Goal: Task Accomplishment & Management: Use online tool/utility

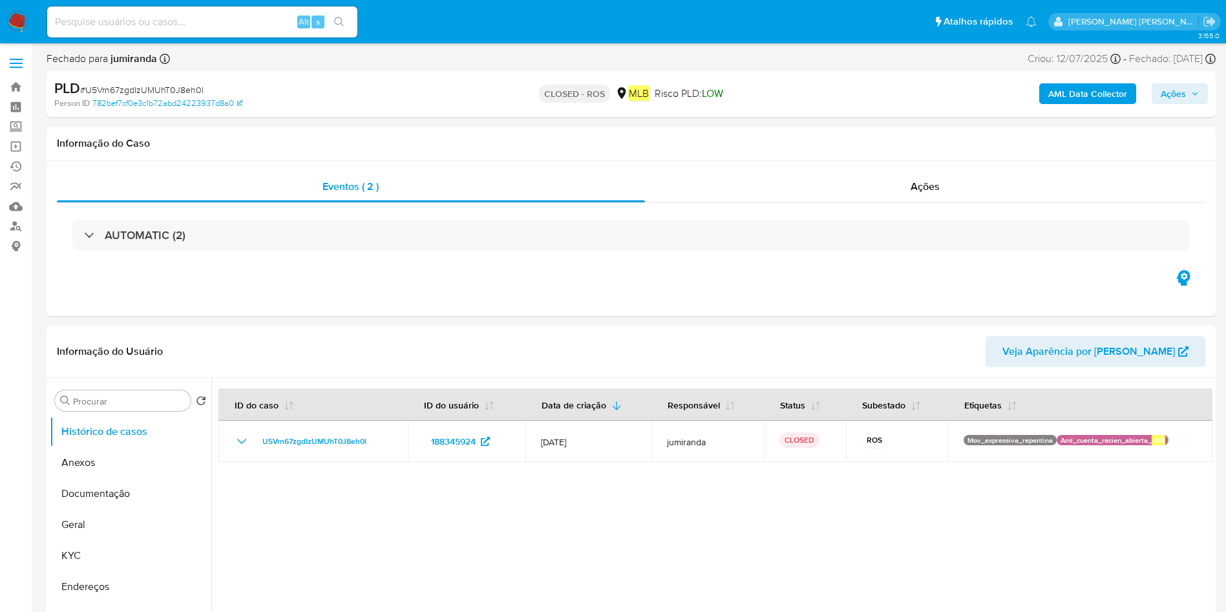
select select "10"
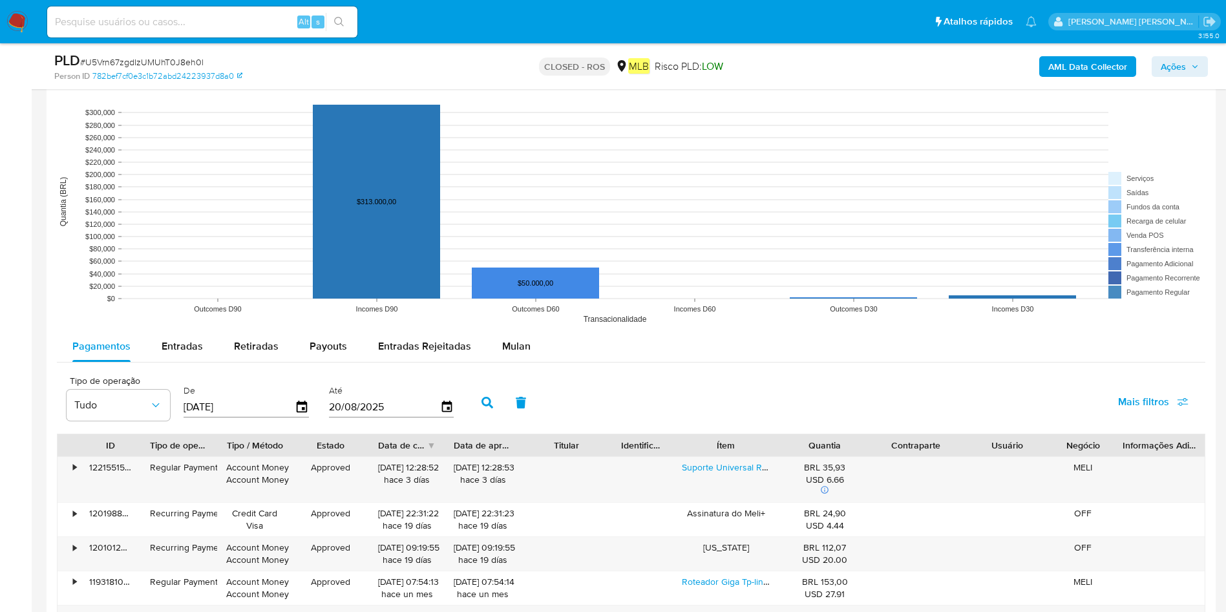
scroll to position [1357, 0]
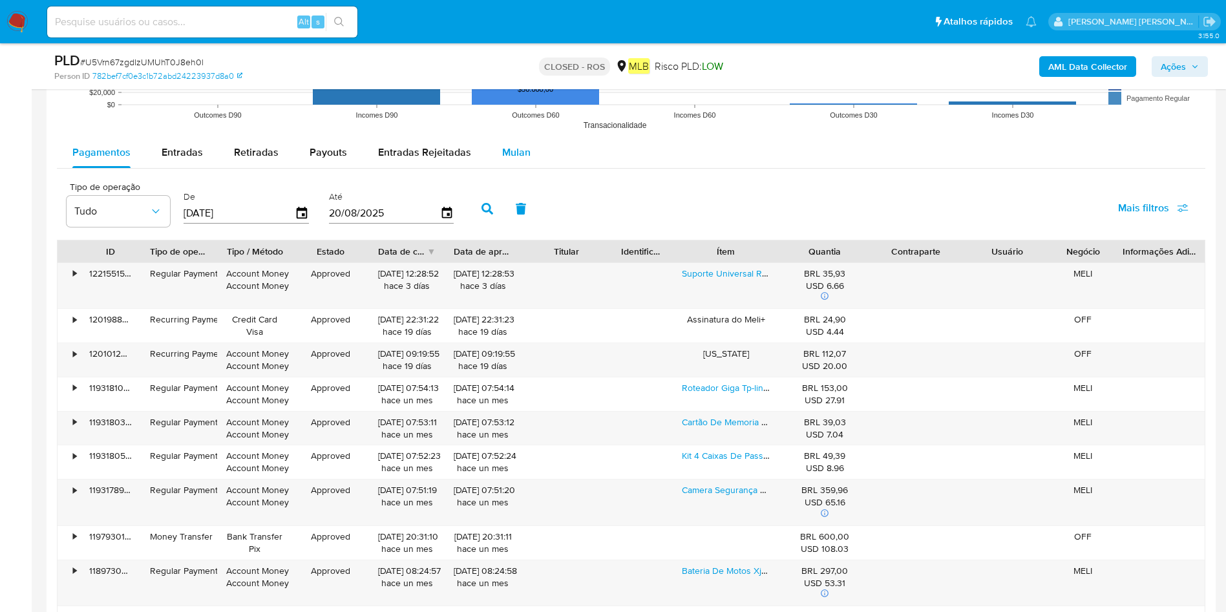
click at [540, 149] on button "Mulan" at bounding box center [516, 152] width 59 height 31
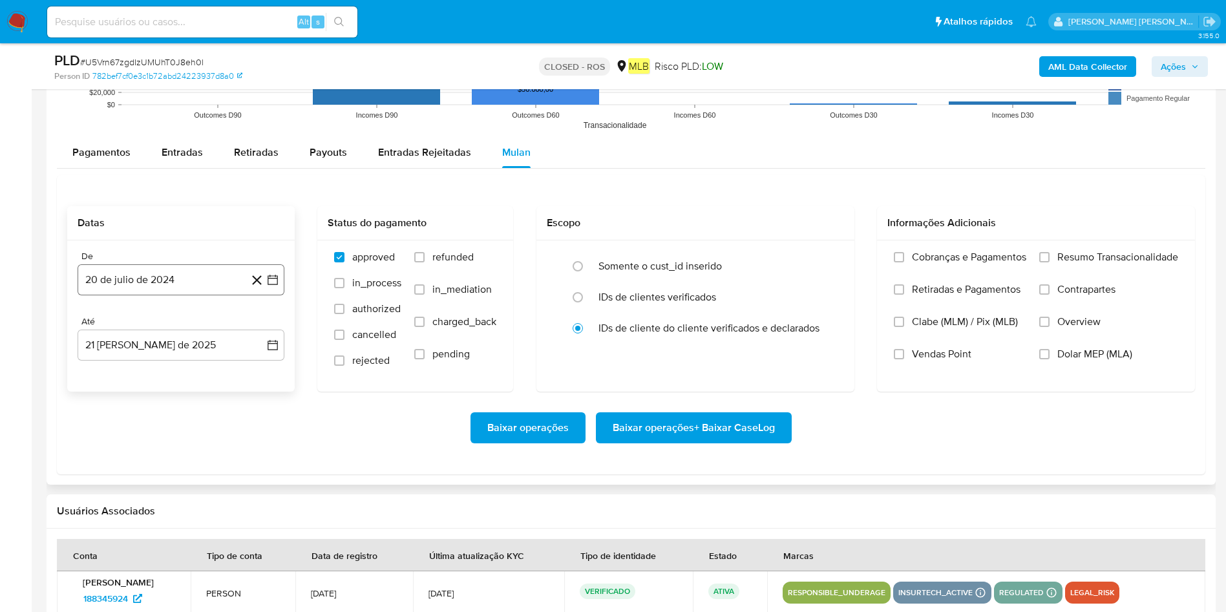
click at [185, 275] on button "20 de julio de 2024" at bounding box center [181, 279] width 207 height 31
click at [190, 331] on span "julio 2024" at bounding box center [175, 326] width 48 height 13
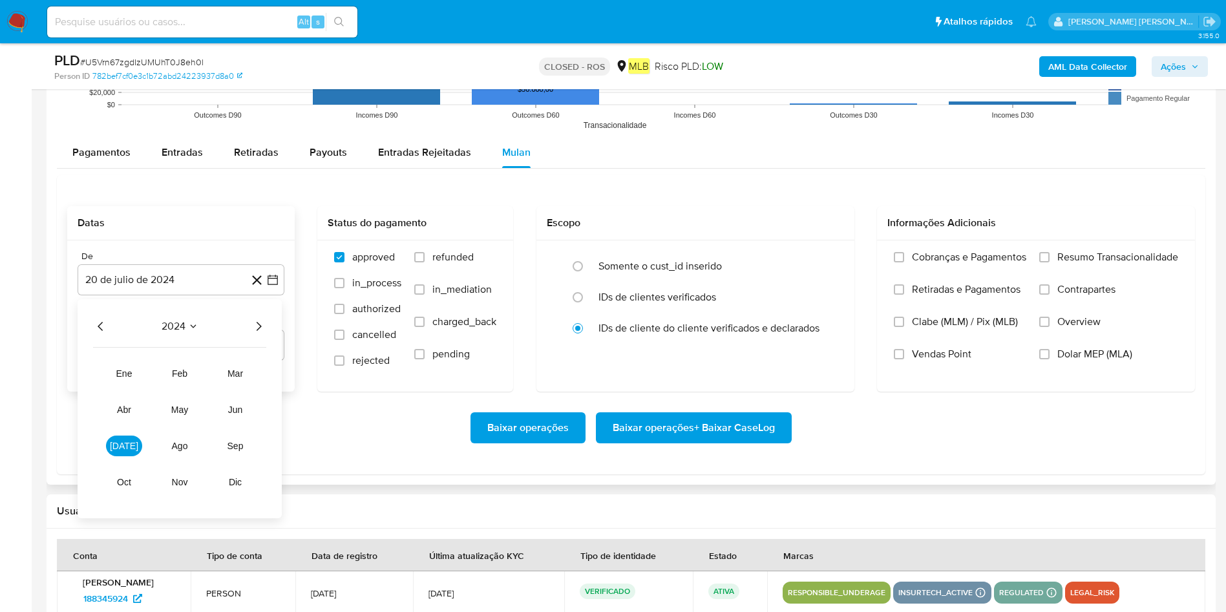
click at [206, 320] on div "2024" at bounding box center [179, 327] width 173 height 16
click at [254, 321] on icon "Año siguiente" at bounding box center [259, 327] width 16 height 16
click at [111, 437] on button "[DATE]" at bounding box center [124, 445] width 36 height 21
click at [122, 371] on button "1" at bounding box center [129, 374] width 21 height 21
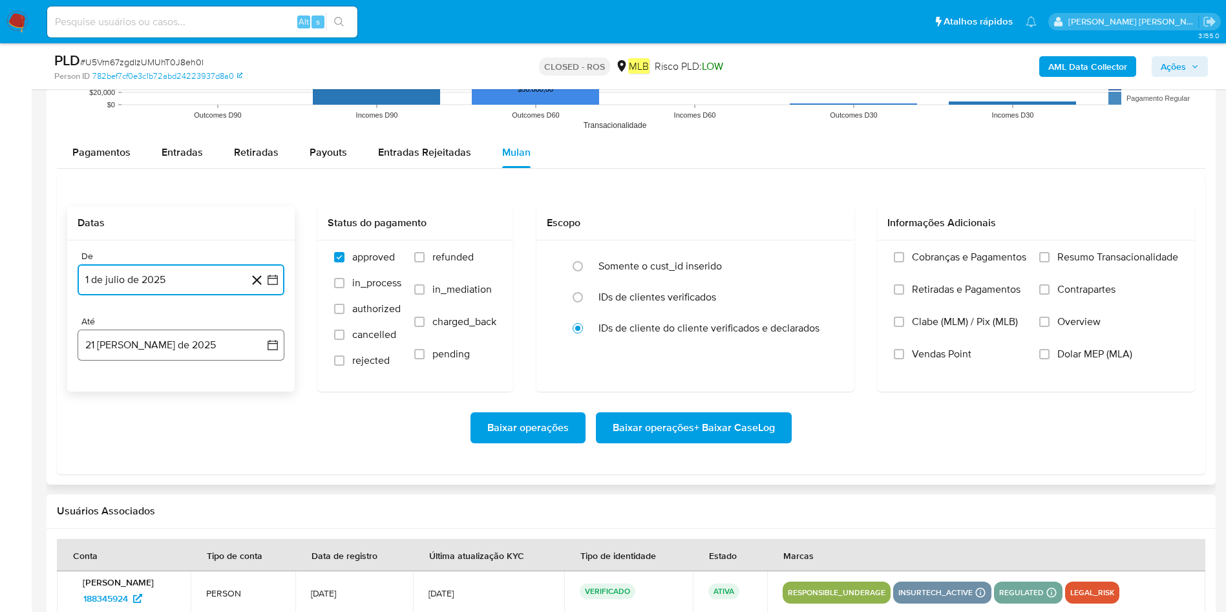
click at [158, 341] on button "21 [PERSON_NAME] de 2025" at bounding box center [181, 345] width 207 height 31
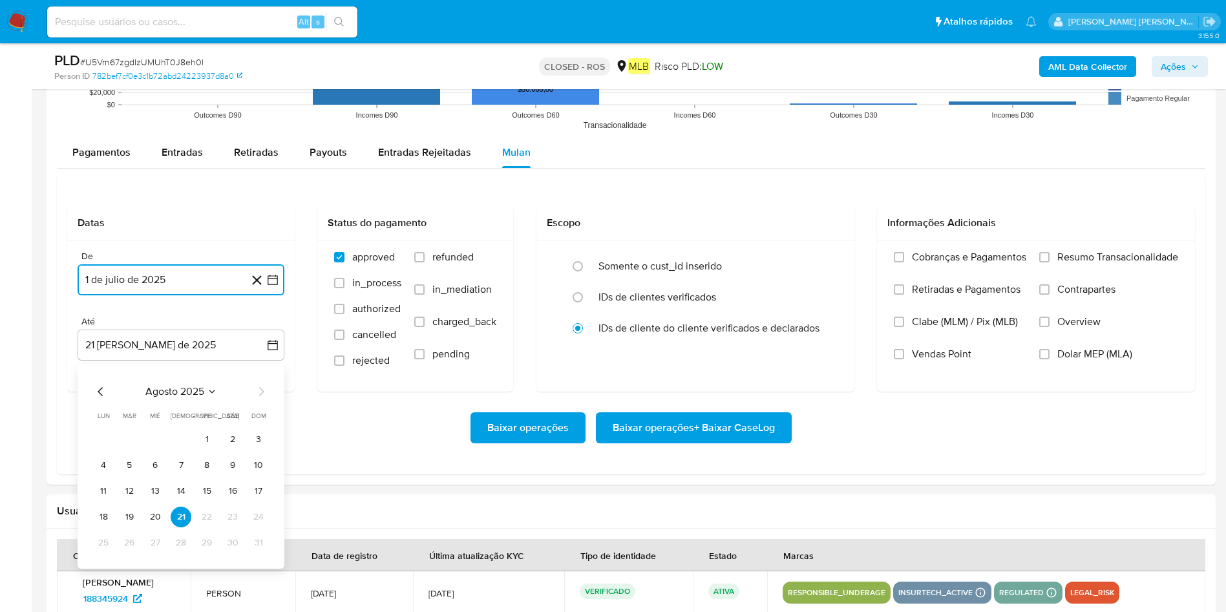
drag, startPoint x: 149, startPoint y: 507, endPoint x: 156, endPoint y: 509, distance: 8.2
click at [149, 507] on button "20" at bounding box center [155, 517] width 21 height 21
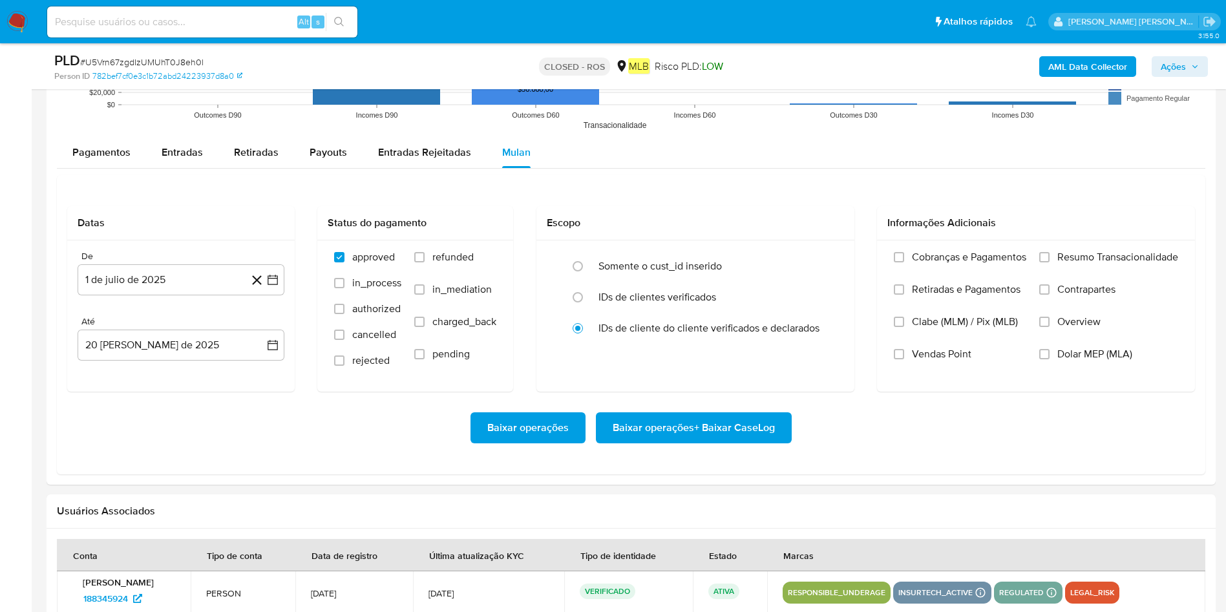
click at [158, 510] on h2 "Usuários Associados" at bounding box center [631, 511] width 1148 height 13
drag, startPoint x: 1120, startPoint y: 254, endPoint x: 1033, endPoint y: 297, distance: 96.5
click at [1118, 254] on span "Resumo Transacionalidade" at bounding box center [1117, 257] width 121 height 13
click at [1049, 254] on input "Resumo Transacionalidade" at bounding box center [1044, 257] width 10 height 10
click at [666, 423] on span "Baixar operações + Baixar CaseLog" at bounding box center [693, 427] width 162 height 28
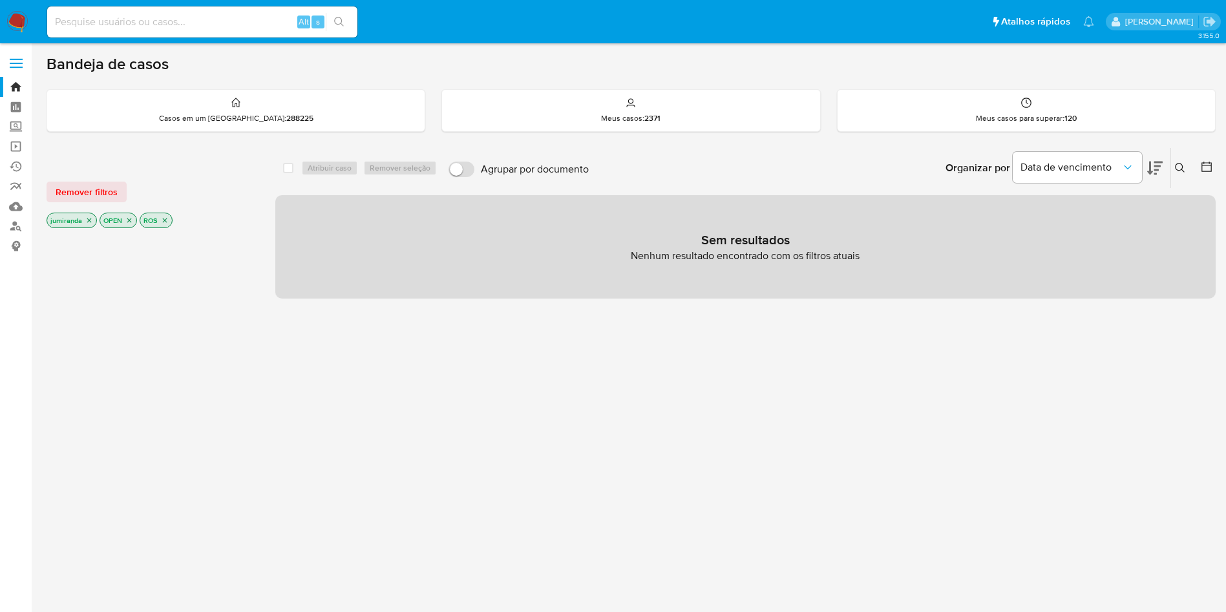
click at [166, 221] on icon "close-filter" at bounding box center [165, 220] width 5 height 5
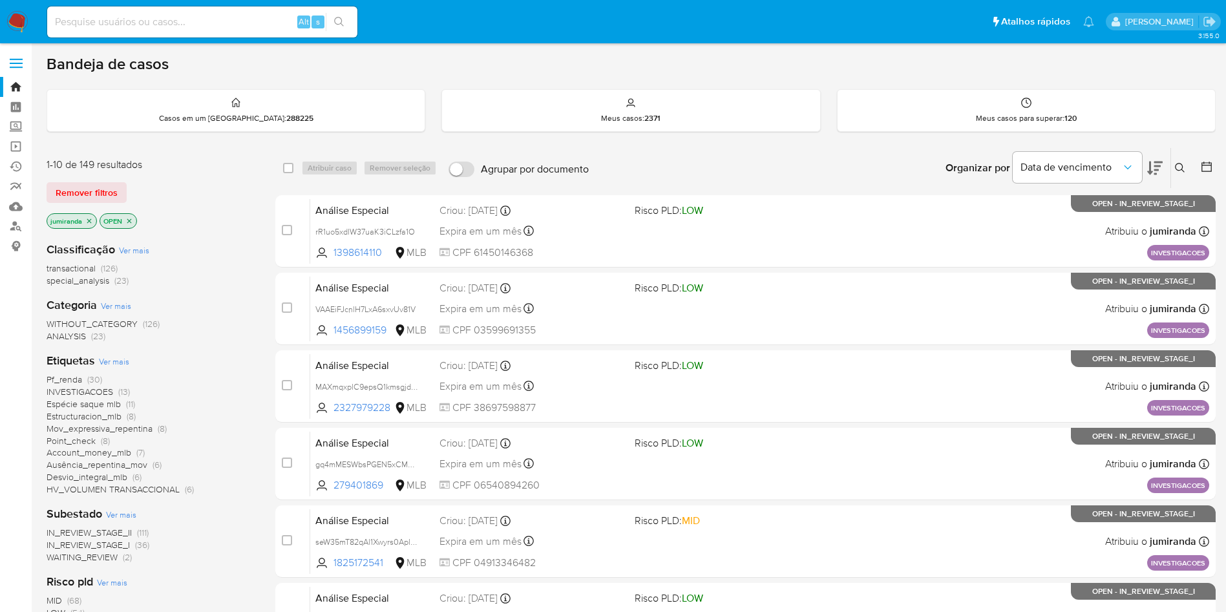
click at [119, 488] on span "HV_VOLUMEN TRANSACCIONAL" at bounding box center [113, 489] width 133 height 13
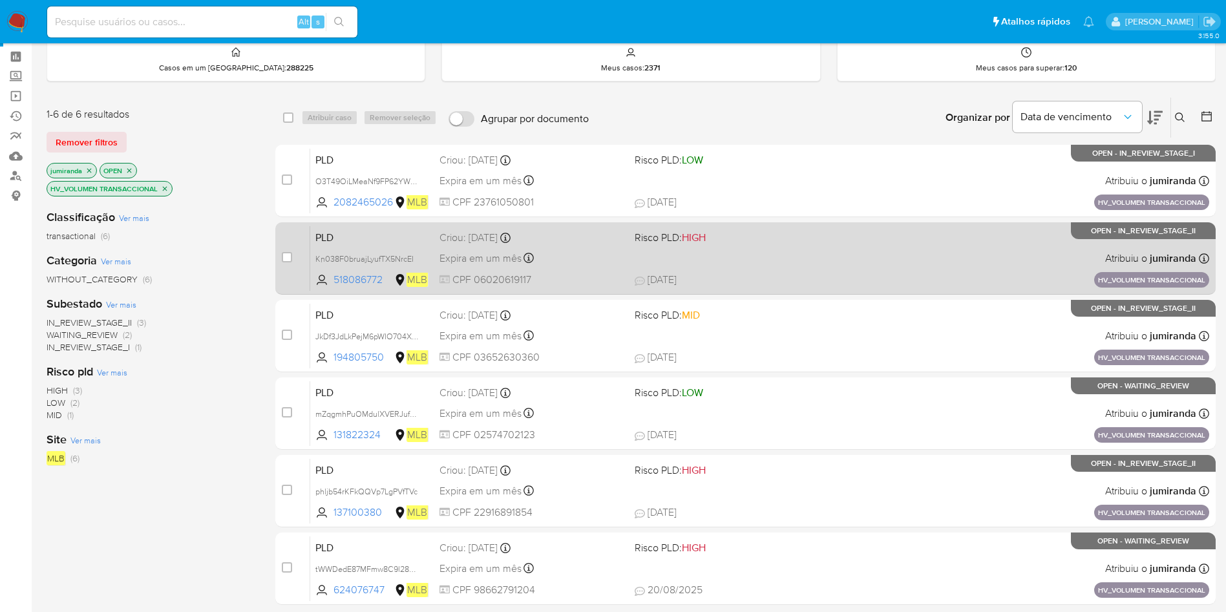
scroll to position [50, 0]
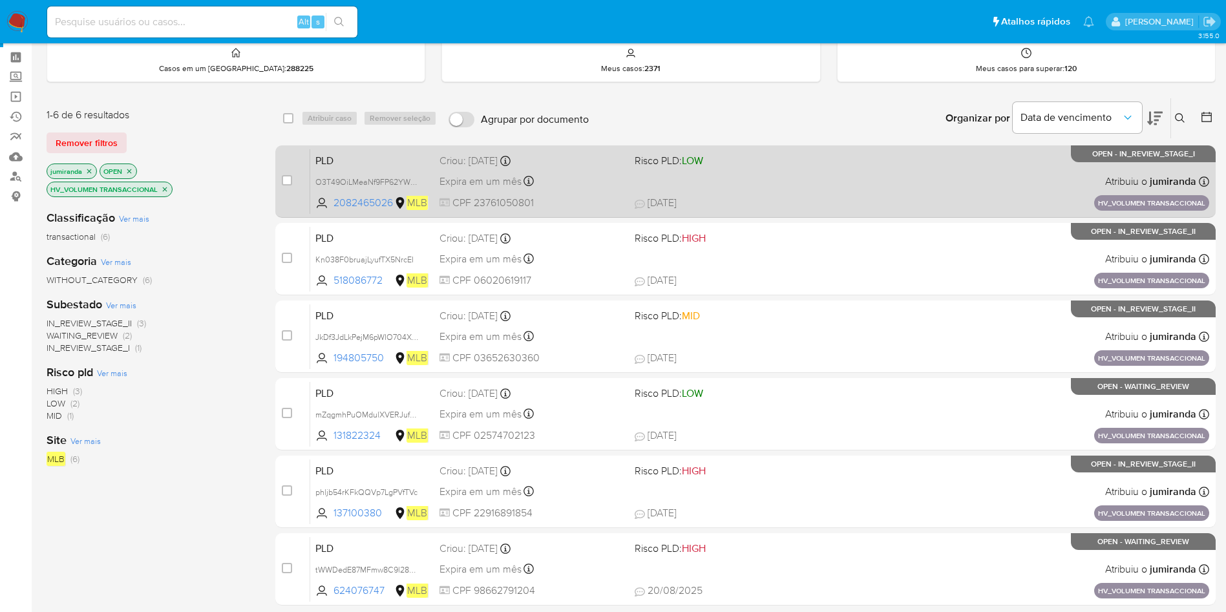
click at [594, 188] on div "Expira em um mês Expira em 28/09/2025 11:18:42" at bounding box center [531, 181] width 185 height 17
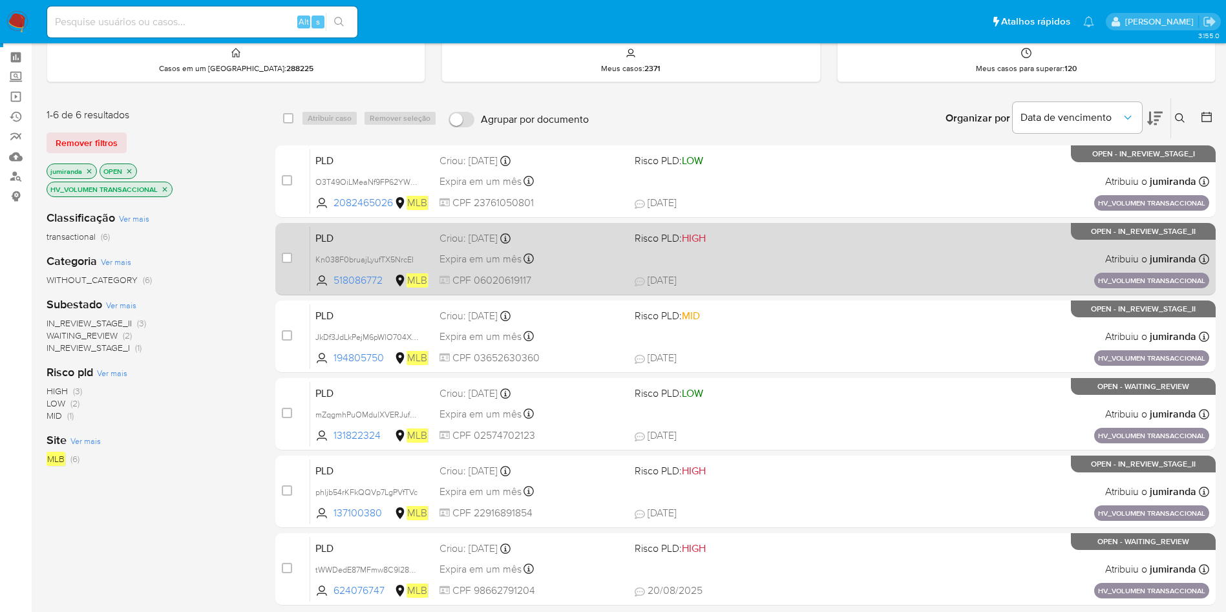
click at [585, 274] on span "CPF 06020619117" at bounding box center [531, 280] width 185 height 14
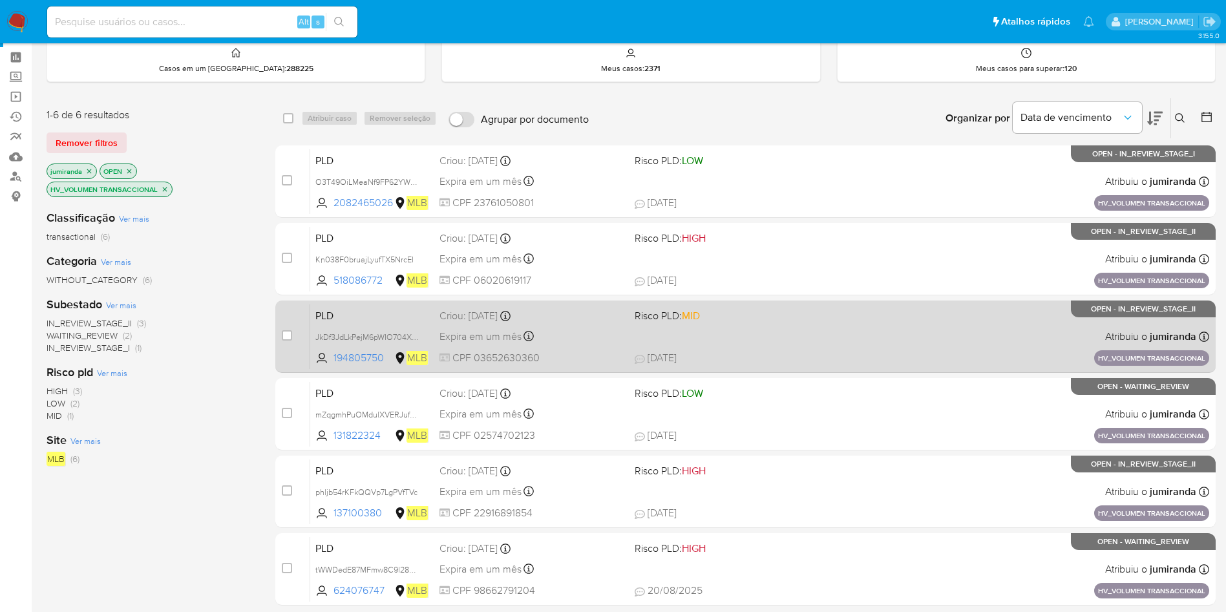
click at [590, 330] on div "Expira em um mês Expira em 28/09/2025 11:17:15" at bounding box center [531, 336] width 185 height 17
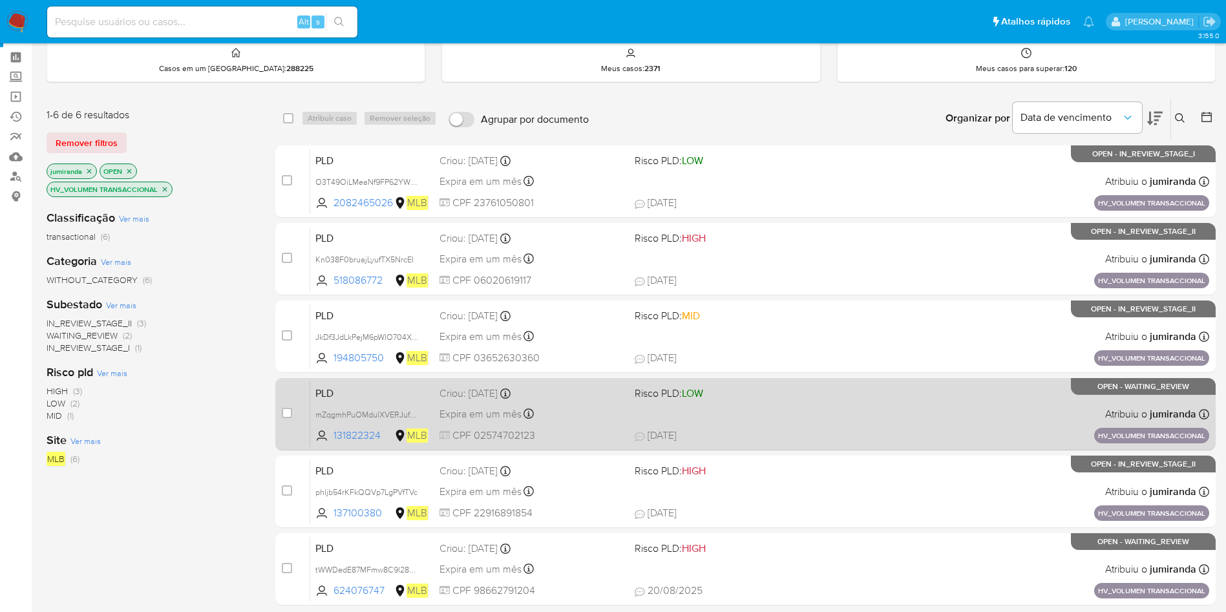
click at [584, 403] on div "PLD mZqgmhPuOMdulXVERJuf2cxO 131822324 MLB Risco PLD: LOW Criou: 14/08/2025 Cri…" at bounding box center [759, 413] width 899 height 65
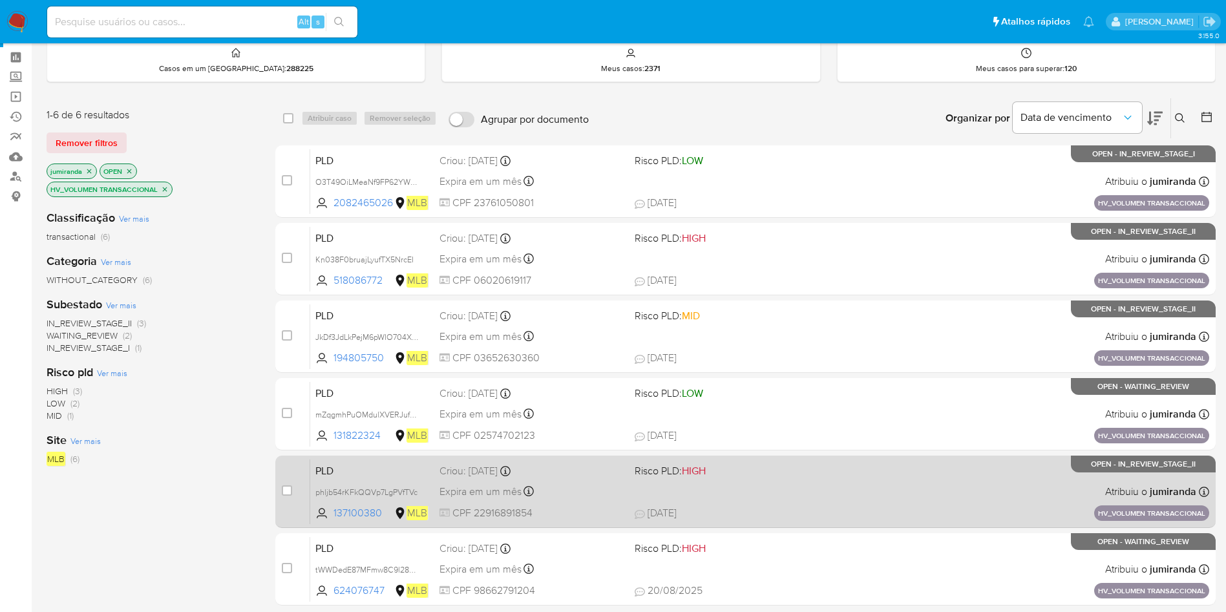
click at [586, 489] on div "Expira em um mês Expira em 28/09/2025 11:16:29" at bounding box center [531, 491] width 185 height 17
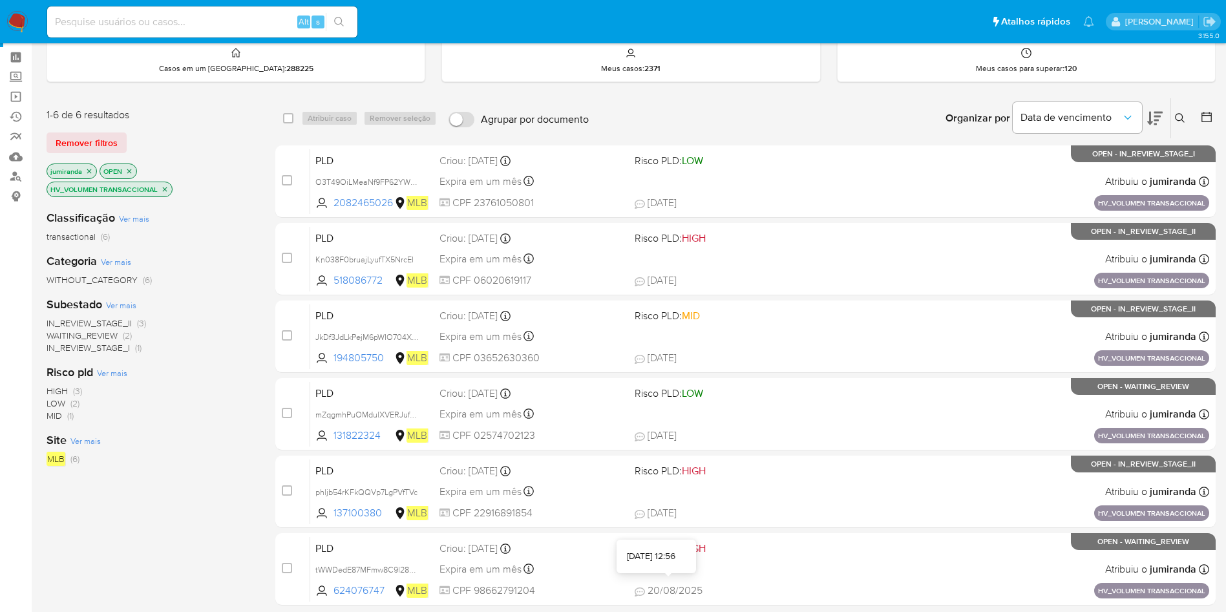
drag, startPoint x: 636, startPoint y: 600, endPoint x: 643, endPoint y: 564, distance: 36.1
click at [636, 600] on div "PLD tWWDedE87MFmw8C9l28QBjWu 624076747 MLB Risco PLD: HIGH Criou: 14/08/2025 Cr…" at bounding box center [759, 568] width 899 height 65
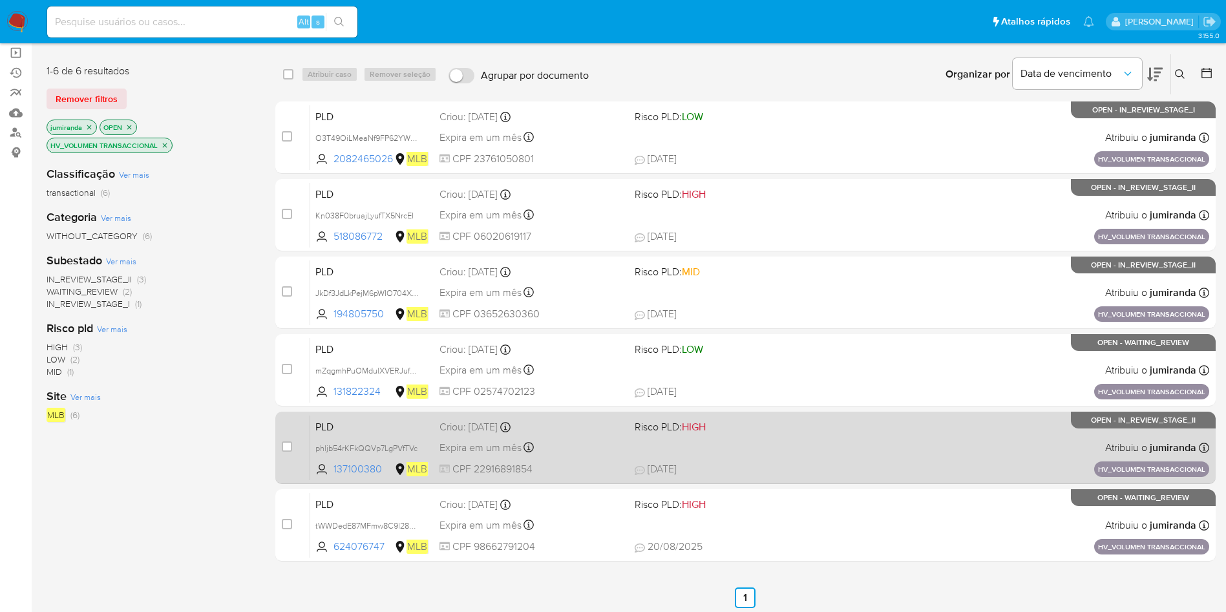
scroll to position [0, 0]
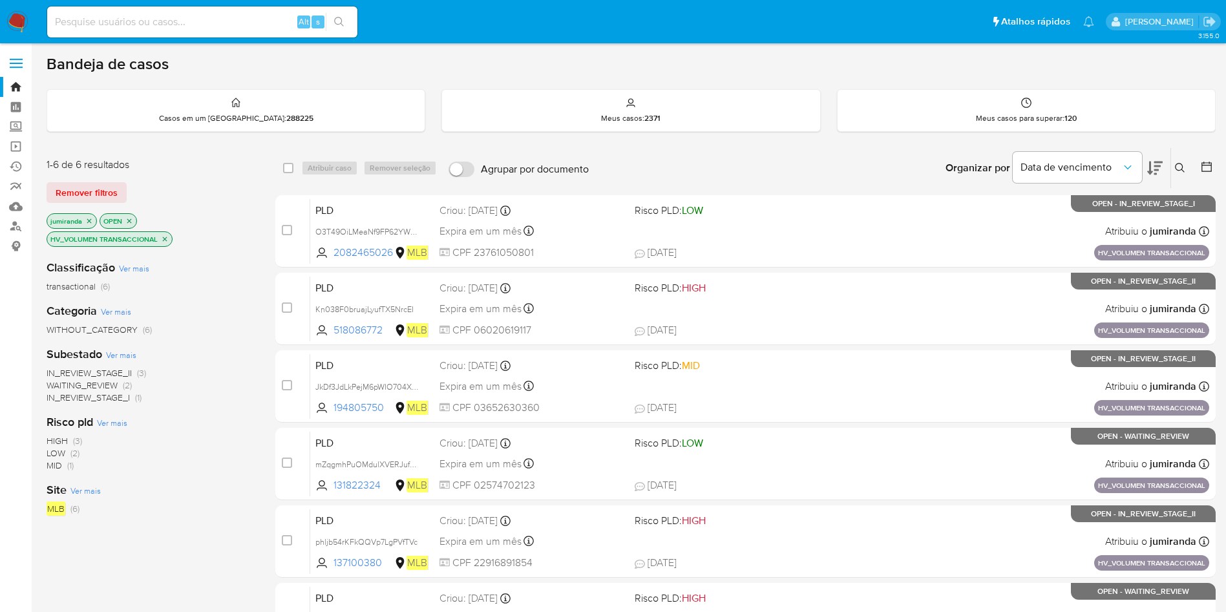
click at [160, 240] on p "HV_VOLUMEN TRANSACCIONAL" at bounding box center [109, 239] width 125 height 14
click at [162, 238] on icon "close-filter" at bounding box center [165, 239] width 8 height 8
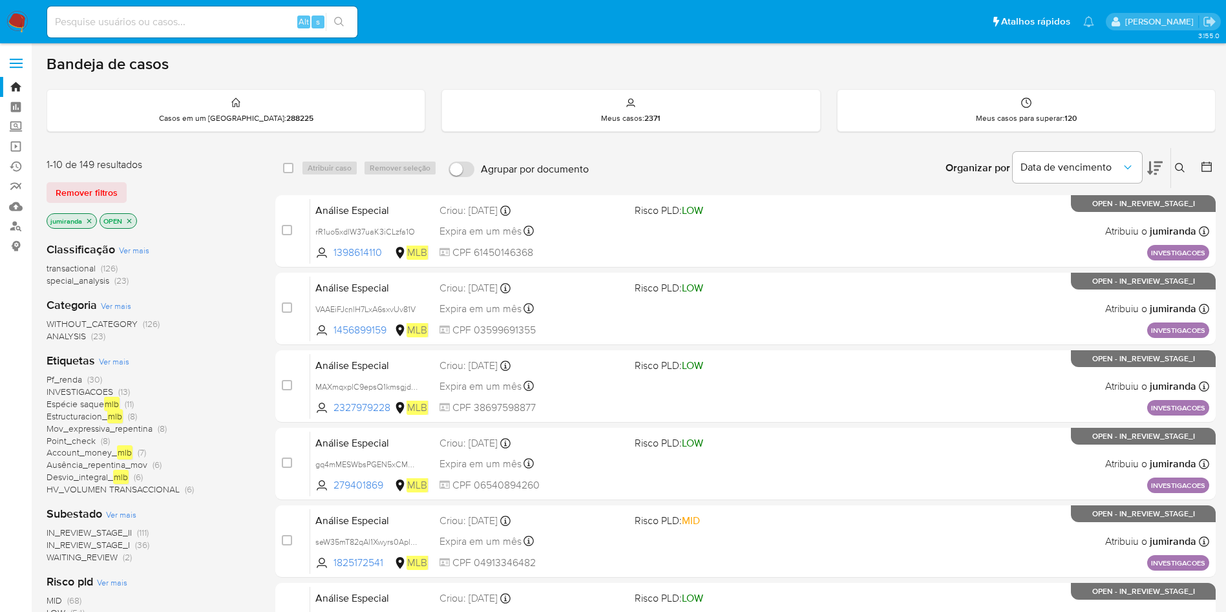
click at [54, 382] on span "Pf_renda" at bounding box center [65, 379] width 36 height 13
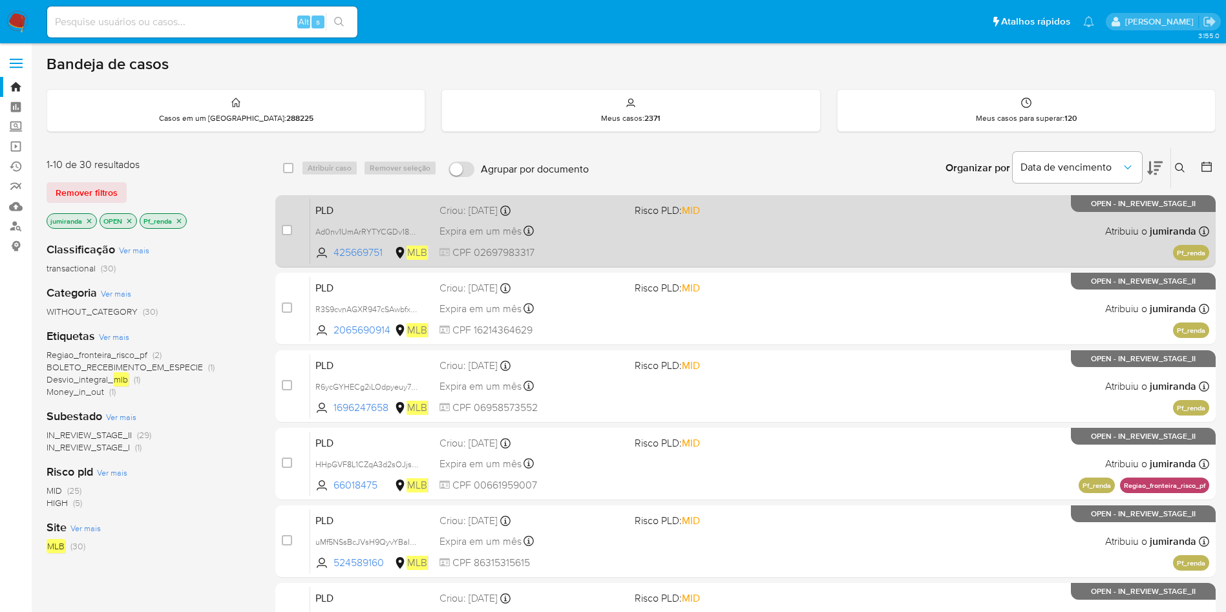
click at [656, 246] on div "PLD Ad0nv1UmArRYTYCGDv18NX14 425669751 MLB Risco PLD: MID Criou: 12/08/2025 Cri…" at bounding box center [759, 230] width 899 height 65
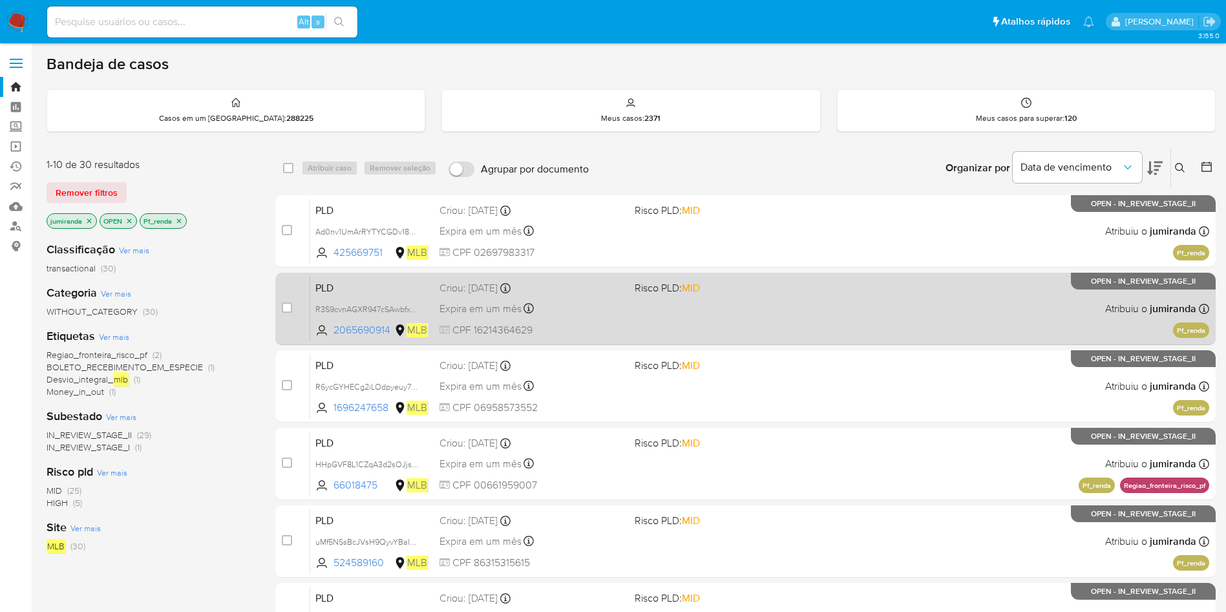
click at [616, 315] on div "Expira em um mês Expira em 26/09/2025 00:27:55" at bounding box center [531, 308] width 185 height 17
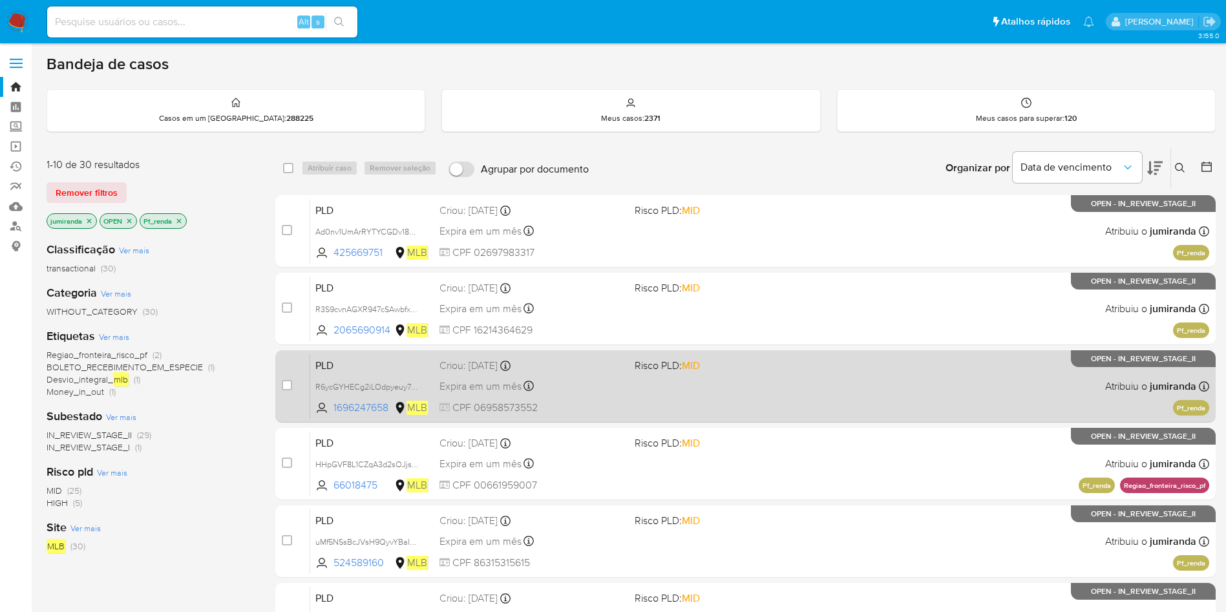
click at [605, 398] on div "PLD R6ycGYHECg2iLOdpyeuy74kw 1696247658 MLB Risco PLD: MID Criou: 12/08/2025 Cr…" at bounding box center [759, 385] width 899 height 65
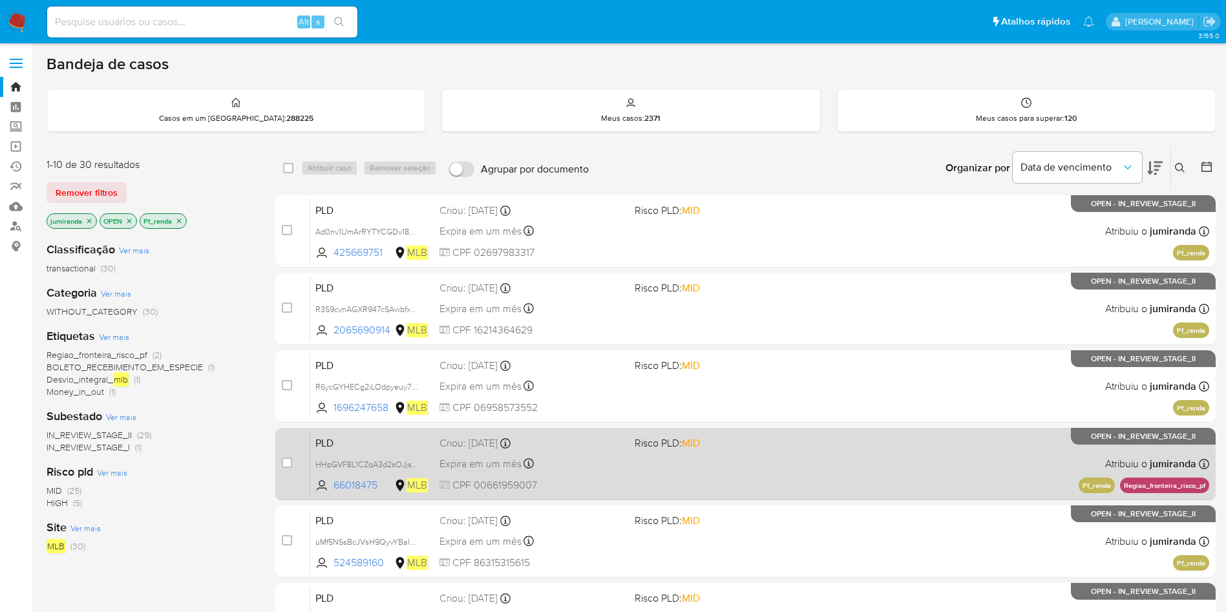
click at [598, 470] on div "Expira em um mês Expira em 26/09/2025 00:25:50" at bounding box center [531, 463] width 185 height 17
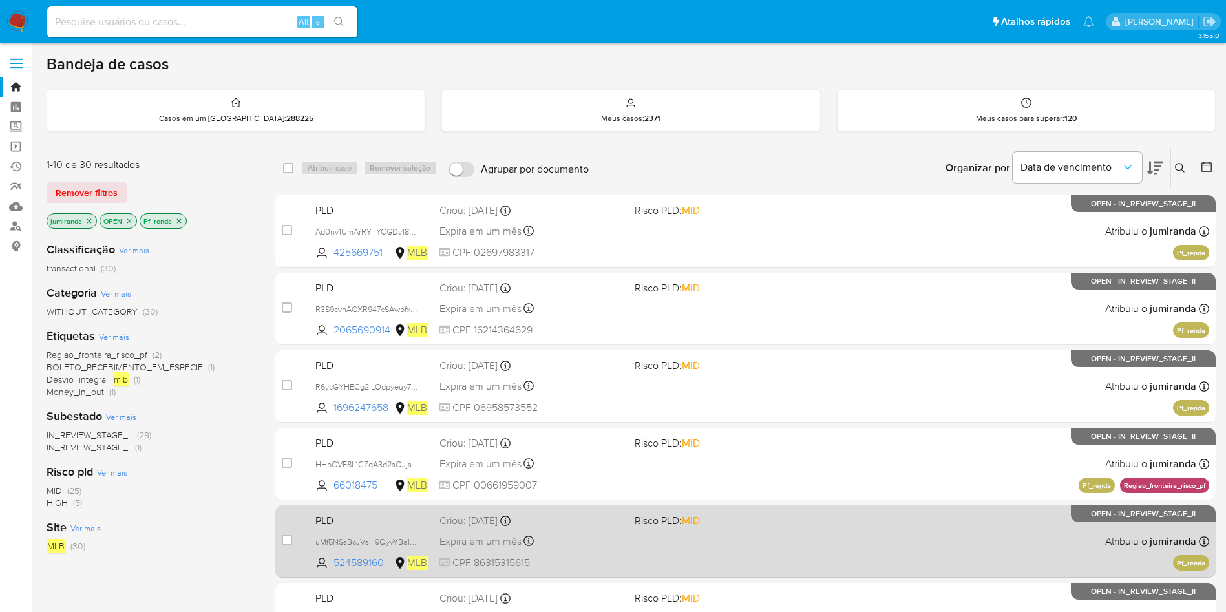
click at [609, 542] on div "Expira em um mês Expira em 26/09/2025 00:25:46" at bounding box center [531, 540] width 185 height 17
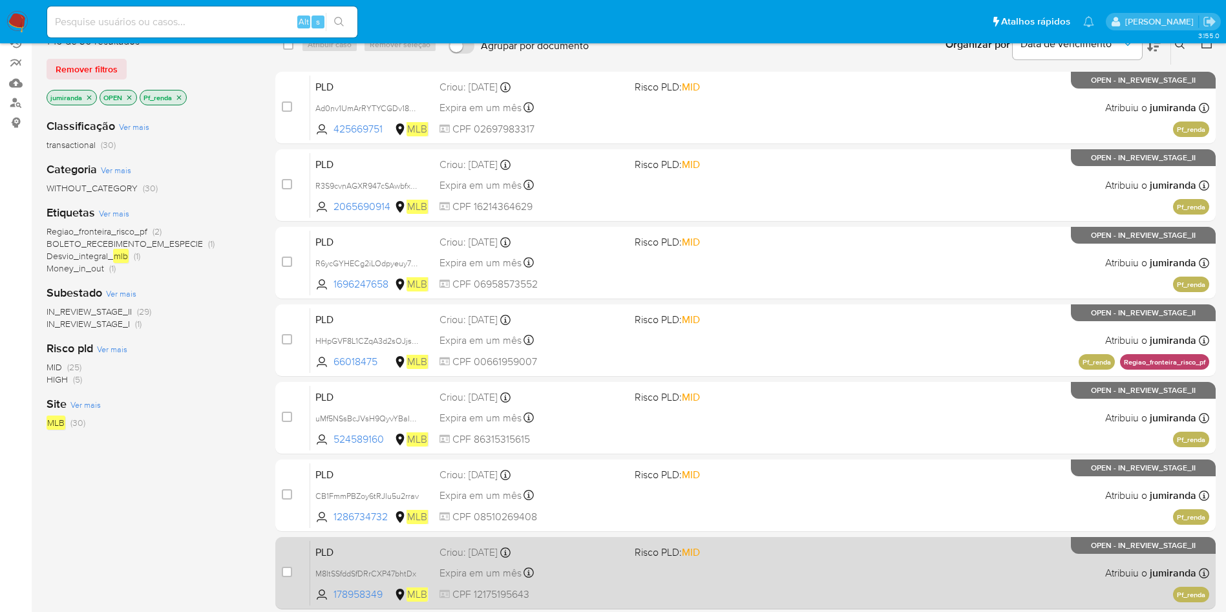
scroll to position [194, 0]
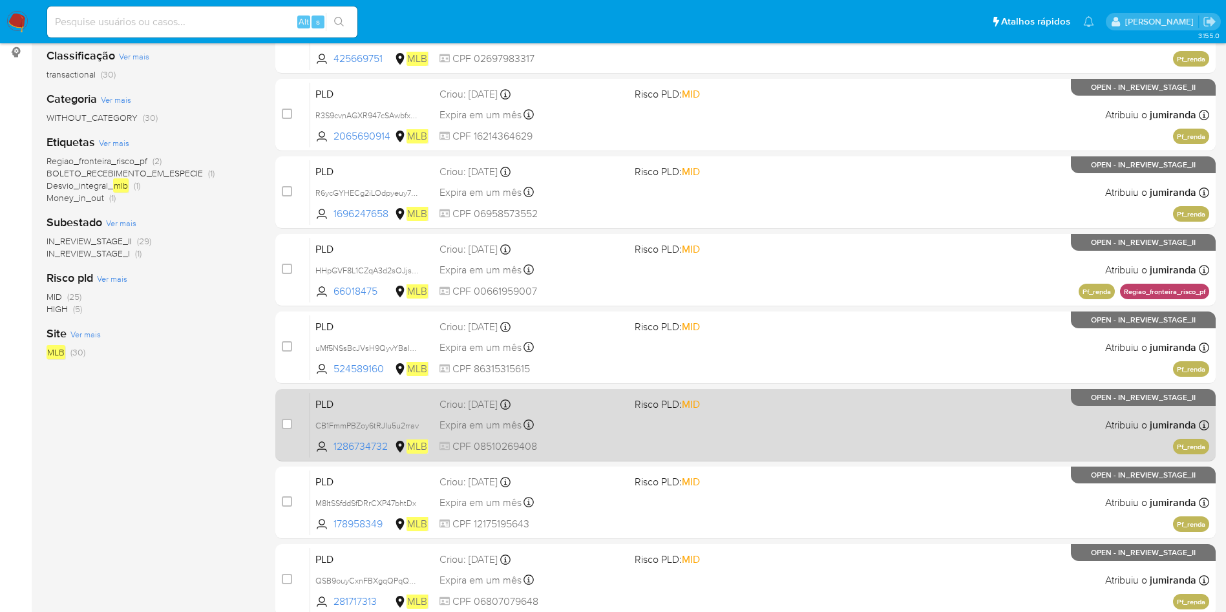
click at [588, 439] on span "CPF 08510269408" at bounding box center [531, 446] width 185 height 14
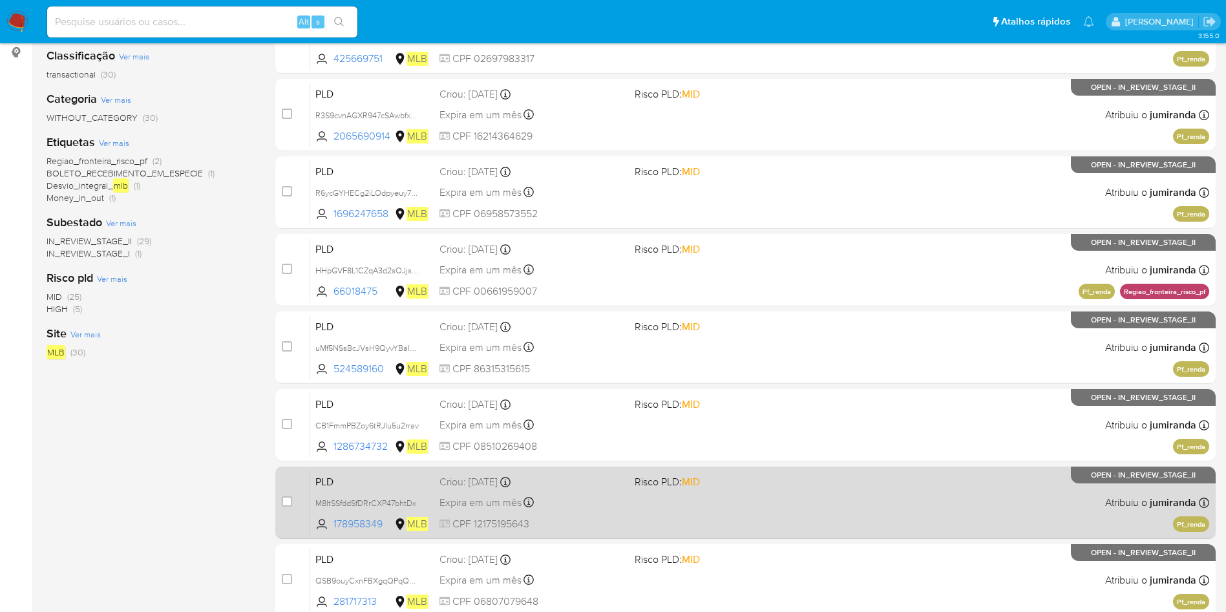
click at [578, 509] on div "Expira em um mês Expira em 26/09/2025 00:25:16" at bounding box center [531, 502] width 185 height 17
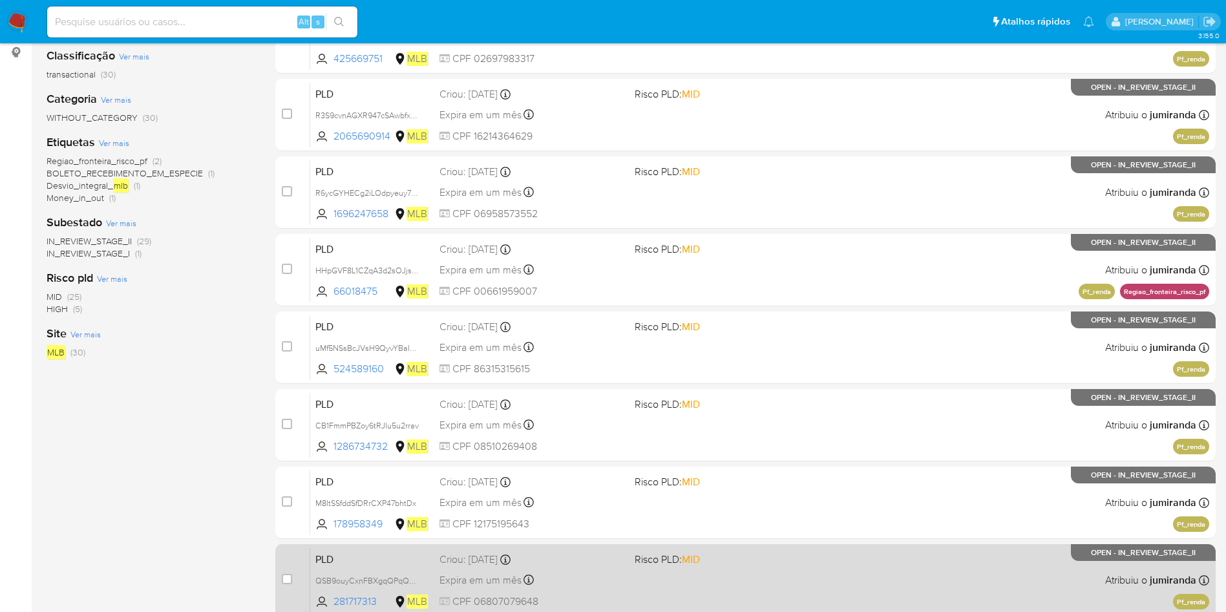
click at [585, 565] on div "Criou: 12/08/2025 Criou: 12/08/2025 00:25:07" at bounding box center [531, 559] width 185 height 14
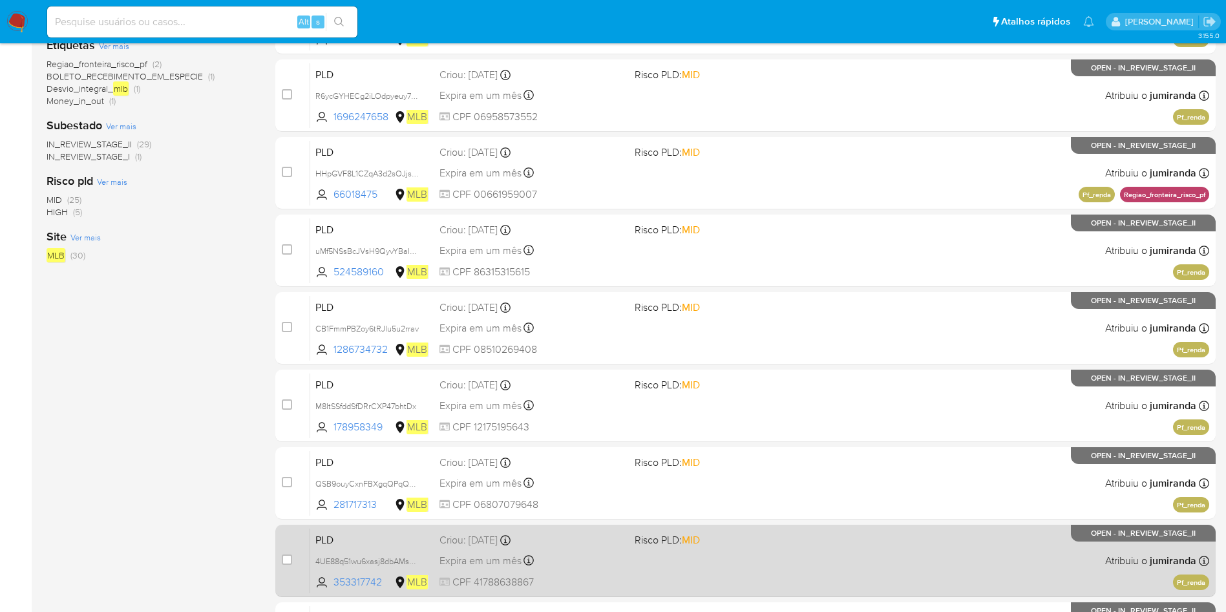
click at [558, 559] on div "Expira em um mês Expira em 26/09/2025 00:18:28" at bounding box center [531, 560] width 185 height 17
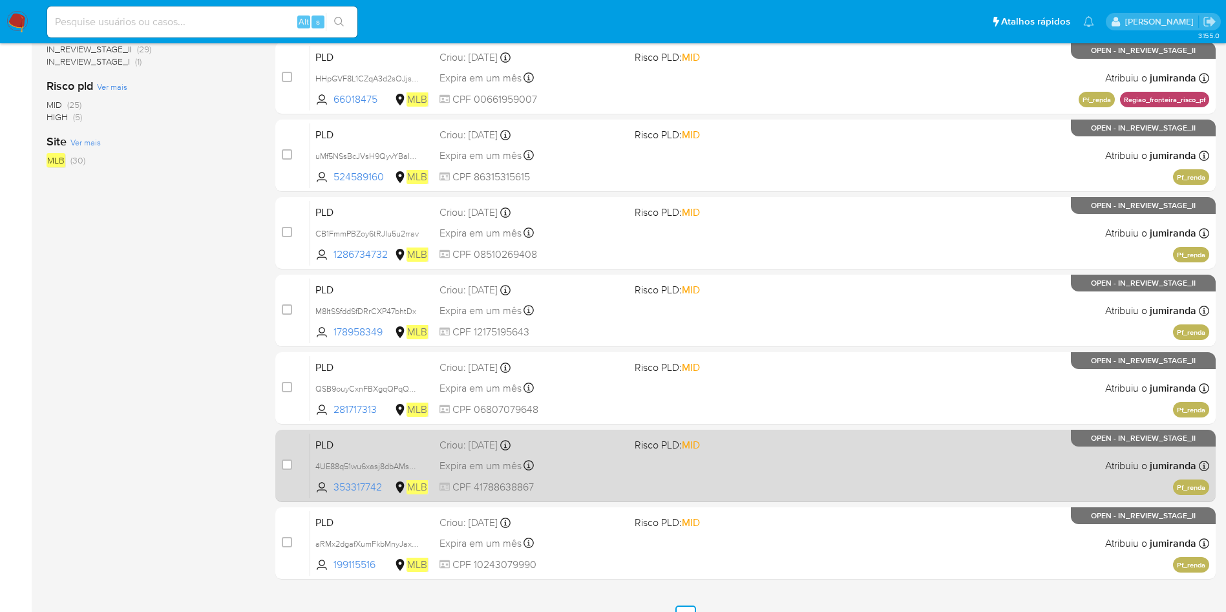
scroll to position [388, 0]
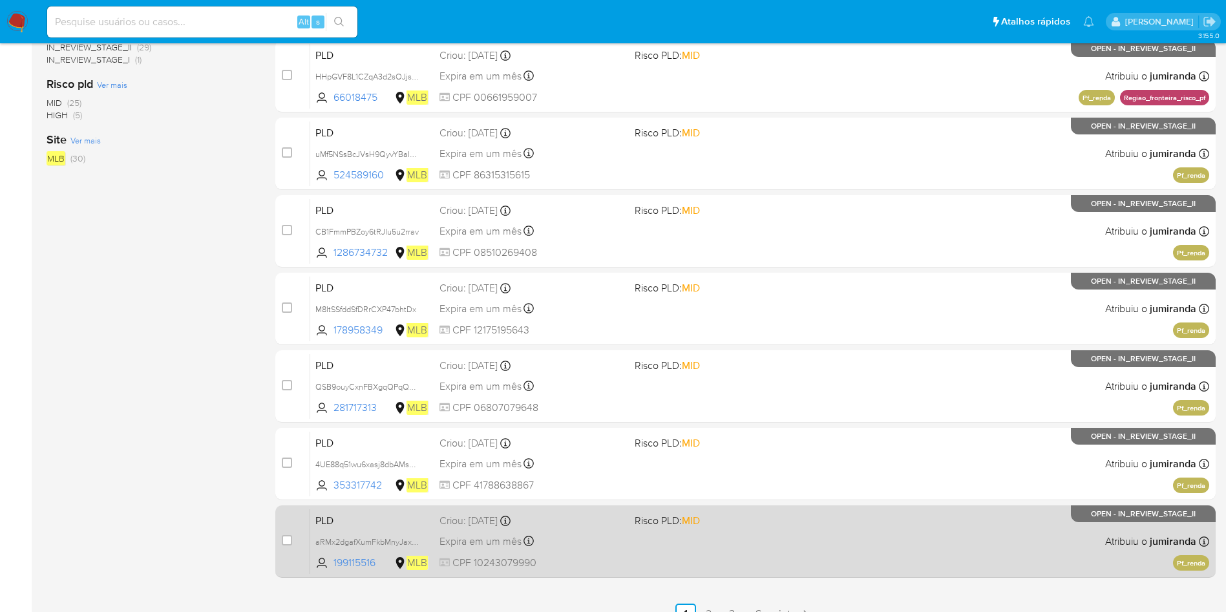
click at [576, 542] on div "Expira em um mês Expira em 26/09/2025 00:18:10" at bounding box center [531, 540] width 185 height 17
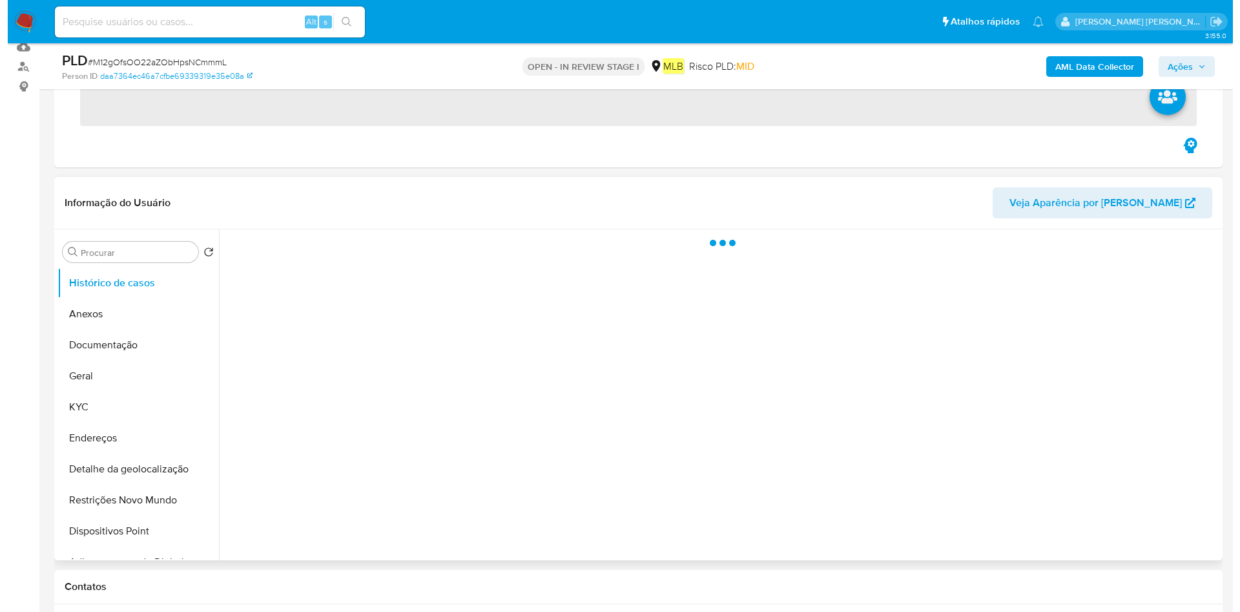
scroll to position [194, 0]
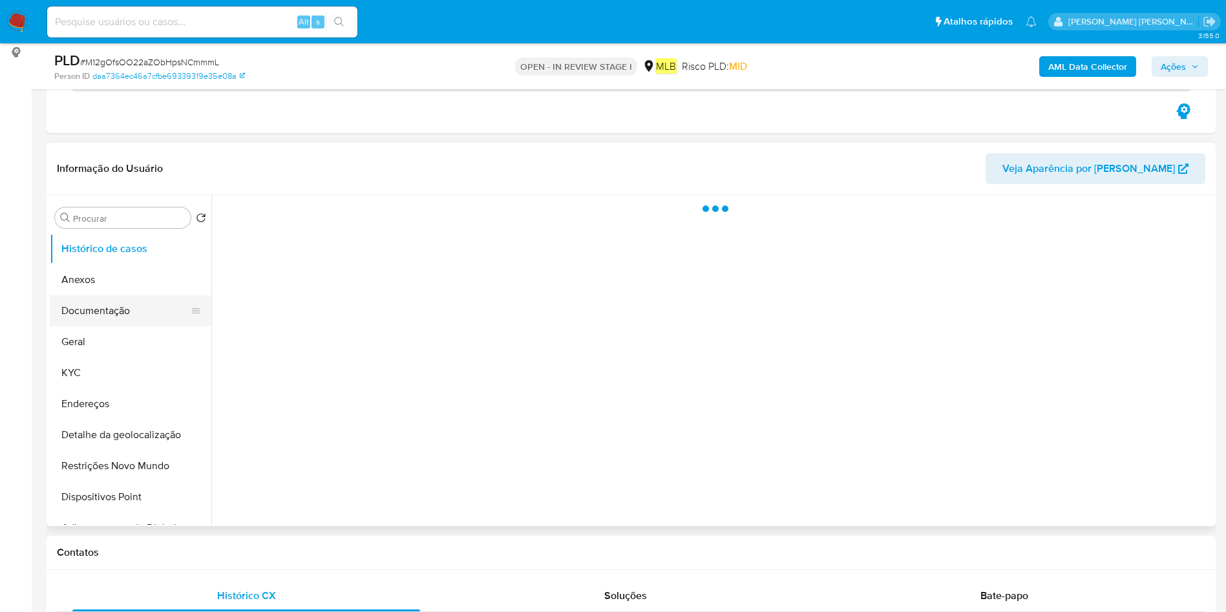
click at [87, 251] on ul "Histórico de casos Anexos Documentação Geral KYC Endereços Detalhe da geolocali…" at bounding box center [131, 378] width 162 height 291
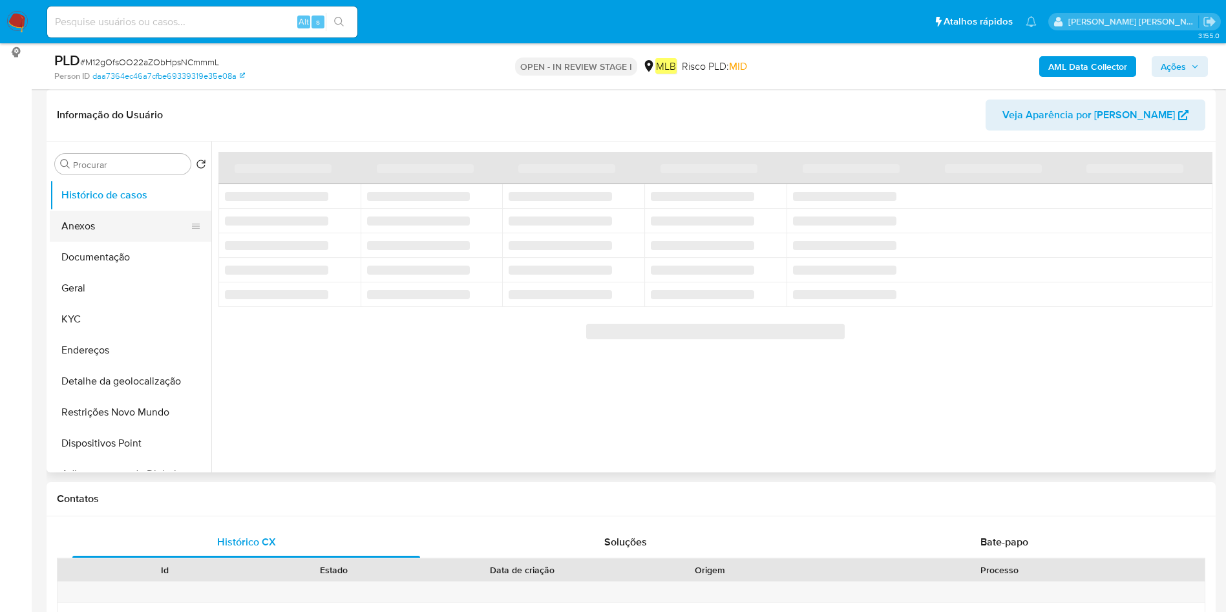
click at [121, 225] on button "Anexos" at bounding box center [125, 226] width 151 height 31
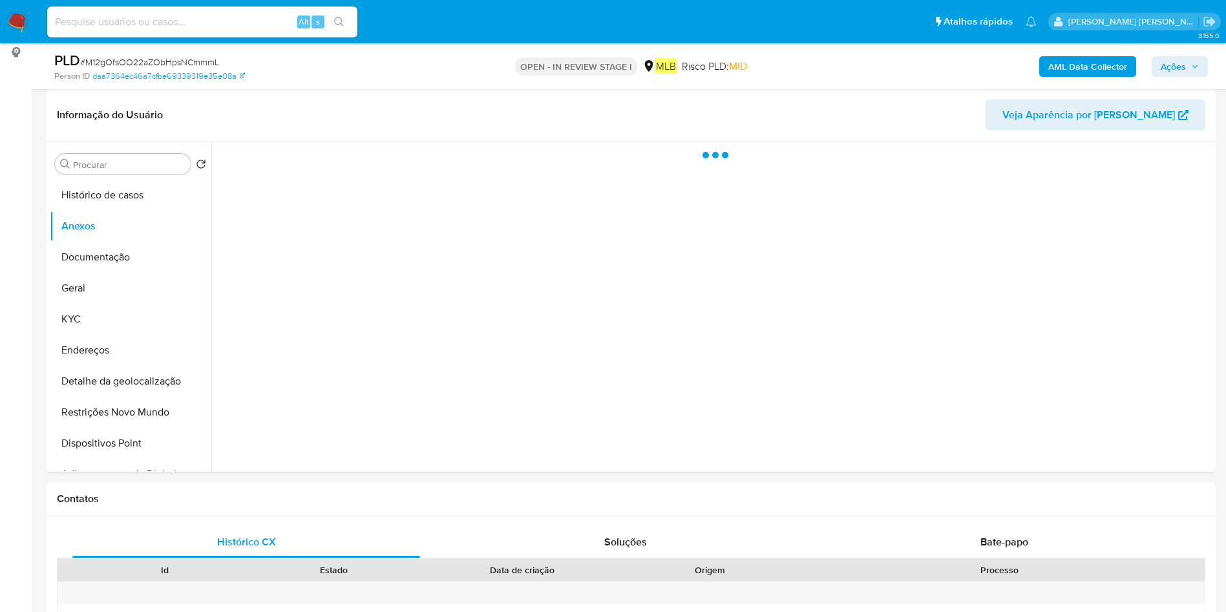
select select "10"
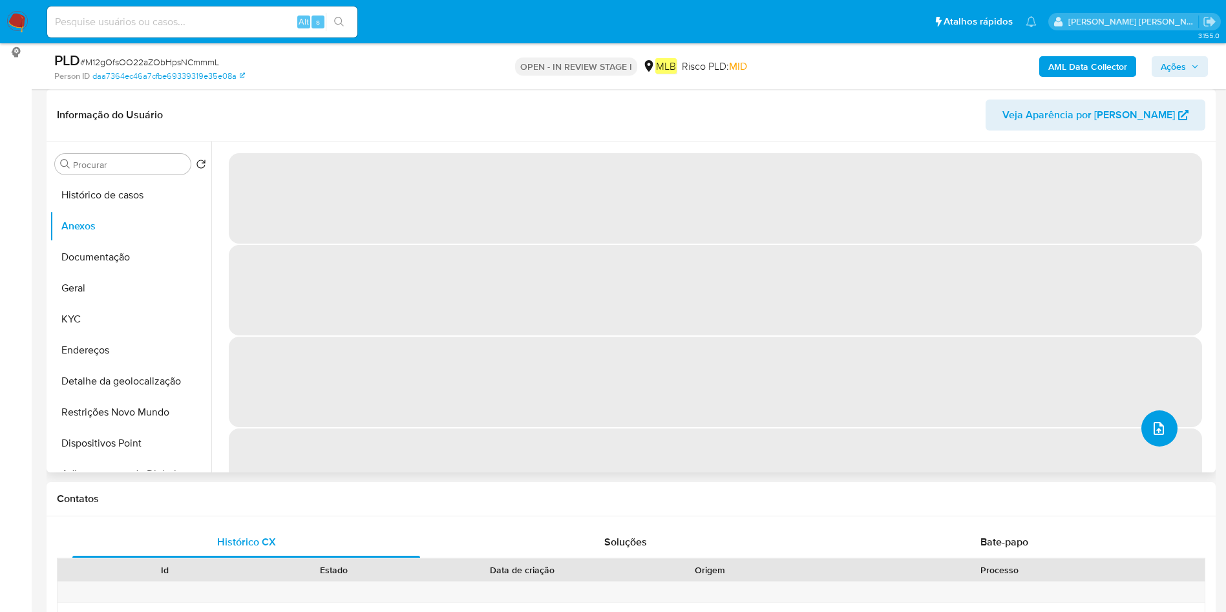
click at [1145, 418] on button "upload-file" at bounding box center [1159, 428] width 36 height 36
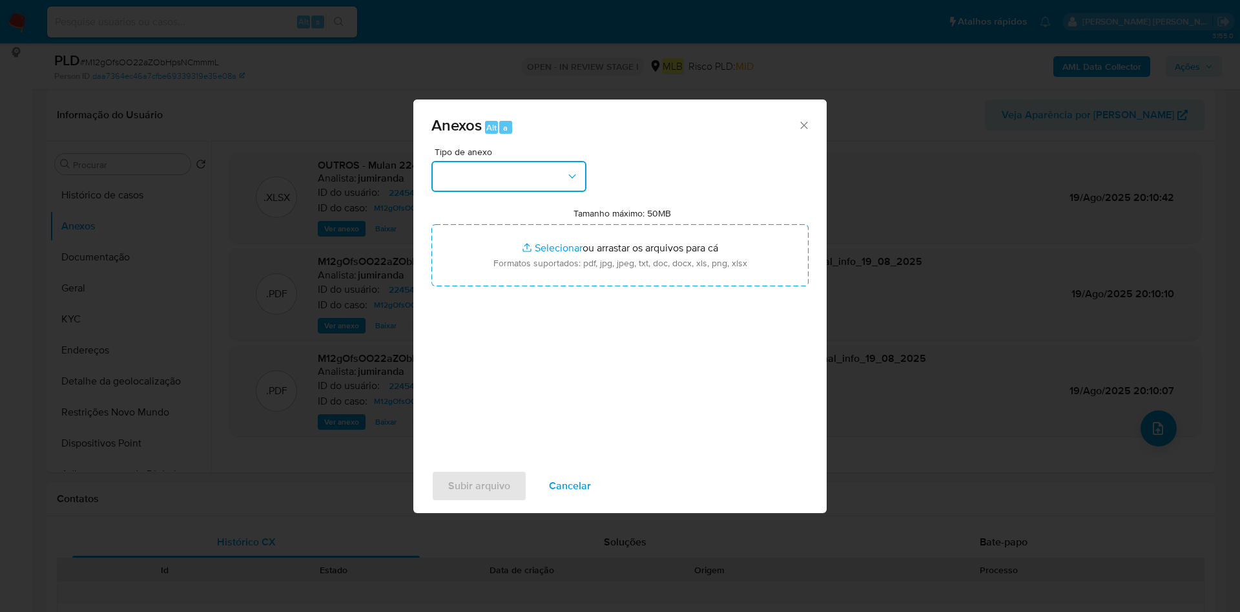
click at [541, 184] on button "button" at bounding box center [509, 176] width 155 height 31
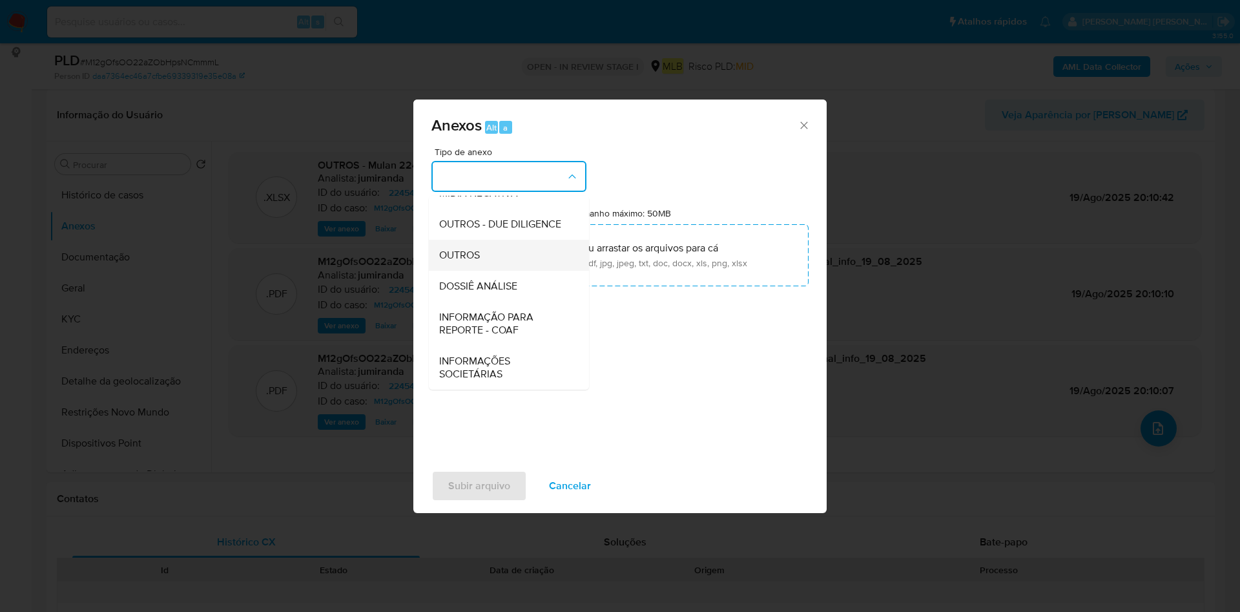
click at [561, 260] on li "OUTROS" at bounding box center [509, 255] width 160 height 31
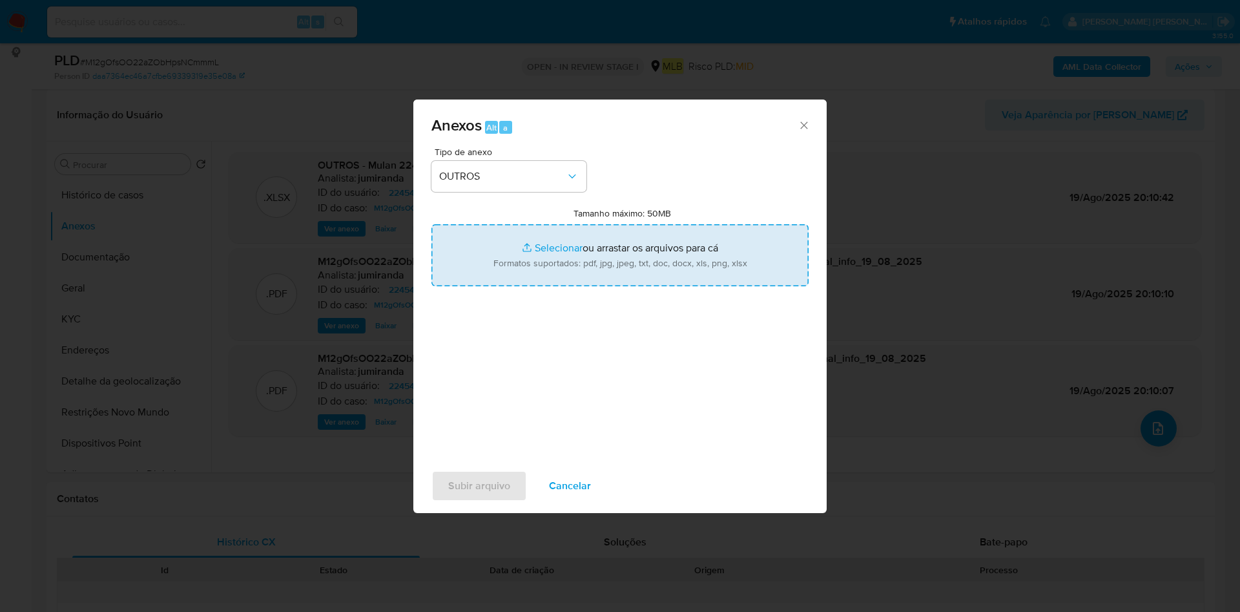
type input "C:\fakepath\DECLÍNIO - CNPJ 49875736000100 - A A S BRINQUEDOS LTDA.pdf"
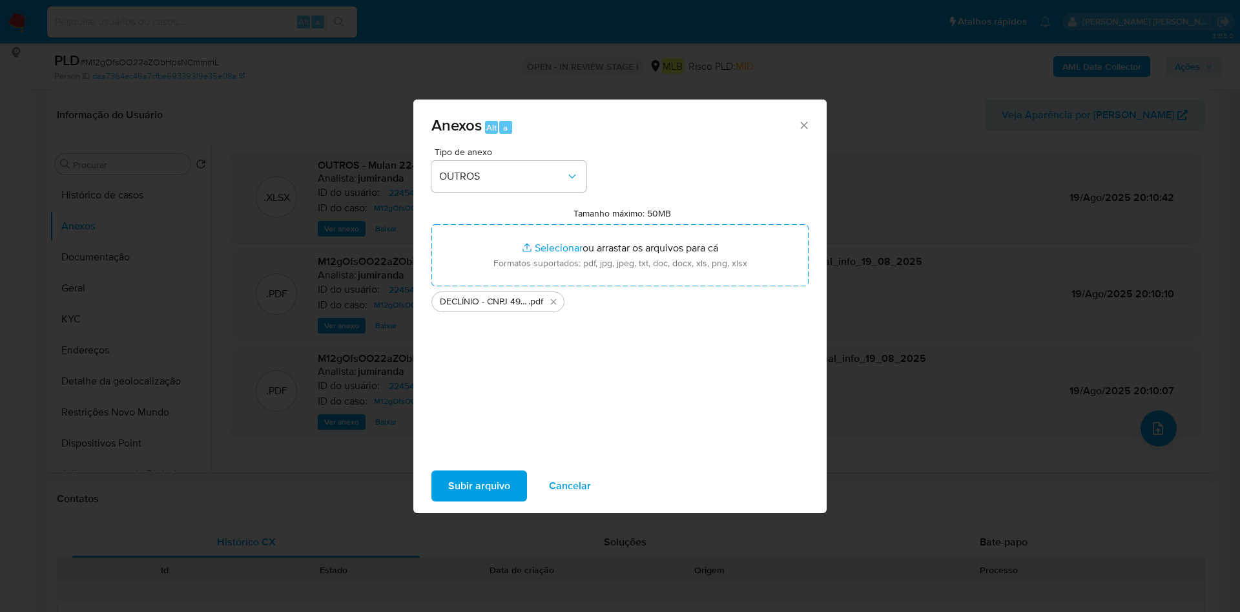
click at [519, 479] on button "Subir arquivo" at bounding box center [480, 485] width 96 height 31
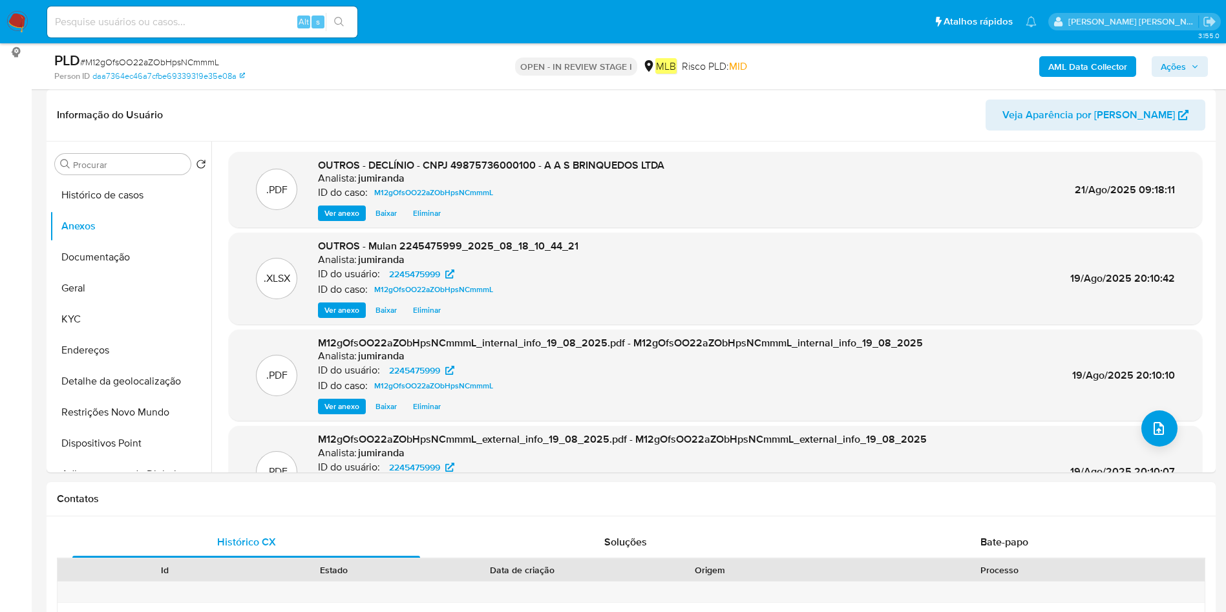
click at [1177, 63] on span "Ações" at bounding box center [1172, 66] width 25 height 21
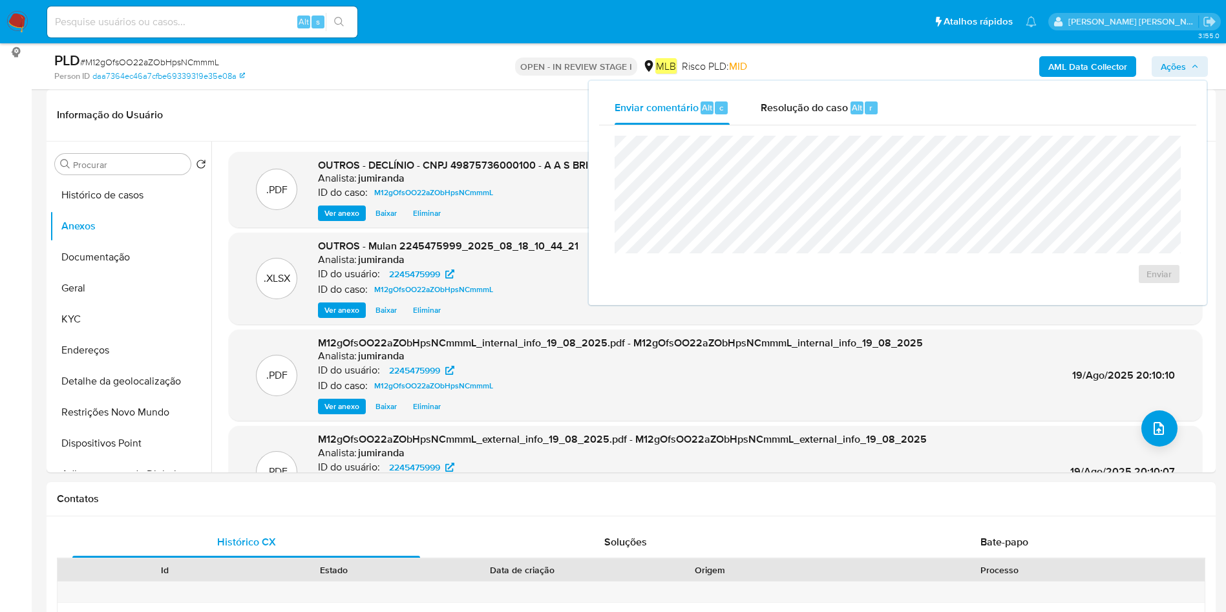
click at [774, 101] on span "Resolução do caso" at bounding box center [803, 106] width 87 height 15
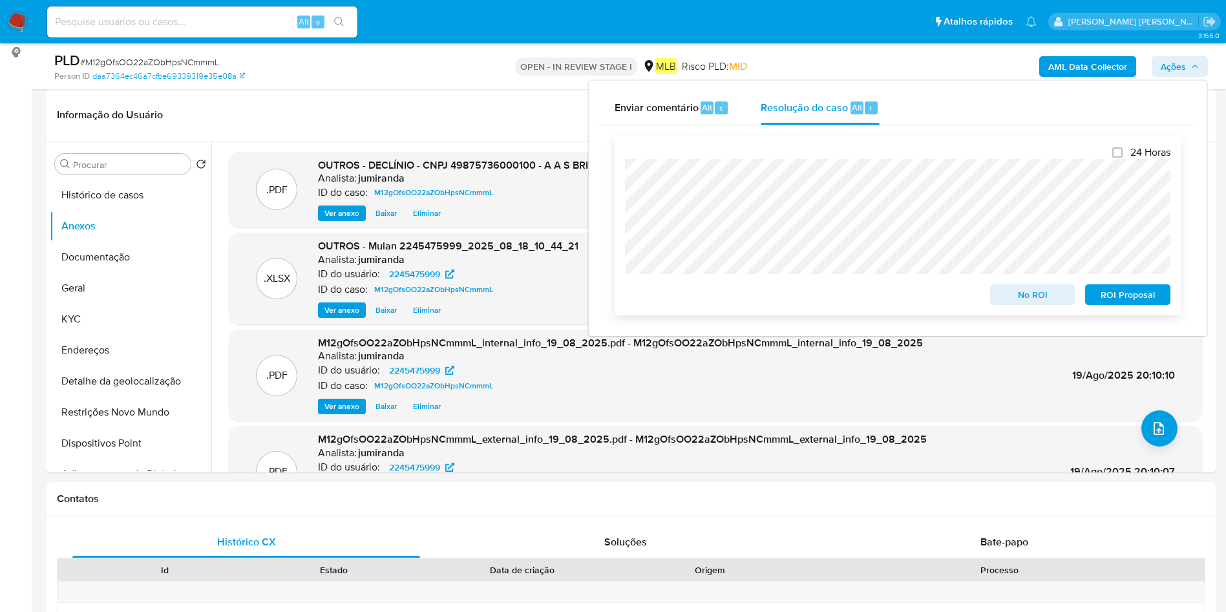
click at [1015, 291] on span "No ROI" at bounding box center [1032, 295] width 67 height 18
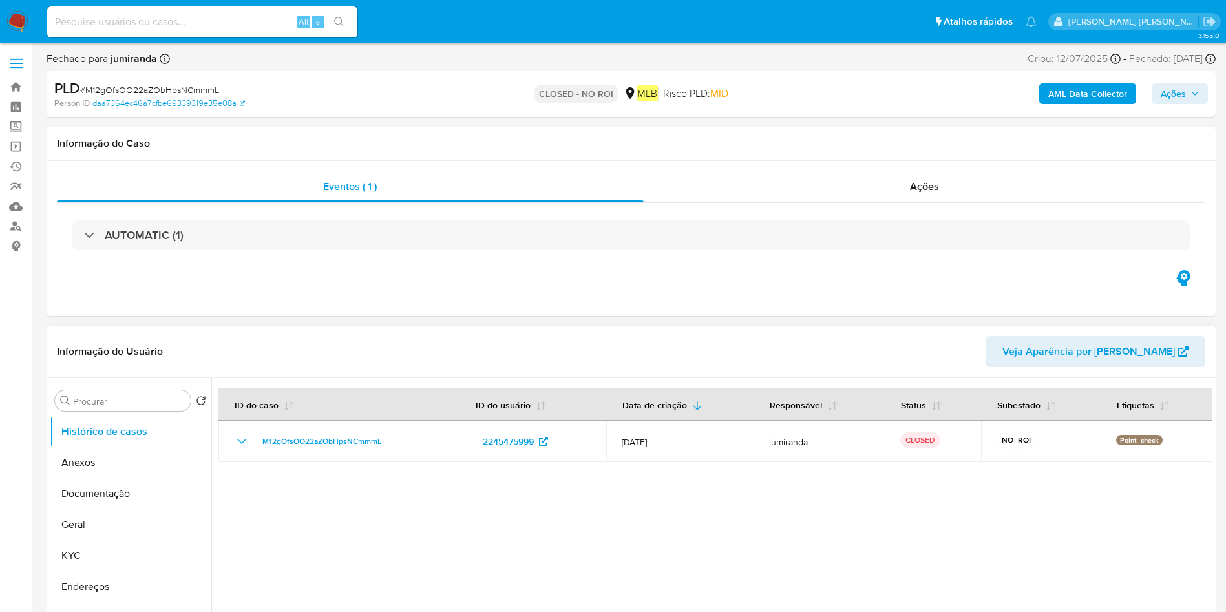
select select "10"
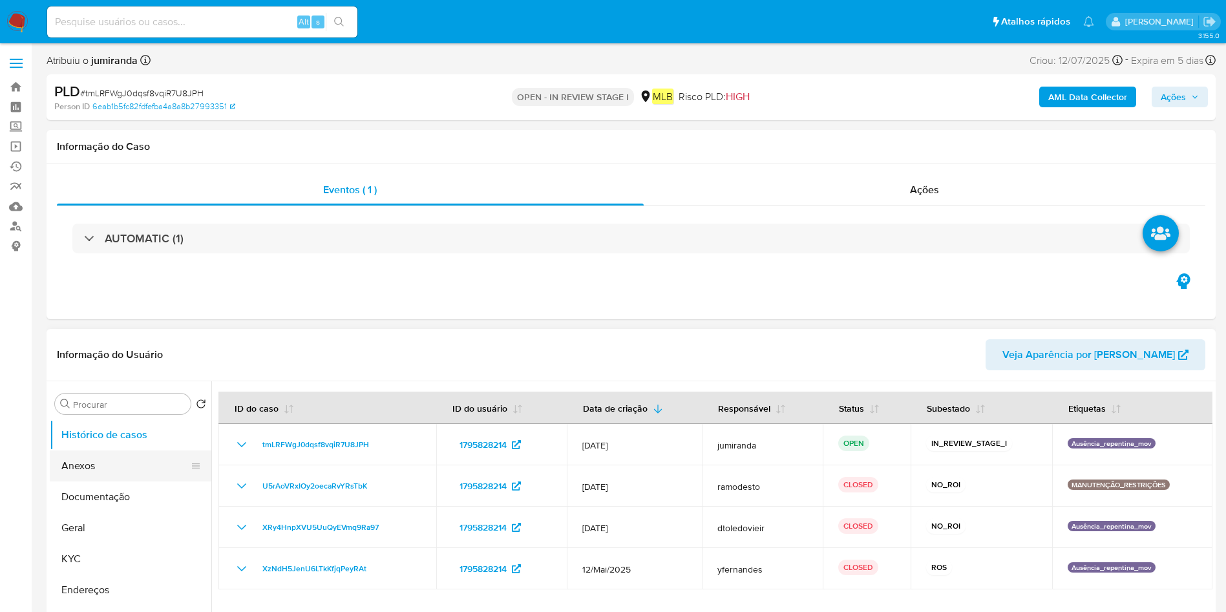
click at [143, 471] on button "Anexos" at bounding box center [125, 465] width 151 height 31
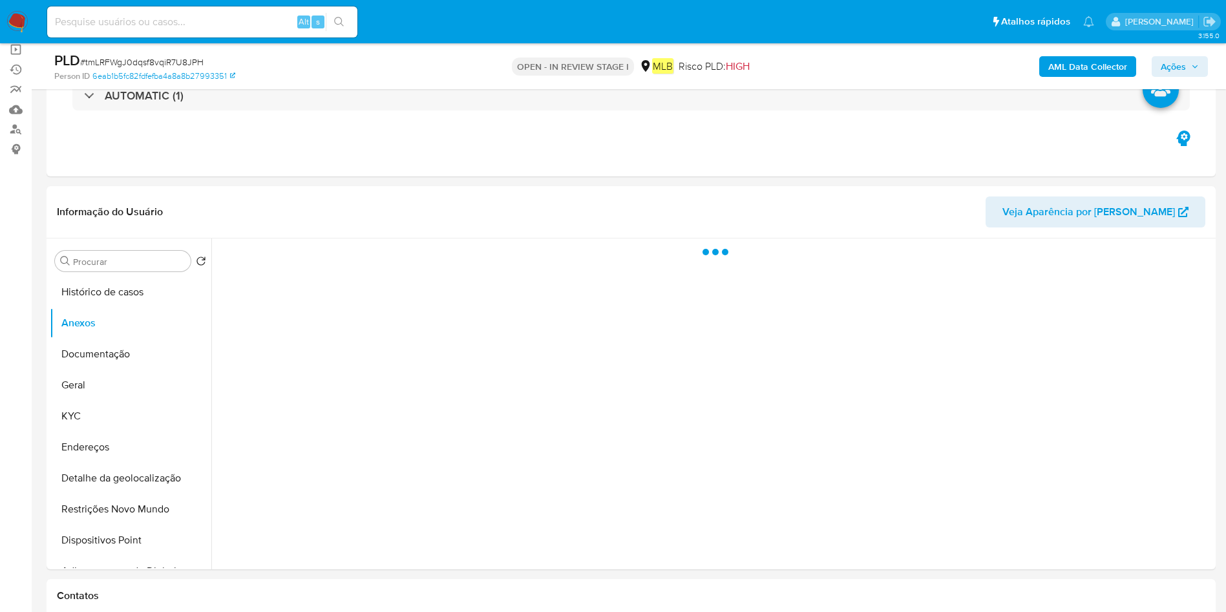
select select "10"
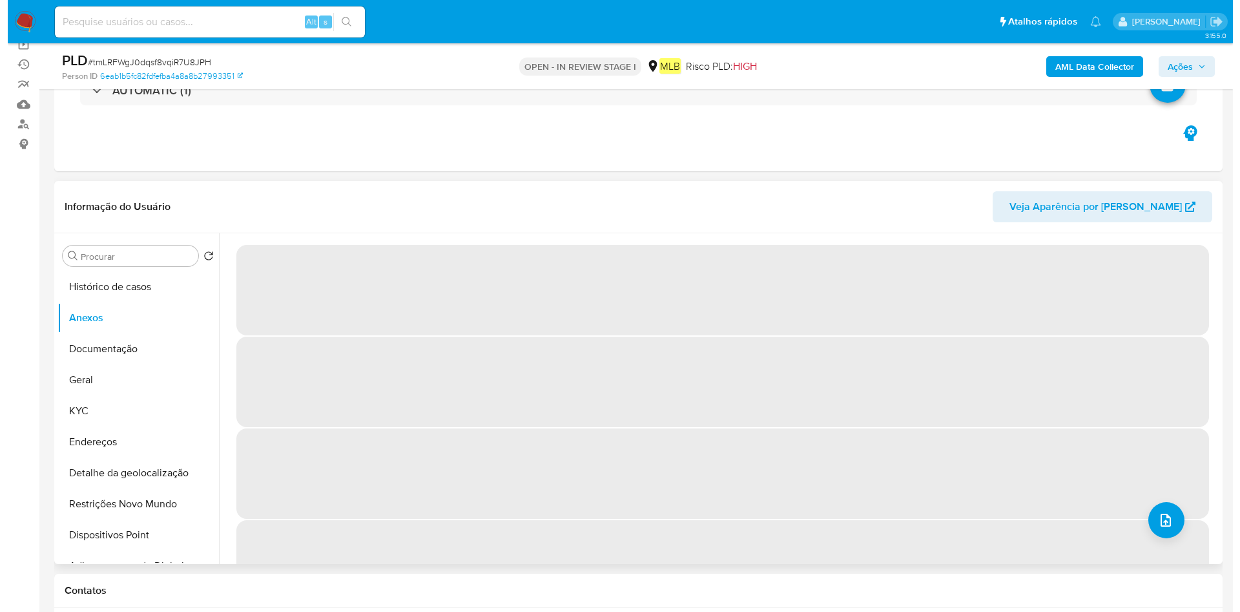
scroll to position [97, 0]
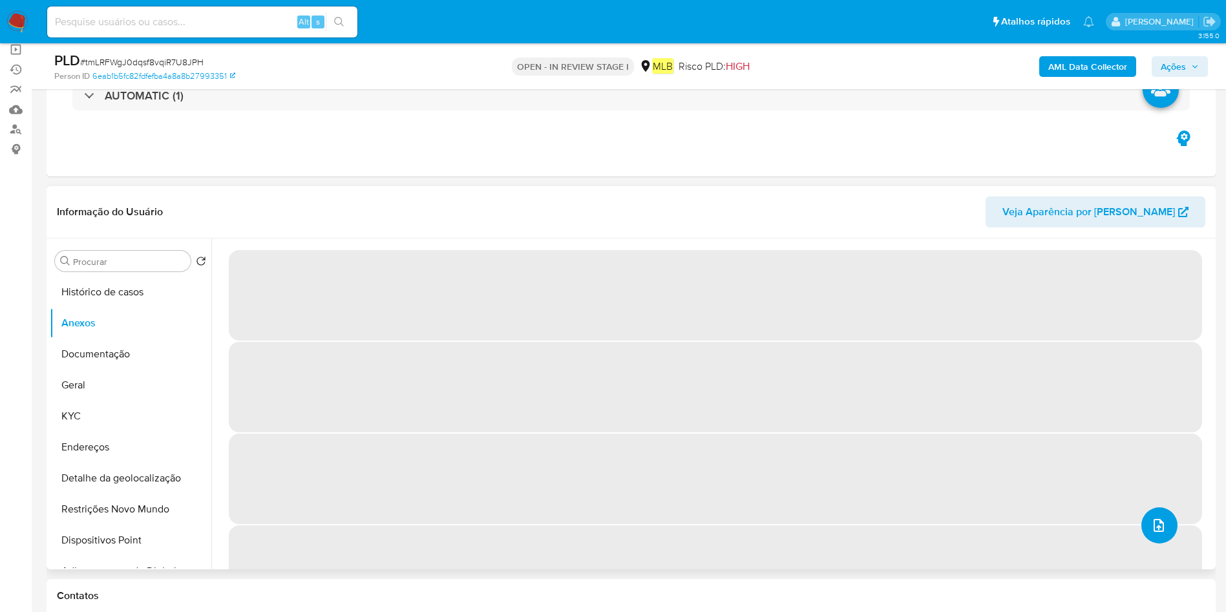
click at [1162, 519] on button "upload-file" at bounding box center [1159, 525] width 36 height 36
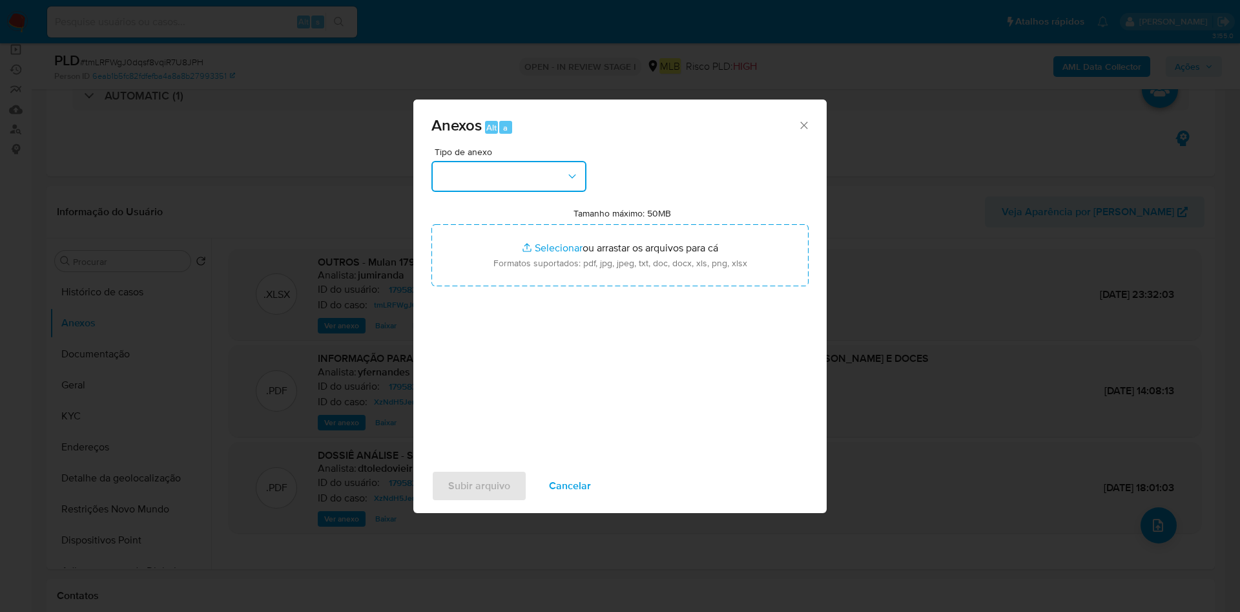
click at [569, 175] on icon "button" at bounding box center [572, 176] width 13 height 13
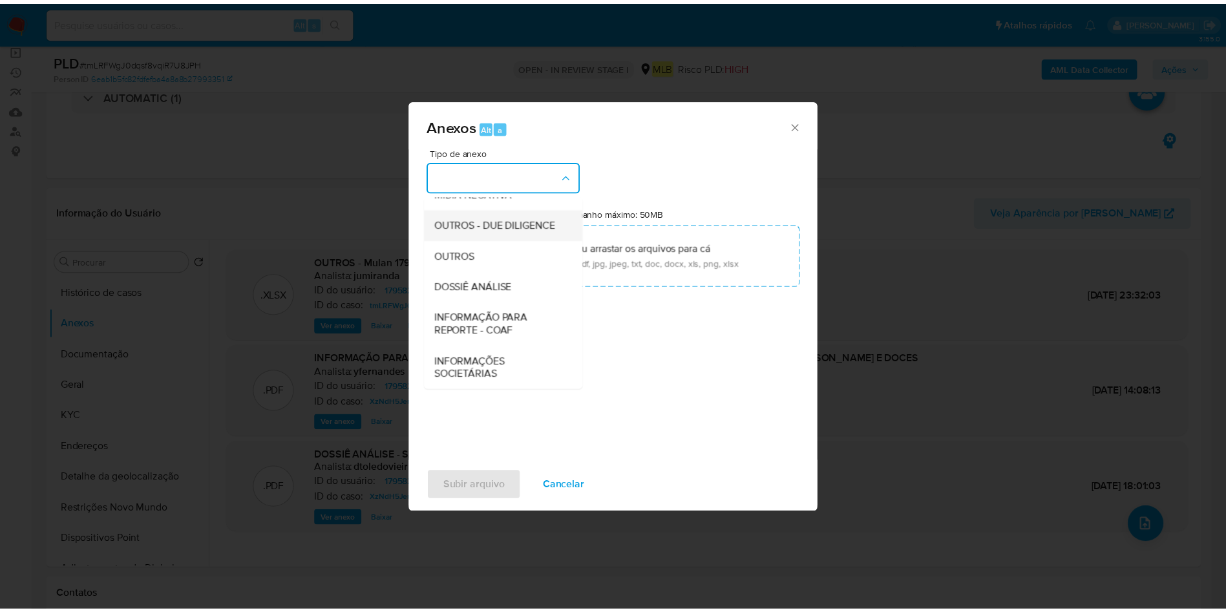
scroll to position [199, 0]
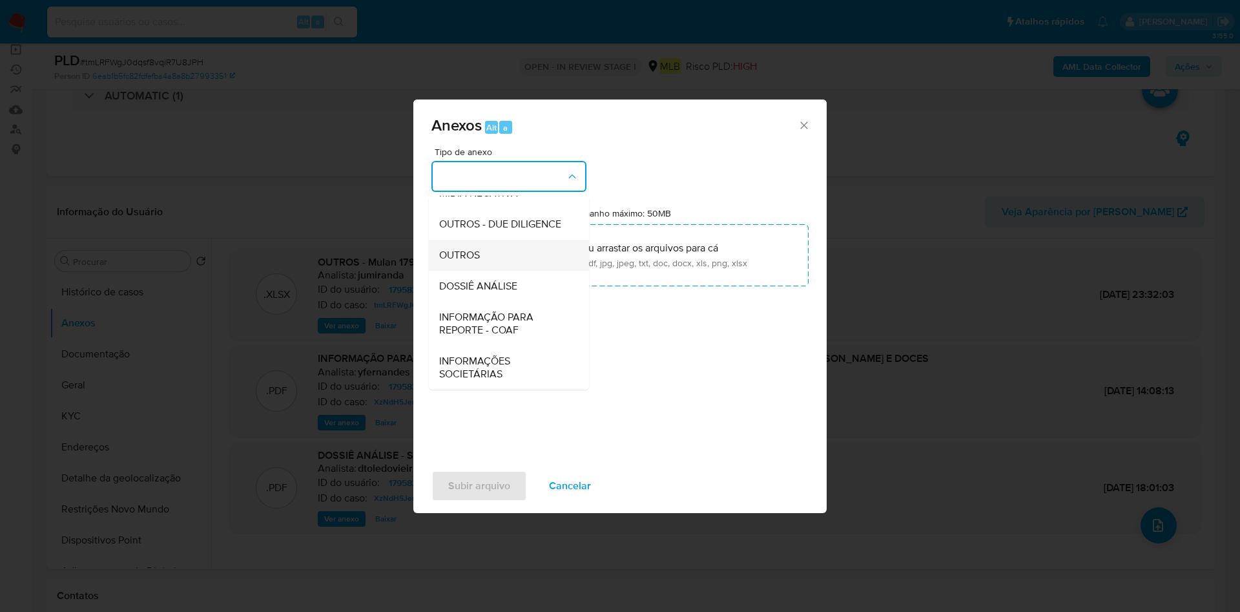
click at [482, 247] on div "OUTROS" at bounding box center [505, 255] width 132 height 31
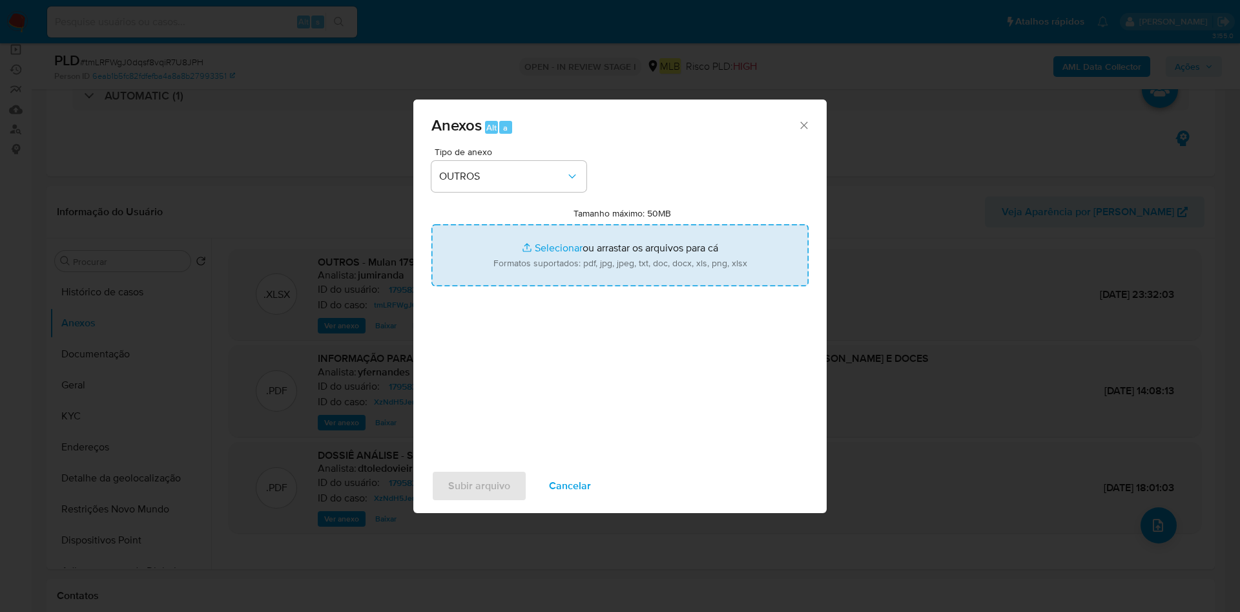
type input "C:\fakepath\DECLÍNIO - CNPJ 54820060000180 - STEFFANE LOPES PEREIRA - PAES E DO…"
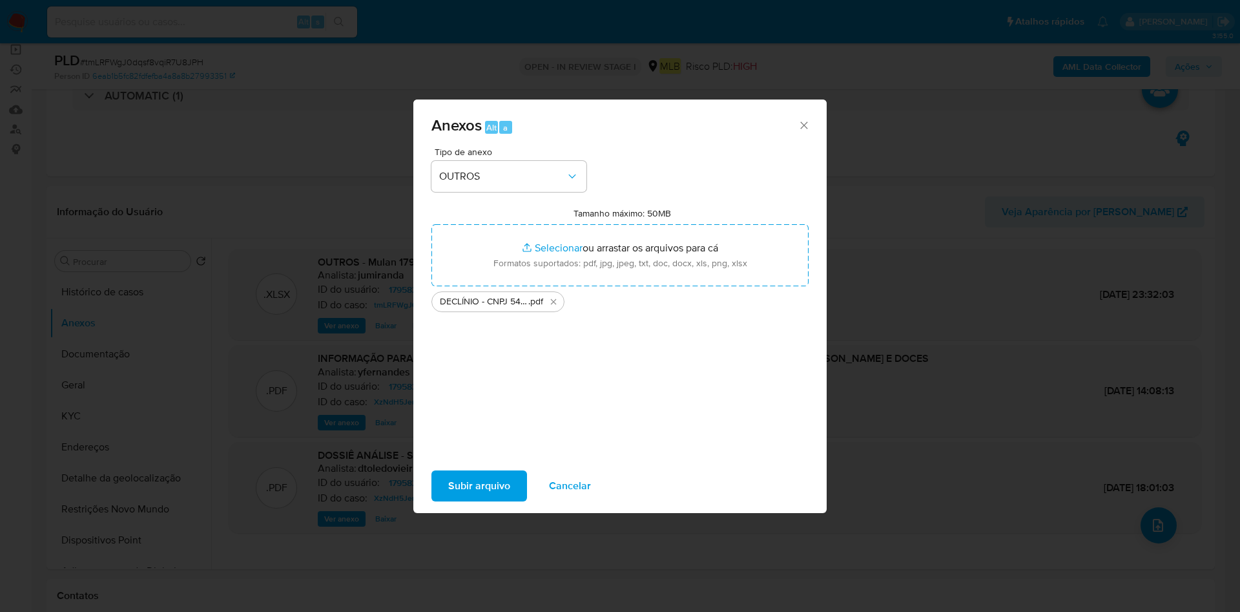
click at [448, 477] on button "Subir arquivo" at bounding box center [480, 485] width 96 height 31
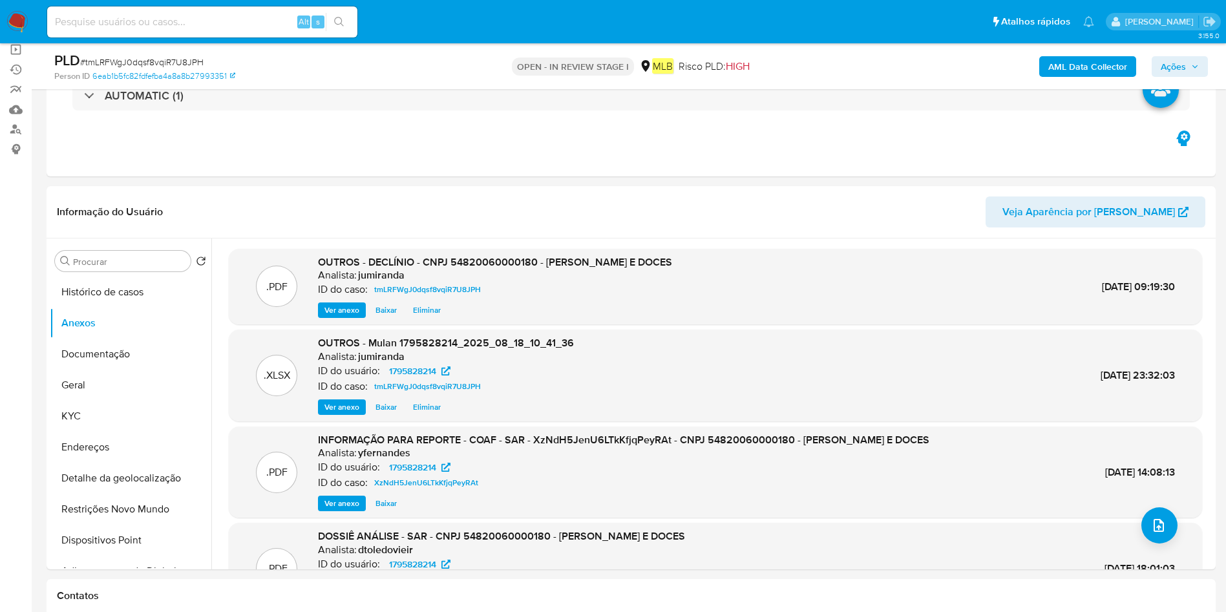
click at [1170, 55] on div "AML Data Collector Ações" at bounding box center [1016, 66] width 381 height 30
click at [1170, 57] on span "Ações" at bounding box center [1172, 66] width 25 height 21
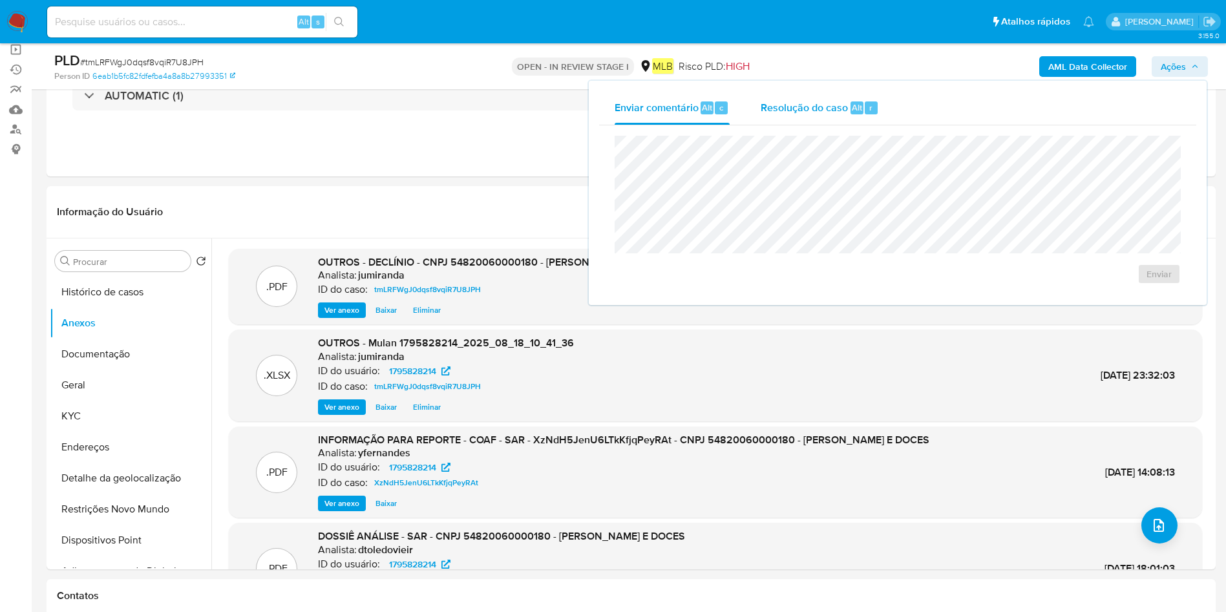
click at [834, 96] on div "Resolução do caso Alt r" at bounding box center [819, 108] width 118 height 34
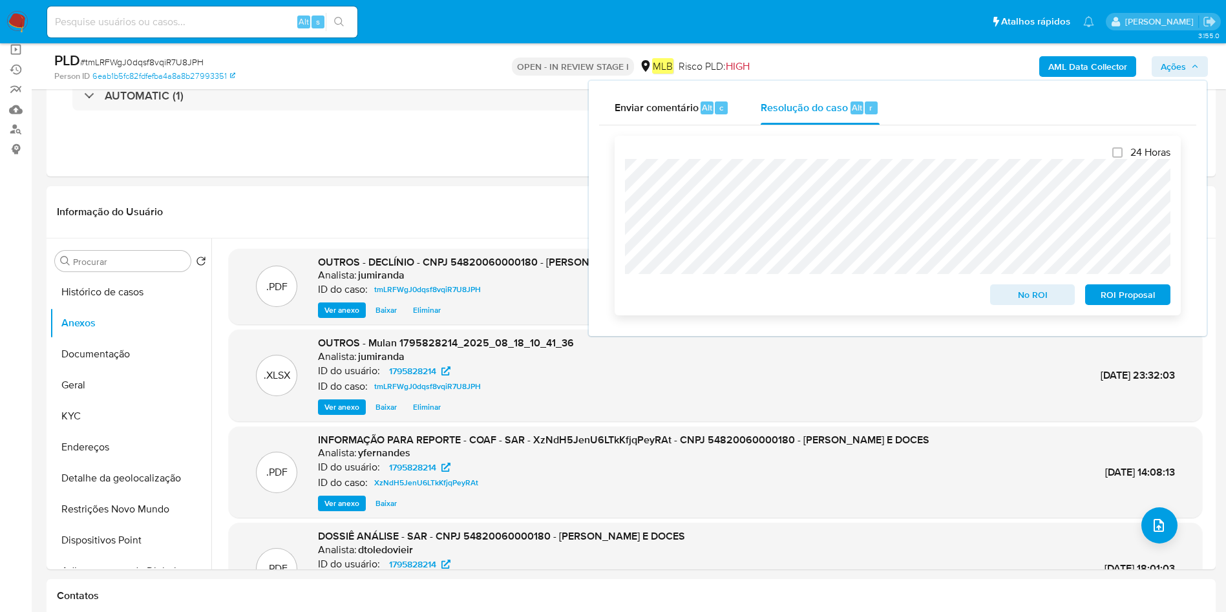
click at [1040, 291] on span "No ROI" at bounding box center [1032, 295] width 67 height 18
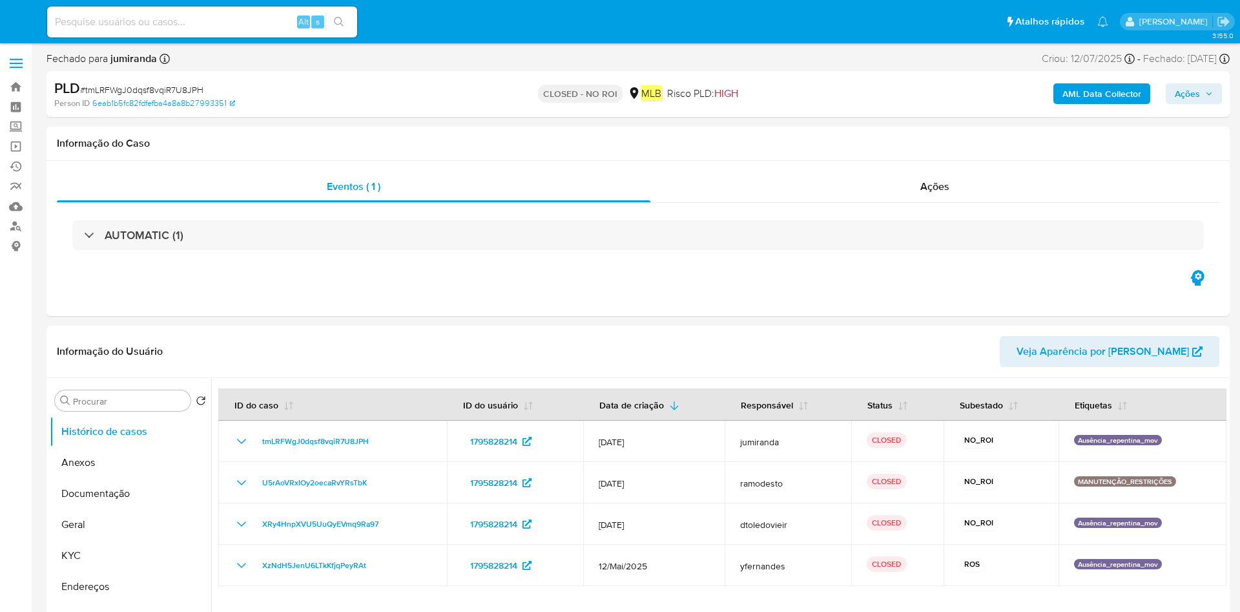
select select "10"
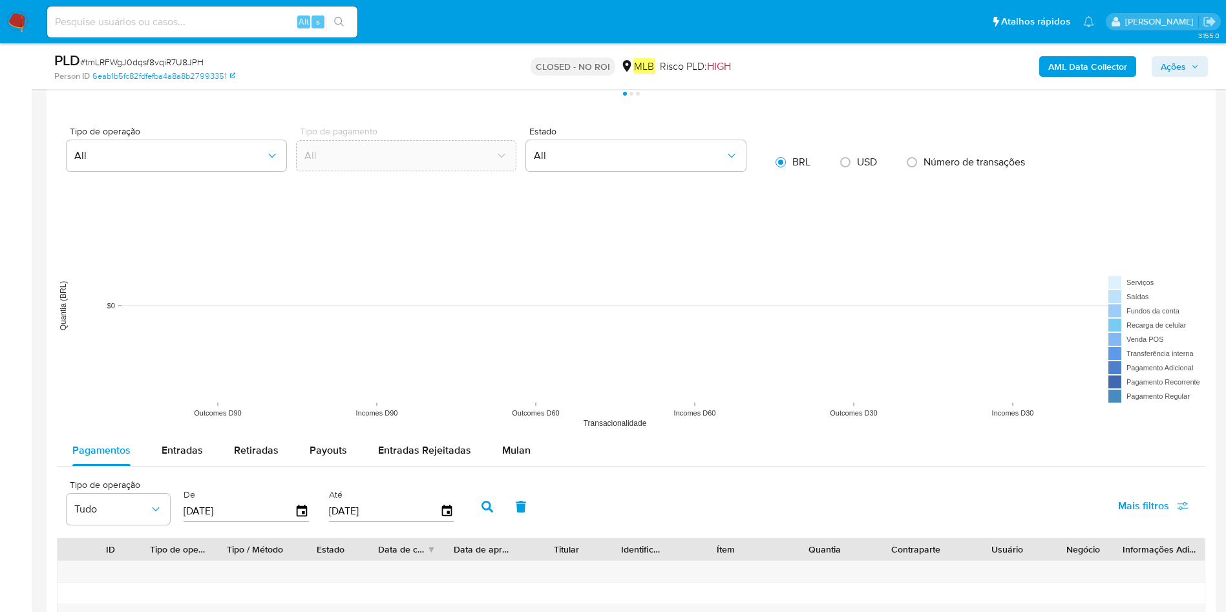
scroll to position [1260, 0]
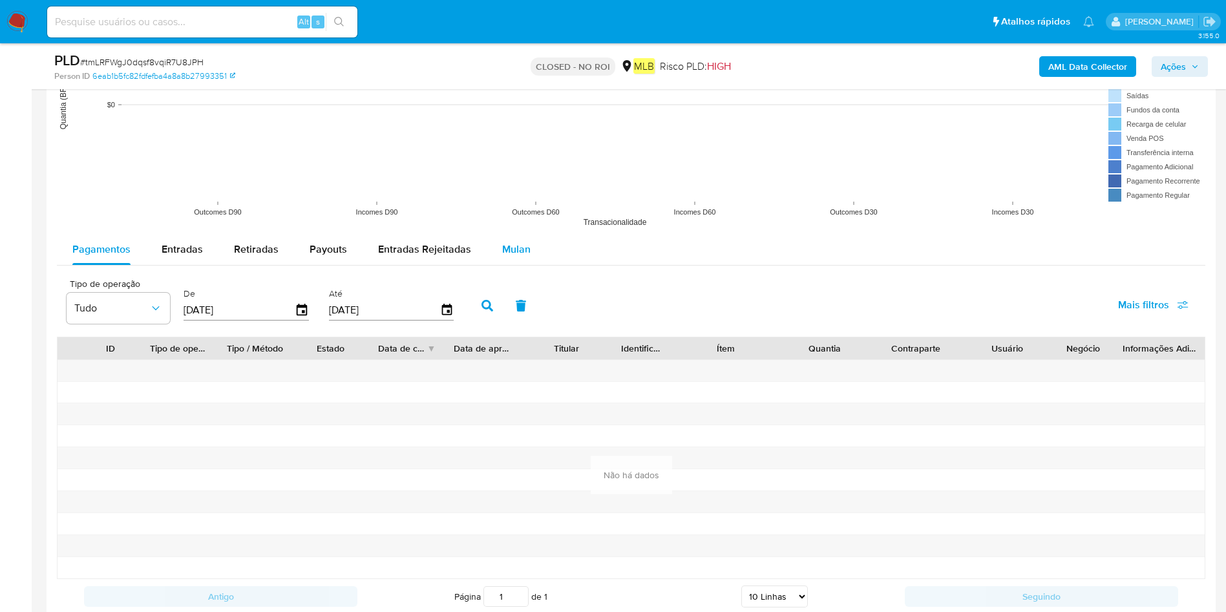
drag, startPoint x: 522, startPoint y: 242, endPoint x: 518, endPoint y: 256, distance: 14.7
click at [520, 240] on div "Mulan" at bounding box center [516, 249] width 28 height 31
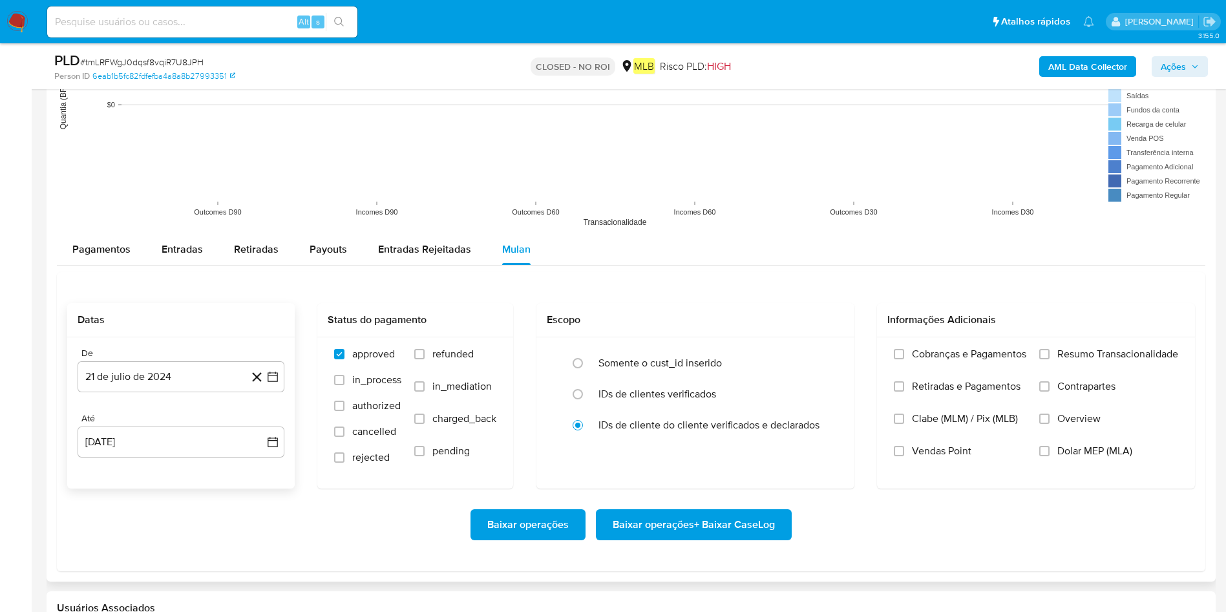
click at [187, 393] on div "De [DATE] [DATE] Até [DATE] [DATE]" at bounding box center [180, 412] width 227 height 151
drag, startPoint x: 207, startPoint y: 379, endPoint x: 231, endPoint y: 359, distance: 30.7
click at [208, 379] on button "21 de julio de 2024" at bounding box center [181, 376] width 207 height 31
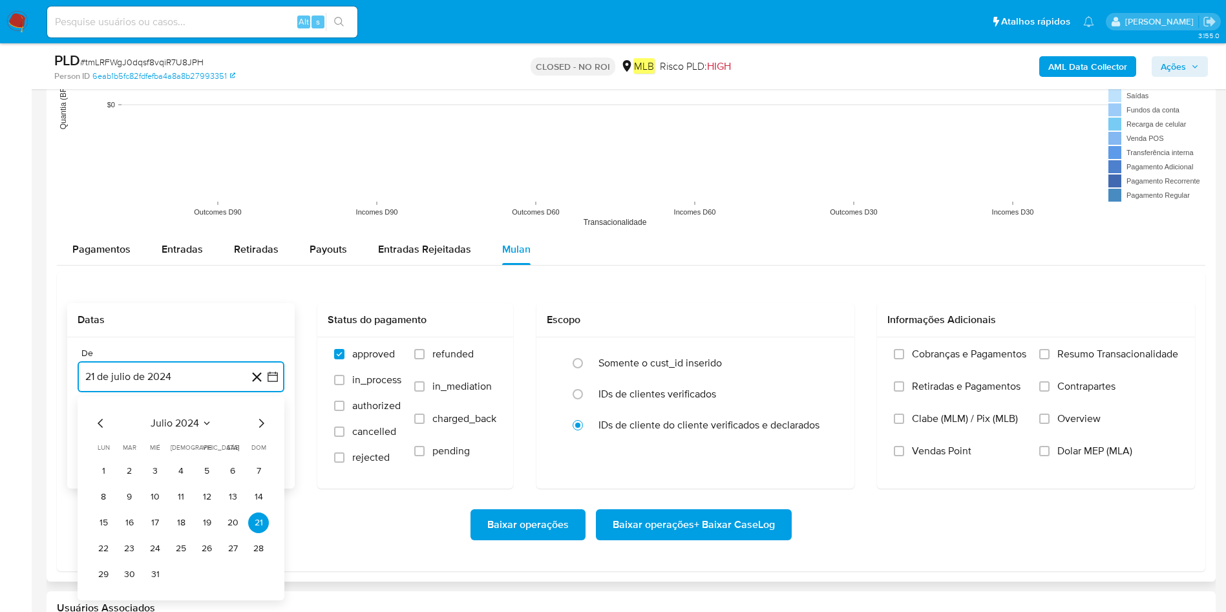
click at [177, 424] on span "julio 2024" at bounding box center [175, 423] width 48 height 13
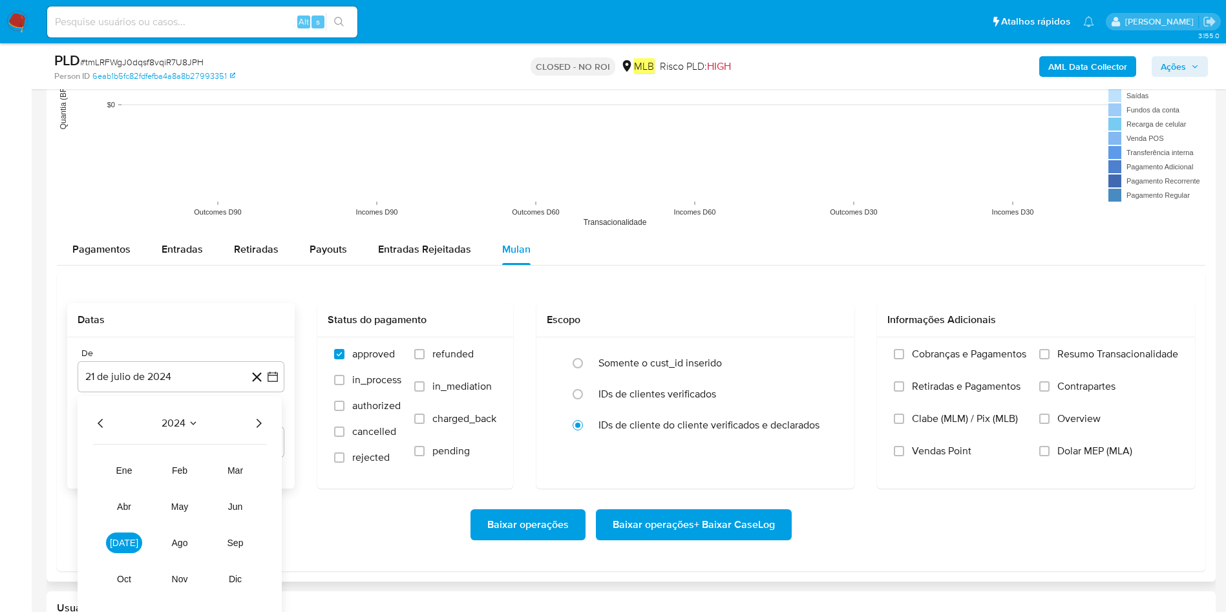
click at [260, 422] on icon "Año siguiente" at bounding box center [259, 423] width 16 height 16
click at [119, 535] on button "[DATE]" at bounding box center [124, 542] width 36 height 21
click at [128, 472] on button "1" at bounding box center [129, 471] width 21 height 21
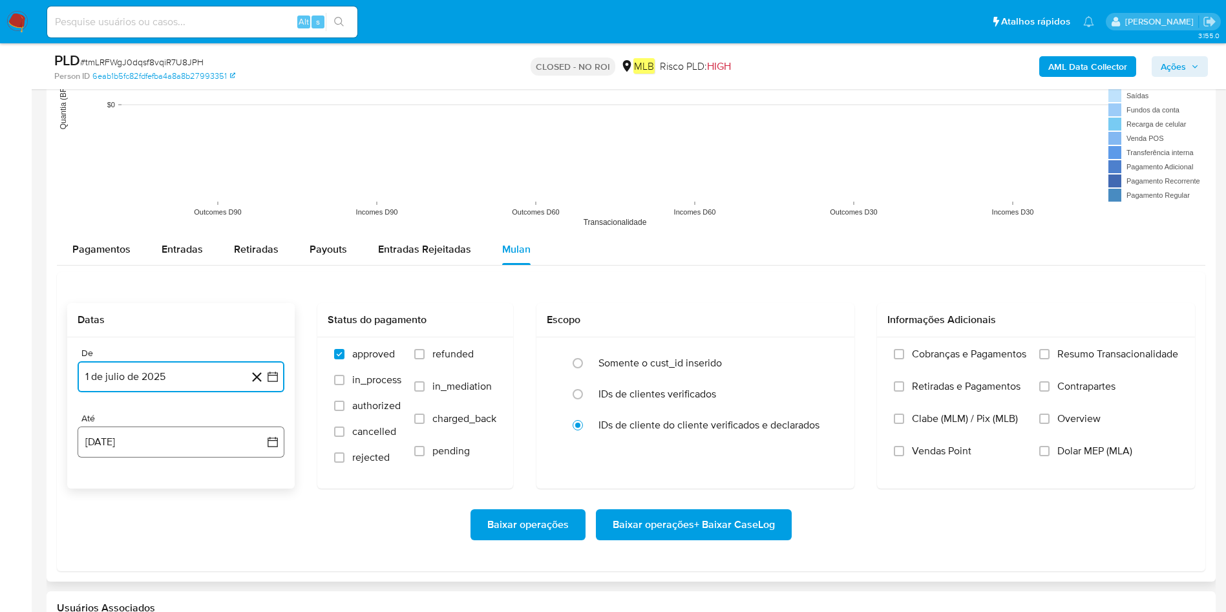
click at [167, 432] on button "21 [PERSON_NAME] de 2025" at bounding box center [181, 441] width 207 height 31
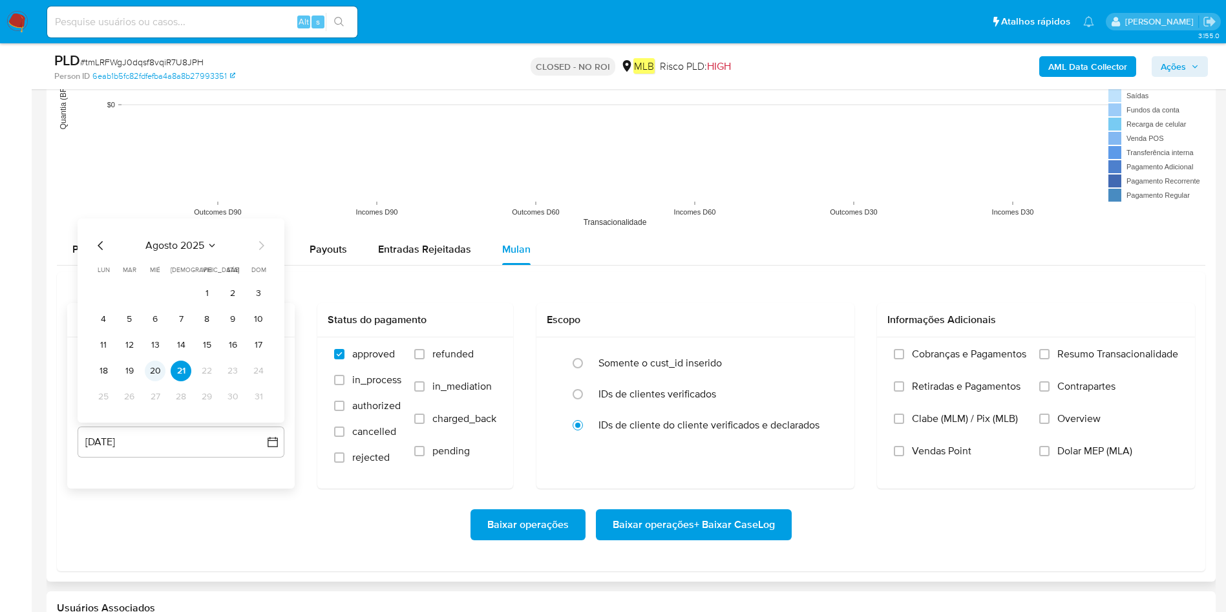
click at [153, 368] on button "20" at bounding box center [155, 371] width 21 height 21
click at [1090, 353] on span "Resumo Transacionalidade" at bounding box center [1117, 354] width 121 height 13
click at [1049, 353] on input "Resumo Transacionalidade" at bounding box center [1044, 354] width 10 height 10
click at [753, 523] on span "Baixar operações + Baixar CaseLog" at bounding box center [693, 524] width 162 height 28
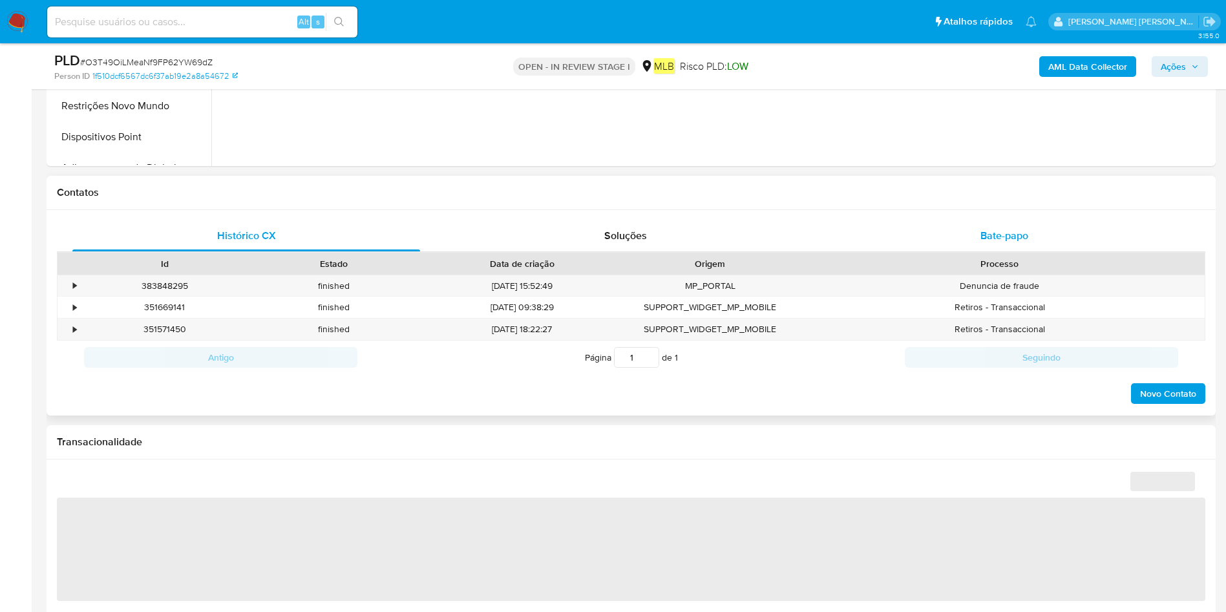
scroll to position [485, 0]
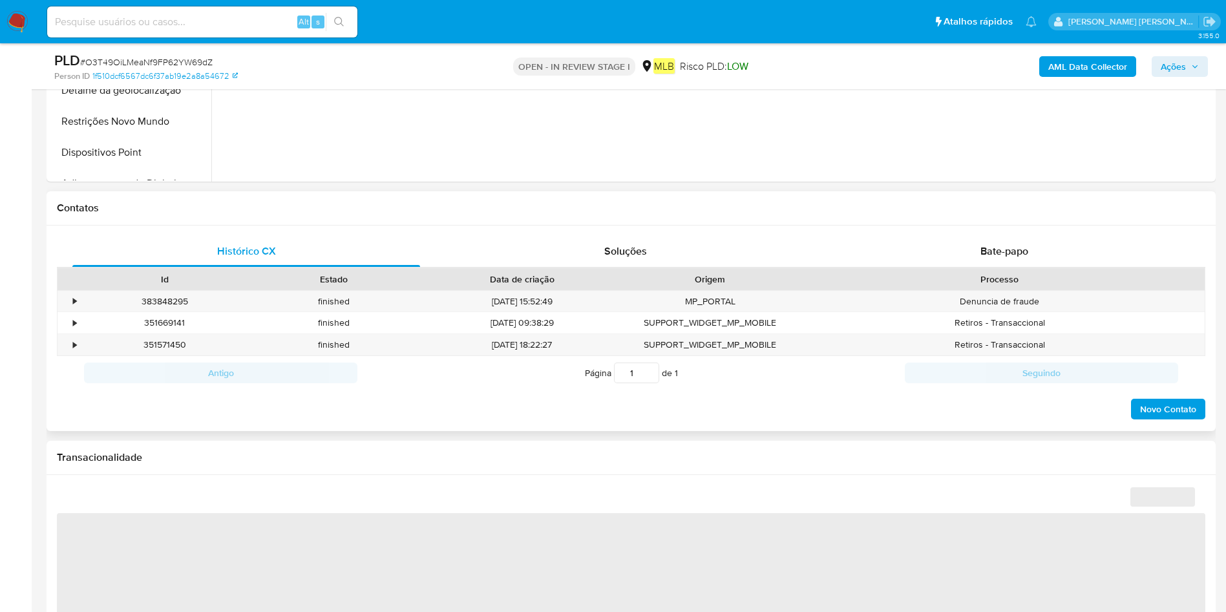
click at [826, 224] on div "Contatos" at bounding box center [631, 208] width 1169 height 34
click at [826, 251] on span "Bate-papo" at bounding box center [1004, 251] width 48 height 15
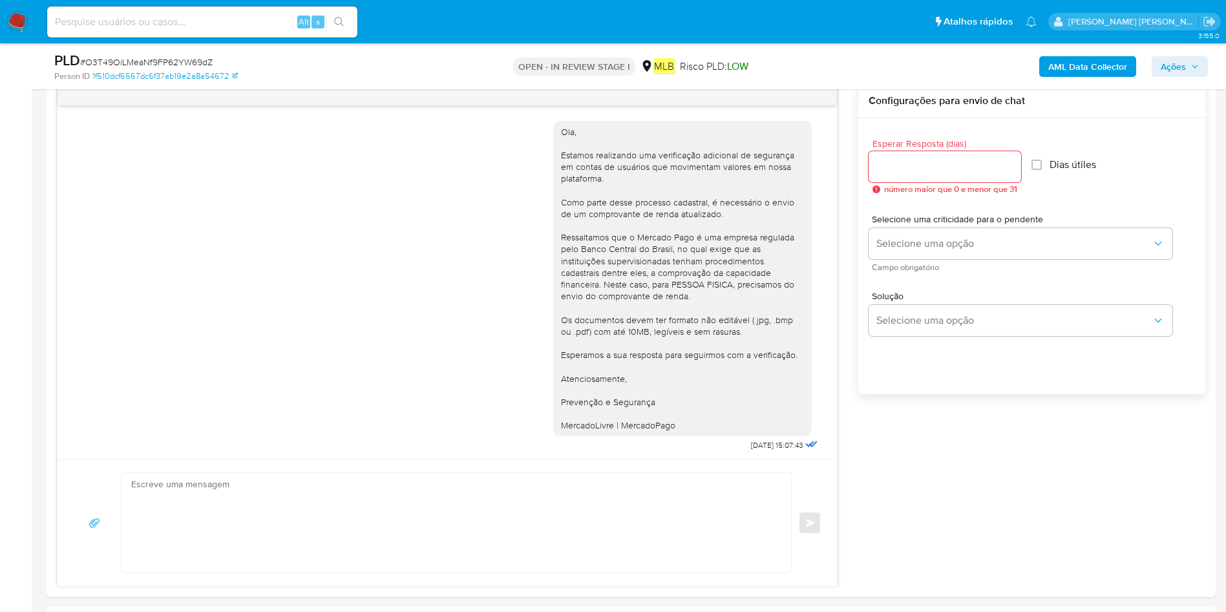
scroll to position [74, 0]
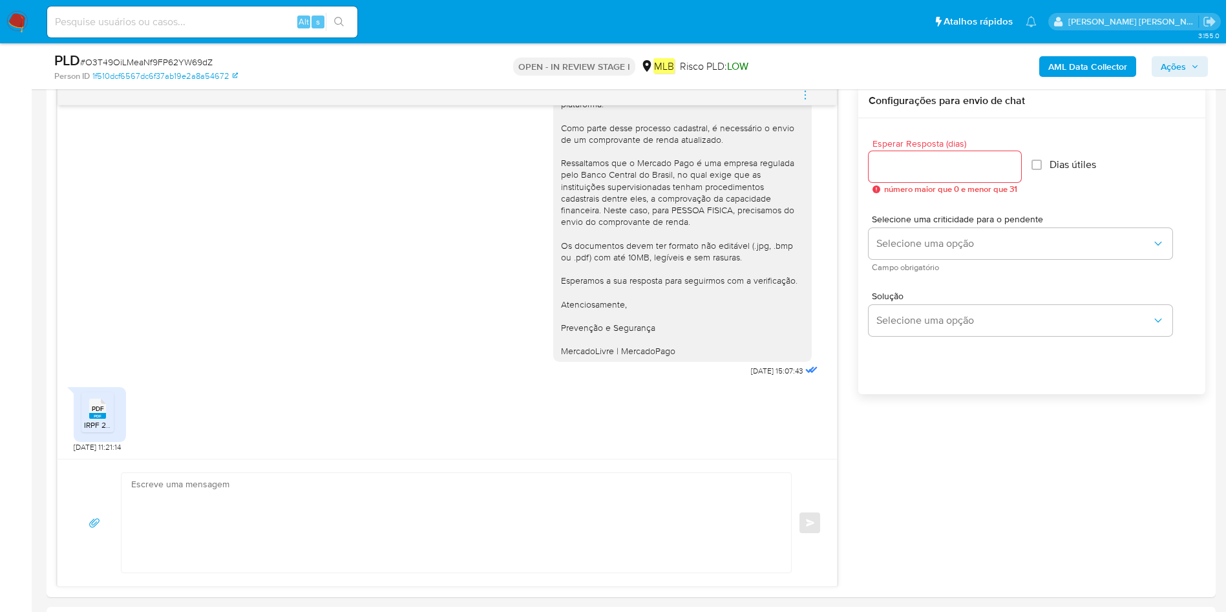
select select "10"
click at [109, 407] on div "PDF PDF" at bounding box center [97, 407] width 27 height 25
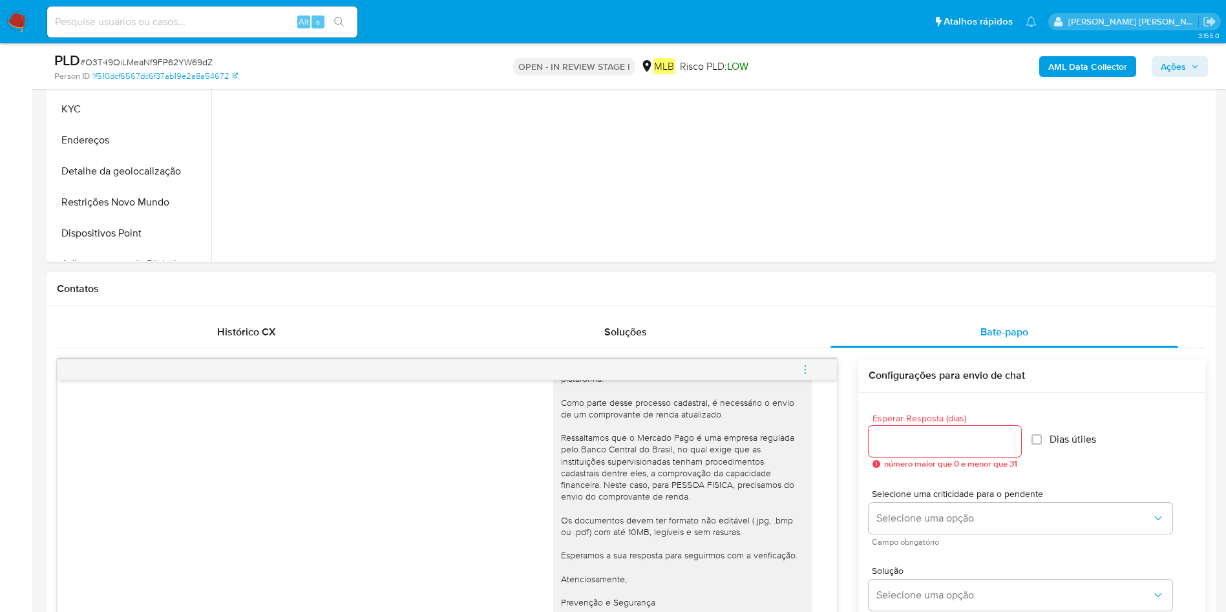
scroll to position [388, 0]
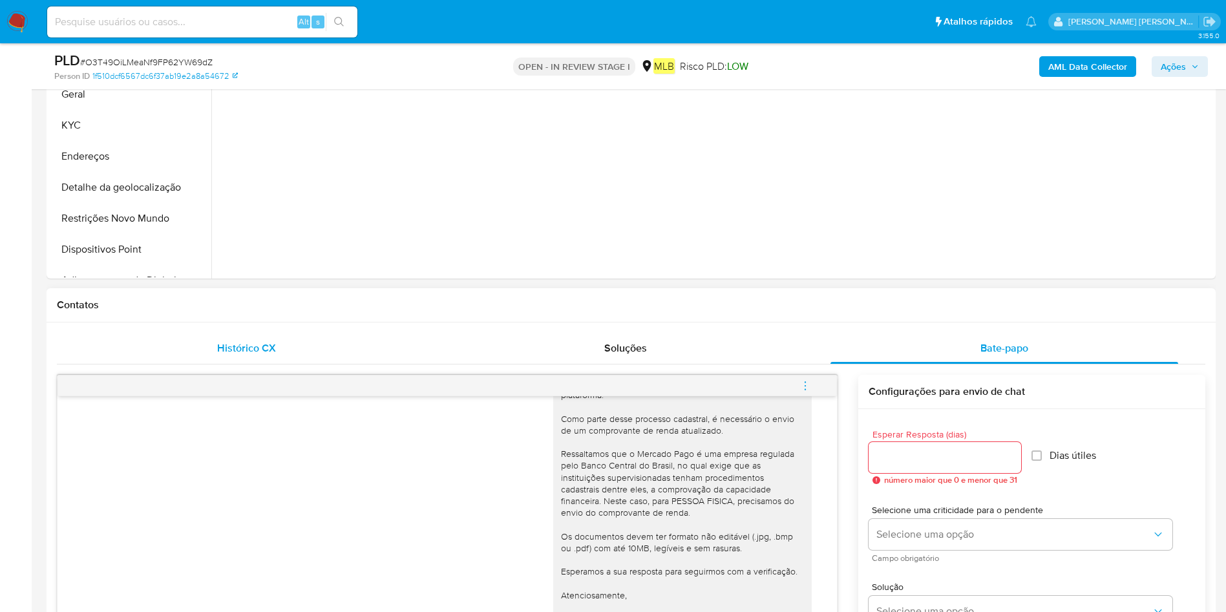
click at [168, 350] on div "Histórico CX" at bounding box center [246, 348] width 348 height 31
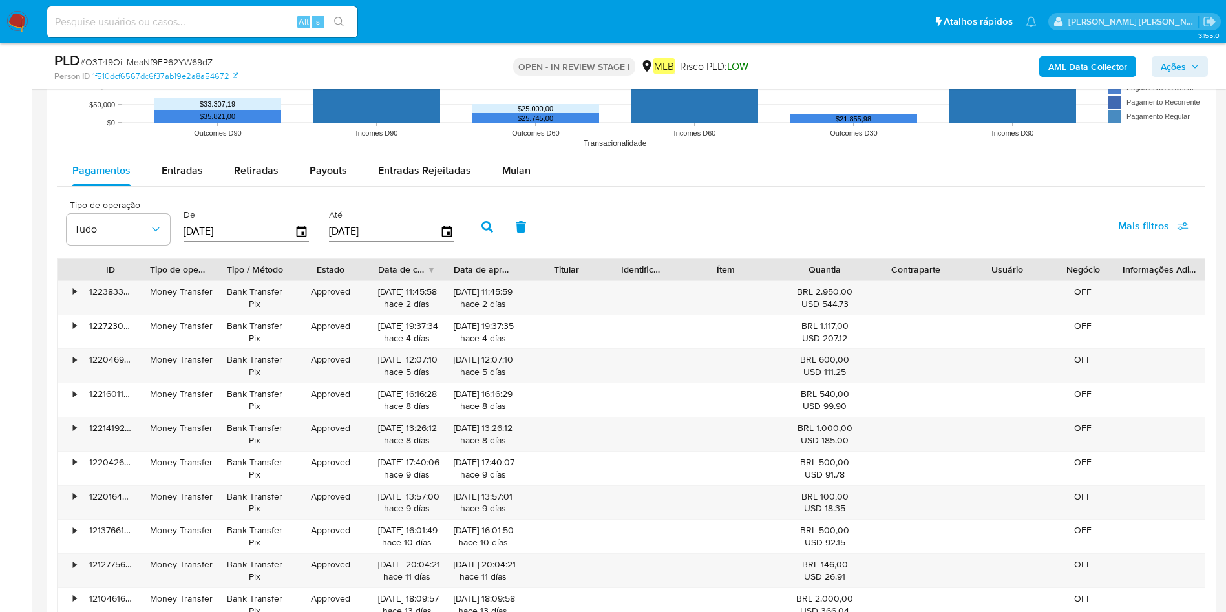
scroll to position [1357, 0]
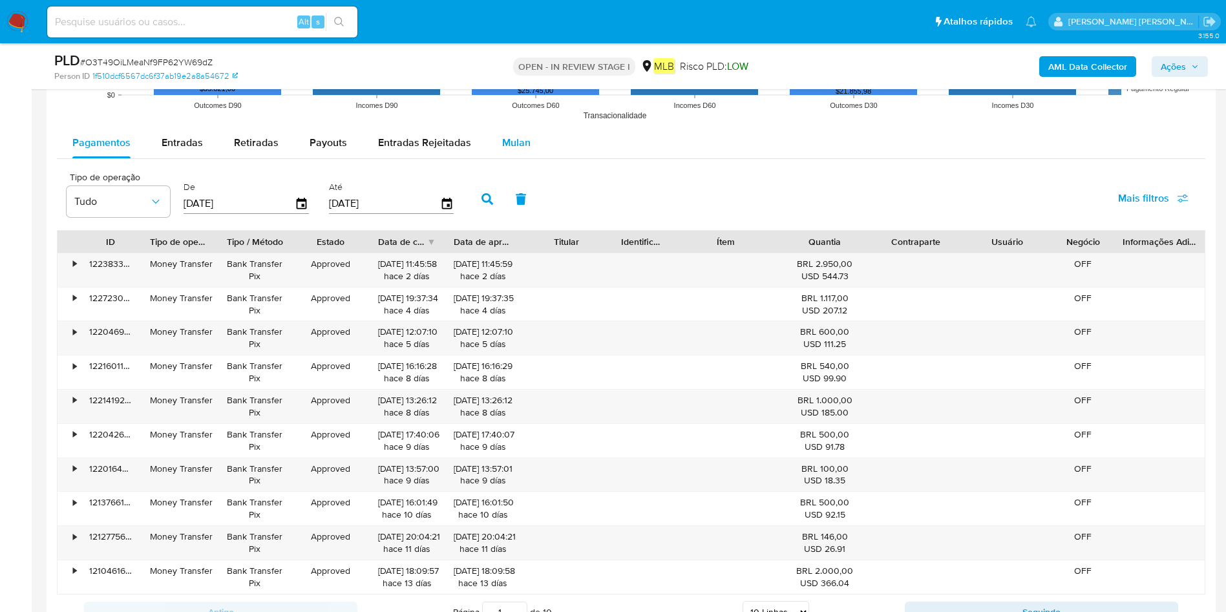
click at [528, 143] on button "Mulan" at bounding box center [516, 142] width 59 height 31
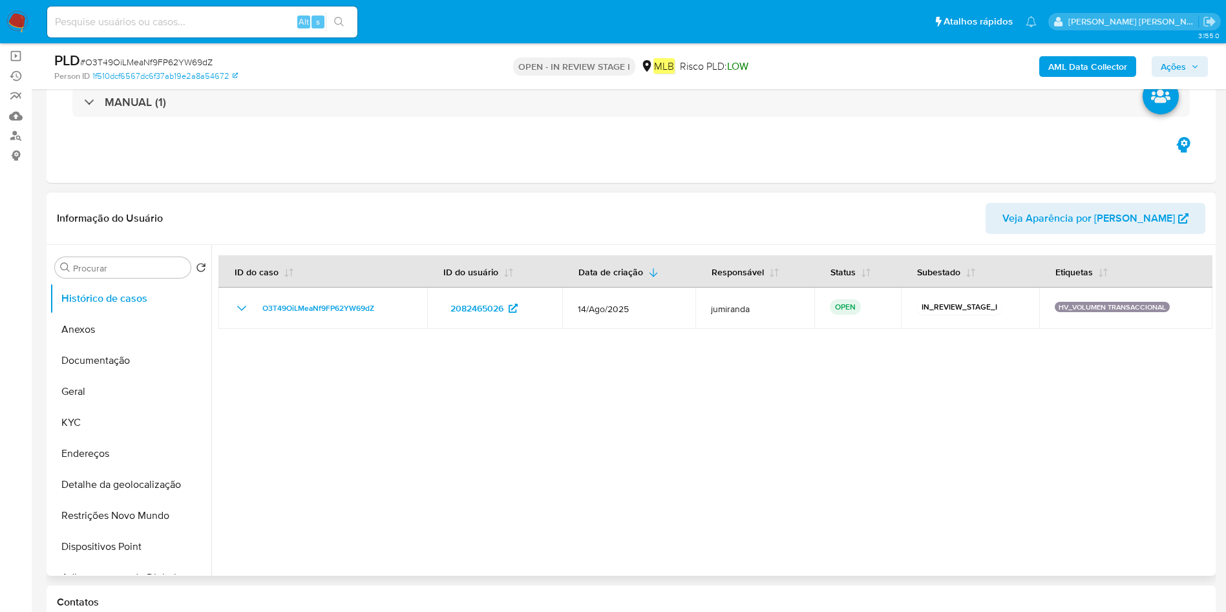
scroll to position [0, 0]
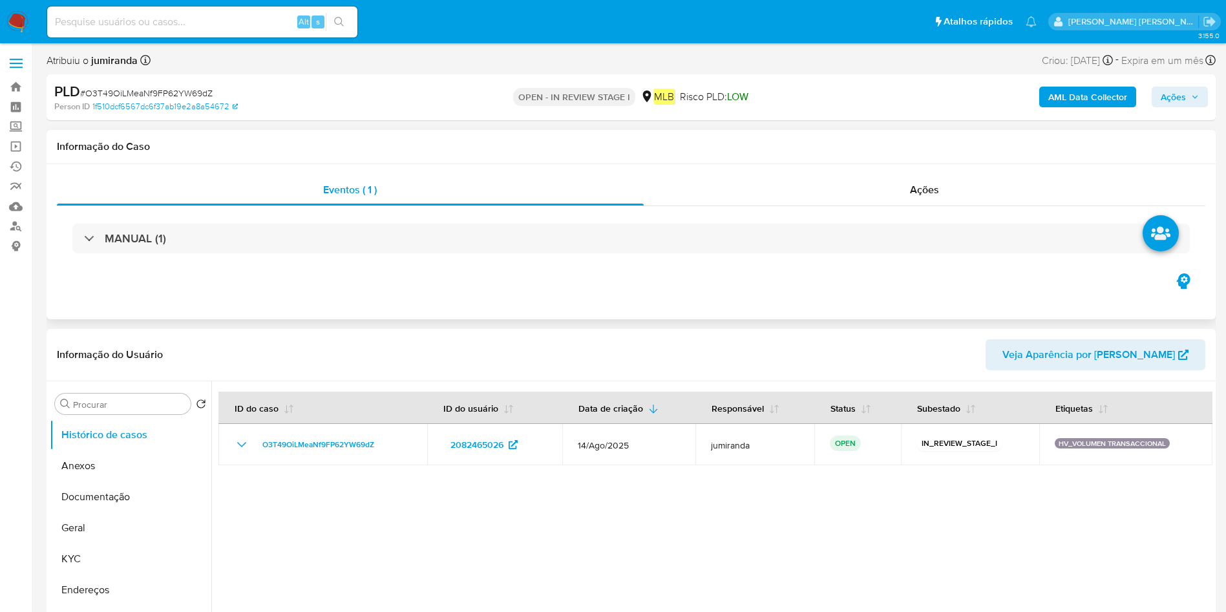
click at [303, 256] on div "MANUAL (1)" at bounding box center [631, 238] width 1148 height 65
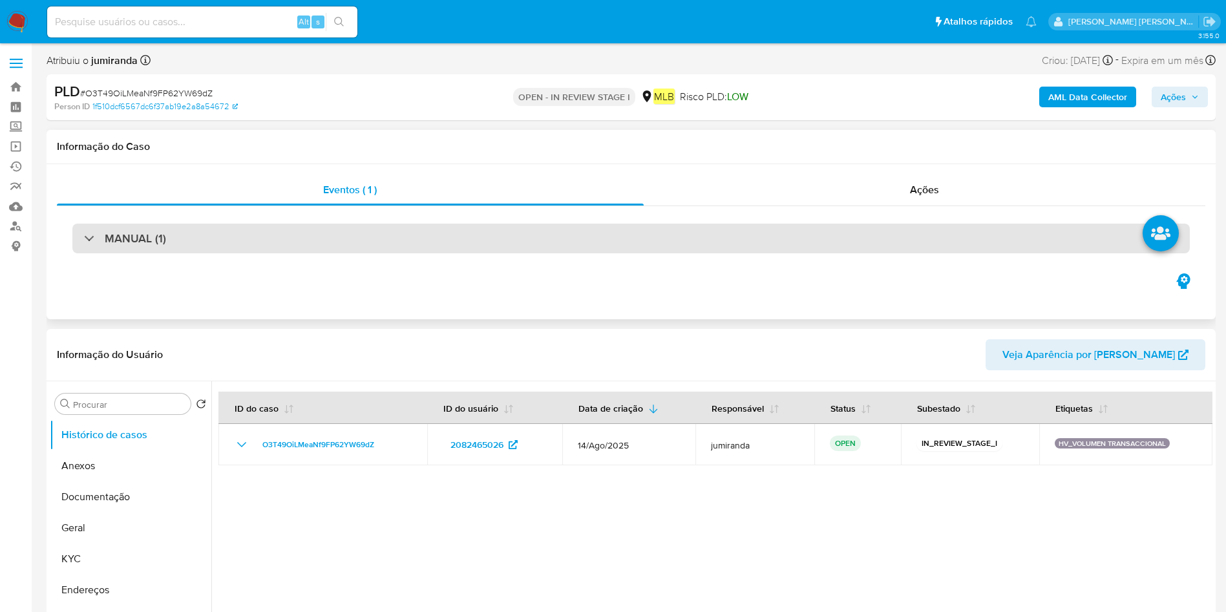
click at [330, 240] on div "MANUAL (1)" at bounding box center [630, 239] width 1117 height 30
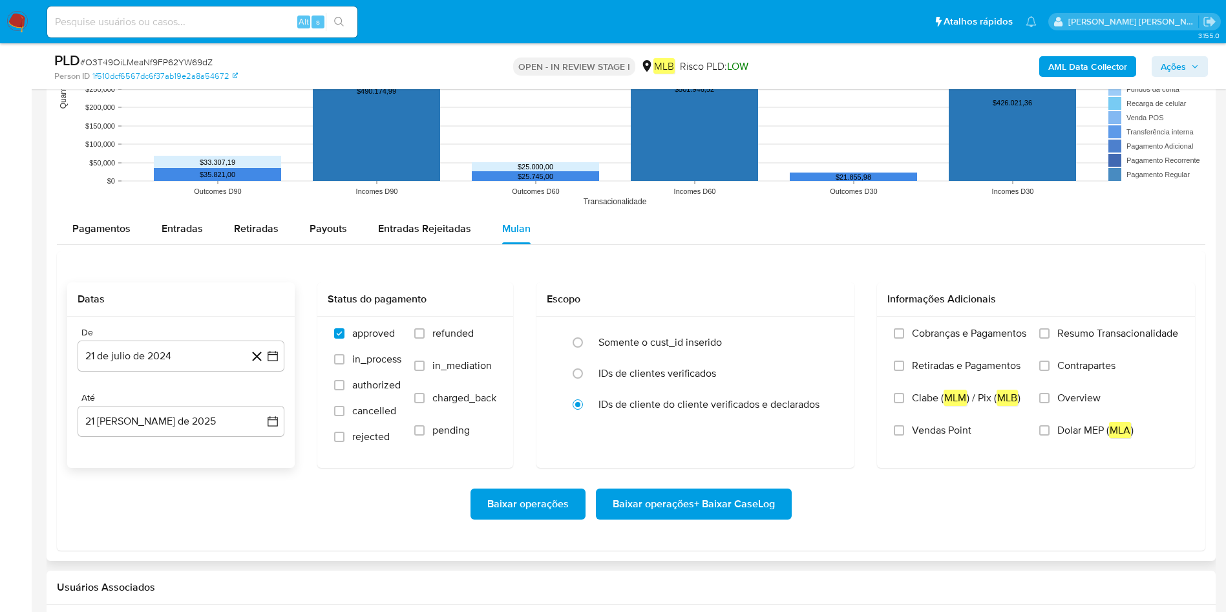
scroll to position [1357, 0]
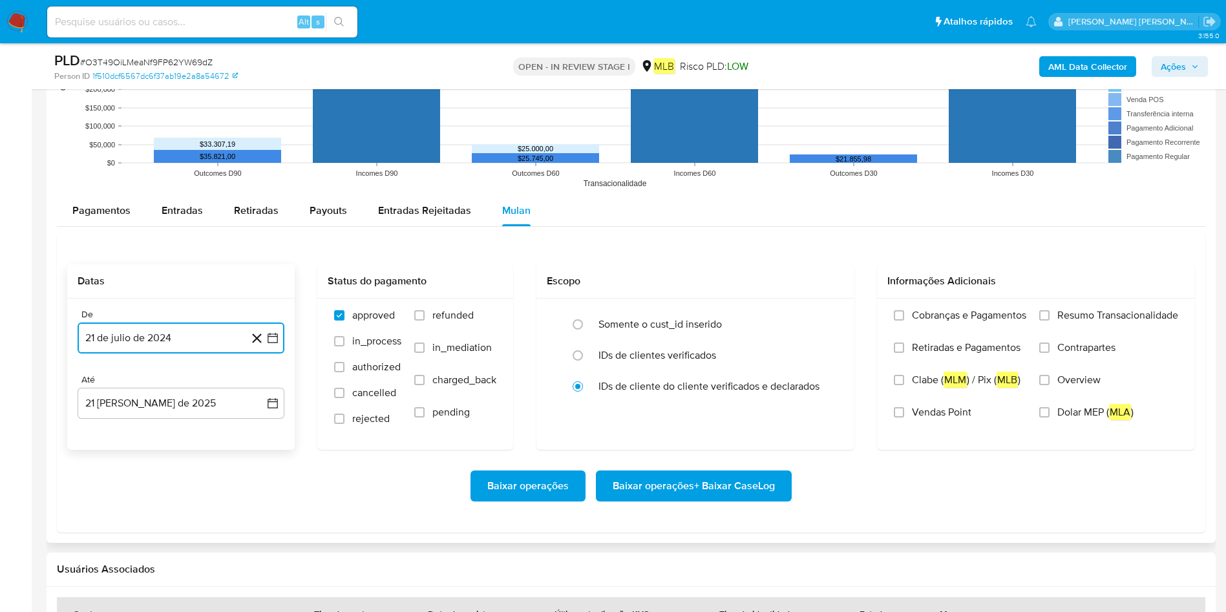
click at [191, 340] on button "21 de julio de 2024" at bounding box center [181, 337] width 207 height 31
click at [198, 382] on span "julio 2024" at bounding box center [175, 384] width 48 height 13
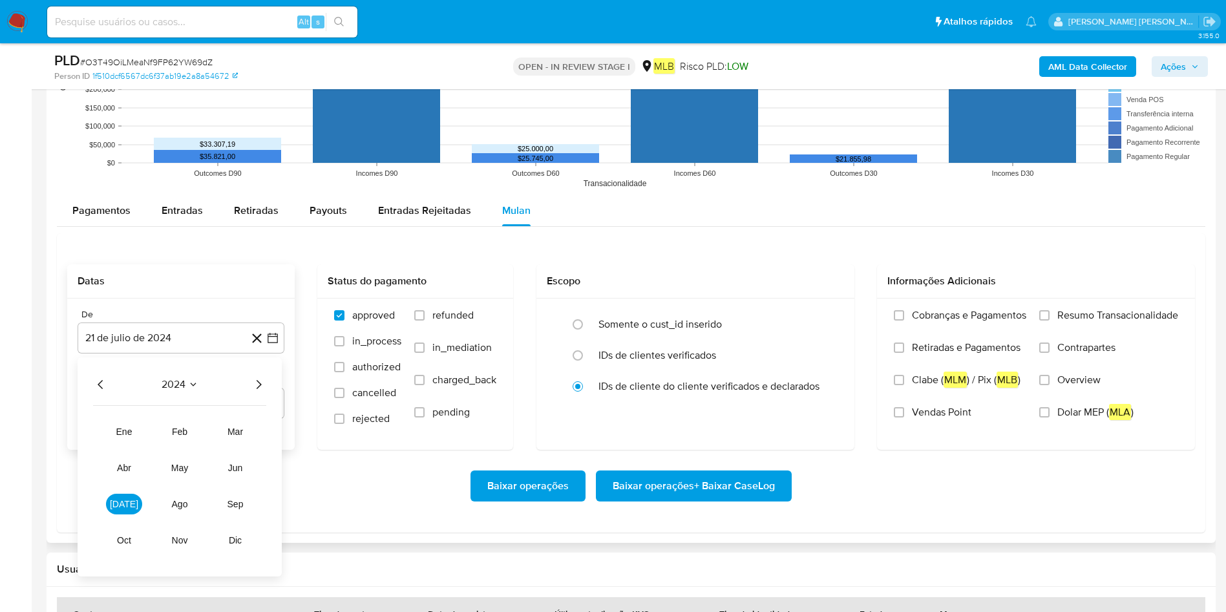
click at [266, 378] on div "2024 2024 ene feb mar abr may jun jul ago sep oct nov dic" at bounding box center [180, 466] width 204 height 219
click at [264, 384] on icon "Año siguiente" at bounding box center [259, 385] width 16 height 16
click at [112, 407] on button "[DATE]" at bounding box center [124, 504] width 36 height 21
click at [134, 407] on button "1" at bounding box center [129, 432] width 21 height 21
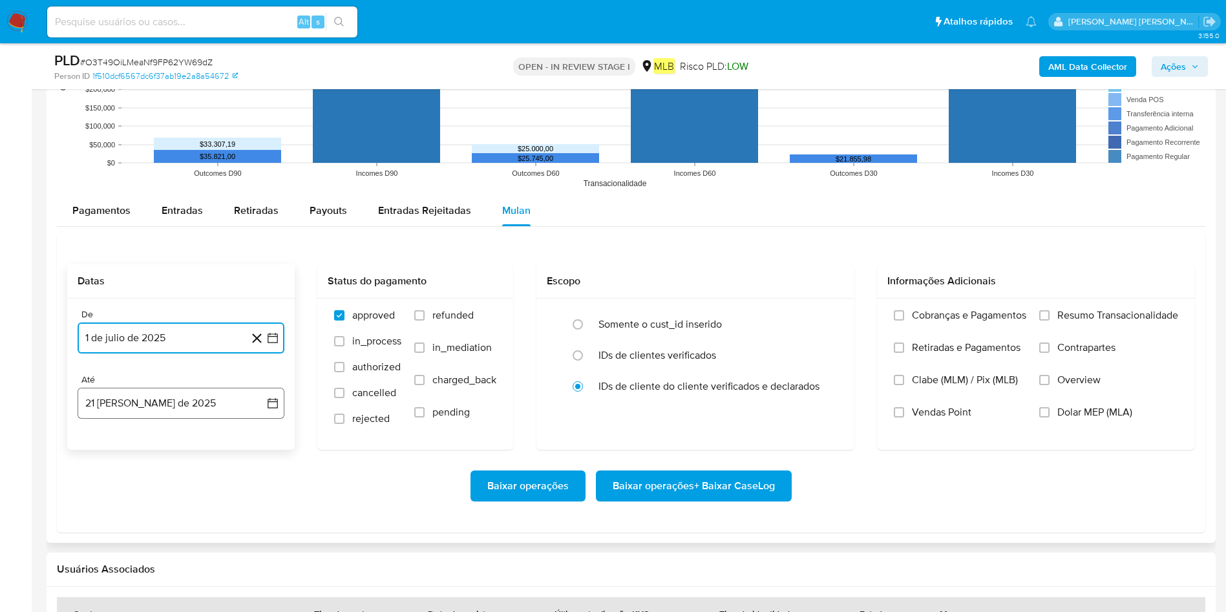
click at [185, 399] on button "21 [PERSON_NAME] de 2025" at bounding box center [181, 403] width 207 height 31
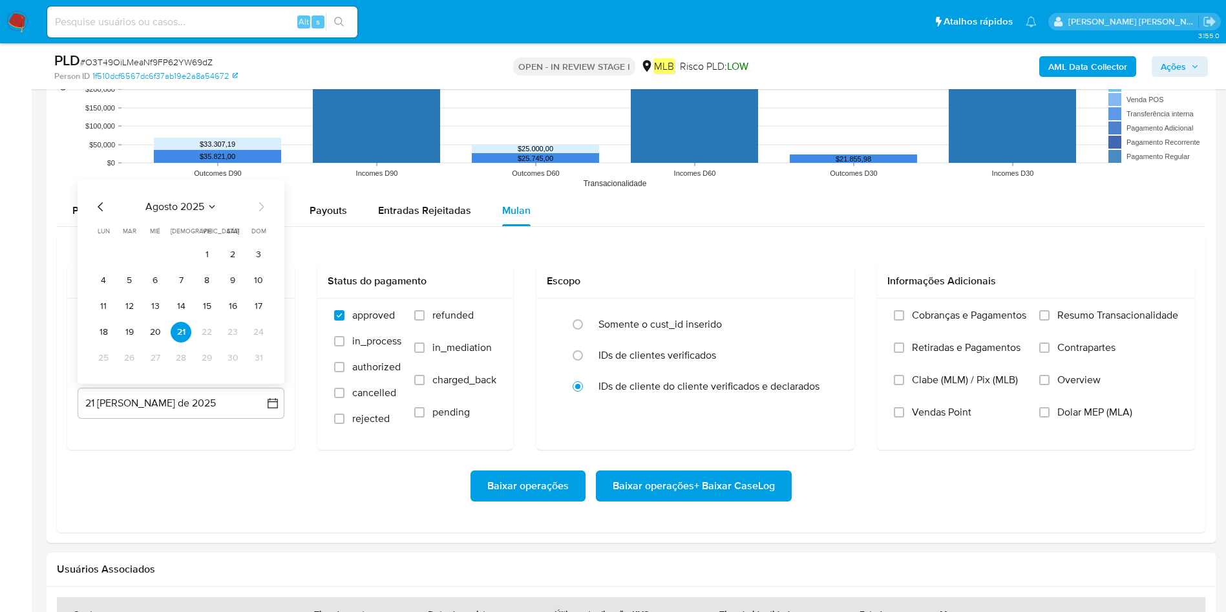
click at [158, 335] on button "20" at bounding box center [155, 332] width 21 height 21
click at [826, 319] on span "Resumo Transacionalidade" at bounding box center [1117, 315] width 121 height 13
click at [826, 319] on input "Resumo Transacionalidade" at bounding box center [1044, 315] width 10 height 10
click at [735, 407] on span "Baixar operações + Baixar CaseLog" at bounding box center [693, 486] width 162 height 28
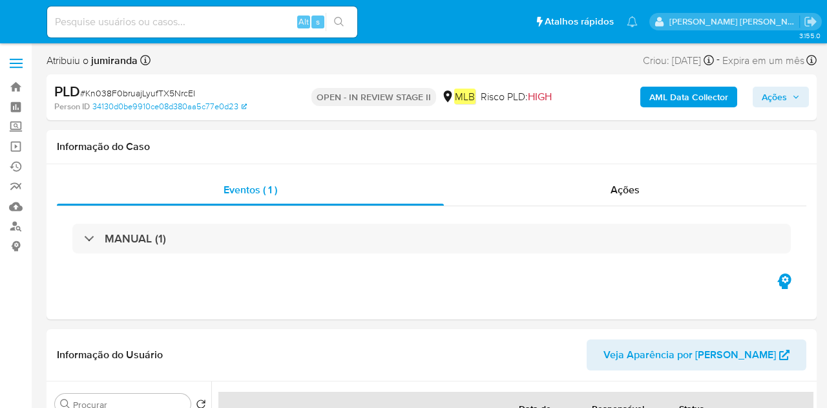
select select "10"
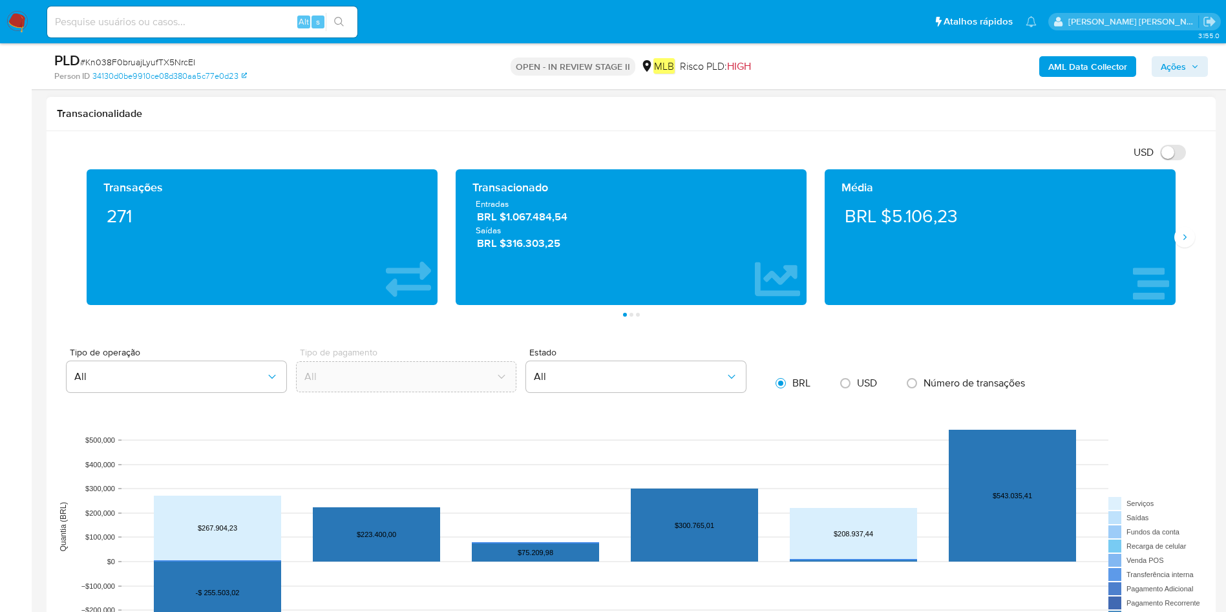
scroll to position [1163, 0]
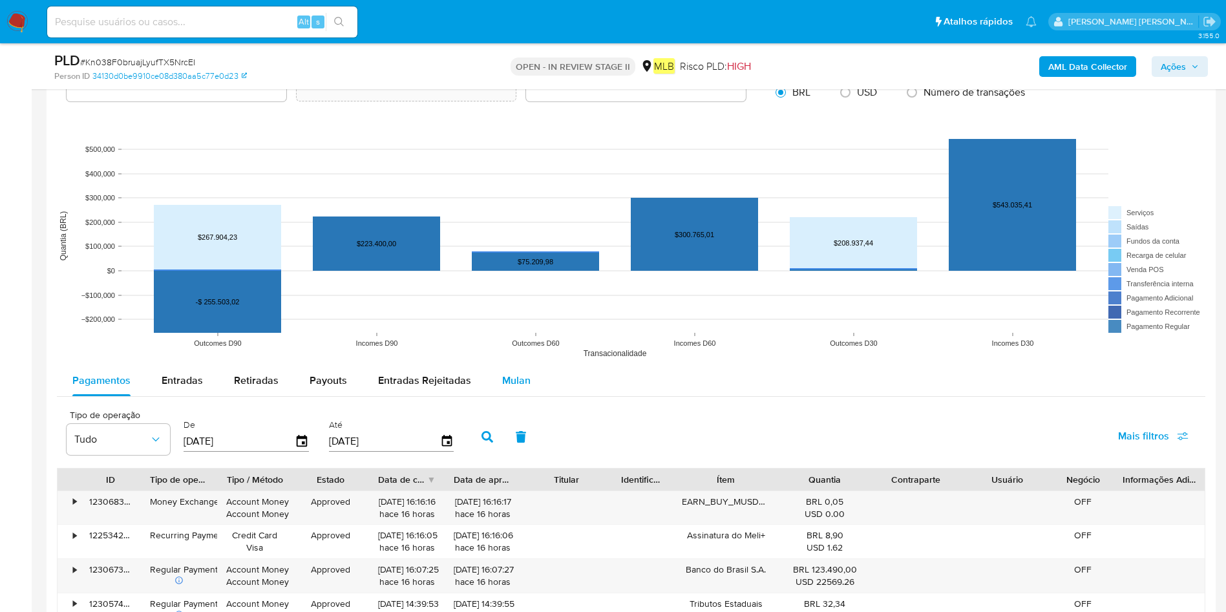
click at [507, 381] on span "Mulan" at bounding box center [516, 380] width 28 height 15
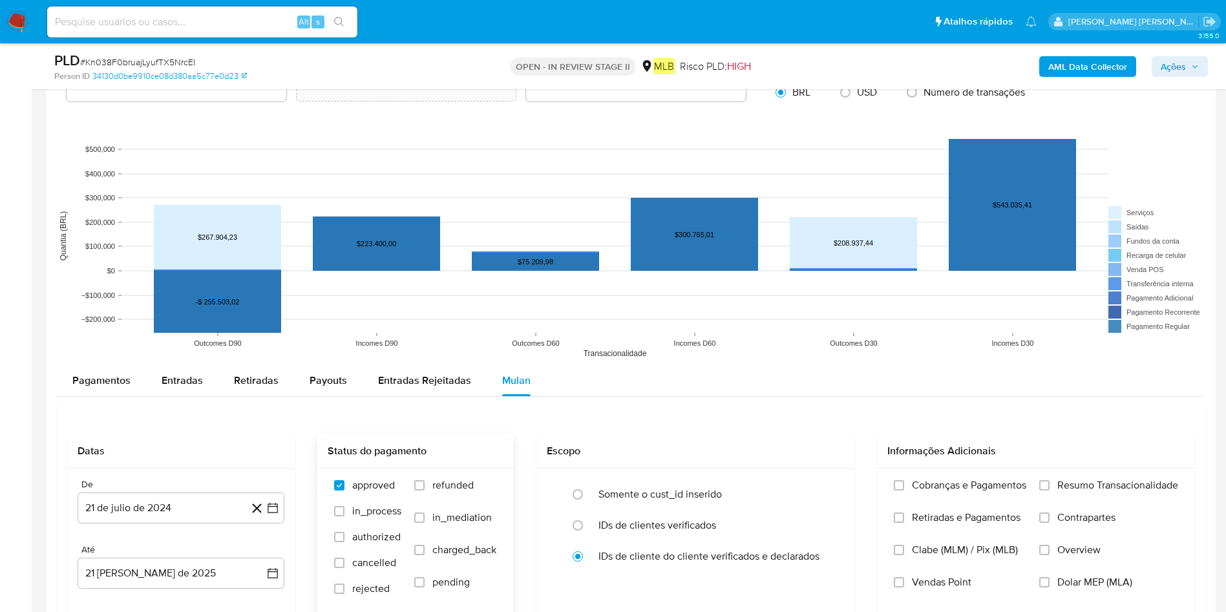
scroll to position [1260, 0]
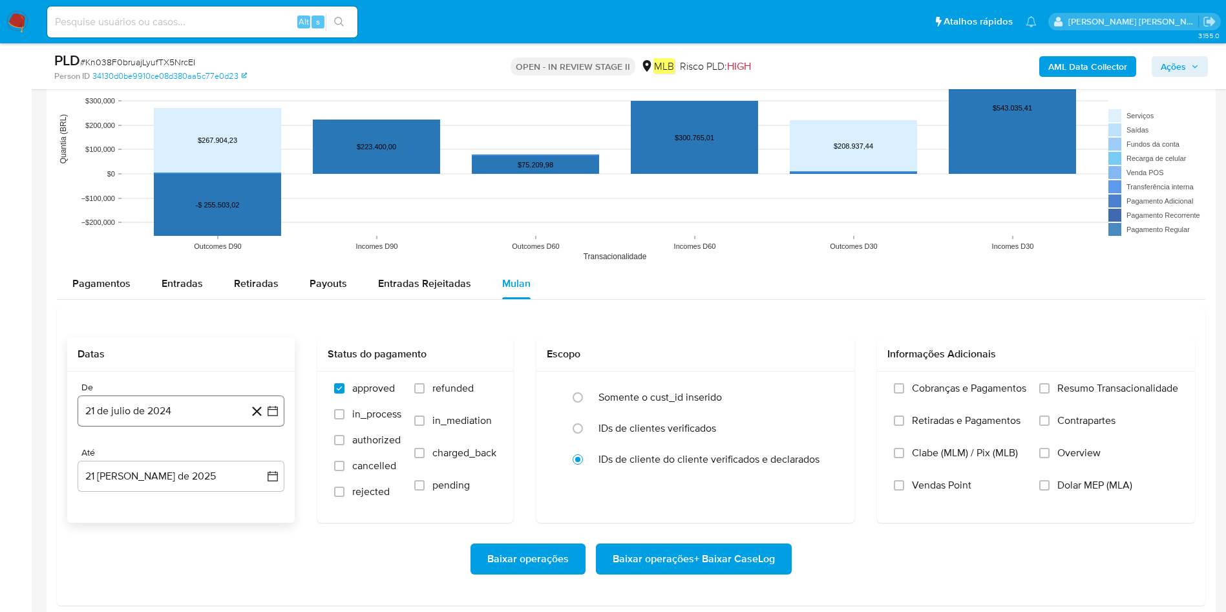
click at [169, 407] on button "21 de julio de 2024" at bounding box center [181, 410] width 207 height 31
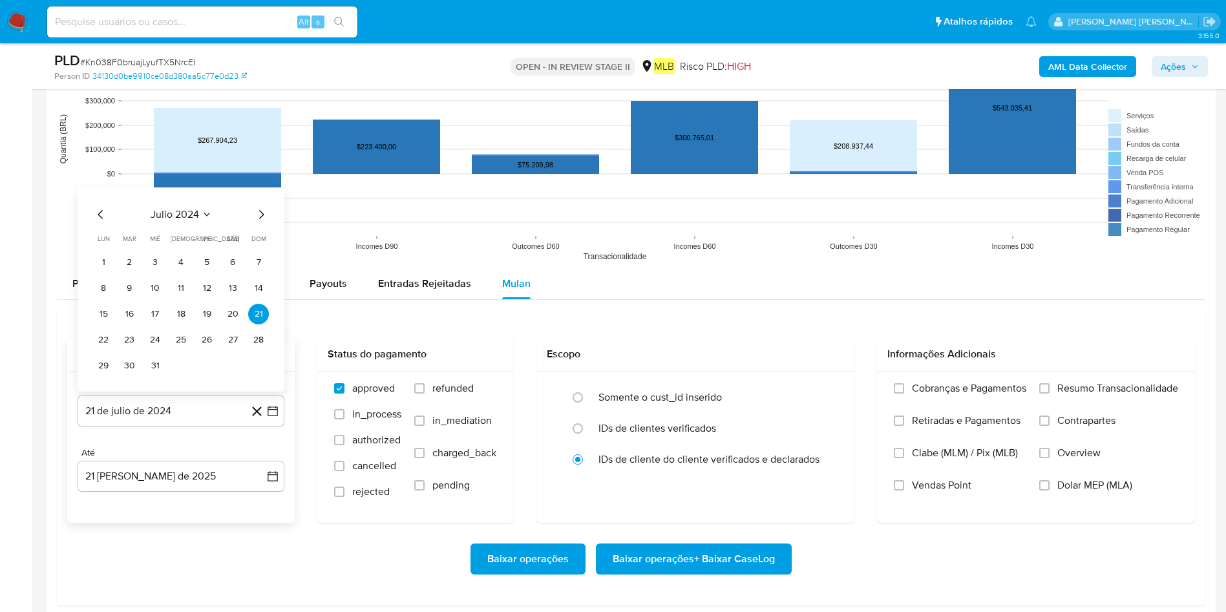
click at [180, 208] on span "julio 2024" at bounding box center [175, 214] width 48 height 13
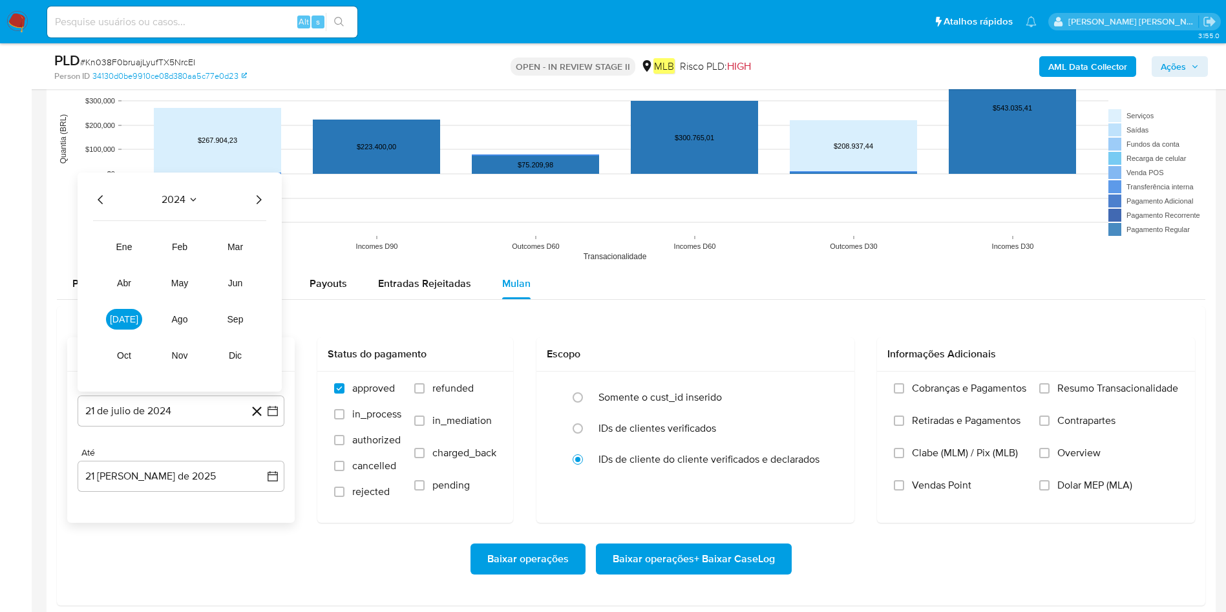
click at [256, 202] on icon "Año siguiente" at bounding box center [259, 200] width 16 height 16
click at [129, 319] on button "[DATE]" at bounding box center [124, 319] width 36 height 21
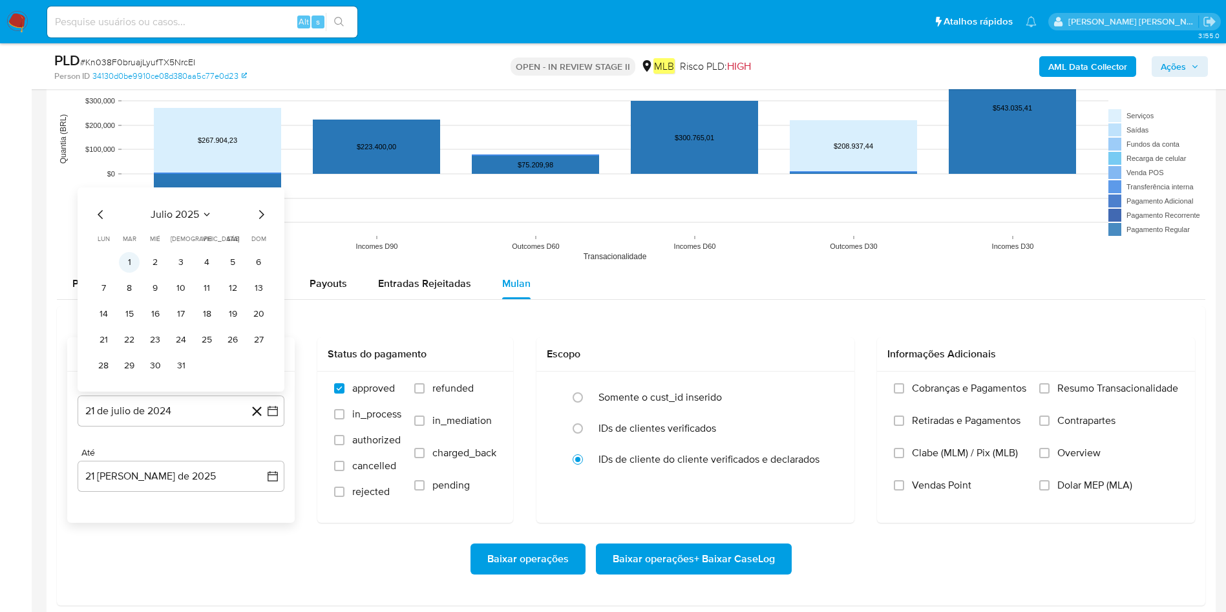
click at [136, 260] on button "1" at bounding box center [129, 262] width 21 height 21
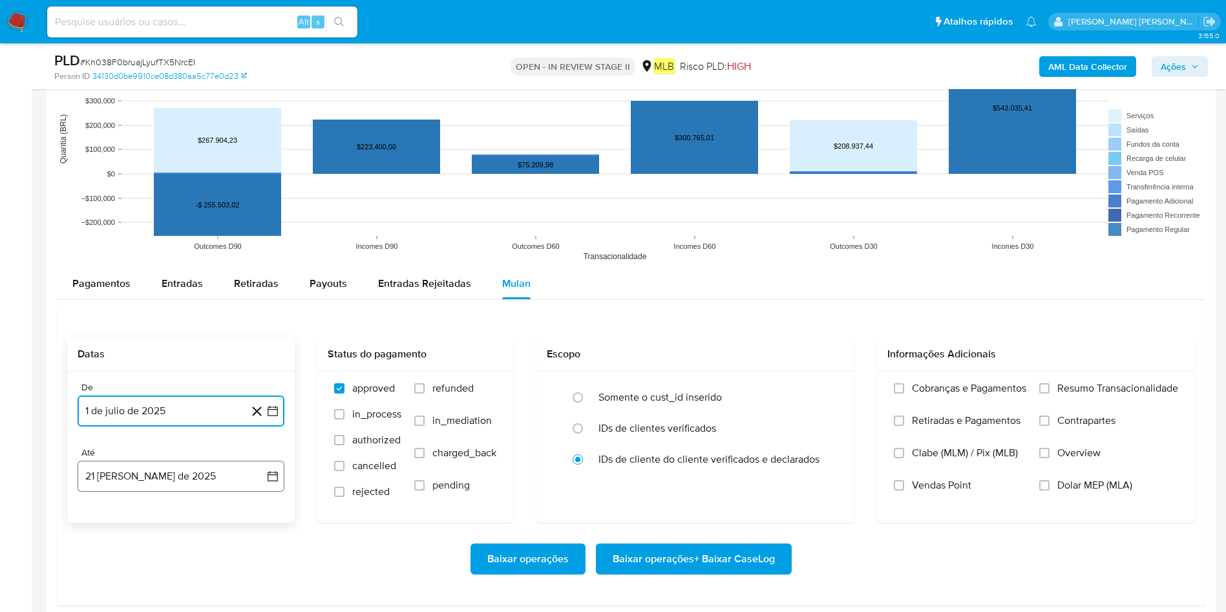
click at [137, 407] on button "21 [PERSON_NAME] de 2025" at bounding box center [181, 476] width 207 height 31
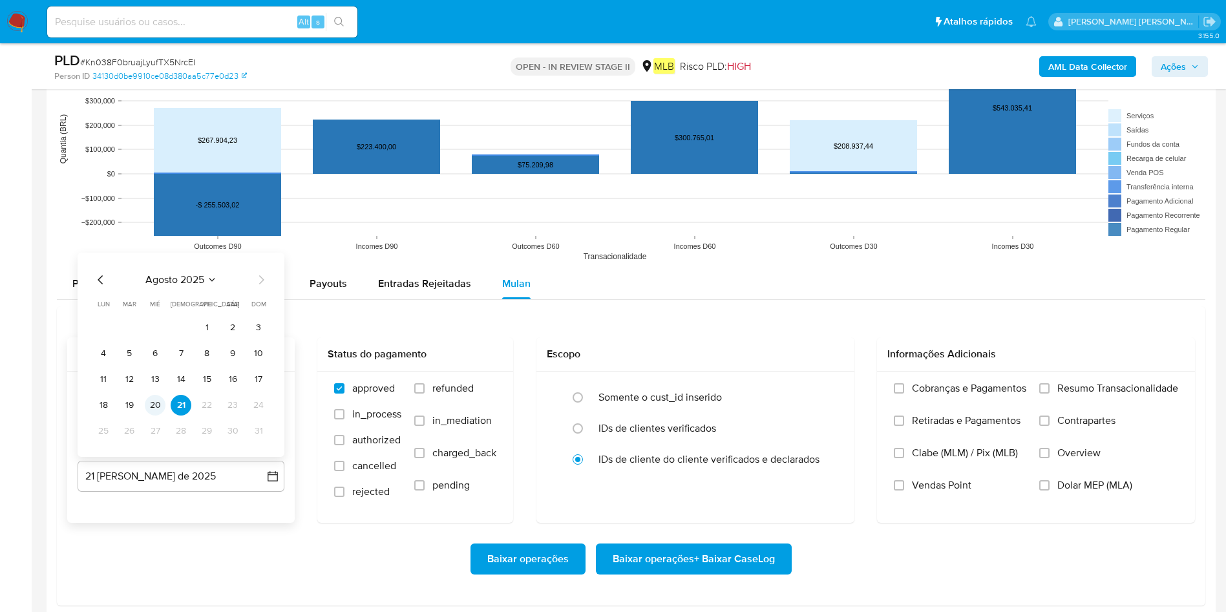
click at [159, 403] on button "20" at bounding box center [155, 405] width 21 height 21
click at [826, 386] on div "Cobranças e Pagamentos Retiradas e Pagamentos Clabe (MLM) / Pix (MLB) Vendas Po…" at bounding box center [1035, 446] width 297 height 129
click at [826, 388] on div "Cobranças e Pagamentos Retiradas e Pagamentos Clabe (MLM) / Pix (MLB) Vendas Po…" at bounding box center [1035, 446] width 297 height 129
click at [826, 388] on input "Resumo Transacionalidade" at bounding box center [1044, 388] width 10 height 10
click at [673, 407] on span "Baixar operações + Baixar CaseLog" at bounding box center [693, 559] width 162 height 28
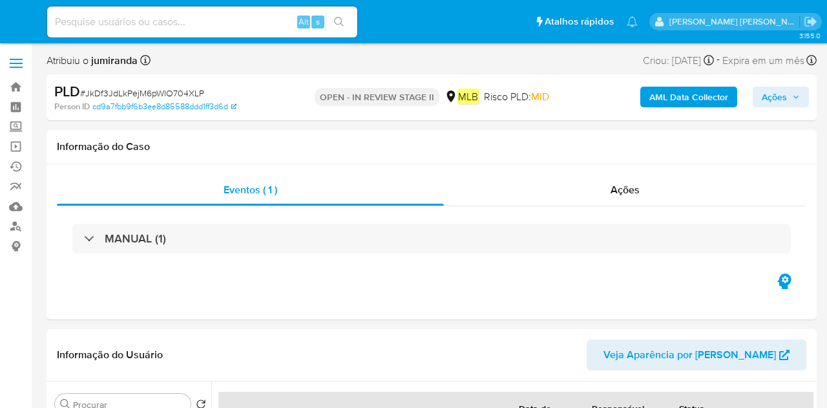
select select "10"
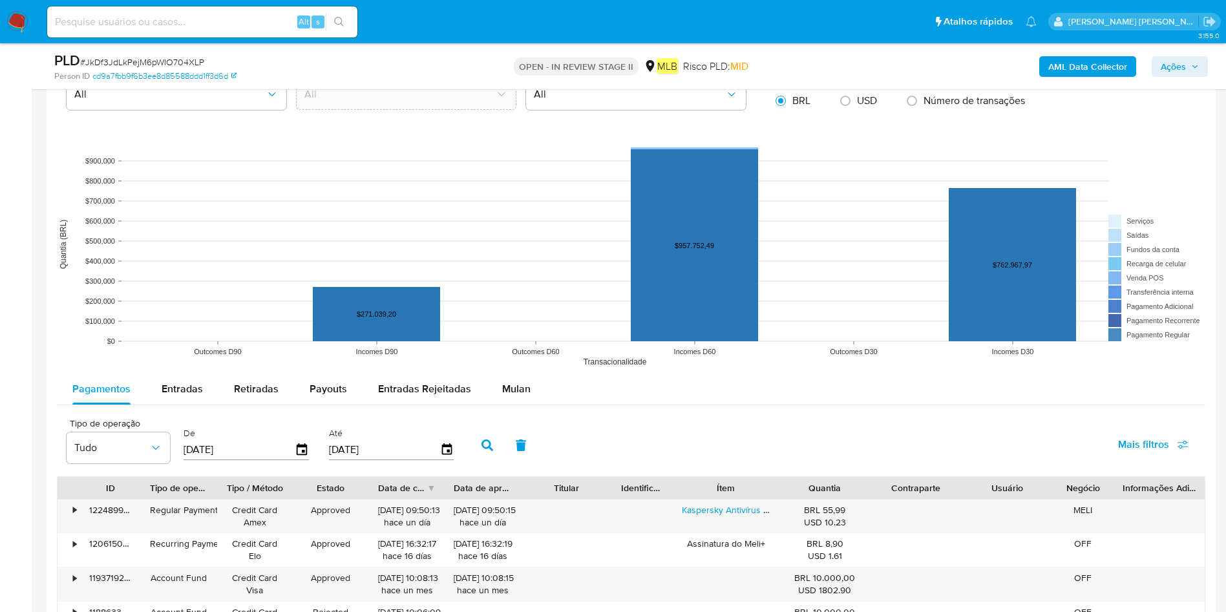
scroll to position [1163, 0]
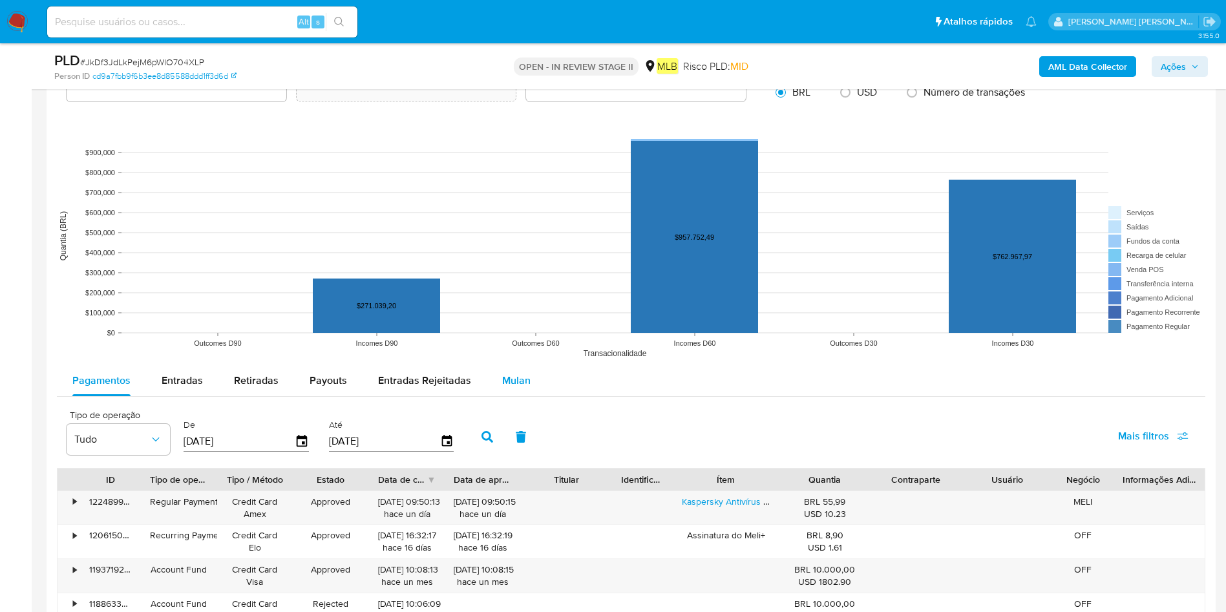
click at [512, 382] on span "Mulan" at bounding box center [516, 380] width 28 height 15
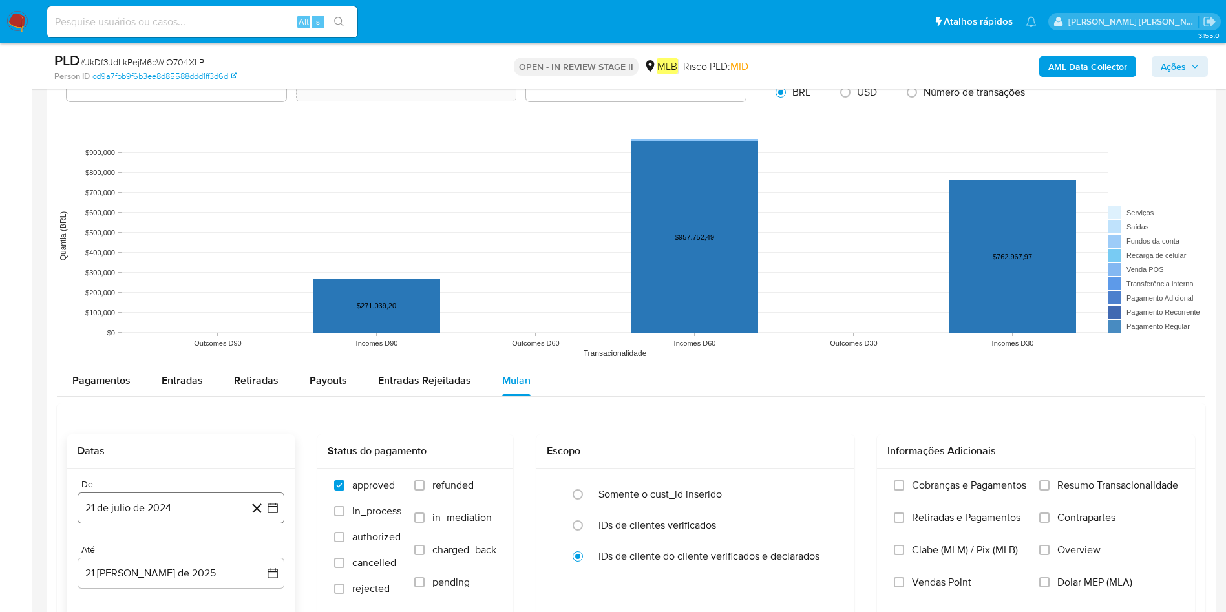
click at [174, 407] on button "21 de julio de 2024" at bounding box center [181, 507] width 207 height 31
click at [204, 312] on icon "Seleccionar mes y año" at bounding box center [207, 311] width 10 height 10
click at [262, 298] on icon "Año siguiente" at bounding box center [259, 297] width 16 height 16
click at [129, 407] on span "[DATE]" at bounding box center [124, 416] width 28 height 10
drag, startPoint x: 131, startPoint y: 356, endPoint x: 134, endPoint y: 416, distance: 60.2
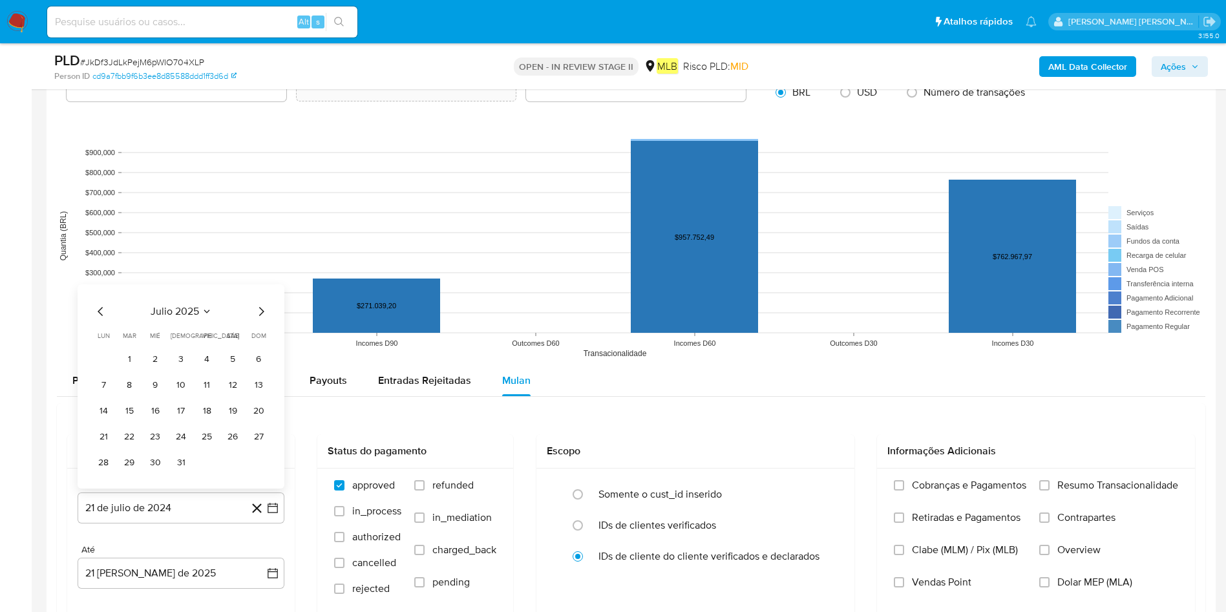
click at [129, 357] on button "1" at bounding box center [129, 359] width 21 height 21
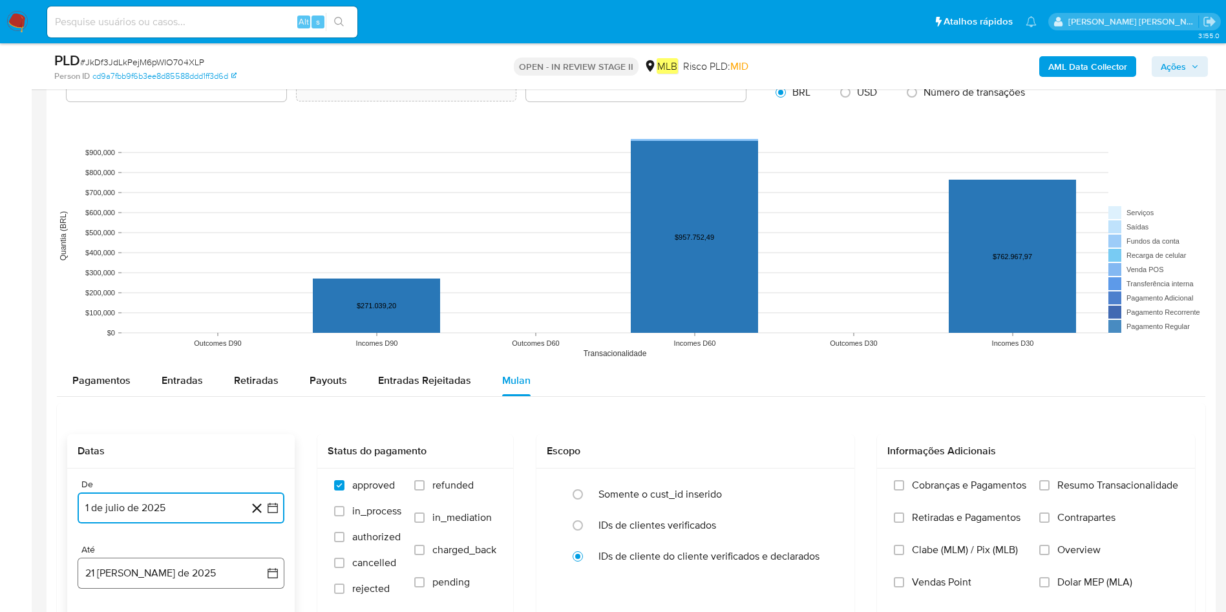
click at [133, 407] on button "21 [PERSON_NAME] de 2025" at bounding box center [181, 573] width 207 height 31
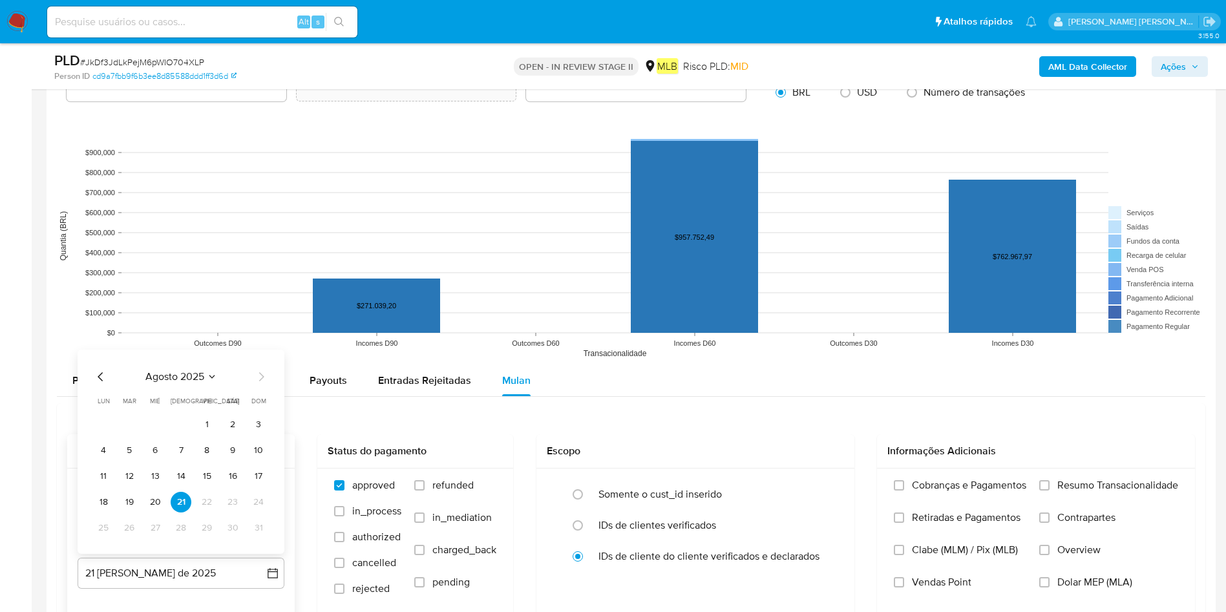
click at [155, 407] on button "20" at bounding box center [155, 502] width 21 height 21
click at [826, 407] on span "Resumo Transacionalidade" at bounding box center [1117, 485] width 121 height 13
click at [826, 407] on input "Resumo Transacionalidade" at bounding box center [1044, 485] width 10 height 10
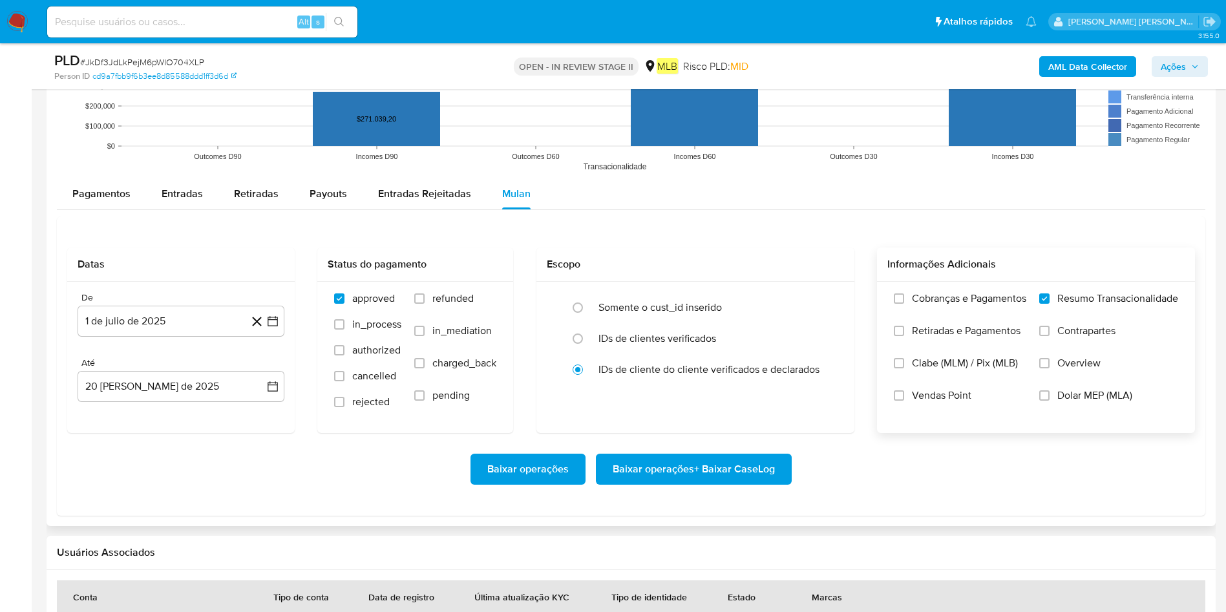
scroll to position [1357, 0]
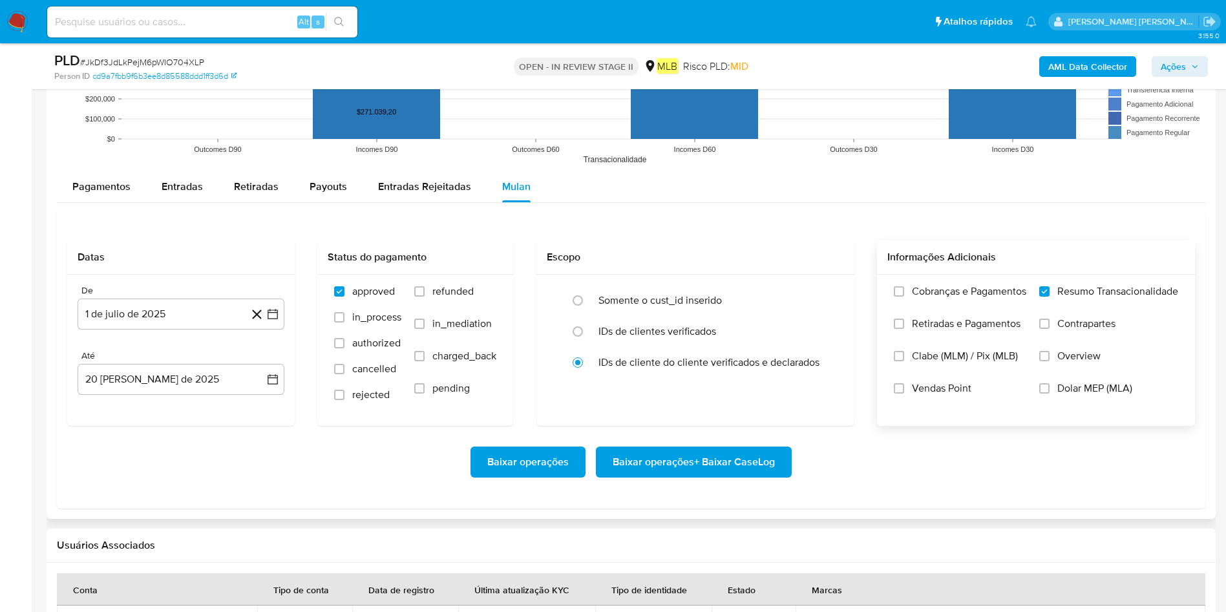
click at [751, 407] on span "Baixar operações + Baixar CaseLog" at bounding box center [693, 462] width 162 height 28
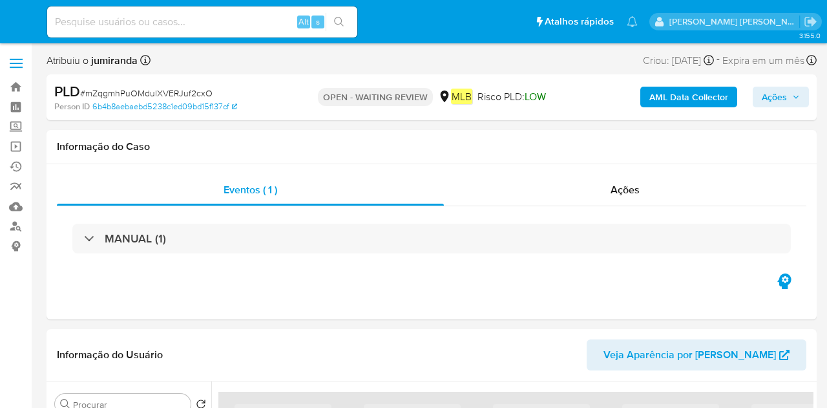
select select "10"
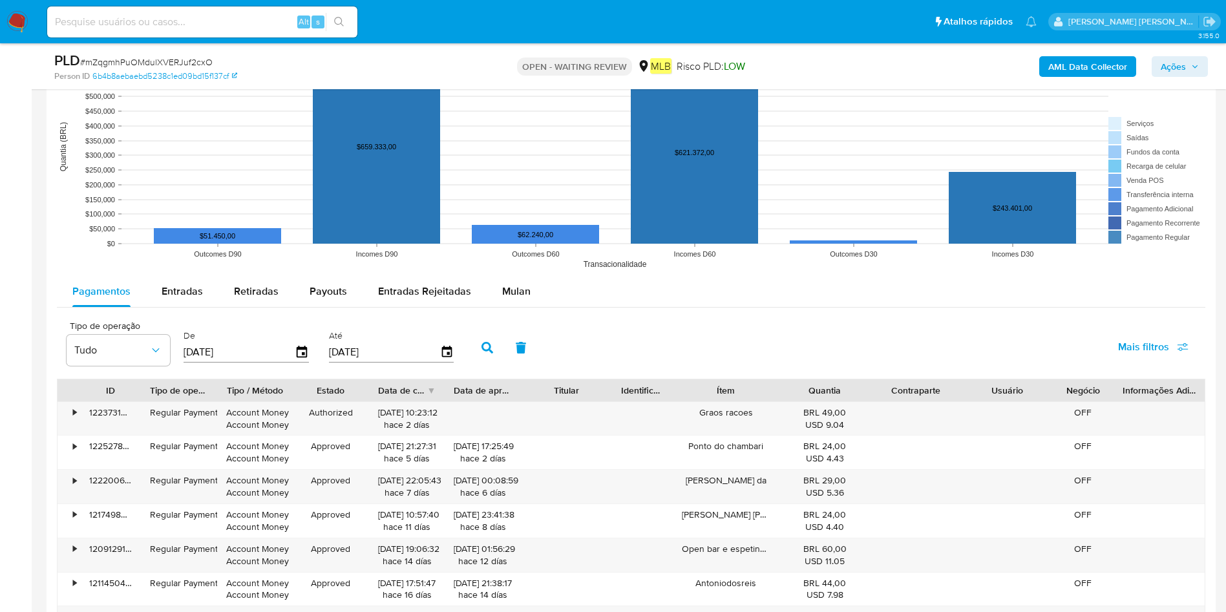
scroll to position [1260, 0]
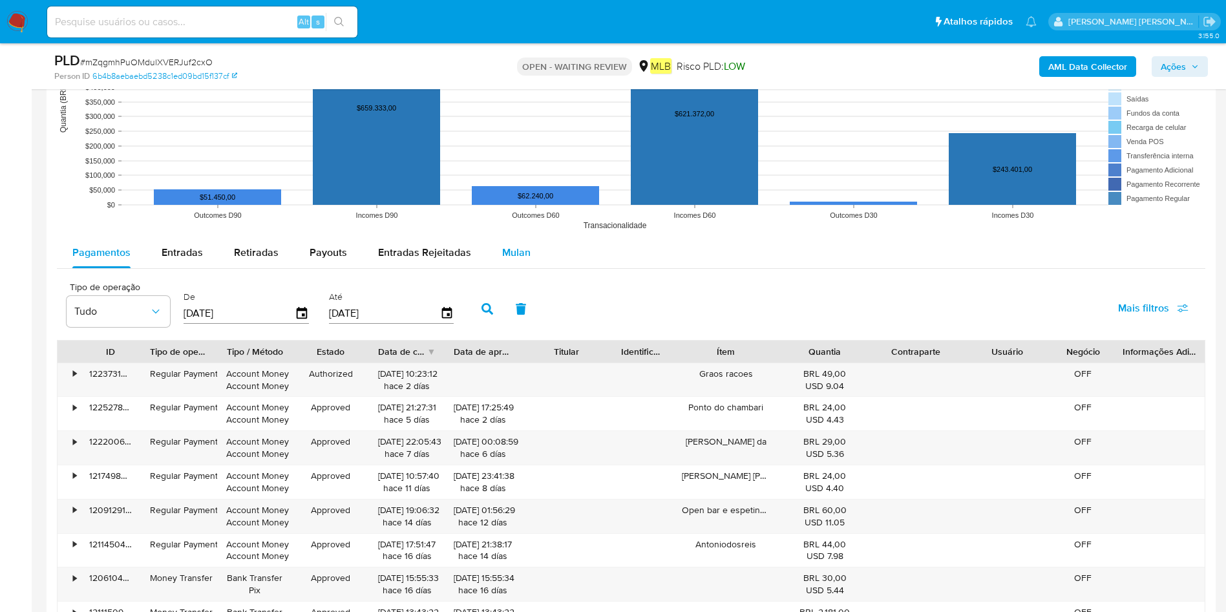
click at [530, 261] on button "Mulan" at bounding box center [516, 252] width 59 height 31
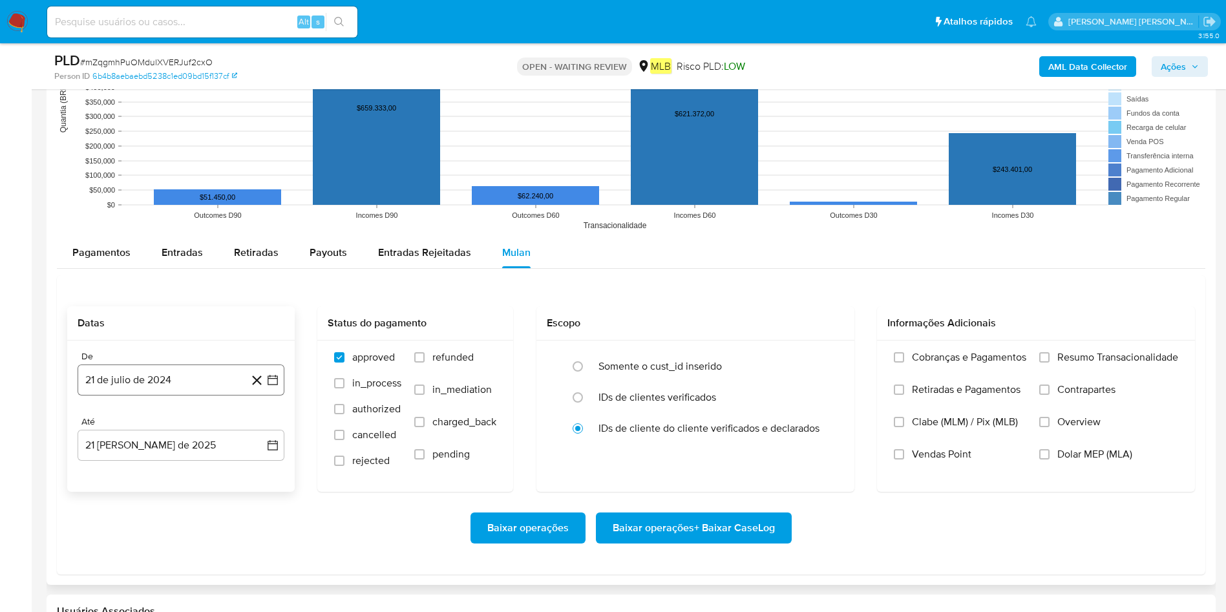
click at [213, 377] on button "21 de julio de 2024" at bounding box center [181, 379] width 207 height 31
click at [191, 407] on span "julio 2024" at bounding box center [175, 426] width 48 height 13
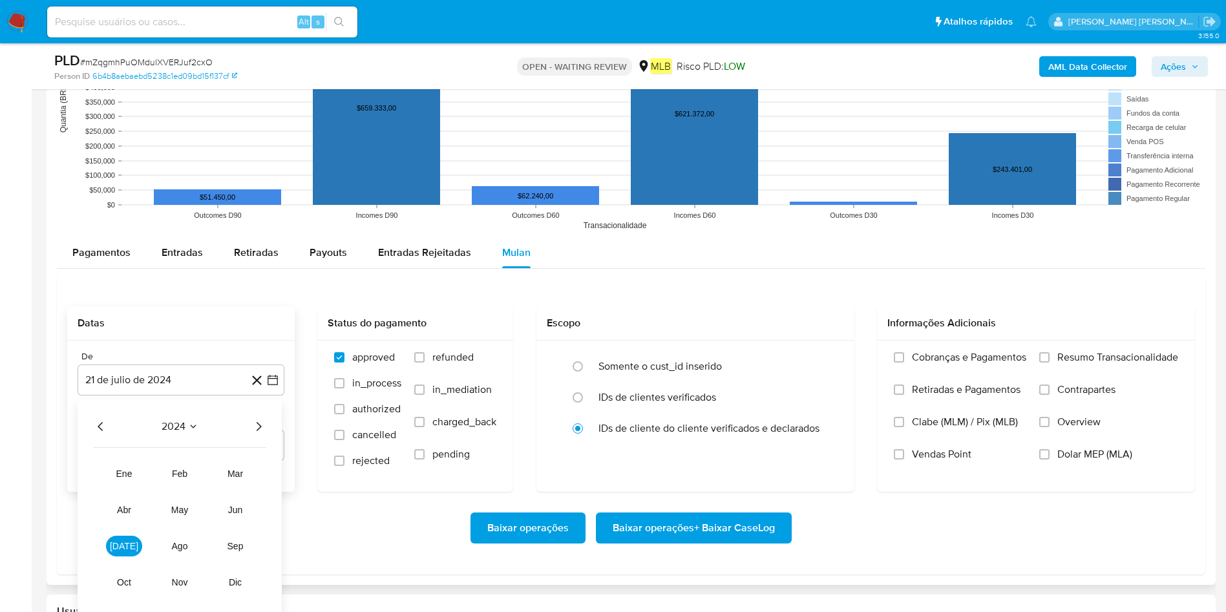
click at [261, 407] on div "2024 2024 ene feb mar abr may jun jul ago sep oct nov dic" at bounding box center [180, 508] width 204 height 219
click at [261, 407] on icon "Año siguiente" at bounding box center [259, 427] width 16 height 16
click at [129, 407] on button "[DATE]" at bounding box center [124, 546] width 36 height 21
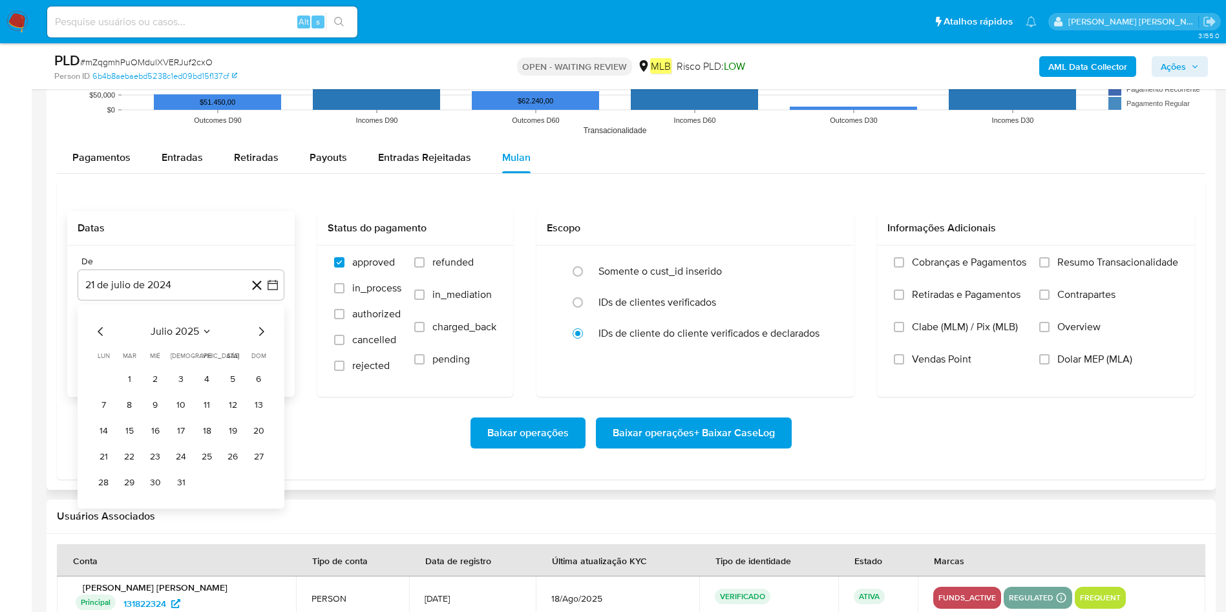
scroll to position [1357, 0]
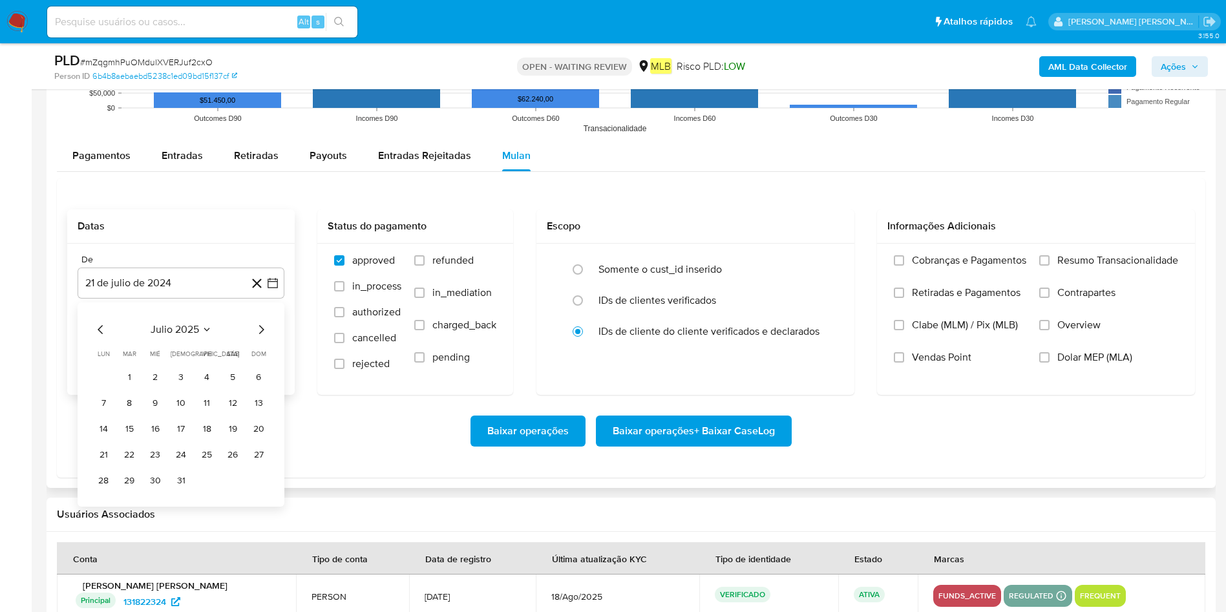
click at [320, 407] on div "Baixar operações Baixar operações + Baixar CaseLog" at bounding box center [630, 431] width 1127 height 72
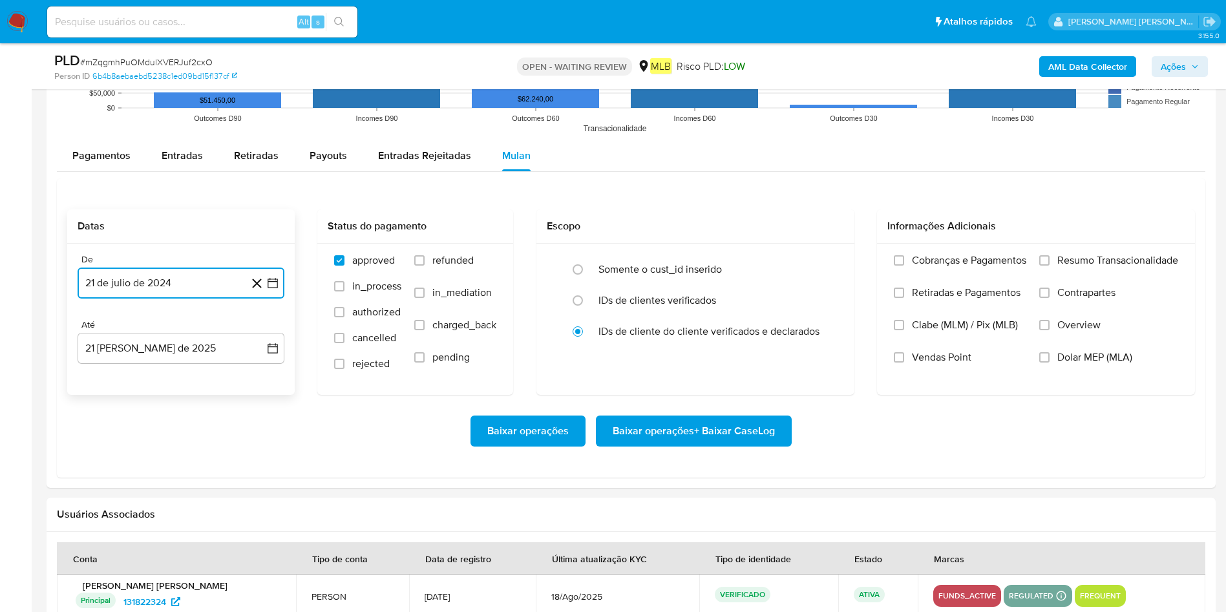
click at [193, 283] on button "21 de julio de 2024" at bounding box center [181, 282] width 207 height 31
click at [196, 327] on span "julio 2024" at bounding box center [175, 329] width 48 height 13
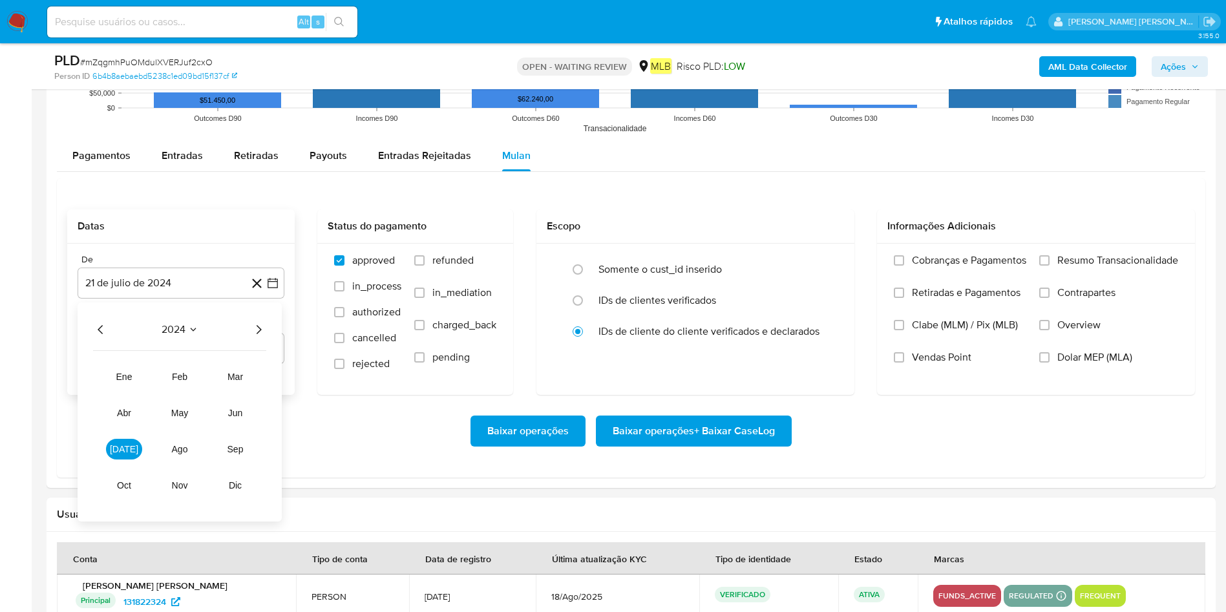
drag, startPoint x: 269, startPoint y: 325, endPoint x: 262, endPoint y: 334, distance: 11.1
click at [264, 328] on div "2024 2024 ene feb mar abr may jun jul ago sep oct nov dic" at bounding box center [180, 411] width 204 height 219
click at [258, 335] on icon "Año siguiente" at bounding box center [259, 330] width 16 height 16
click at [125, 407] on span "[DATE]" at bounding box center [124, 449] width 28 height 10
click at [128, 372] on button "1" at bounding box center [129, 377] width 21 height 21
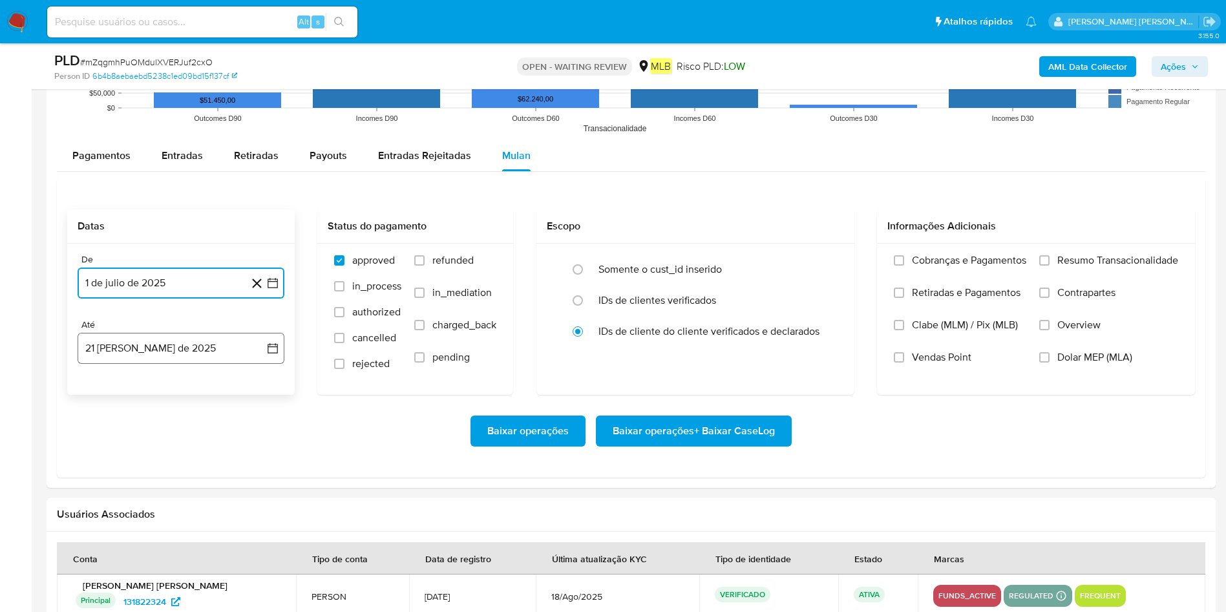
click at [189, 351] on button "21 [PERSON_NAME] de 2025" at bounding box center [181, 348] width 207 height 31
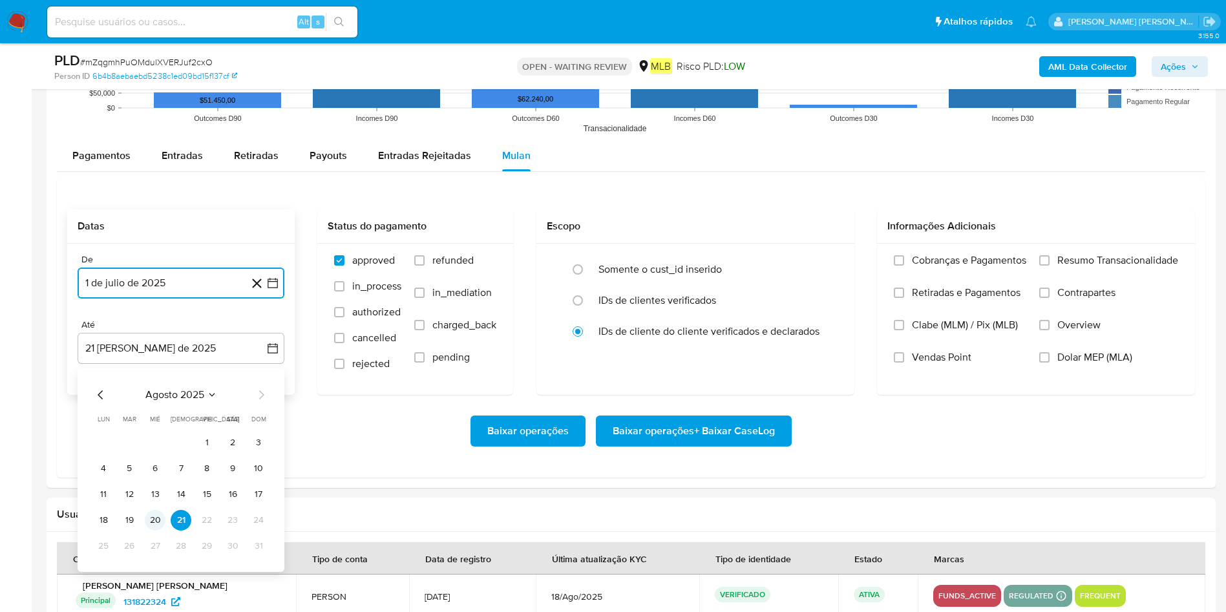
click at [160, 407] on button "20" at bounding box center [155, 520] width 21 height 21
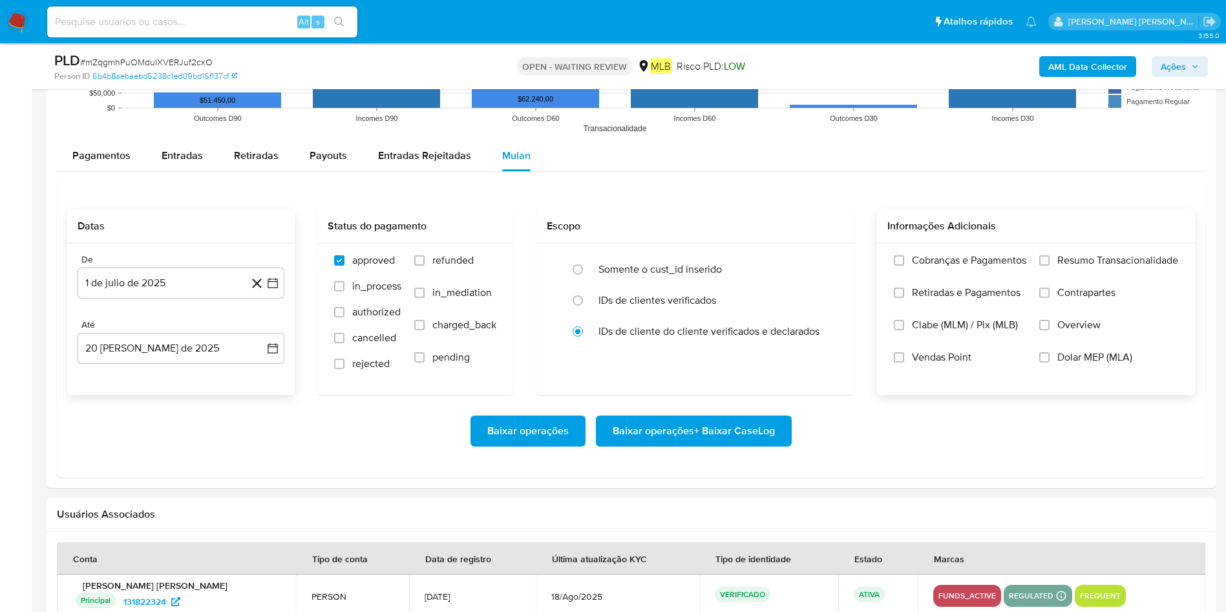
click at [826, 262] on span "Resumo Transacionalidade" at bounding box center [1117, 260] width 121 height 13
click at [826, 262] on input "Resumo Transacionalidade" at bounding box center [1044, 260] width 10 height 10
click at [643, 407] on span "Baixar operações + Baixar CaseLog" at bounding box center [693, 431] width 162 height 28
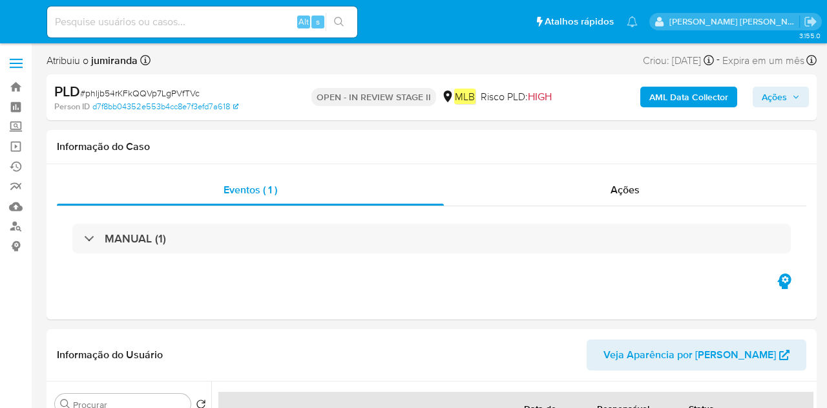
select select "10"
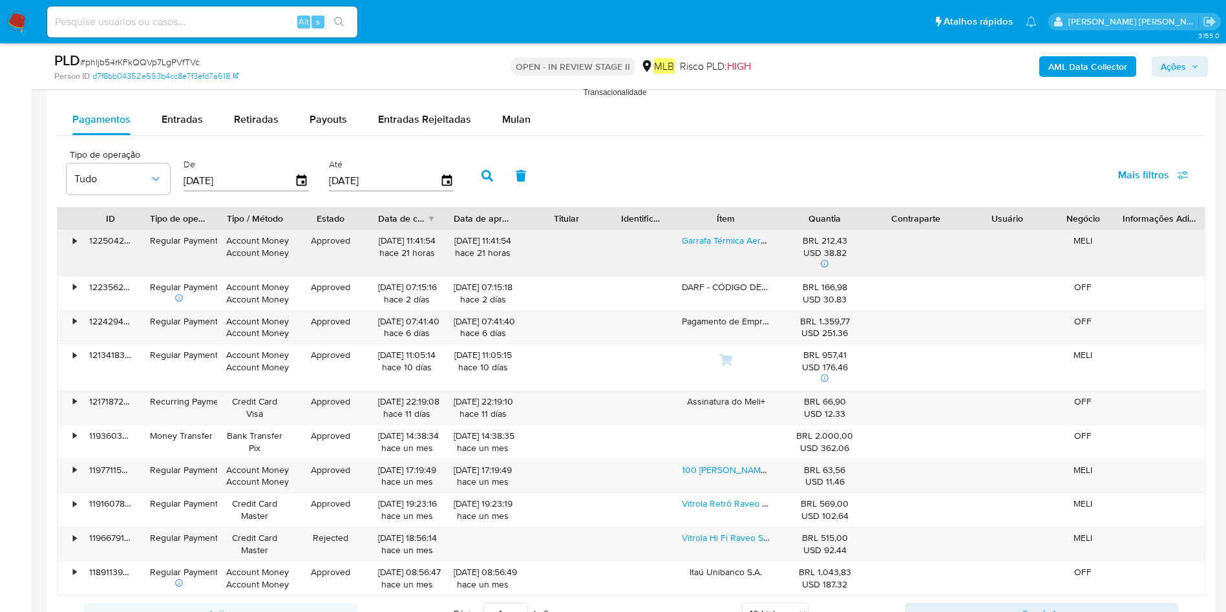
scroll to position [1357, 0]
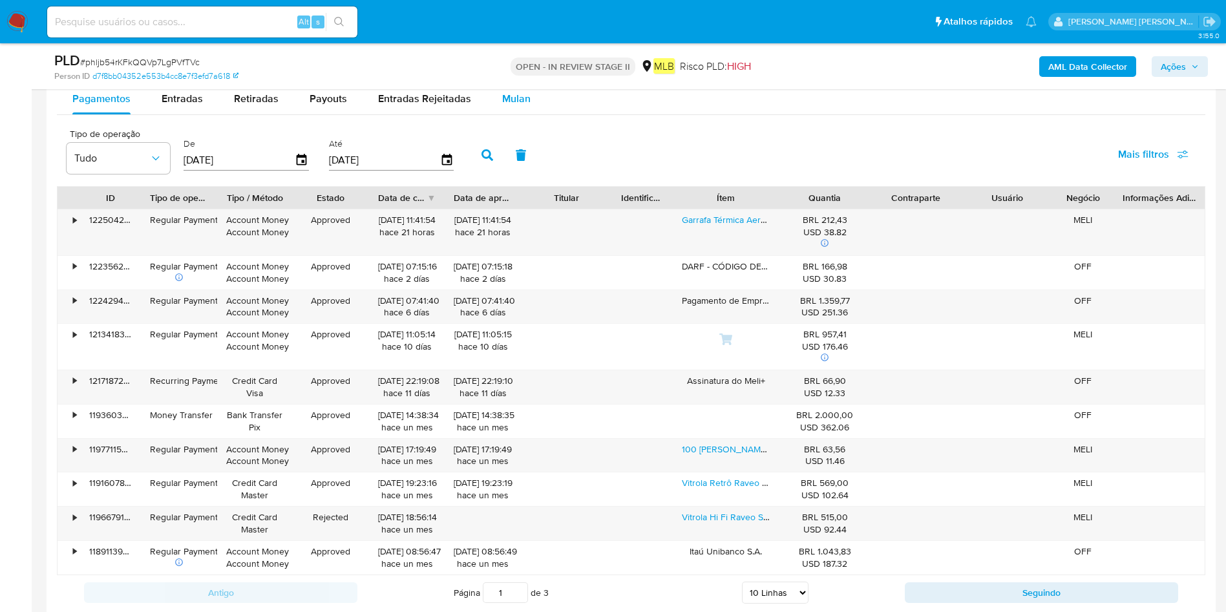
click at [527, 103] on button "Mulan" at bounding box center [516, 98] width 59 height 31
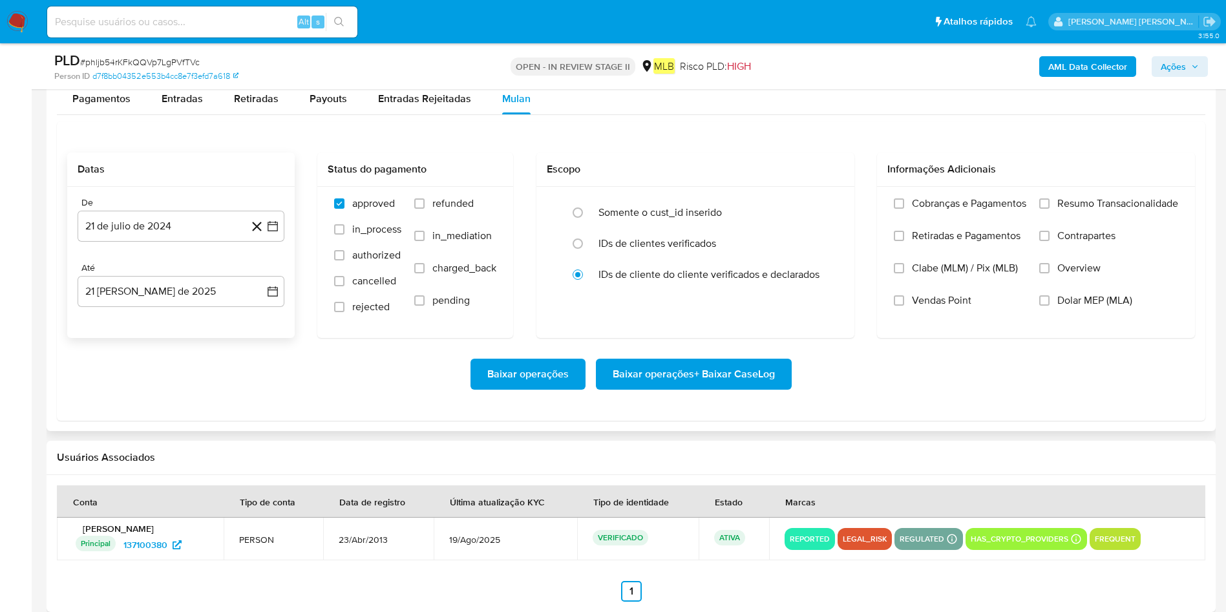
click at [196, 244] on div "De 21 de [PERSON_NAME] de 2024 [DATE] Até 21 [PERSON_NAME] de 2025 [DATE]" at bounding box center [180, 262] width 227 height 151
click at [213, 239] on button "21 de julio de 2024" at bounding box center [181, 226] width 207 height 31
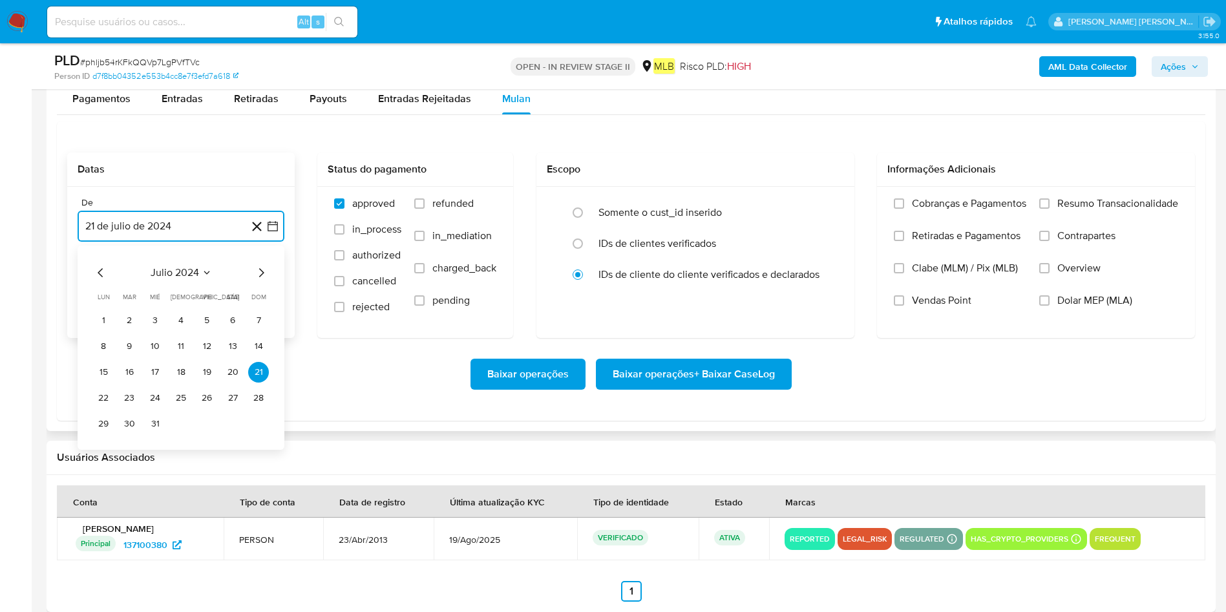
click at [210, 267] on icon "Seleccionar mes y año" at bounding box center [207, 272] width 10 height 10
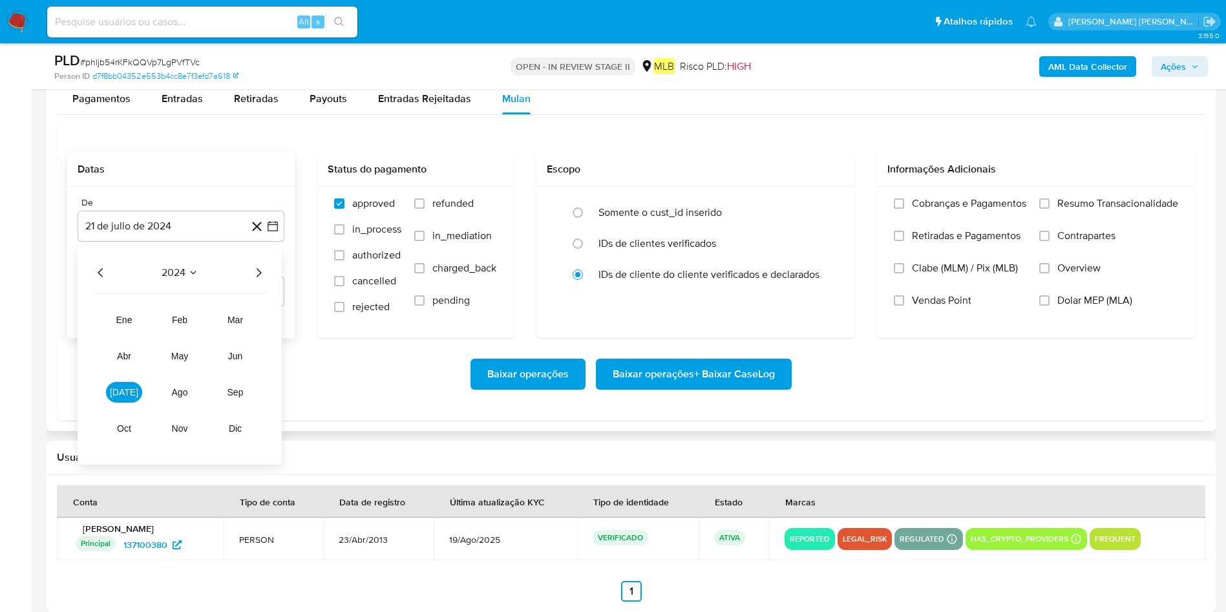
click at [251, 270] on icon "Año siguiente" at bounding box center [259, 273] width 16 height 16
click at [124, 397] on span "[DATE]" at bounding box center [124, 392] width 28 height 10
click at [141, 321] on tr "1 2 3 4 5 6" at bounding box center [181, 320] width 176 height 21
click at [140, 320] on tr "1 2 3 4 5 6" at bounding box center [181, 320] width 176 height 21
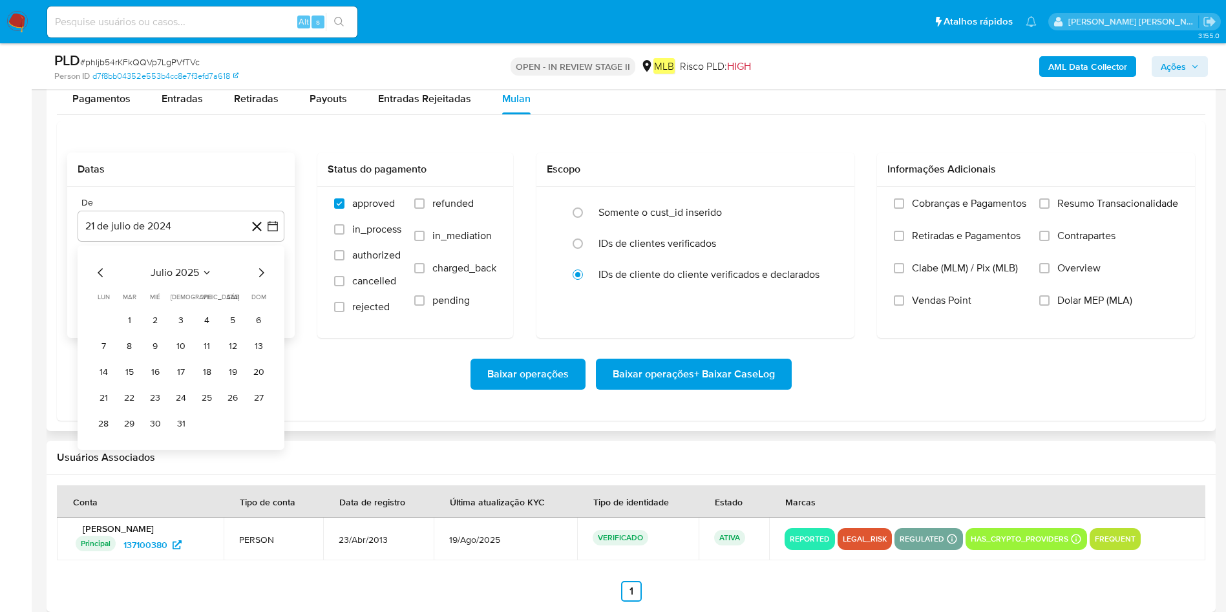
click at [142, 314] on tr "1 2 3 4 5 6" at bounding box center [181, 320] width 176 height 21
click at [138, 316] on button "1" at bounding box center [129, 320] width 21 height 21
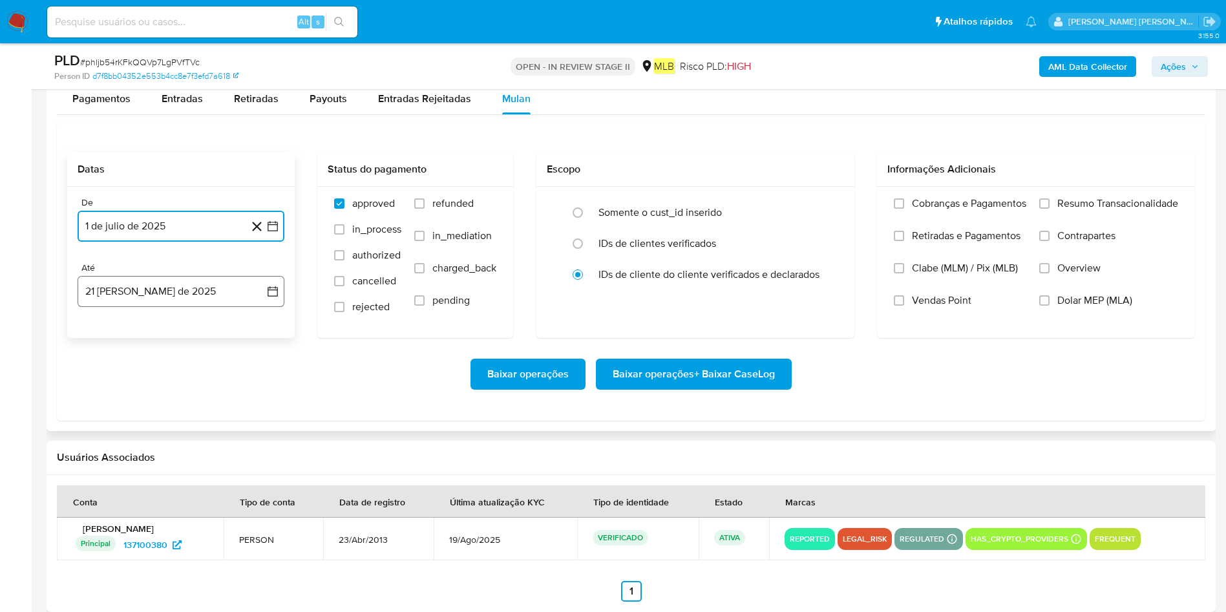
click at [176, 291] on button "21 [PERSON_NAME] de 2025" at bounding box center [181, 291] width 207 height 31
click at [152, 407] on button "20" at bounding box center [155, 463] width 21 height 21
click at [826, 196] on div "Cobranças e Pagamentos Retiradas e Pagamentos Clabe (MLM) / Pix (MLB) Vendas Po…" at bounding box center [1036, 262] width 318 height 150
click at [826, 199] on label "Resumo Transacionalidade" at bounding box center [1108, 213] width 139 height 32
click at [826, 202] on span "Resumo Transacionalidade" at bounding box center [1117, 203] width 121 height 13
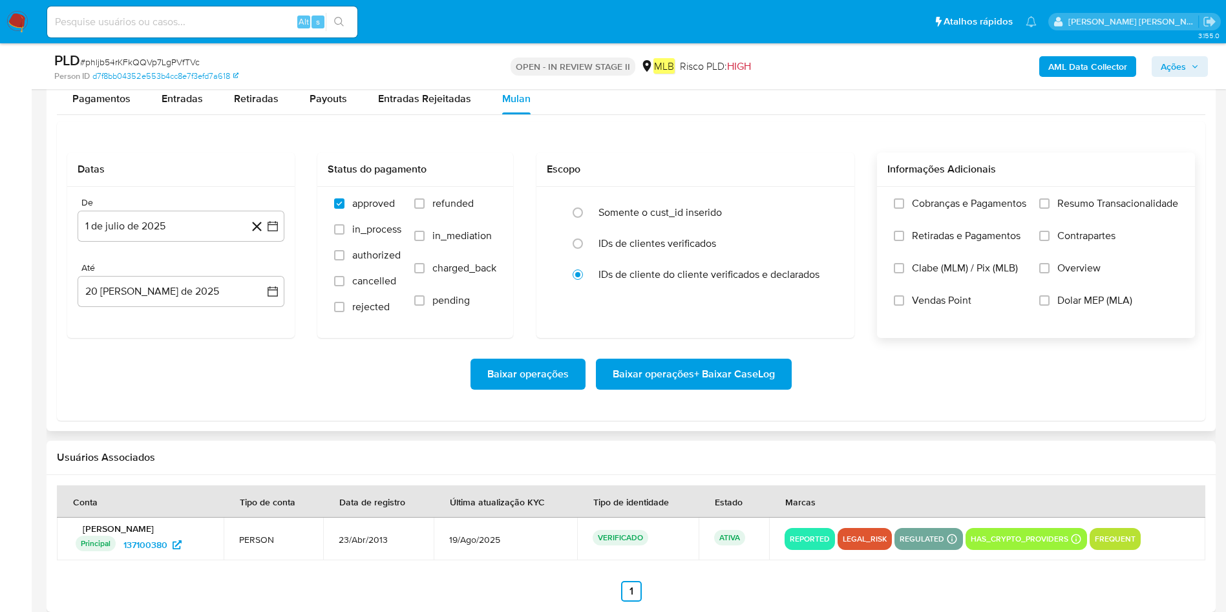
click at [826, 214] on label "Cobranças e Pagamentos" at bounding box center [960, 213] width 132 height 32
click at [826, 209] on input "Cobranças e Pagamentos" at bounding box center [899, 203] width 10 height 10
click at [826, 196] on div "Cobranças e Pagamentos Retiradas e Pagamentos Clabe (MLM) / Pix (MLB) Vendas Po…" at bounding box center [1036, 262] width 318 height 150
click at [826, 204] on input "Cobranças e Pagamentos" at bounding box center [899, 203] width 10 height 10
click at [826, 202] on input "Resumo Transacionalidade" at bounding box center [1044, 203] width 10 height 10
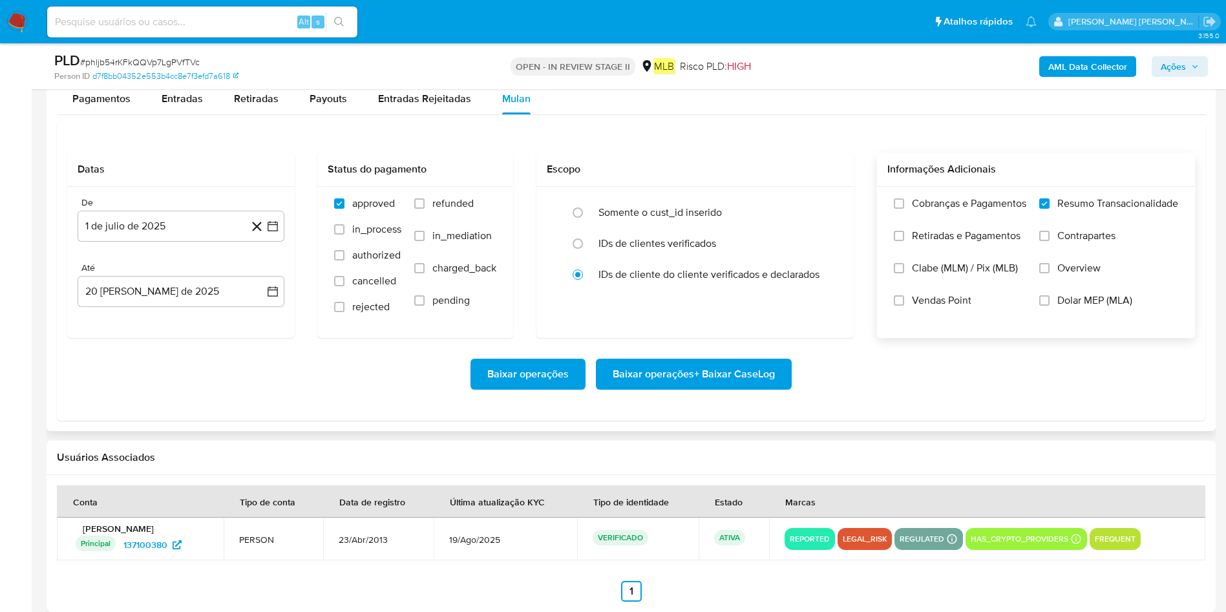
click at [762, 360] on span "Baixar operações + Baixar CaseLog" at bounding box center [693, 374] width 162 height 28
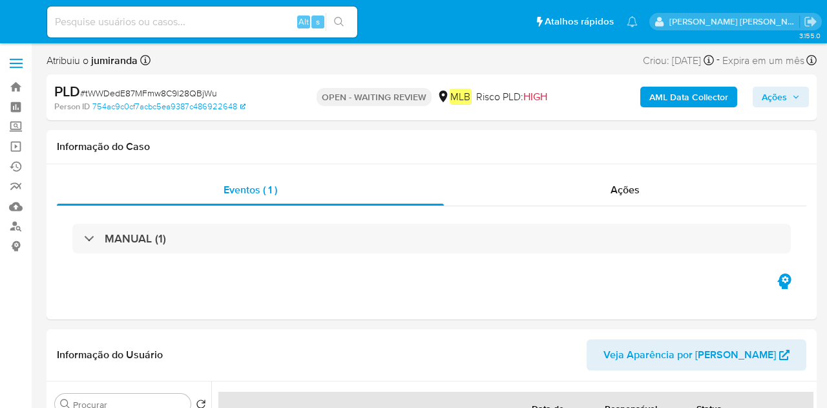
select select "10"
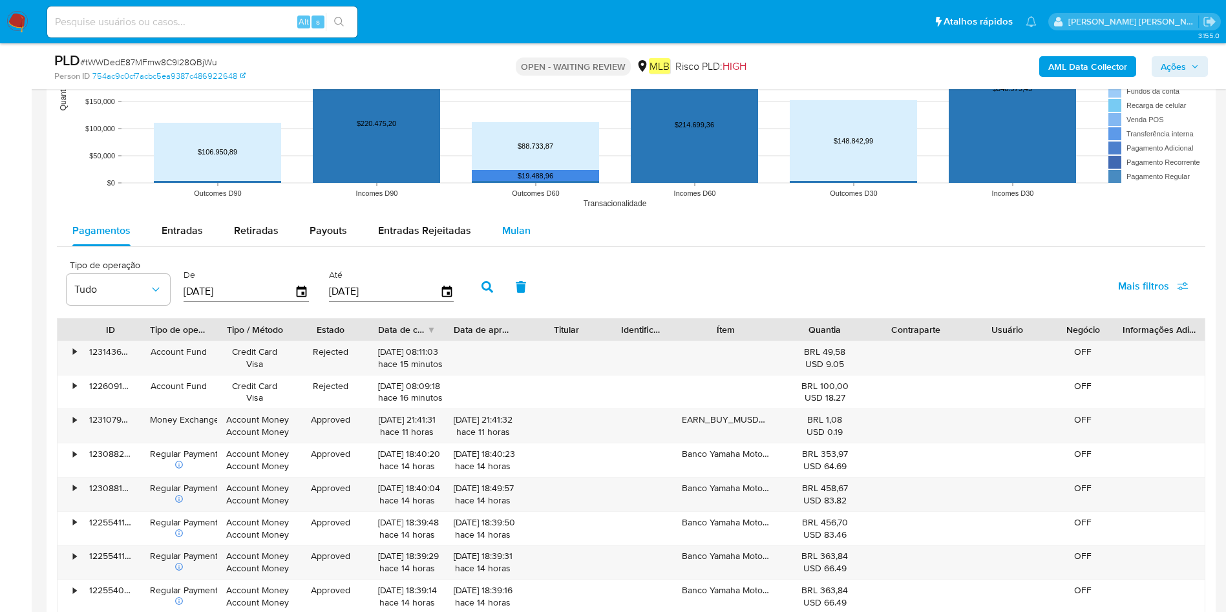
click at [521, 219] on div "Mulan" at bounding box center [516, 230] width 28 height 31
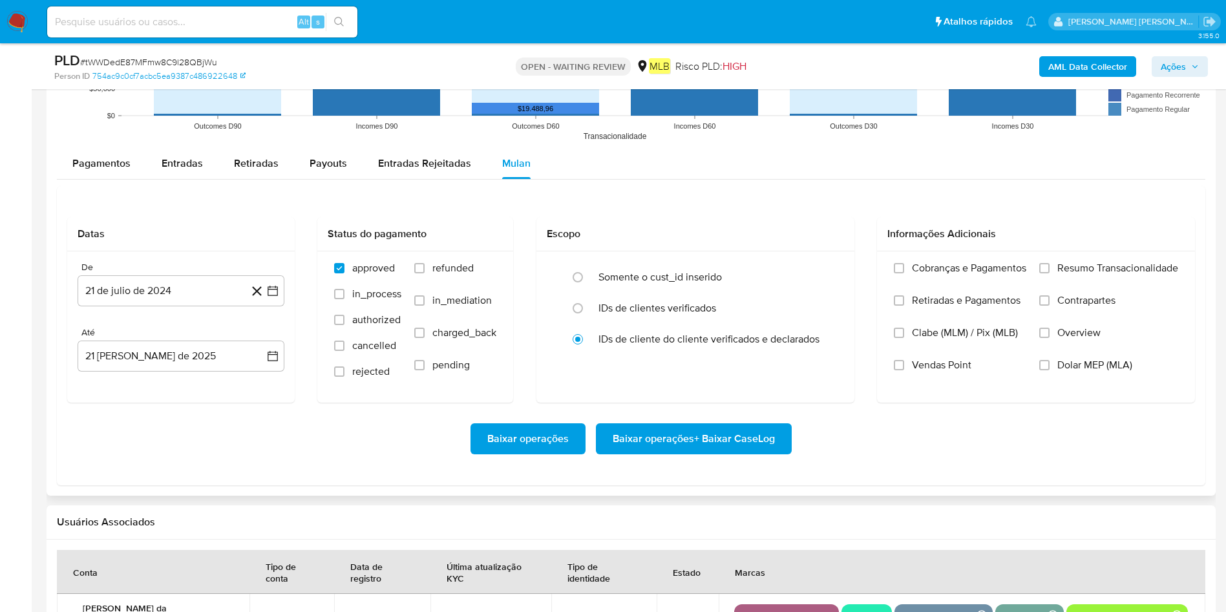
scroll to position [1439, 0]
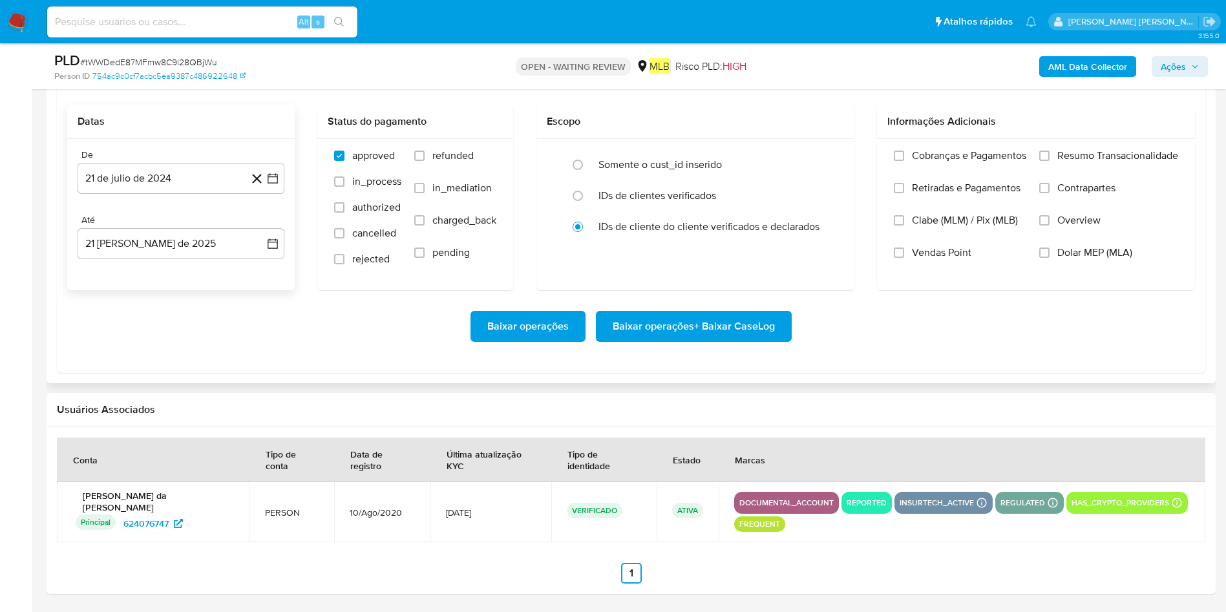
drag, startPoint x: 191, startPoint y: 185, endPoint x: 191, endPoint y: 196, distance: 10.3
click at [191, 184] on button "21 de julio de 2024" at bounding box center [181, 178] width 207 height 31
click at [198, 227] on span "julio 2024" at bounding box center [175, 224] width 48 height 13
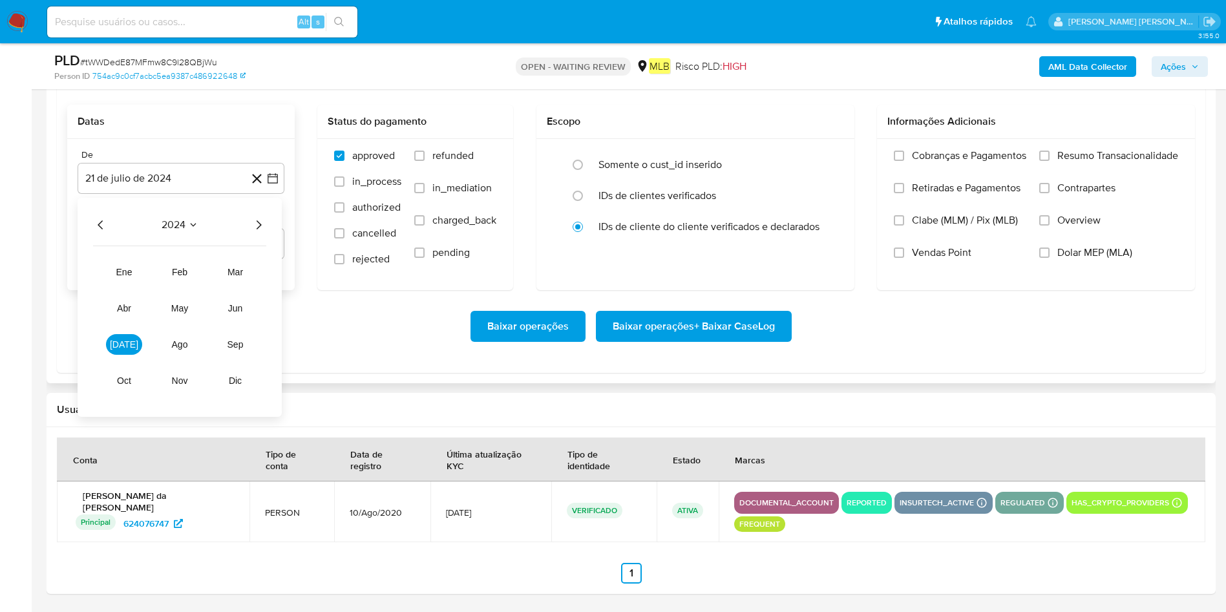
click at [262, 227] on icon "Año siguiente" at bounding box center [259, 225] width 16 height 16
click at [236, 309] on span "jun" at bounding box center [235, 308] width 15 height 10
click at [260, 220] on icon "Mes siguiente" at bounding box center [261, 224] width 5 height 9
click at [127, 273] on button "1" at bounding box center [129, 272] width 21 height 21
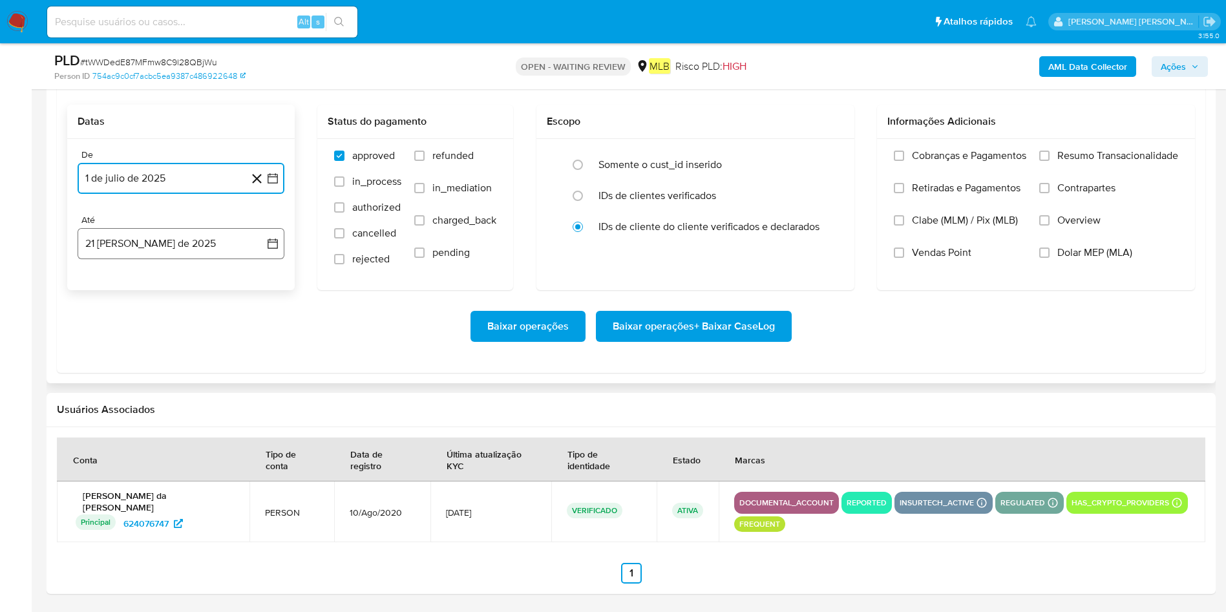
click at [168, 244] on button "21 [PERSON_NAME] de 2025" at bounding box center [181, 243] width 207 height 31
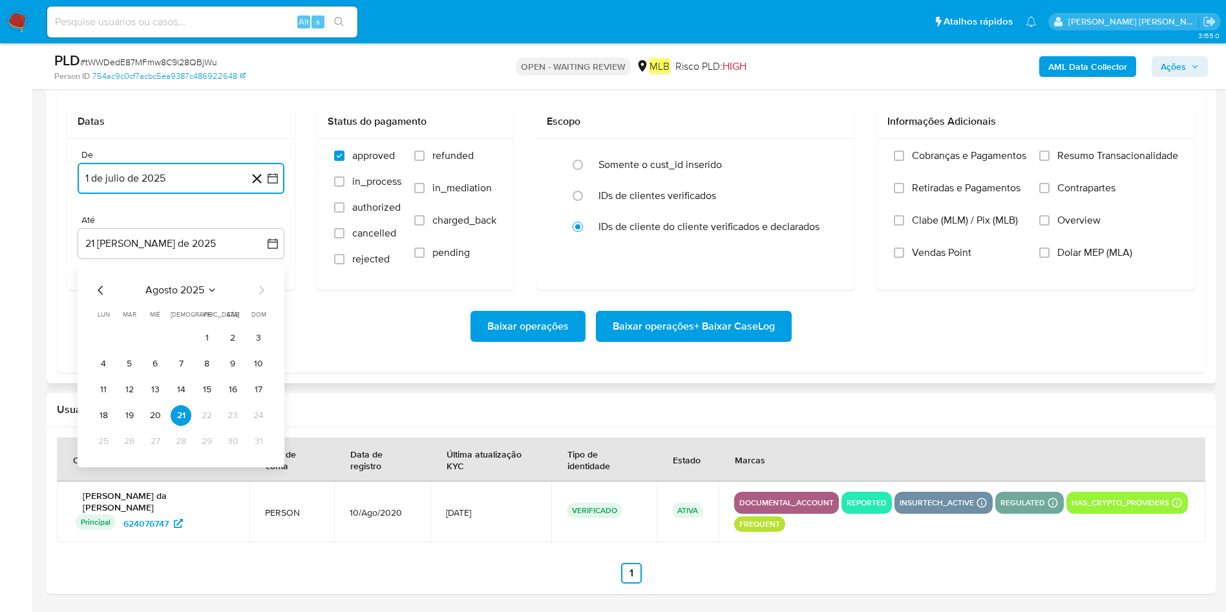
drag, startPoint x: 160, startPoint y: 414, endPoint x: 313, endPoint y: 381, distance: 156.1
click at [160, 407] on button "20" at bounding box center [155, 415] width 21 height 21
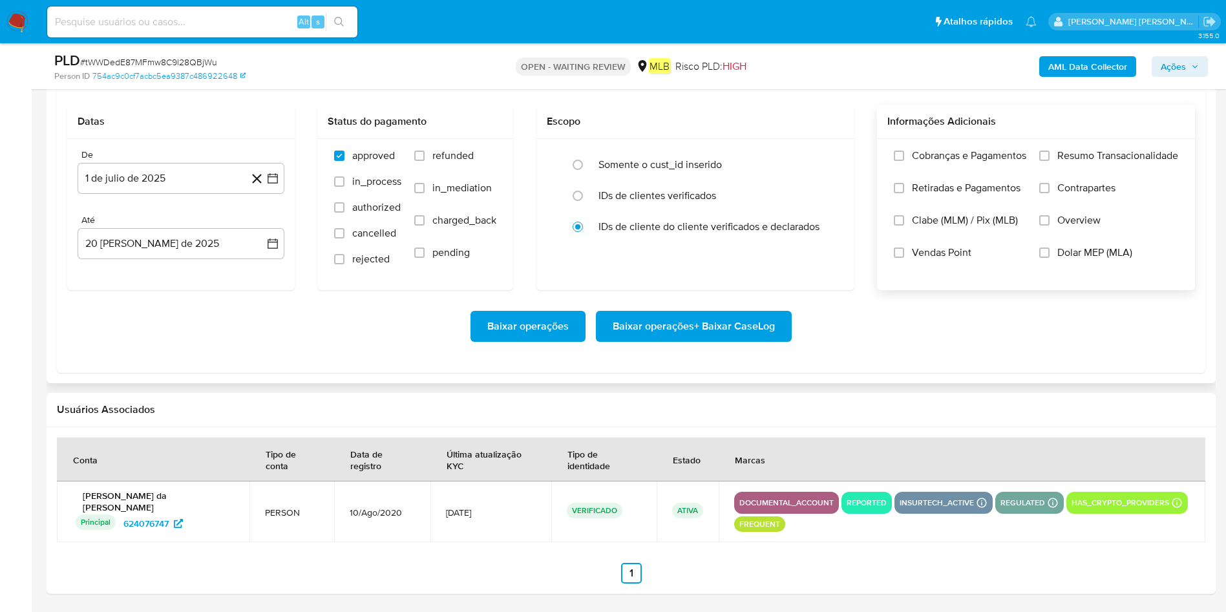
click at [826, 154] on span "Resumo Transacionalidade" at bounding box center [1117, 155] width 121 height 13
click at [826, 154] on input "Resumo Transacionalidade" at bounding box center [1044, 156] width 10 height 10
click at [633, 321] on span "Baixar operações + Baixar CaseLog" at bounding box center [693, 326] width 162 height 28
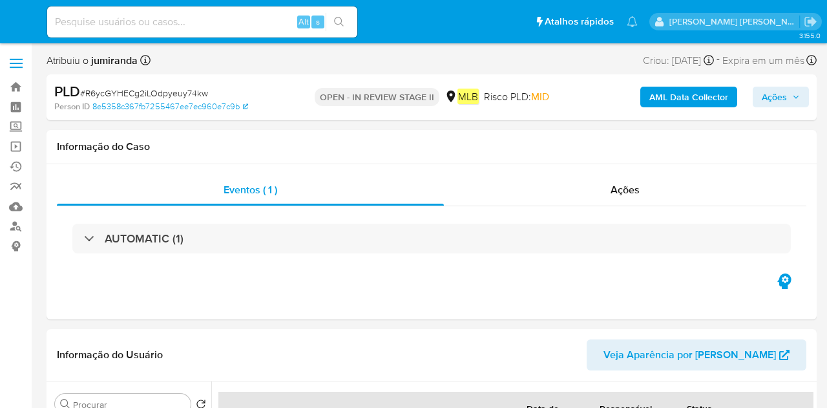
select select "10"
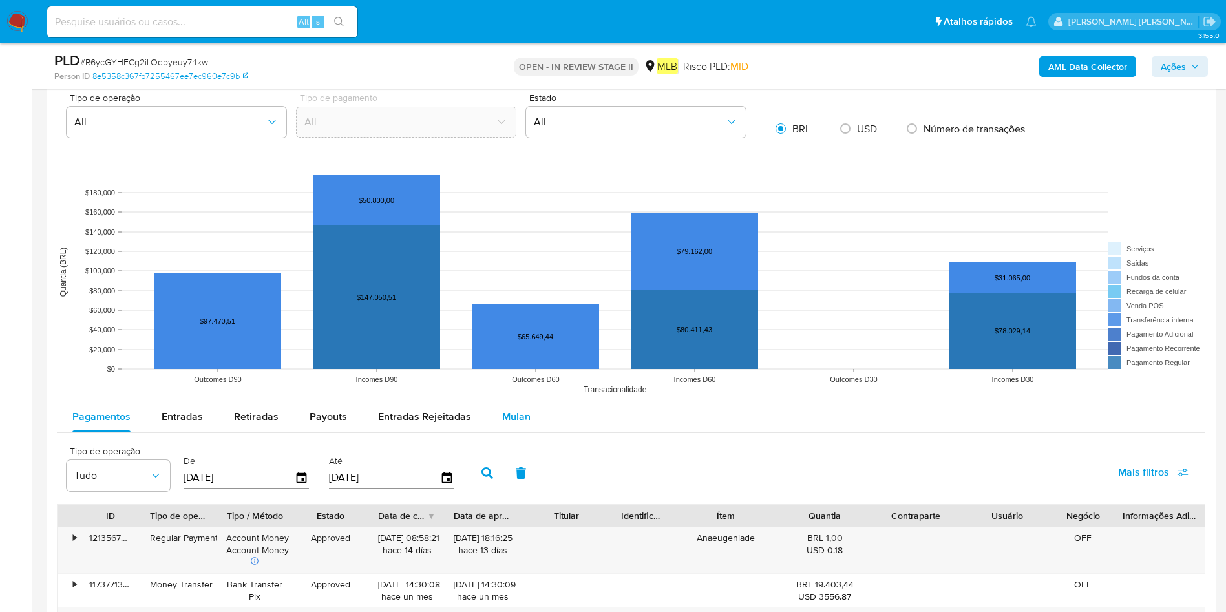
scroll to position [1066, 0]
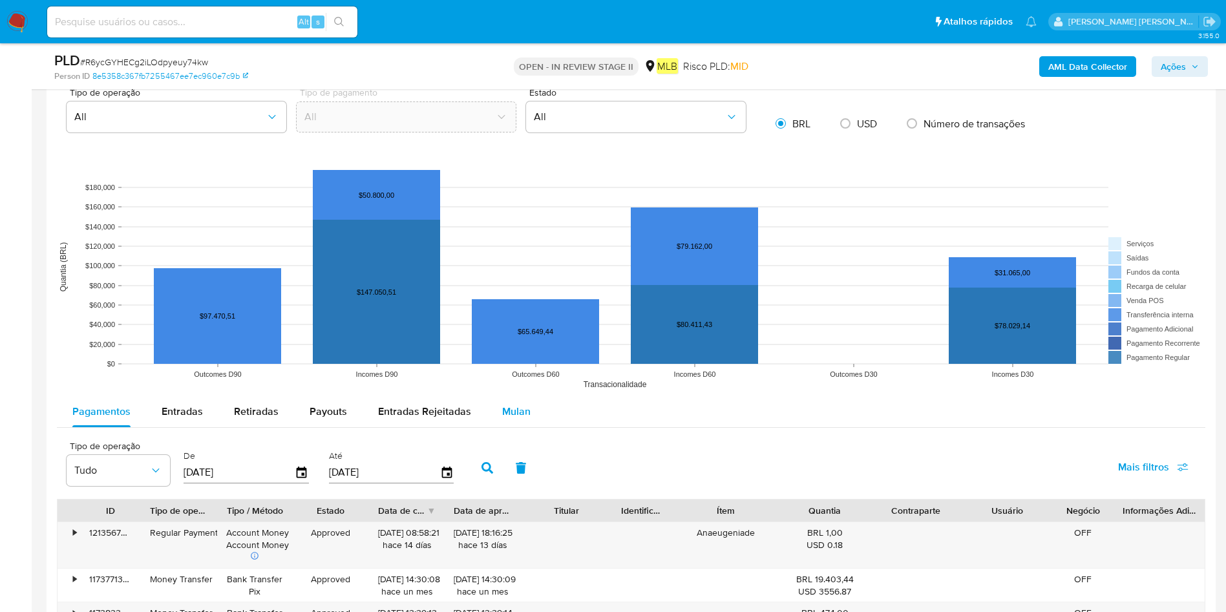
click at [521, 407] on span "Mulan" at bounding box center [516, 411] width 28 height 15
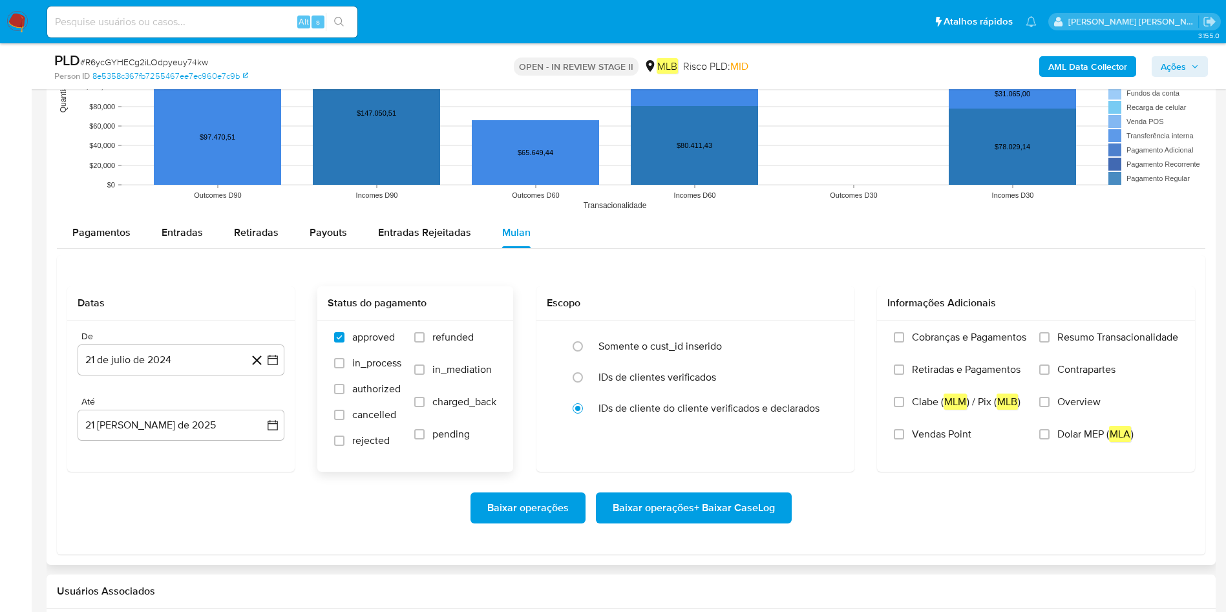
scroll to position [1242, 0]
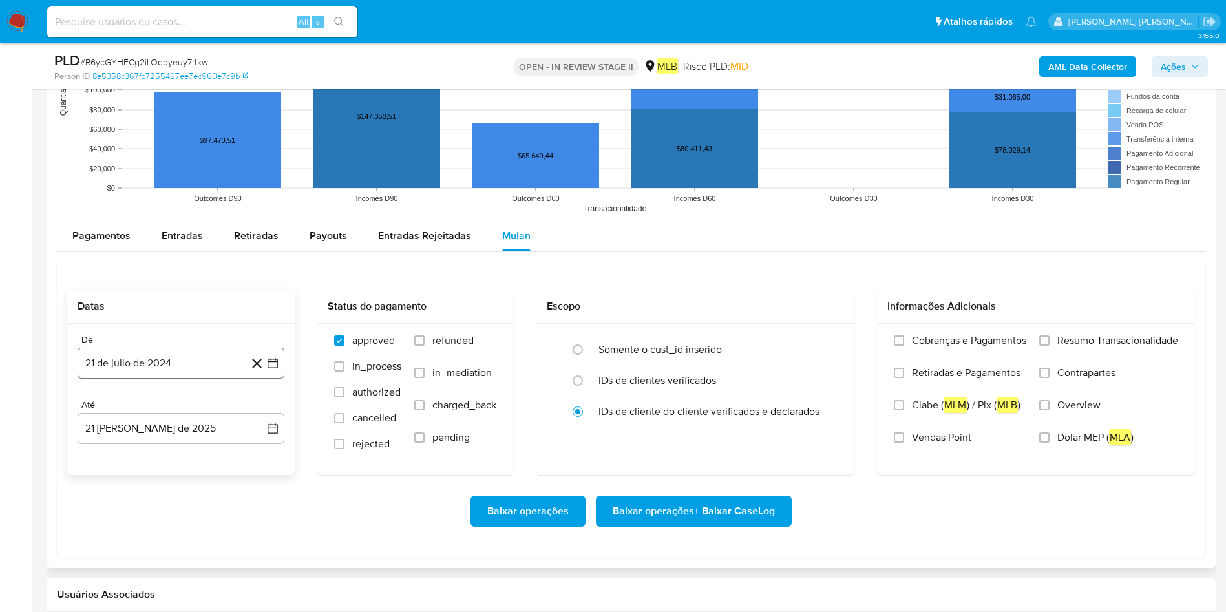
click at [195, 370] on button "21 de julio de 2024" at bounding box center [181, 363] width 207 height 31
click at [193, 407] on span "julio 2024" at bounding box center [175, 409] width 48 height 13
click at [259, 406] on icon "Año siguiente" at bounding box center [259, 410] width 16 height 16
click at [130, 407] on button "[DATE]" at bounding box center [124, 529] width 36 height 21
drag, startPoint x: 117, startPoint y: 452, endPoint x: 124, endPoint y: 452, distance: 7.1
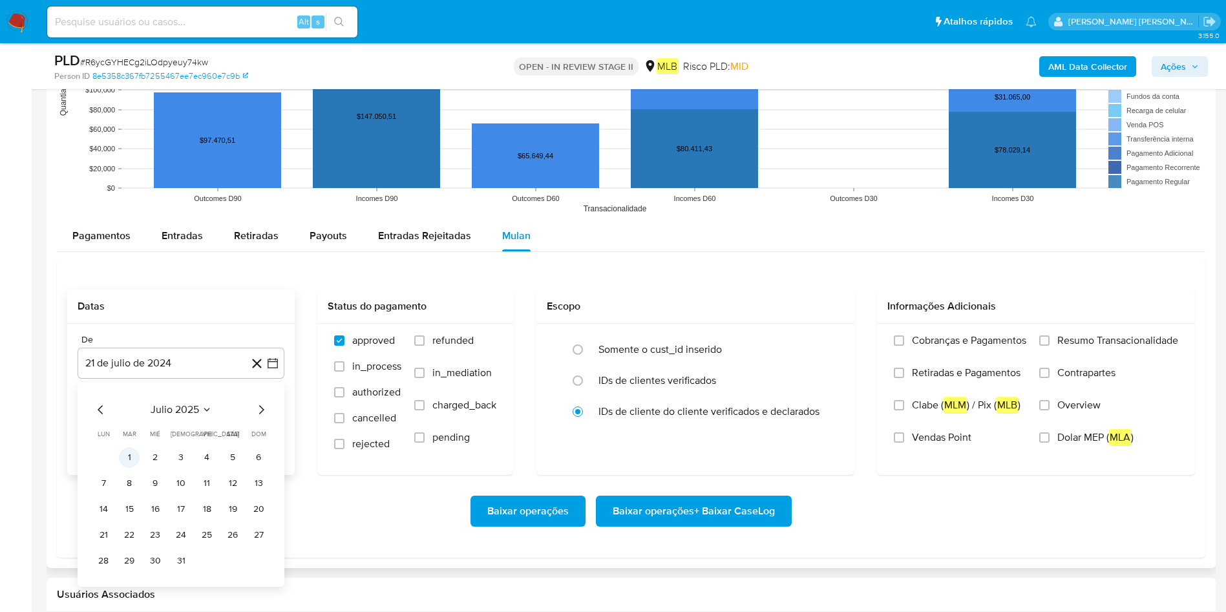
click at [116, 407] on tr "1 2 3 4 5 6" at bounding box center [181, 457] width 176 height 21
drag, startPoint x: 129, startPoint y: 455, endPoint x: 138, endPoint y: 452, distance: 10.4
click at [128, 407] on button "1" at bounding box center [129, 457] width 21 height 21
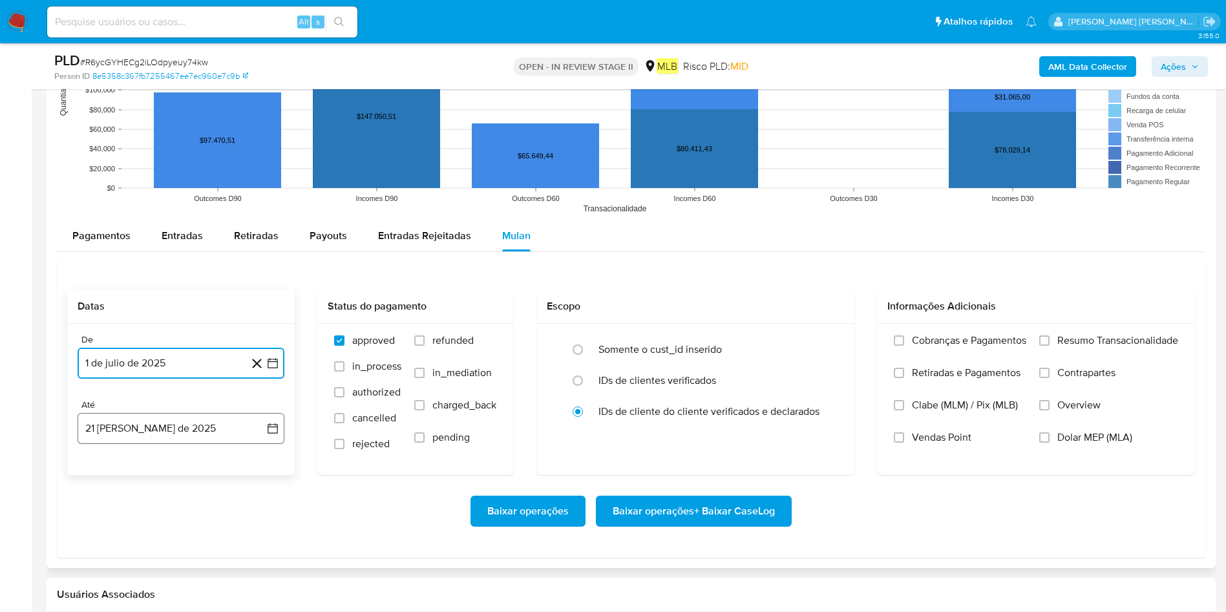
drag, startPoint x: 168, startPoint y: 423, endPoint x: 161, endPoint y: 430, distance: 10.5
click at [160, 407] on button "21 [PERSON_NAME] de 2025" at bounding box center [181, 428] width 207 height 31
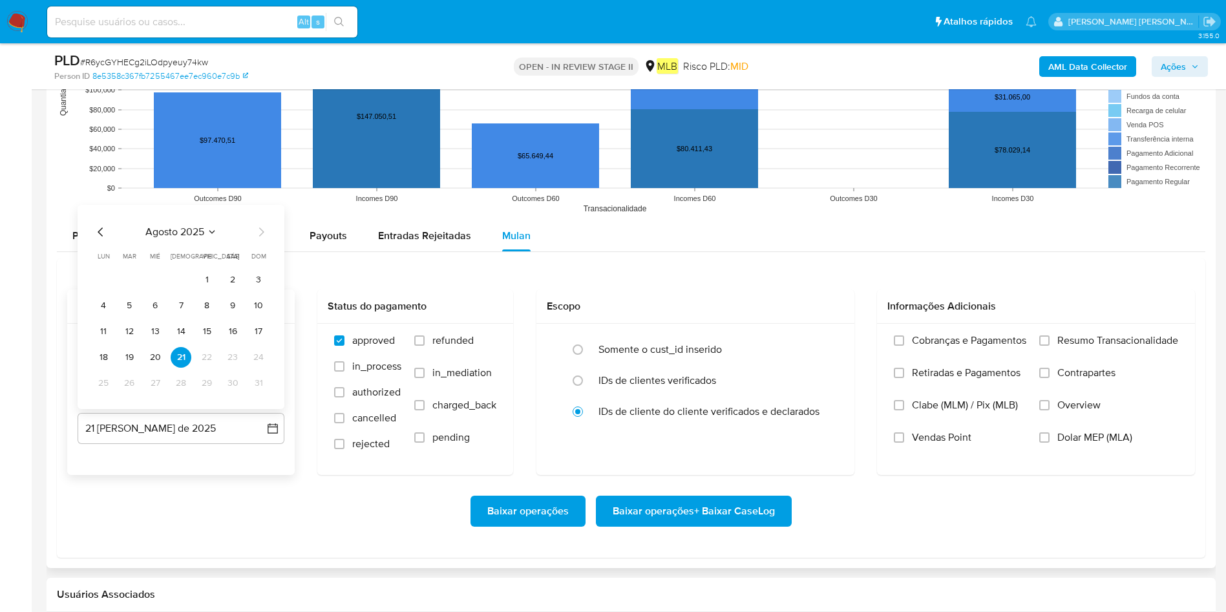
click at [155, 358] on button "20" at bounding box center [155, 357] width 21 height 21
drag, startPoint x: 1081, startPoint y: 350, endPoint x: 945, endPoint y: 465, distance: 178.4
click at [826, 350] on label "Resumo Transacionalidade" at bounding box center [1108, 350] width 139 height 32
click at [826, 342] on label "Resumo Transacionalidade" at bounding box center [1108, 350] width 139 height 32
click at [826, 342] on input "Resumo Transacionalidade" at bounding box center [1044, 340] width 10 height 10
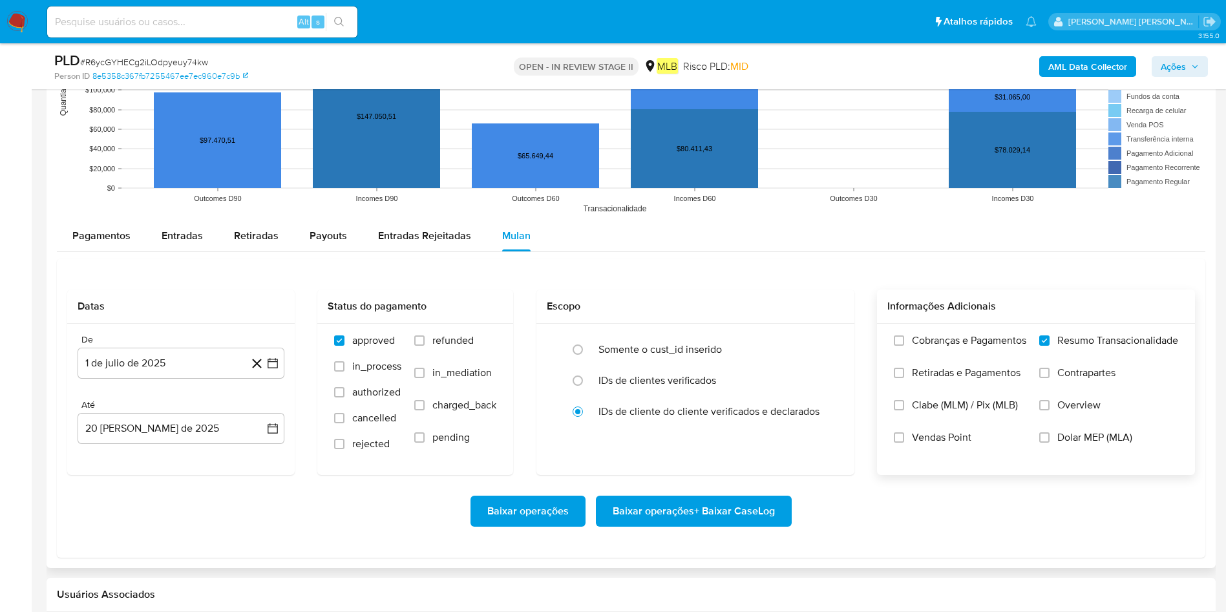
click at [736, 407] on span "Baixar operações + Baixar CaseLog" at bounding box center [693, 511] width 162 height 28
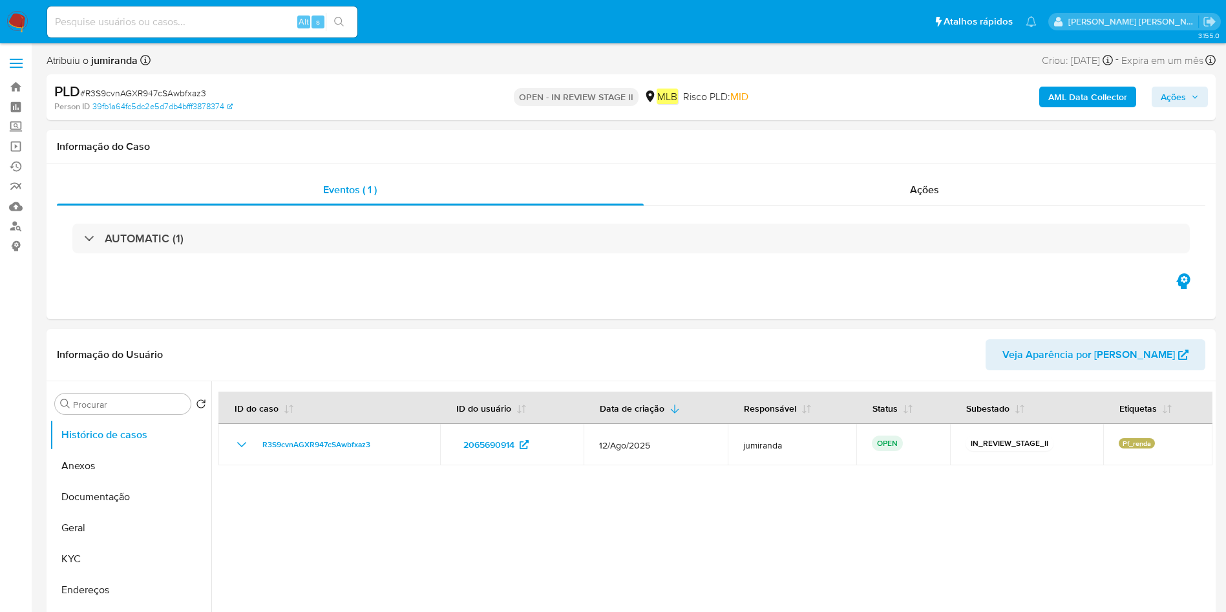
select select "10"
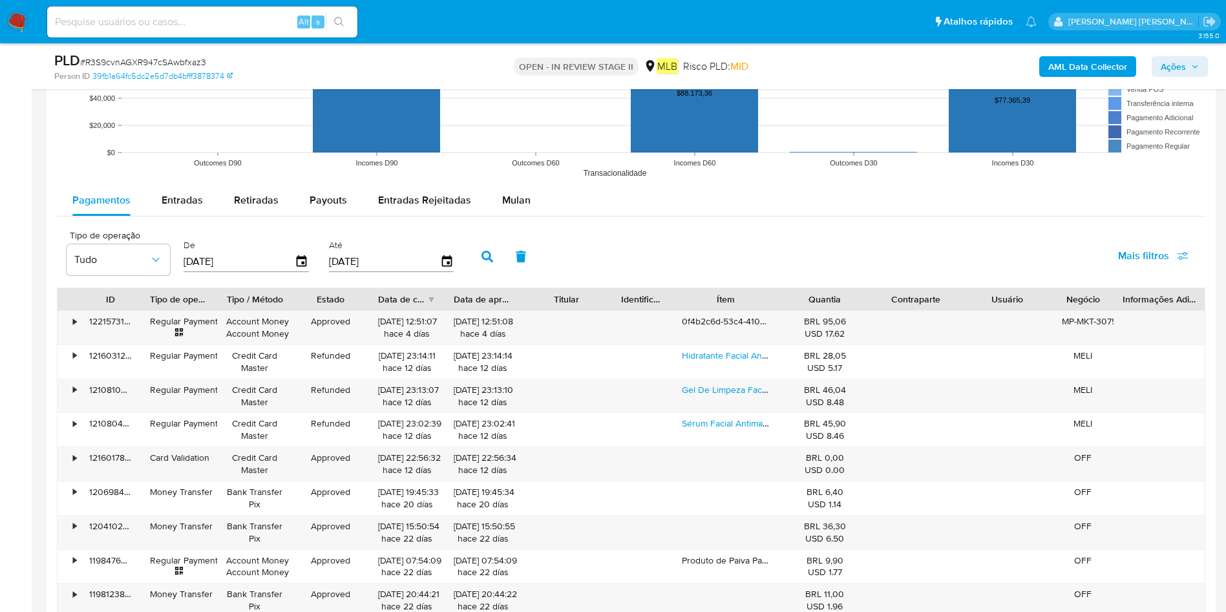
scroll to position [1260, 0]
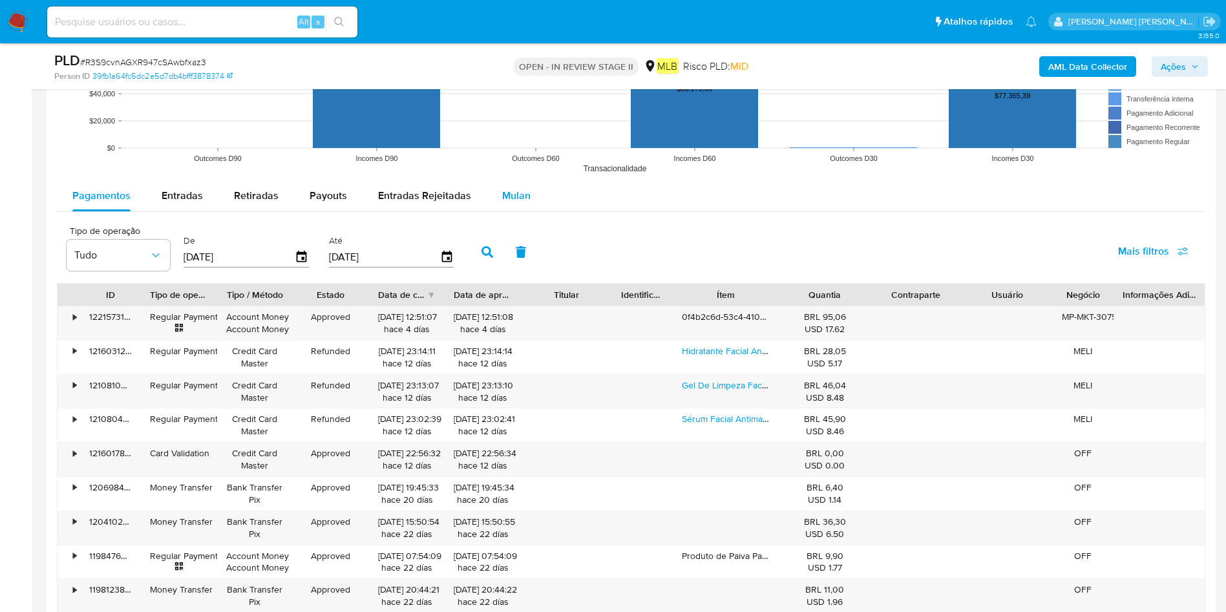
click at [510, 182] on div "Mulan" at bounding box center [516, 195] width 28 height 31
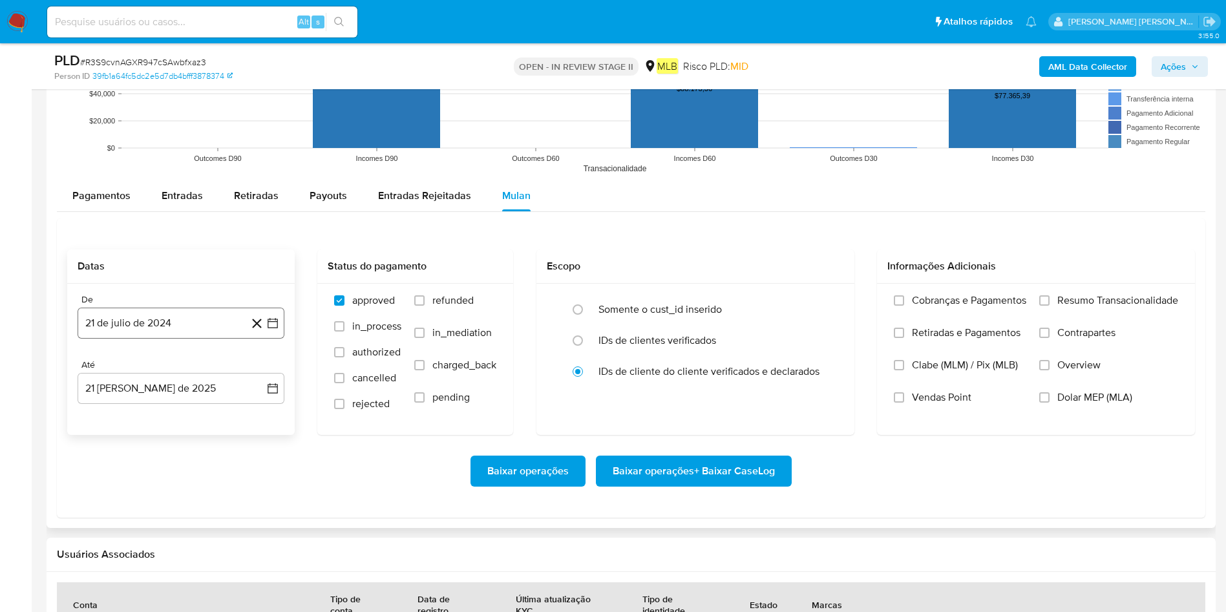
click at [152, 316] on button "21 de julio de 2024" at bounding box center [181, 323] width 207 height 31
click at [185, 364] on span "julio 2024" at bounding box center [175, 369] width 48 height 13
click at [257, 368] on icon "Año siguiente" at bounding box center [259, 370] width 16 height 16
click at [112, 407] on button "[DATE]" at bounding box center [124, 489] width 36 height 21
click at [127, 407] on button "1" at bounding box center [129, 417] width 21 height 21
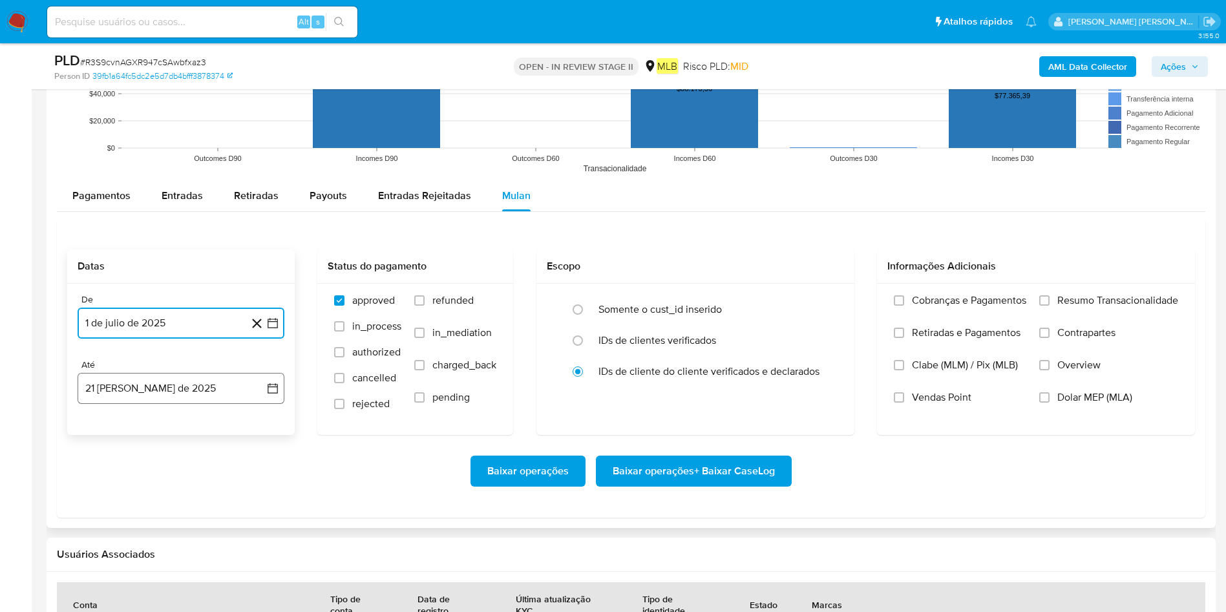
click at [165, 390] on button "21 [PERSON_NAME] de 2025" at bounding box center [181, 388] width 207 height 31
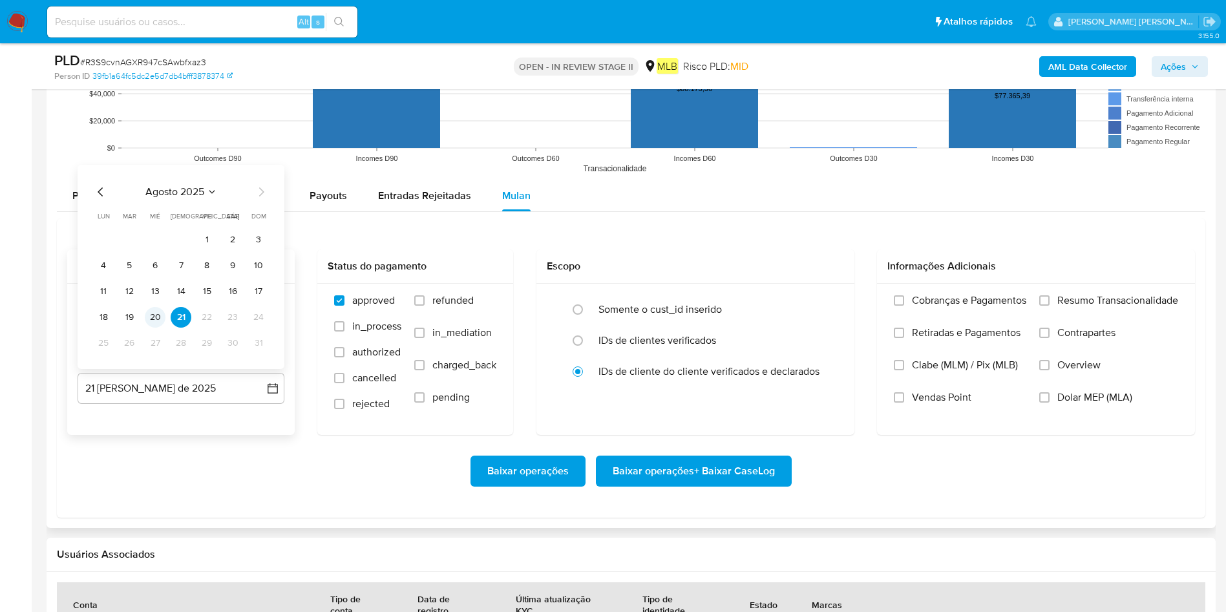
click at [153, 322] on button "20" at bounding box center [155, 317] width 21 height 21
click at [826, 305] on span "Resumo Transacionalidade" at bounding box center [1117, 300] width 121 height 13
click at [826, 305] on input "Resumo Transacionalidade" at bounding box center [1044, 300] width 10 height 10
click at [724, 407] on span "Baixar operações + Baixar CaseLog" at bounding box center [693, 471] width 162 height 28
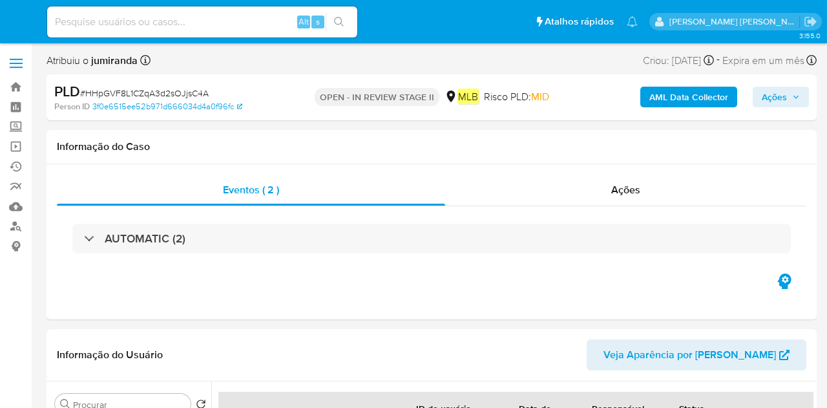
select select "10"
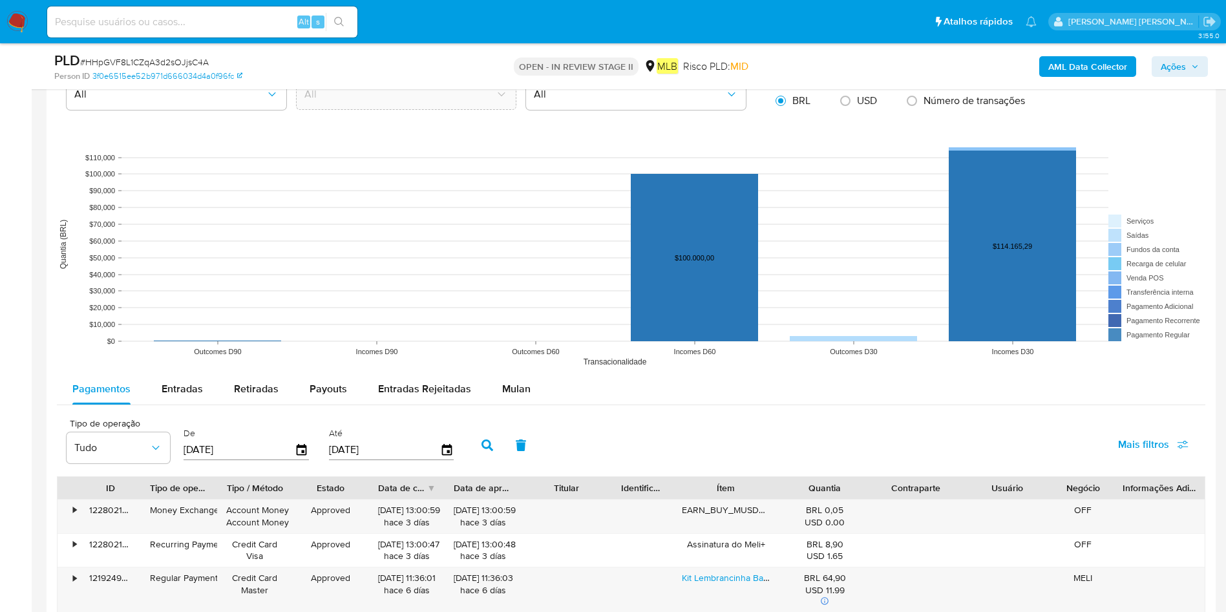
scroll to position [1163, 0]
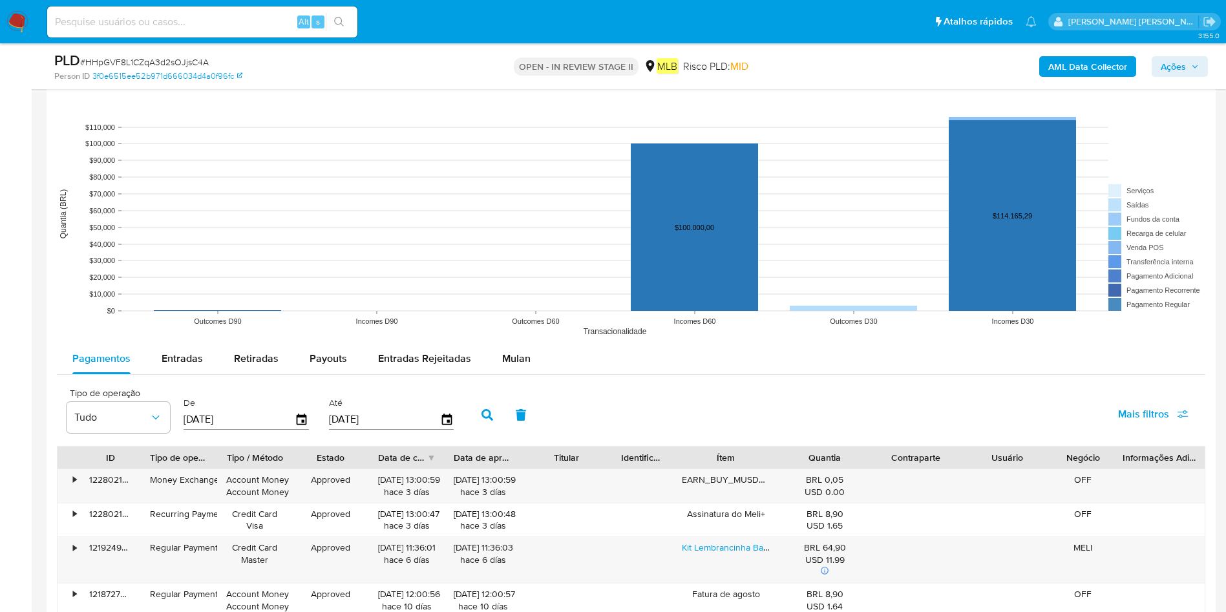
drag, startPoint x: 518, startPoint y: 357, endPoint x: 473, endPoint y: 377, distance: 49.5
click at [509, 355] on span "Mulan" at bounding box center [516, 358] width 28 height 15
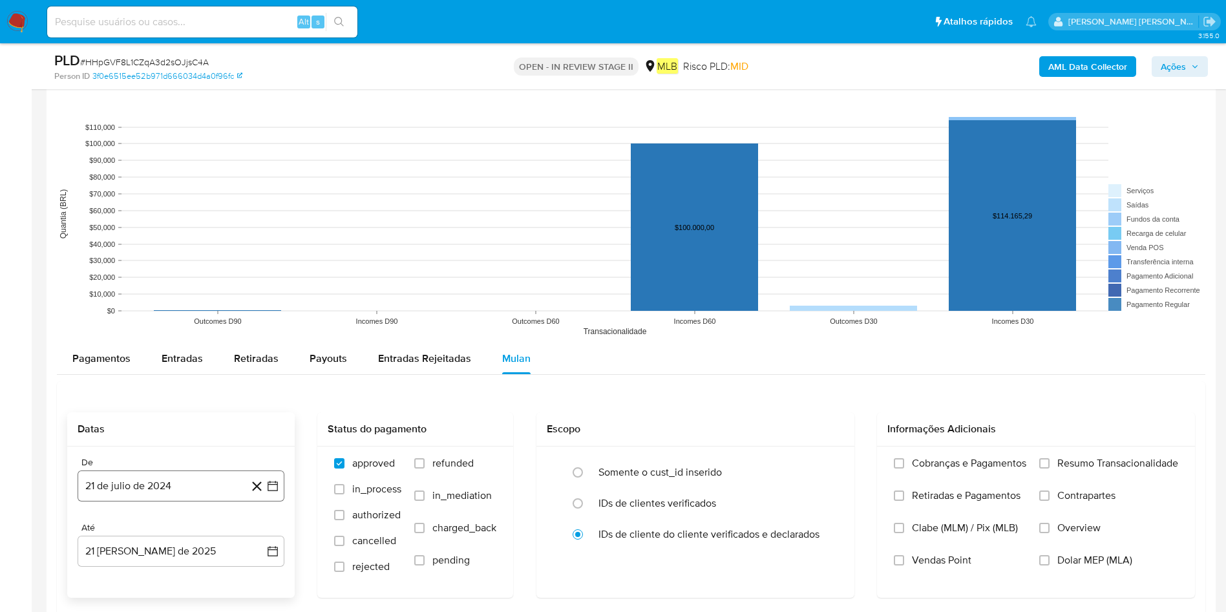
click at [156, 407] on button "21 de julio de 2024" at bounding box center [181, 485] width 207 height 31
click at [184, 288] on span "julio 2024" at bounding box center [175, 289] width 48 height 13
click at [251, 271] on icon "Año siguiente" at bounding box center [259, 275] width 16 height 16
click at [123, 401] on button "[DATE]" at bounding box center [124, 394] width 36 height 21
click at [121, 337] on button "1" at bounding box center [129, 337] width 21 height 21
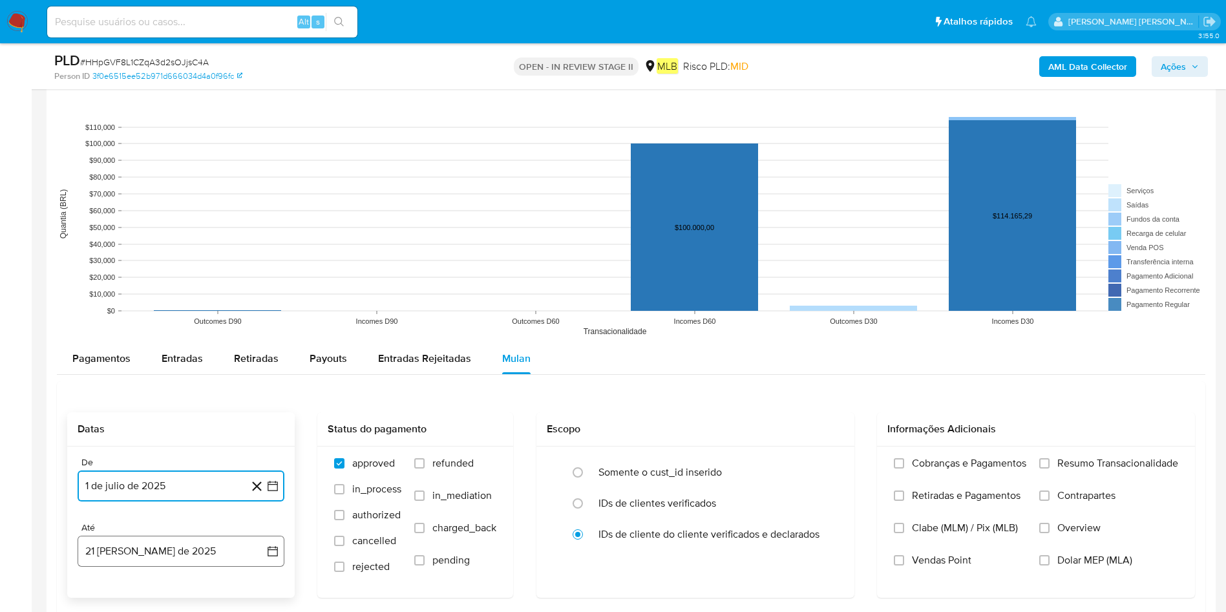
click at [181, 407] on button "21 [PERSON_NAME] de 2025" at bounding box center [181, 551] width 207 height 31
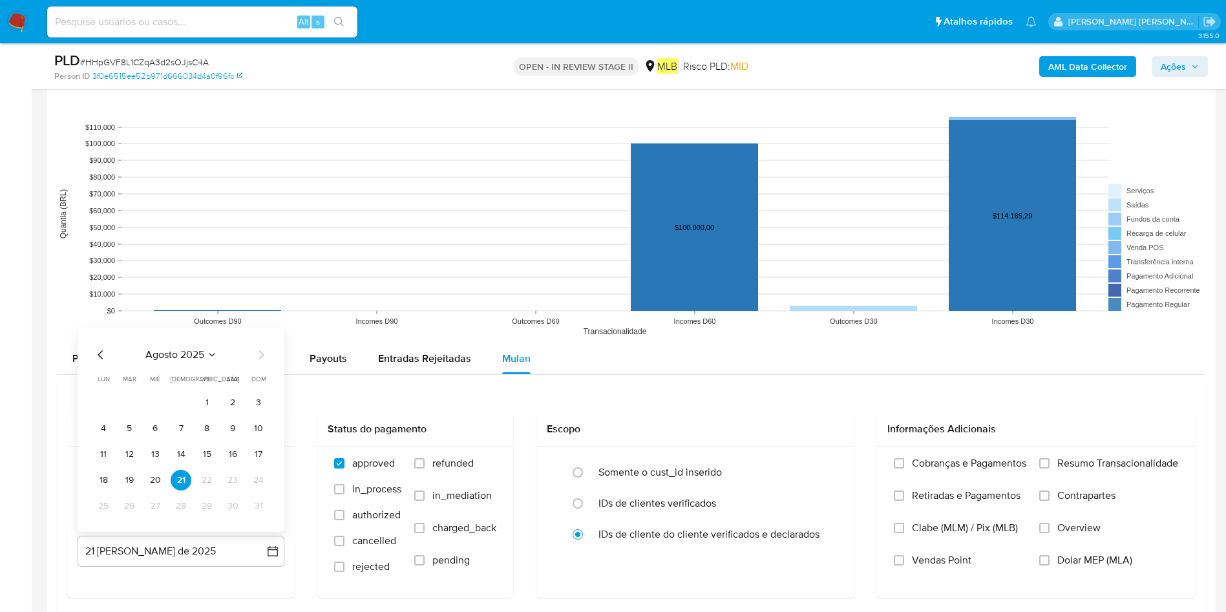
click at [157, 407] on button "20" at bounding box center [155, 480] width 21 height 21
click at [826, 407] on span "Resumo Transacionalidade" at bounding box center [1117, 463] width 121 height 13
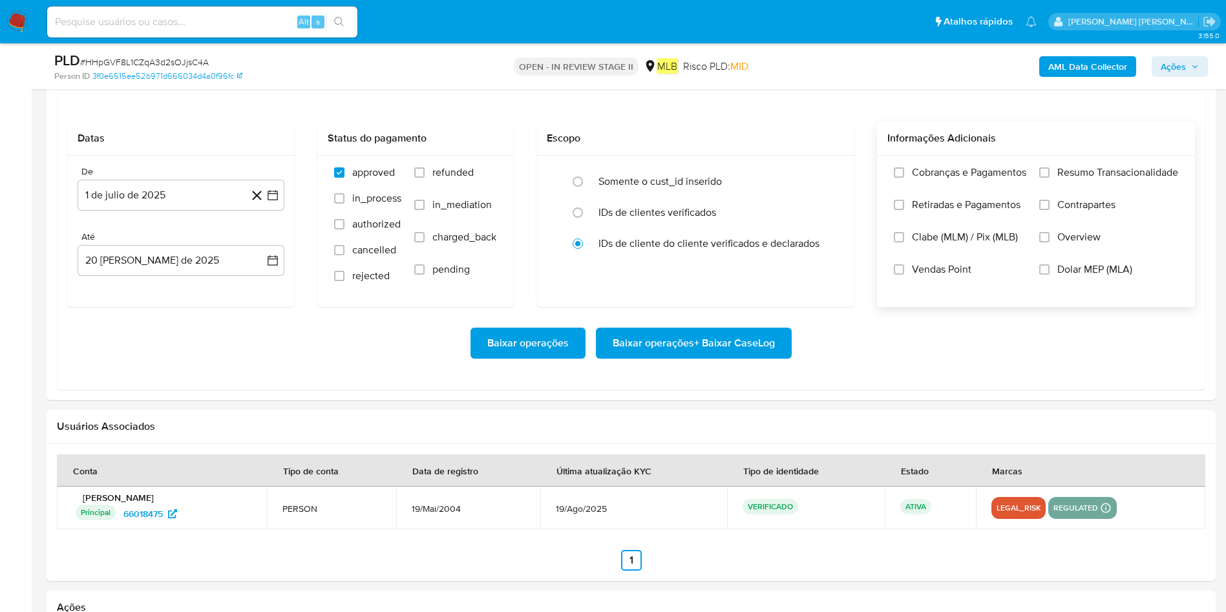
click at [826, 176] on span "Resumo Transacionalidade" at bounding box center [1117, 172] width 121 height 13
click at [826, 176] on input "Resumo Transacionalidade" at bounding box center [1044, 172] width 10 height 10
click at [680, 346] on span "Baixar operações + Baixar CaseLog" at bounding box center [693, 343] width 162 height 28
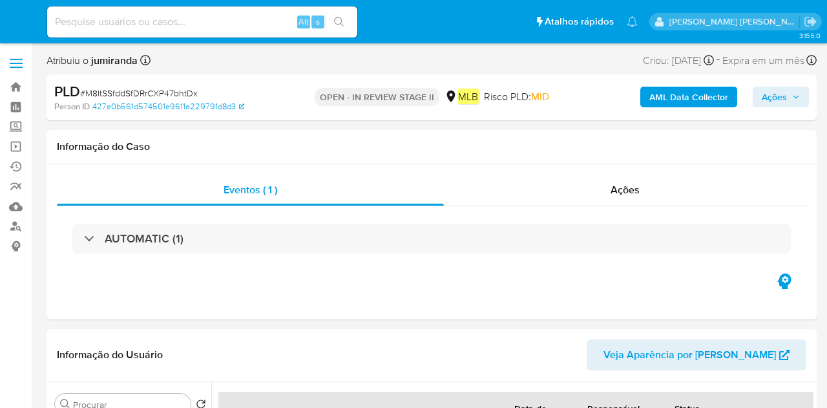
select select "10"
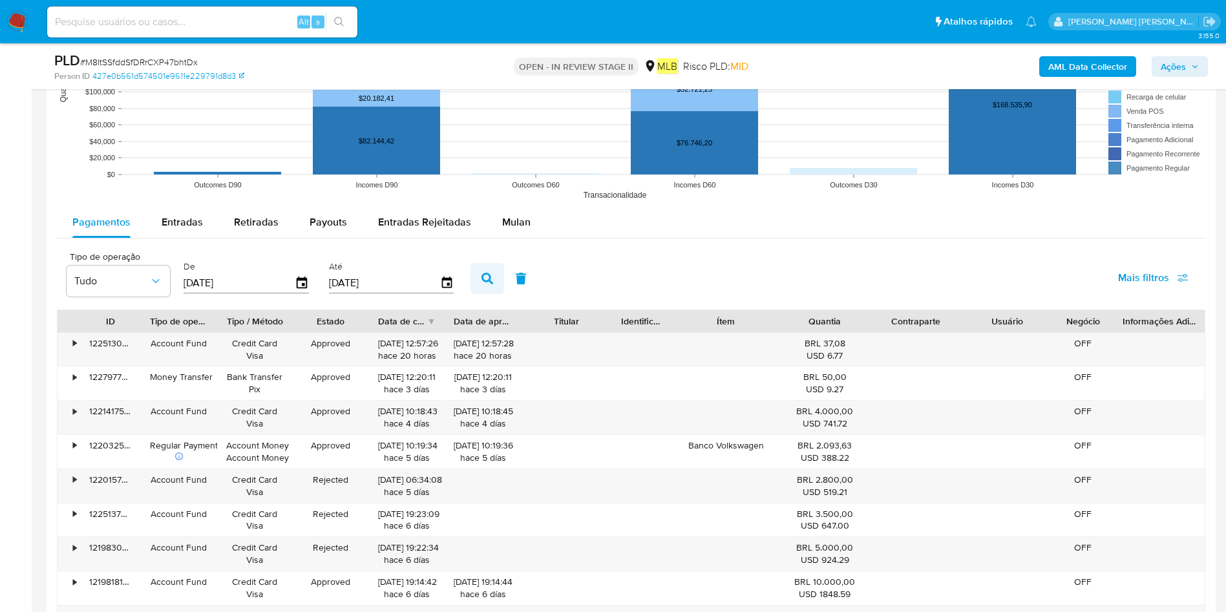
scroll to position [1357, 0]
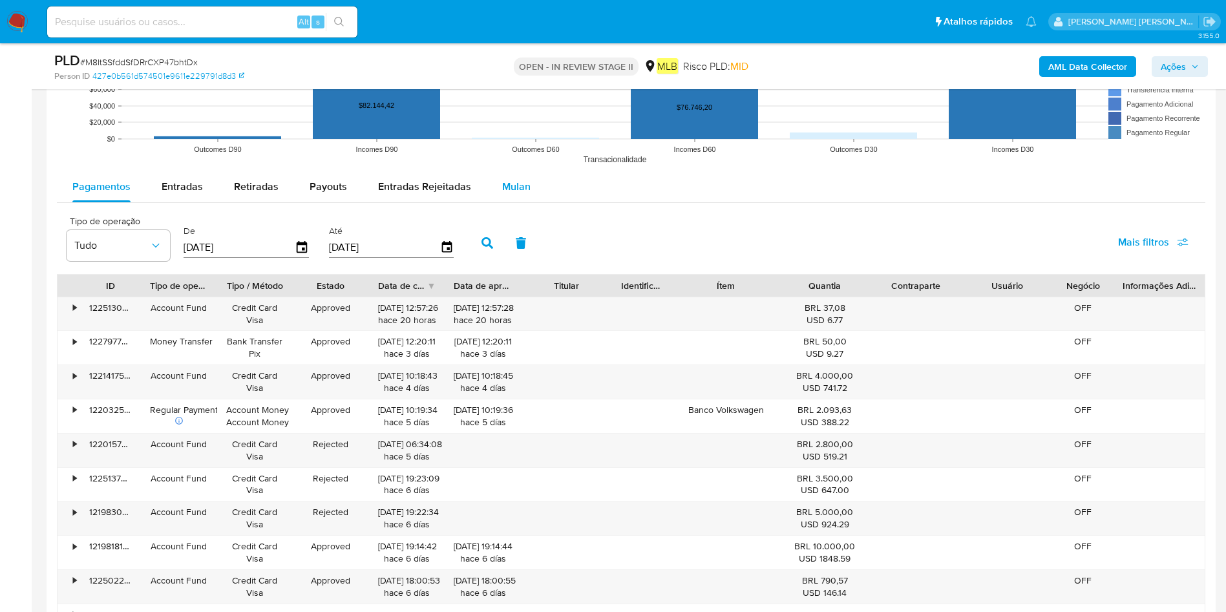
drag, startPoint x: 508, startPoint y: 175, endPoint x: 500, endPoint y: 180, distance: 9.3
click at [502, 178] on div "Mulan" at bounding box center [516, 186] width 28 height 31
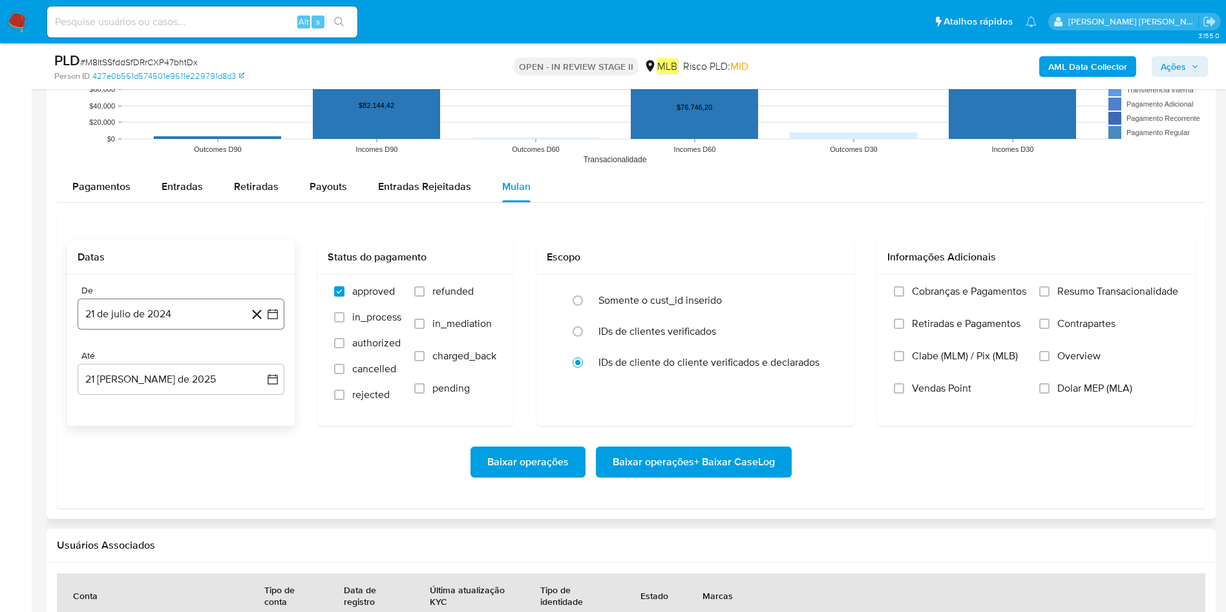
click at [176, 309] on button "21 de julio de 2024" at bounding box center [181, 313] width 207 height 31
click at [182, 361] on span "julio 2024" at bounding box center [175, 360] width 48 height 13
click at [256, 350] on div "2024 2024 ene feb mar abr may jun jul ago sep oct nov dic" at bounding box center [180, 442] width 204 height 219
click at [258, 354] on icon "Año siguiente" at bounding box center [259, 361] width 16 height 16
click at [122, 407] on span "[DATE]" at bounding box center [124, 480] width 28 height 10
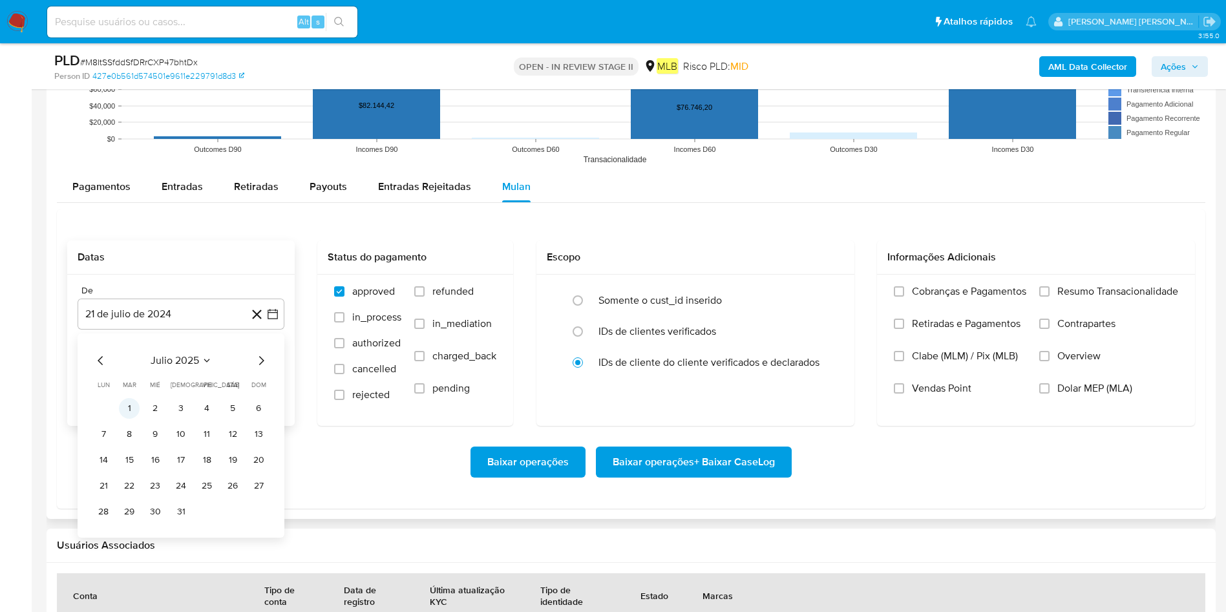
click at [136, 407] on button "1" at bounding box center [129, 408] width 21 height 21
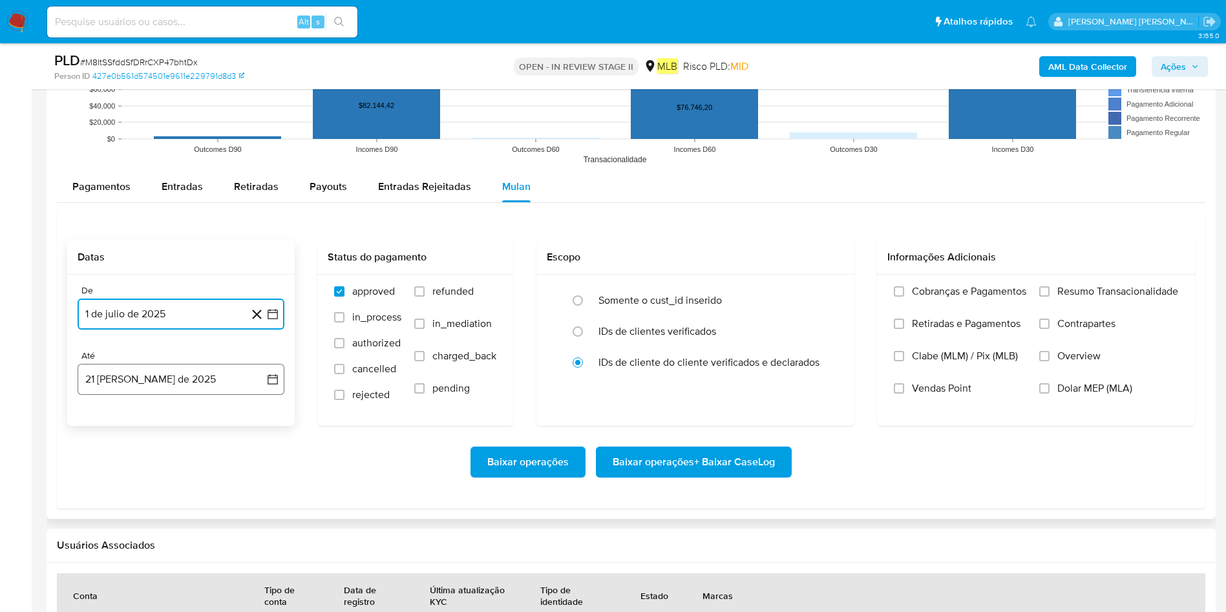
click at [147, 390] on button "21 [PERSON_NAME] de 2025" at bounding box center [181, 379] width 207 height 31
click at [152, 407] on button "20" at bounding box center [155, 551] width 21 height 21
click at [826, 278] on div "Cobranças e Pagamentos Retiradas e Pagamentos Clabe (MLM) / Pix (MLB) Vendas Po…" at bounding box center [1036, 350] width 318 height 150
click at [826, 291] on span "Resumo Transacionalidade" at bounding box center [1117, 291] width 121 height 13
click at [826, 291] on input "Resumo Transacionalidade" at bounding box center [1044, 291] width 10 height 10
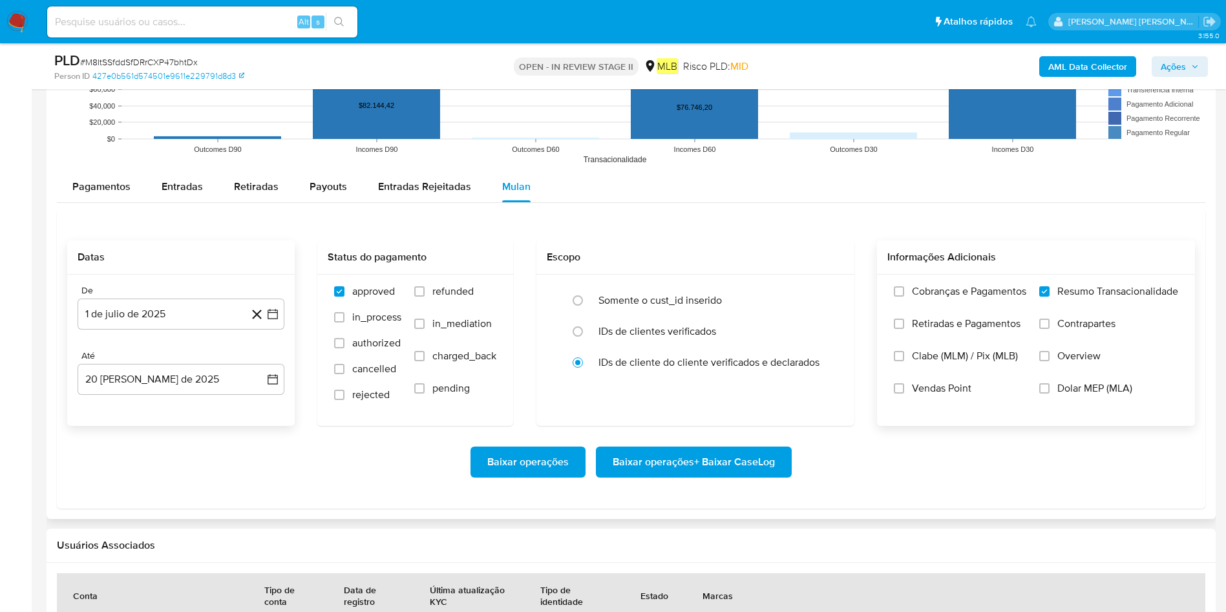
click at [701, 407] on span "Baixar operações + Baixar CaseLog" at bounding box center [693, 462] width 162 height 28
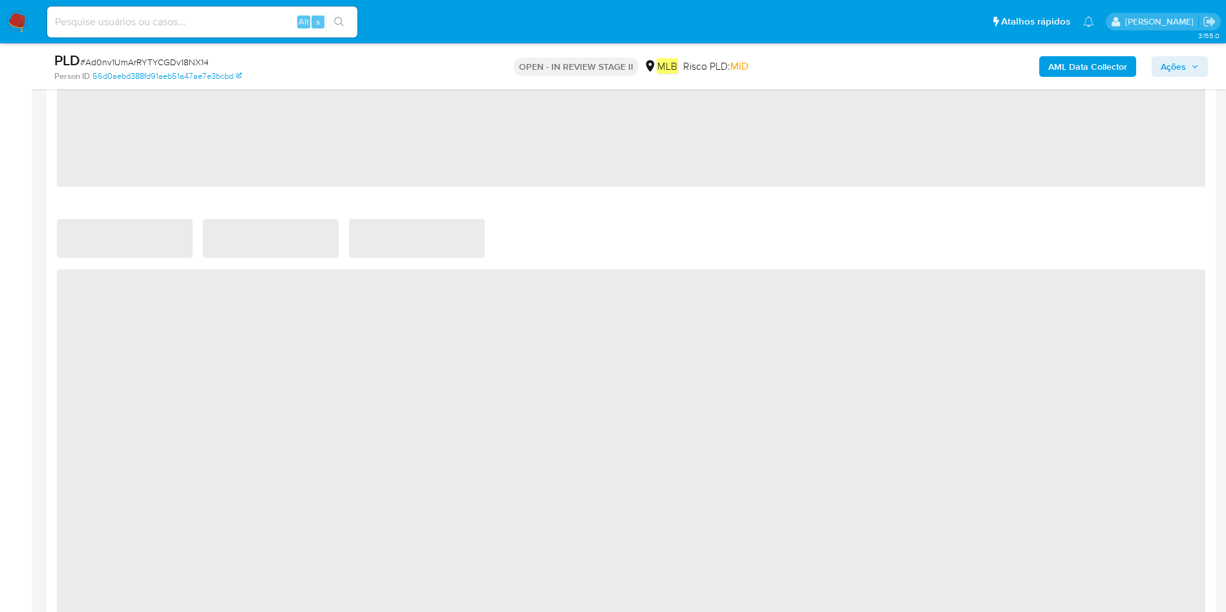
scroll to position [969, 0]
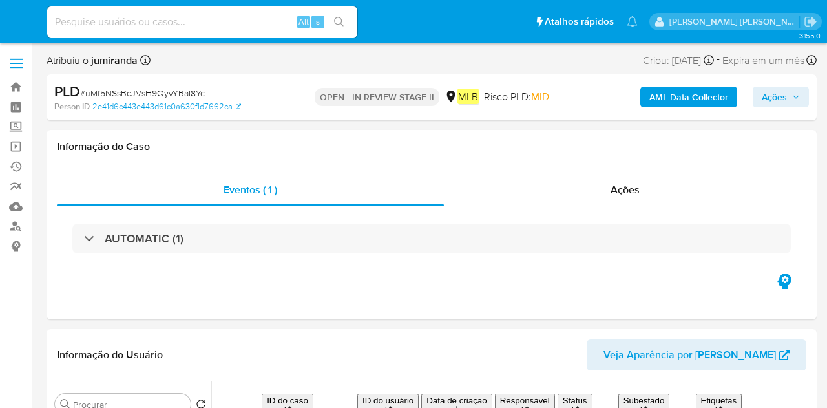
select select "10"
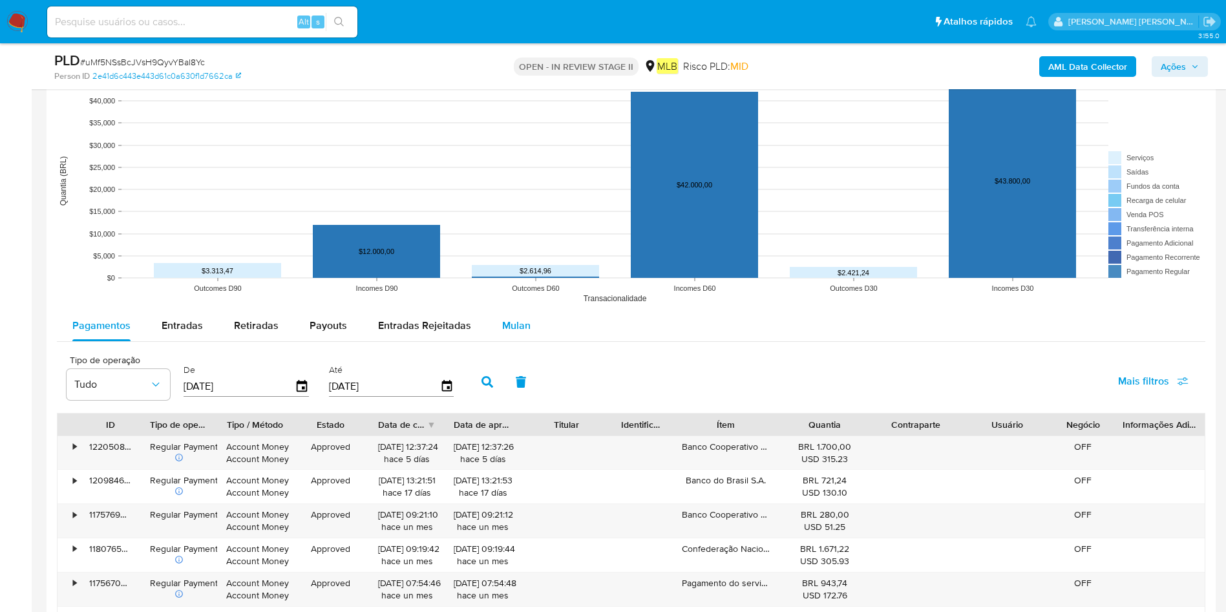
scroll to position [1260, 0]
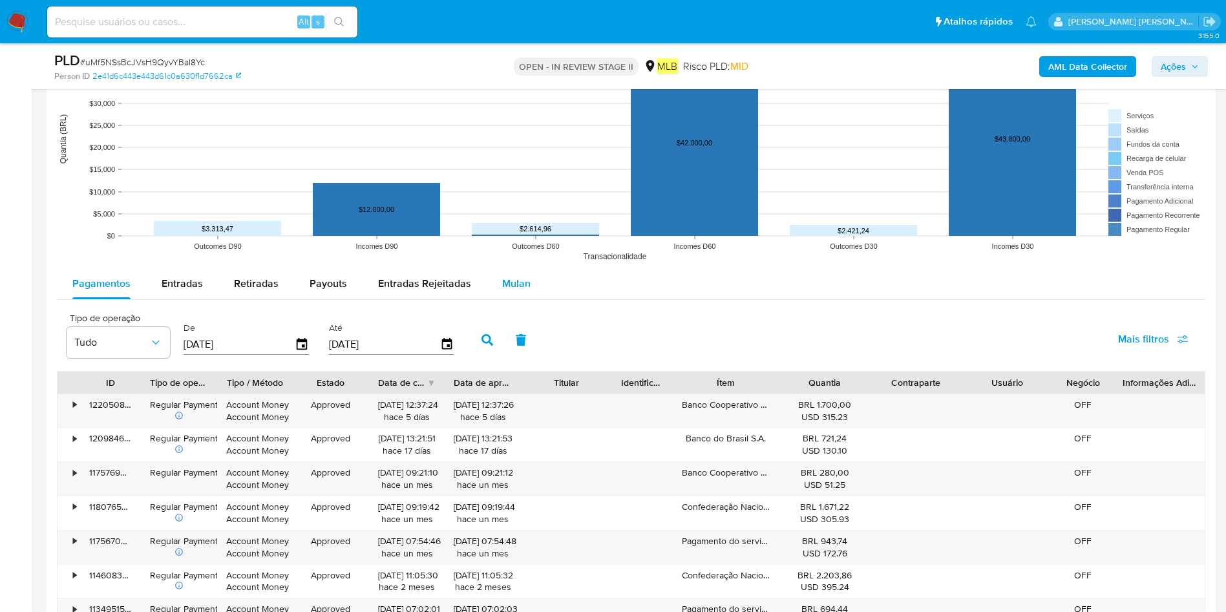
click at [509, 294] on div "Mulan" at bounding box center [516, 283] width 28 height 31
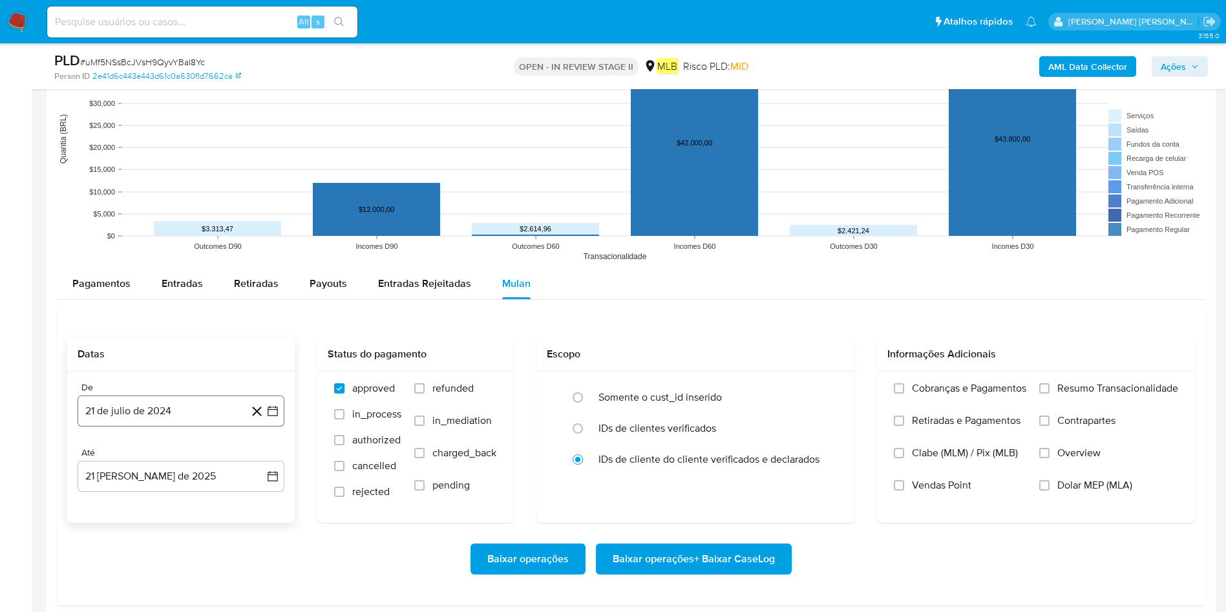
click at [178, 402] on button "21 de julio de 2024" at bounding box center [181, 410] width 207 height 31
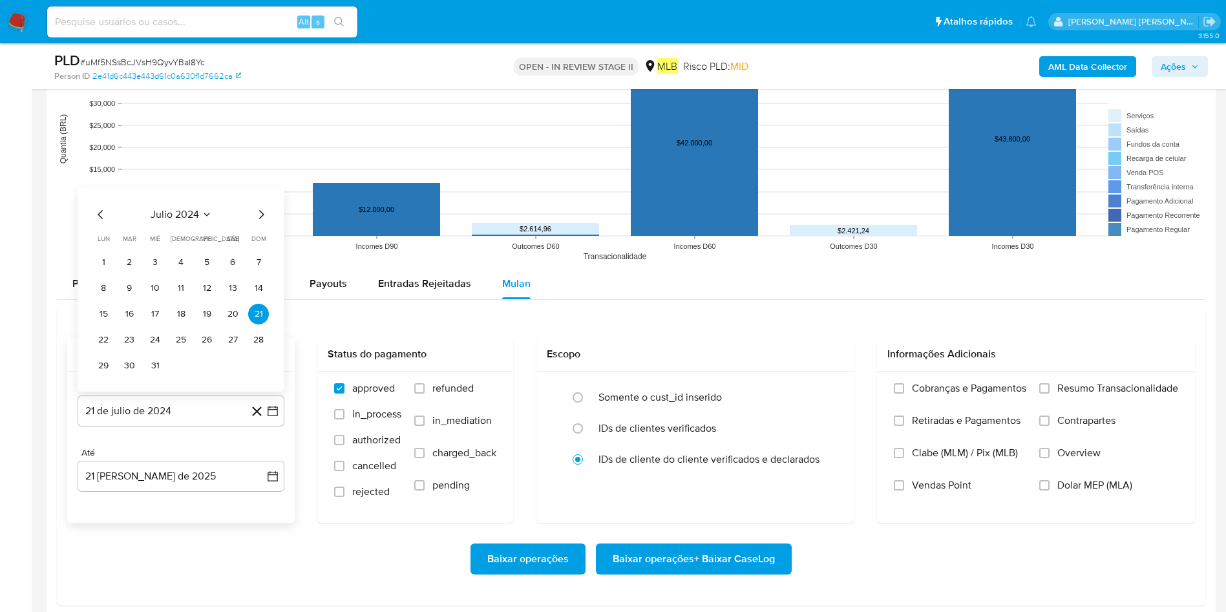
click at [198, 215] on span "julio 2024" at bounding box center [175, 214] width 48 height 13
click at [259, 205] on icon "Año siguiente" at bounding box center [259, 200] width 16 height 16
click at [127, 321] on span "[DATE]" at bounding box center [124, 319] width 28 height 10
click at [135, 265] on button "1" at bounding box center [129, 262] width 21 height 21
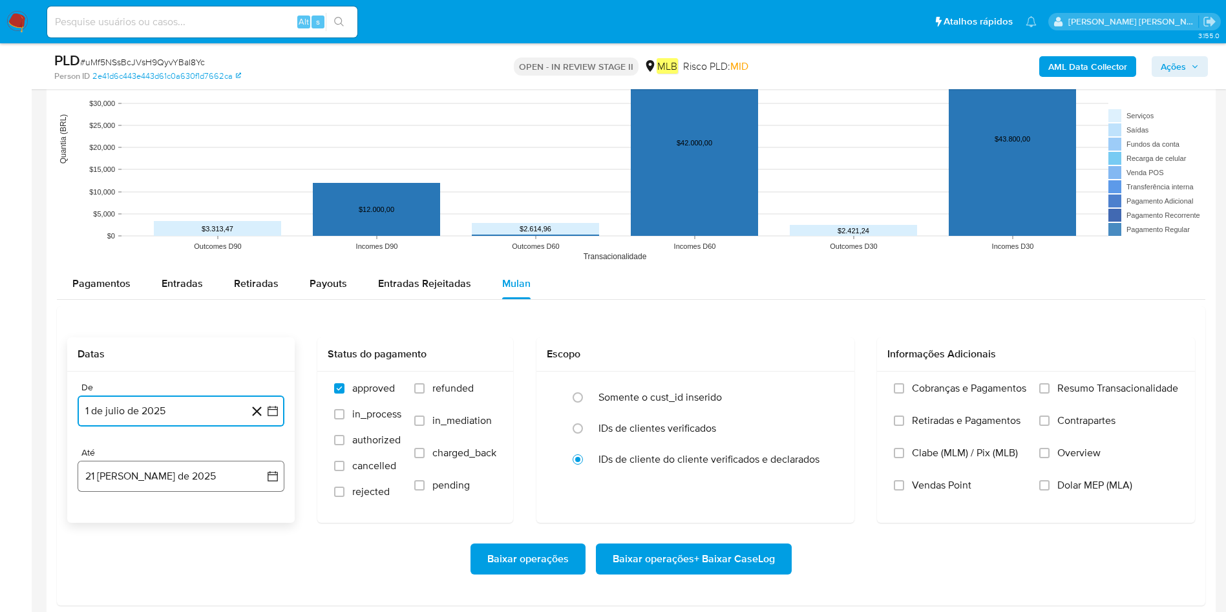
click at [197, 407] on button "21 [PERSON_NAME] de 2025" at bounding box center [181, 476] width 207 height 31
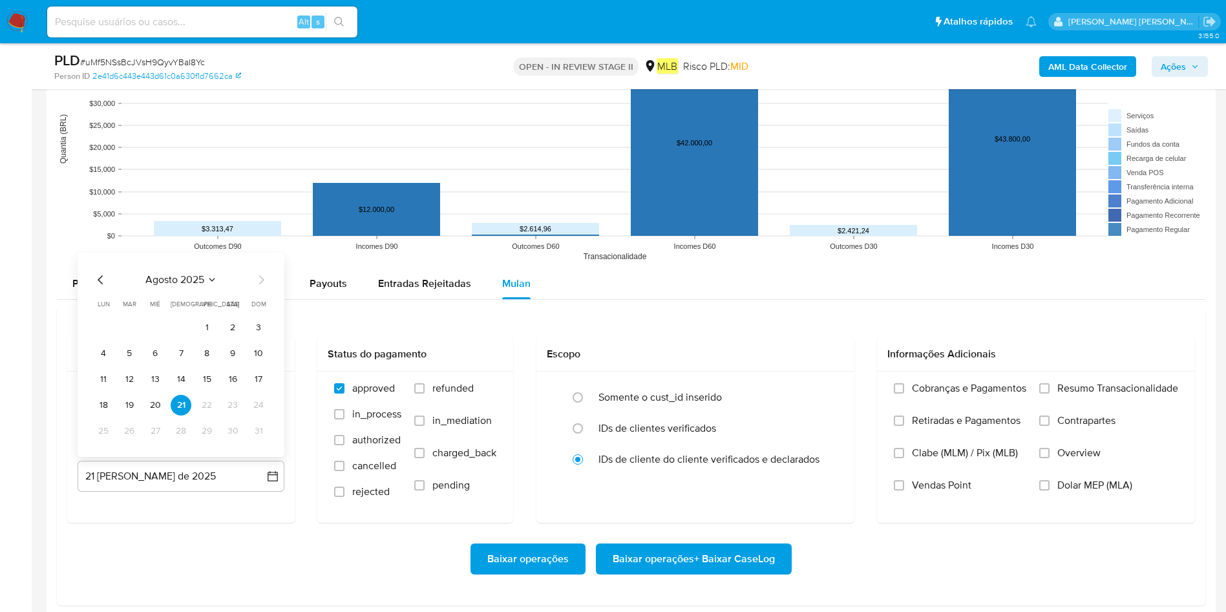
click at [154, 404] on button "20" at bounding box center [155, 405] width 21 height 21
click at [826, 381] on div "Cobranças e Pagamentos Retiradas e Pagamentos Clabe (MLM) / Pix (MLB) Vendas Po…" at bounding box center [1036, 446] width 318 height 150
click at [826, 392] on span "Resumo Transacionalidade" at bounding box center [1117, 388] width 121 height 13
click at [826, 392] on input "Resumo Transacionalidade" at bounding box center [1044, 388] width 10 height 10
click at [724, 407] on span "Baixar operações + Baixar CaseLog" at bounding box center [693, 559] width 162 height 28
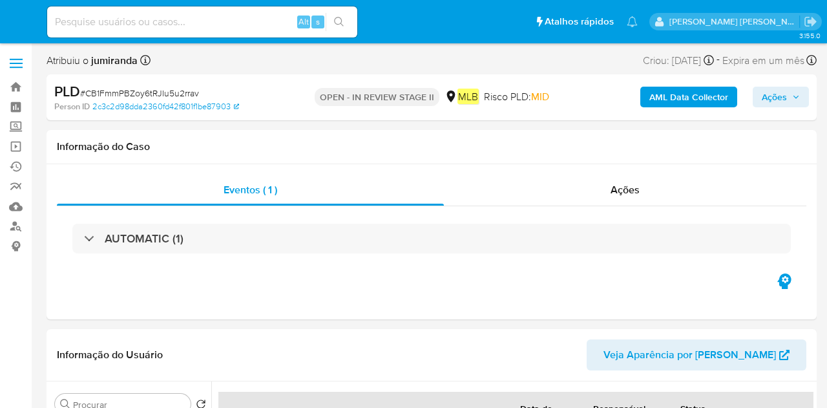
select select "10"
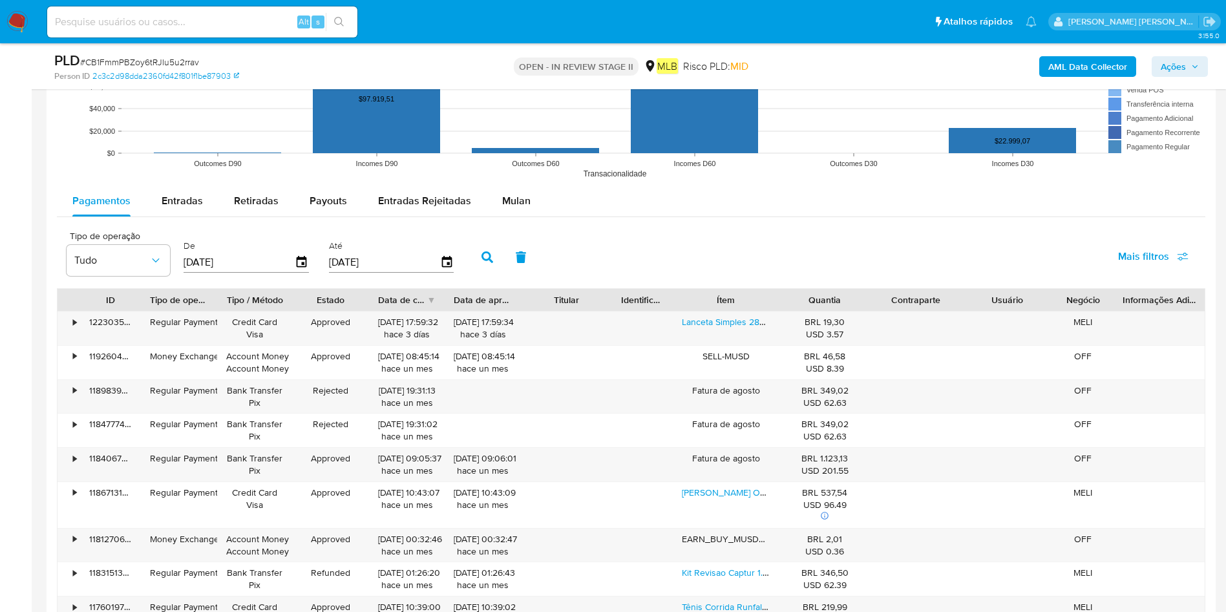
scroll to position [1260, 0]
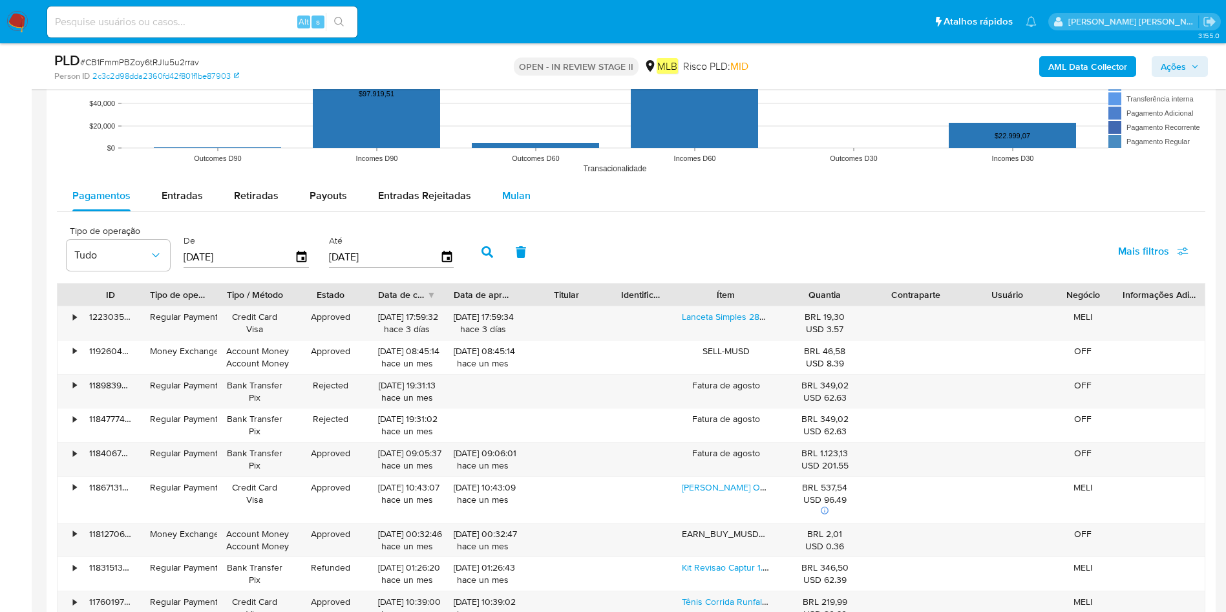
click at [502, 196] on span "Mulan" at bounding box center [516, 195] width 28 height 15
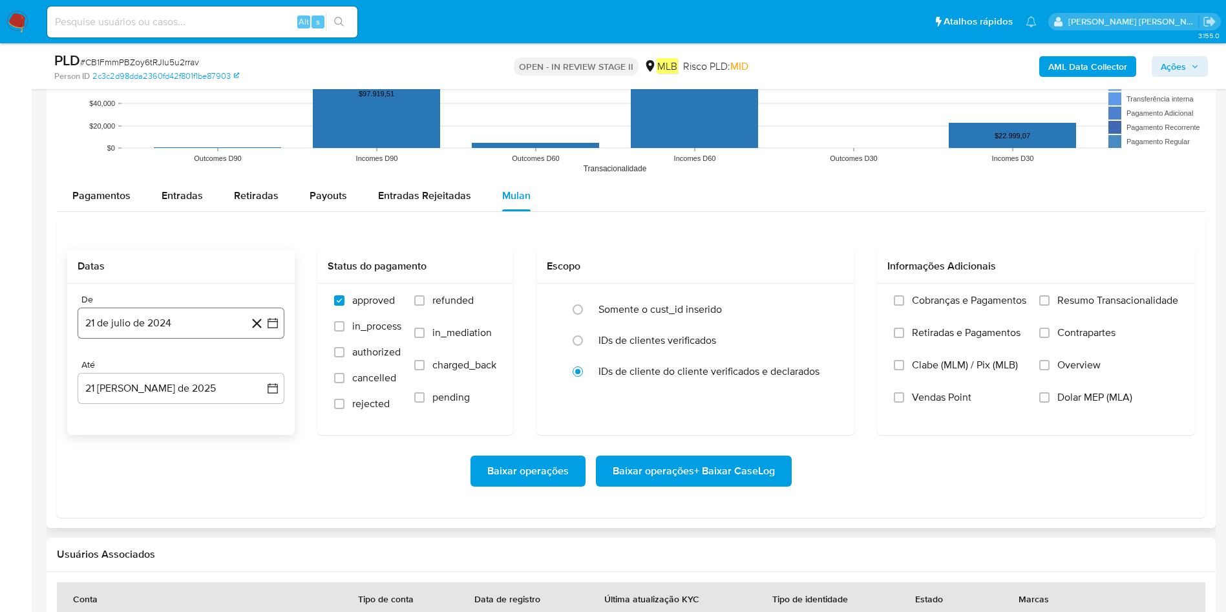
click at [170, 320] on button "21 de julio de 2024" at bounding box center [181, 323] width 207 height 31
click at [179, 357] on div "julio 2024 julio 2024 lun lunes mar martes mié miércoles jue jueves vie viernes…" at bounding box center [181, 444] width 207 height 204
click at [194, 370] on span "julio 2024" at bounding box center [175, 369] width 48 height 13
drag, startPoint x: 260, startPoint y: 370, endPoint x: 222, endPoint y: 401, distance: 49.1
click at [260, 370] on icon "Año siguiente" at bounding box center [259, 370] width 16 height 16
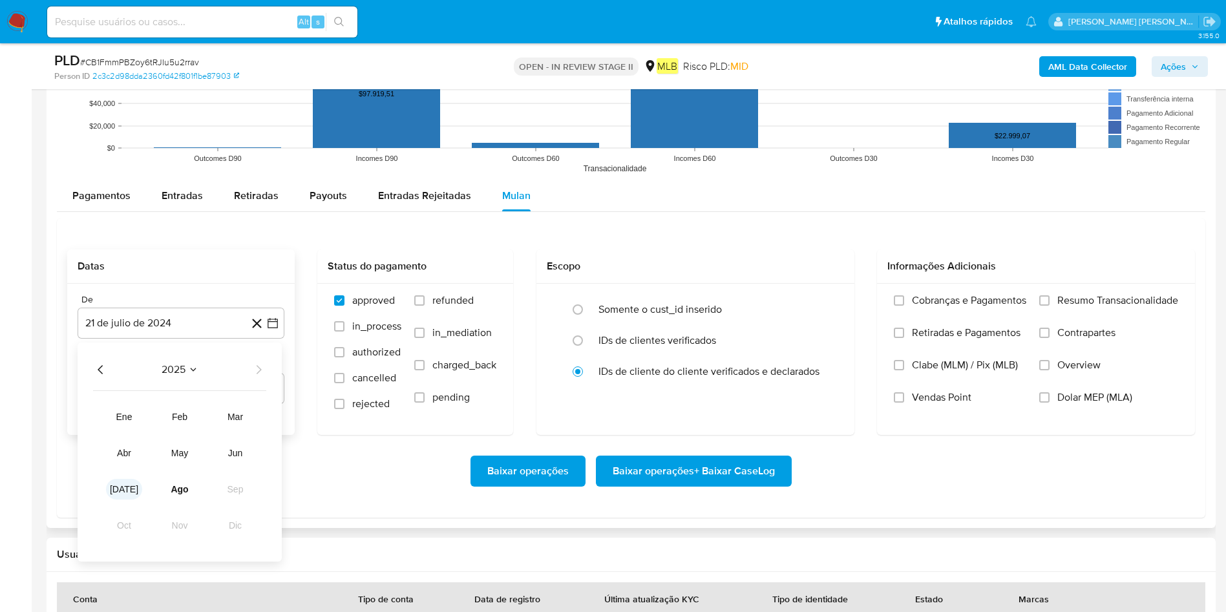
click at [128, 407] on button "[DATE]" at bounding box center [124, 489] width 36 height 21
click at [127, 407] on button "1" at bounding box center [129, 417] width 21 height 21
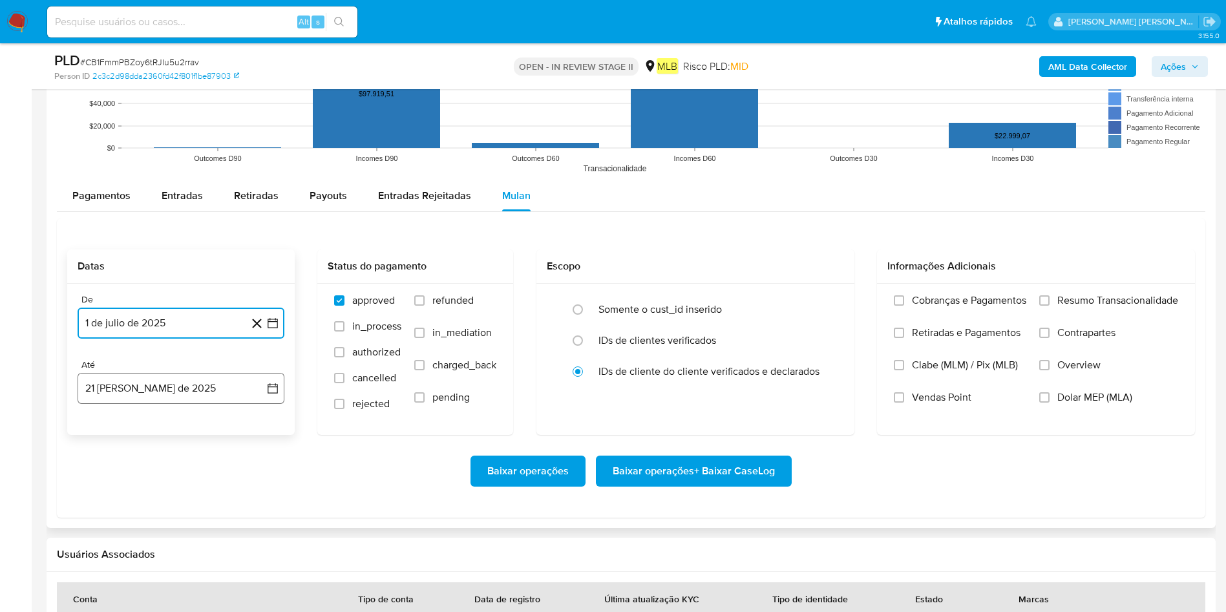
click at [176, 392] on button "21 [PERSON_NAME] de 2025" at bounding box center [181, 388] width 207 height 31
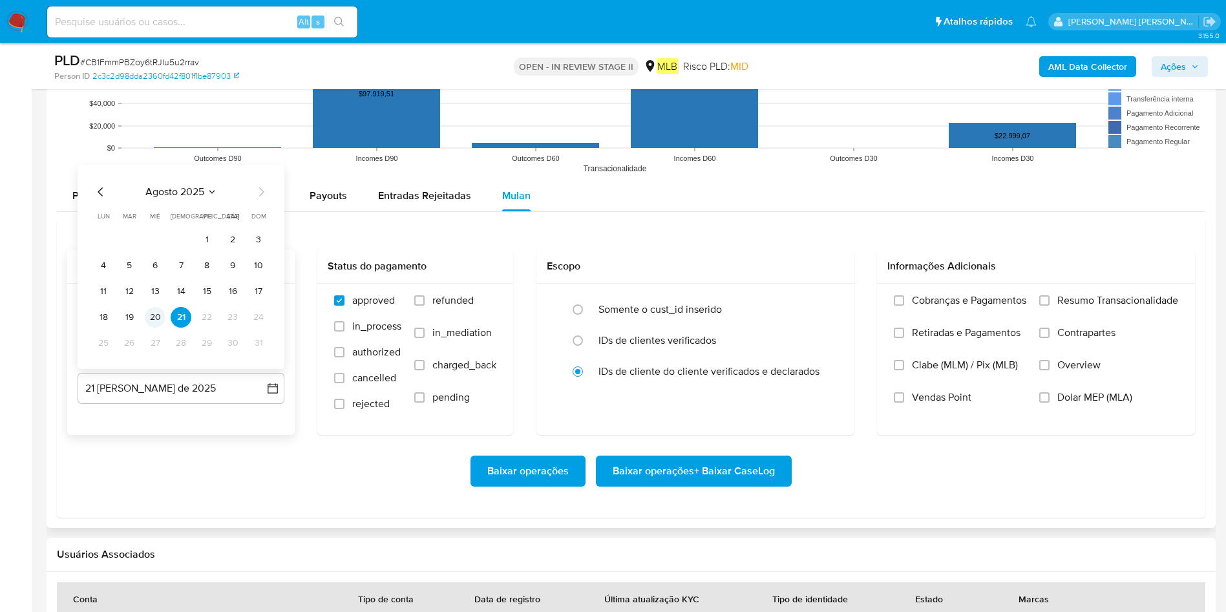
click at [158, 315] on button "20" at bounding box center [155, 317] width 21 height 21
click at [826, 297] on label "Resumo Transacionalidade" at bounding box center [1108, 310] width 139 height 32
click at [826, 297] on input "Resumo Transacionalidade" at bounding box center [1044, 300] width 10 height 10
click at [718, 407] on span "Baixar operações + Baixar CaseLog" at bounding box center [693, 471] width 162 height 28
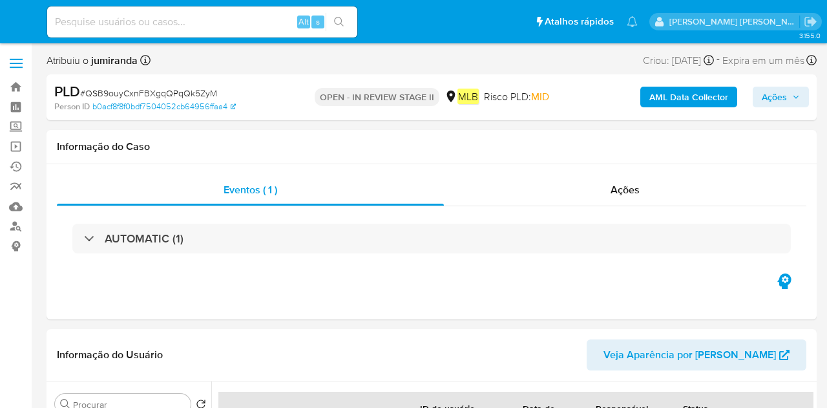
select select "10"
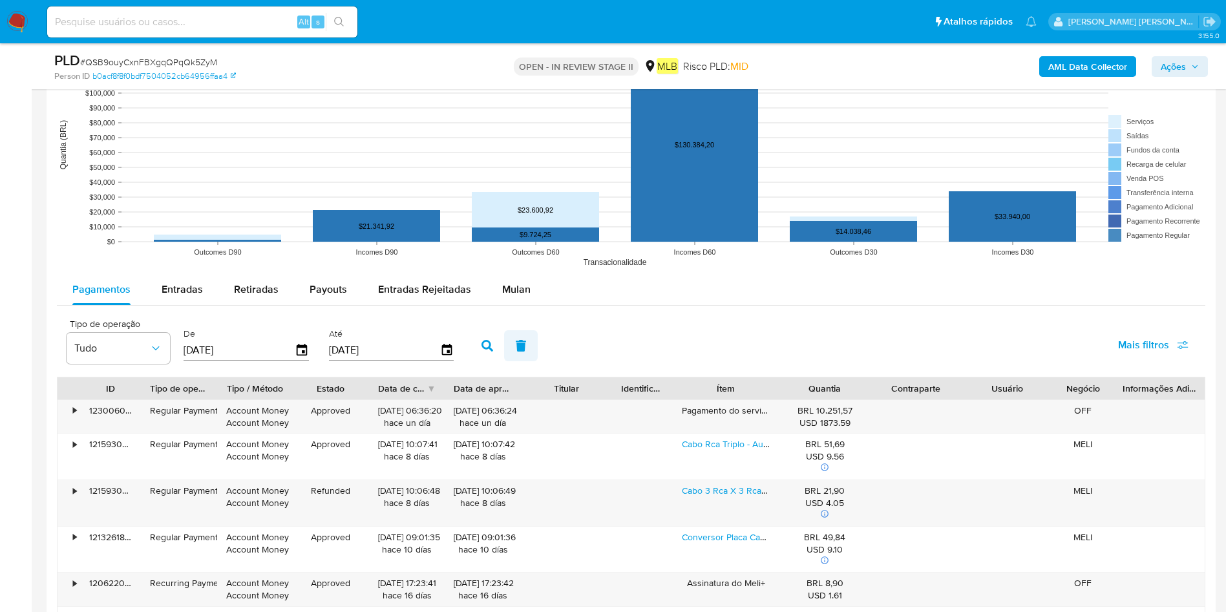
scroll to position [1066, 0]
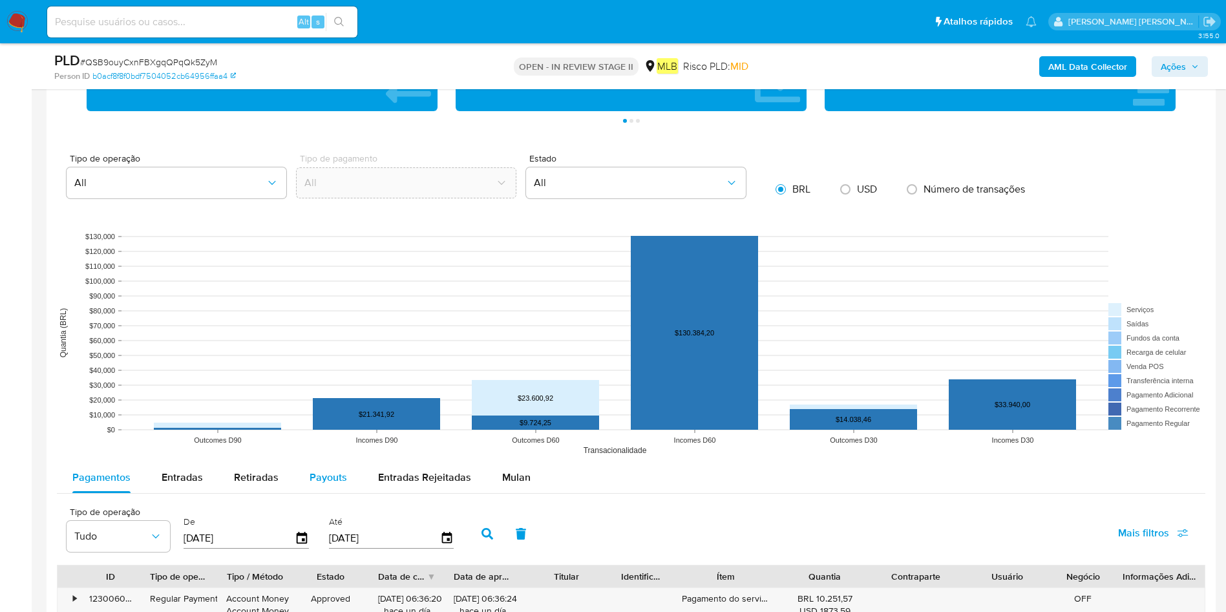
drag, startPoint x: 514, startPoint y: 486, endPoint x: 342, endPoint y: 481, distance: 172.6
click at [512, 407] on div "Mulan" at bounding box center [516, 477] width 28 height 31
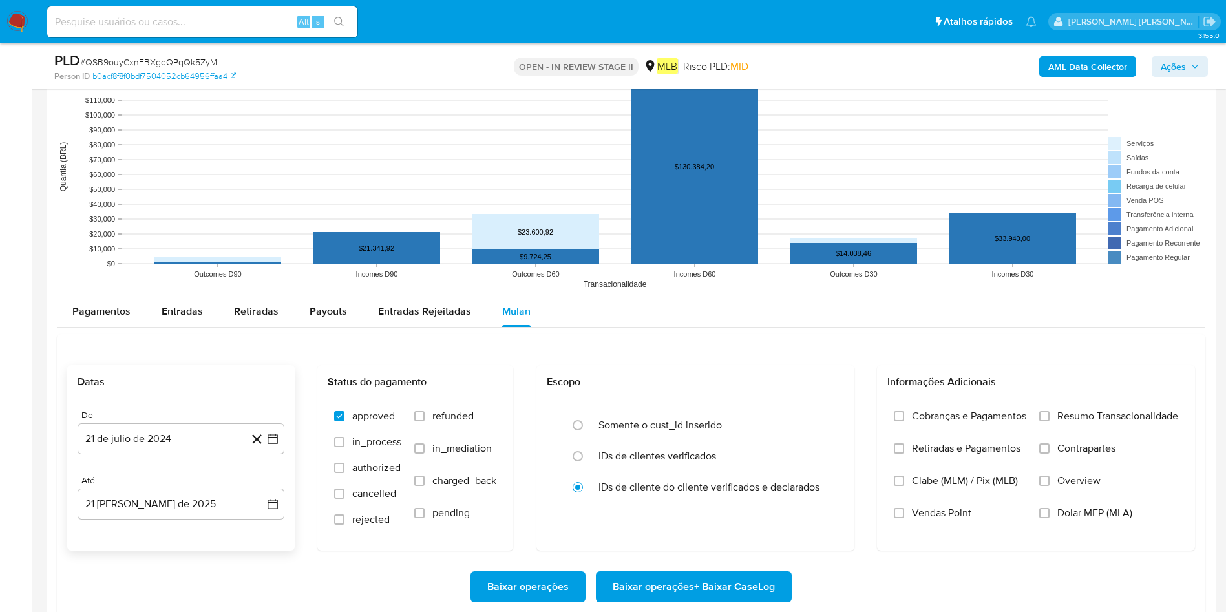
scroll to position [1260, 0]
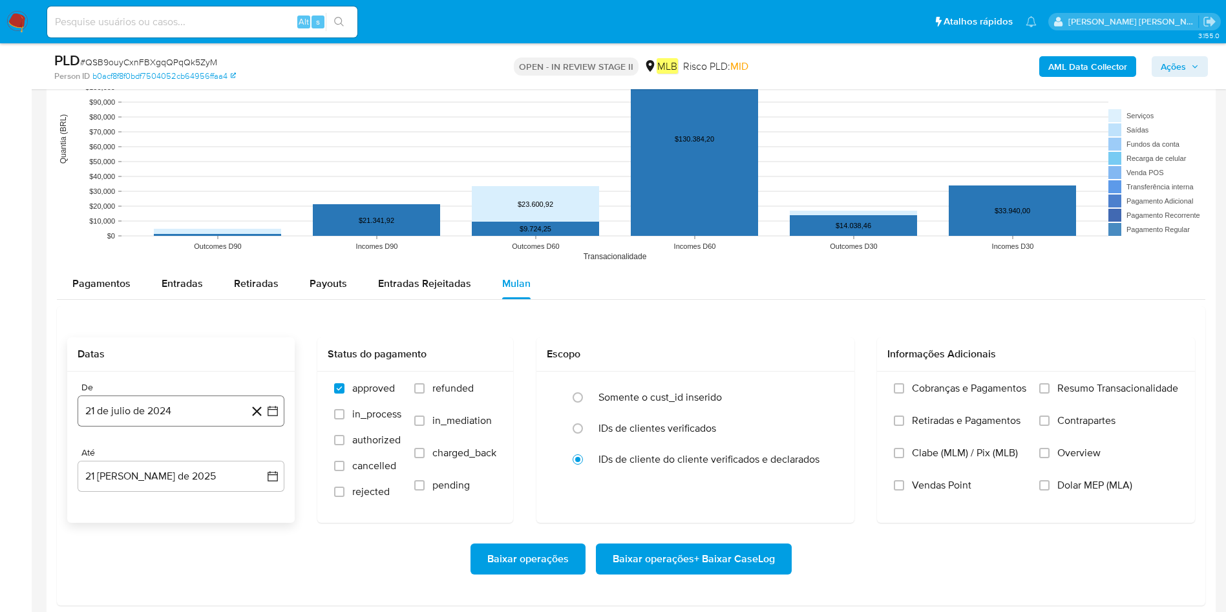
click at [167, 407] on button "21 de julio de 2024" at bounding box center [181, 410] width 207 height 31
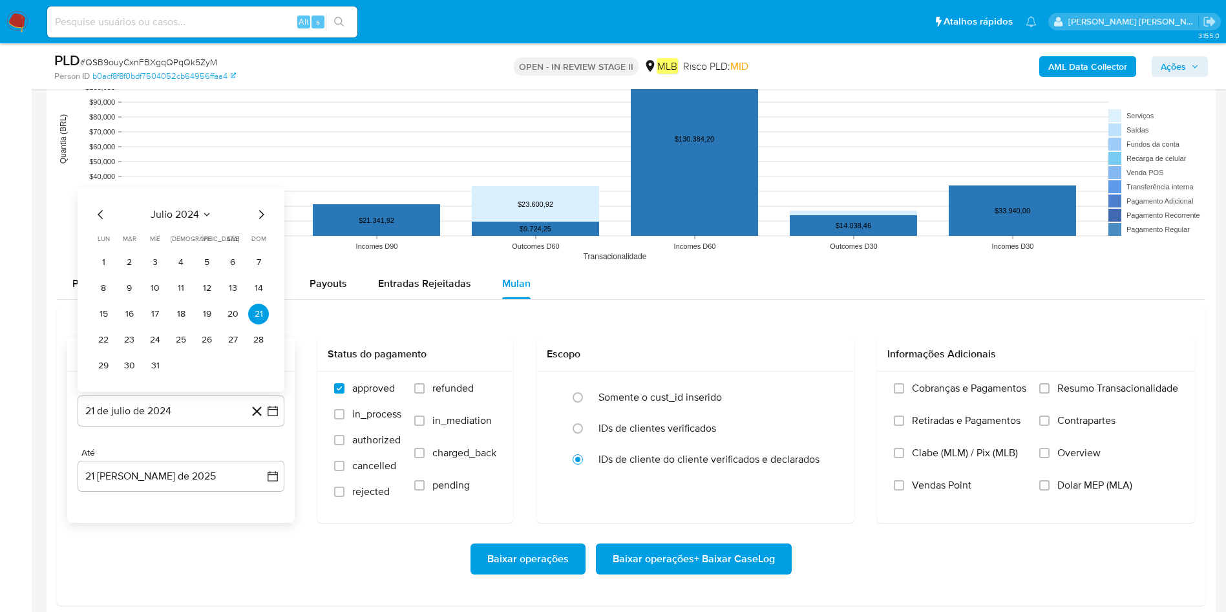
click at [198, 207] on div "julio 2024" at bounding box center [181, 215] width 176 height 16
click at [198, 215] on span "julio 2024" at bounding box center [175, 214] width 48 height 13
click at [259, 202] on icon "Año siguiente" at bounding box center [259, 200] width 16 height 16
click at [129, 327] on button "[DATE]" at bounding box center [124, 319] width 36 height 21
click at [134, 258] on button "1" at bounding box center [129, 262] width 21 height 21
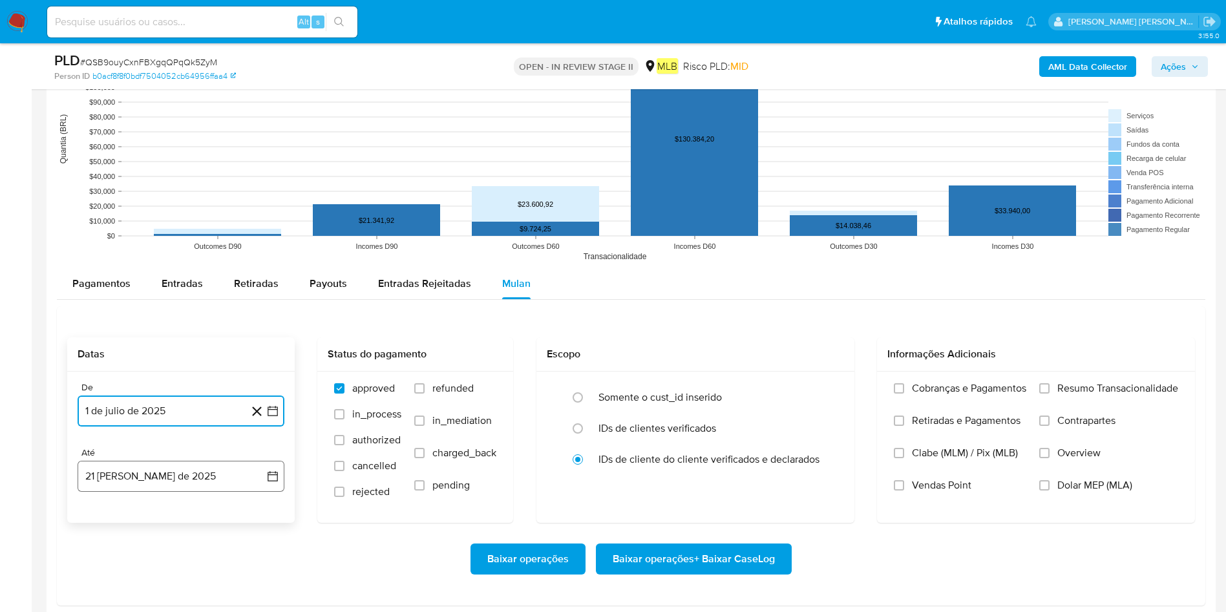
drag, startPoint x: 198, startPoint y: 476, endPoint x: 204, endPoint y: 473, distance: 6.7
click at [198, 407] on button "21 [PERSON_NAME] de 2025" at bounding box center [181, 476] width 207 height 31
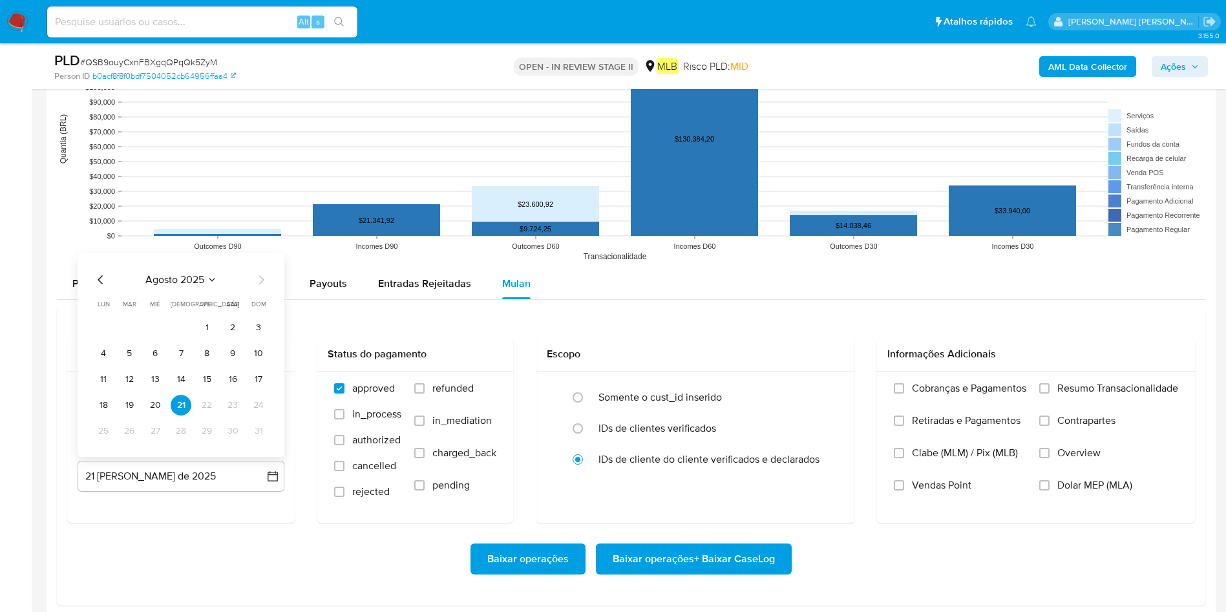
click at [154, 407] on button "20" at bounding box center [155, 405] width 21 height 21
drag, startPoint x: 1092, startPoint y: 392, endPoint x: 1031, endPoint y: 428, distance: 70.7
click at [826, 390] on span "Resumo Transacionalidade" at bounding box center [1117, 388] width 121 height 13
click at [826, 379] on div "Cobranças e Pagamentos Retiradas e Pagamentos Clabe (MLM) / Pix (MLB) Vendas Po…" at bounding box center [1036, 446] width 318 height 150
click at [826, 384] on span "Resumo Transacionalidade" at bounding box center [1117, 388] width 121 height 13
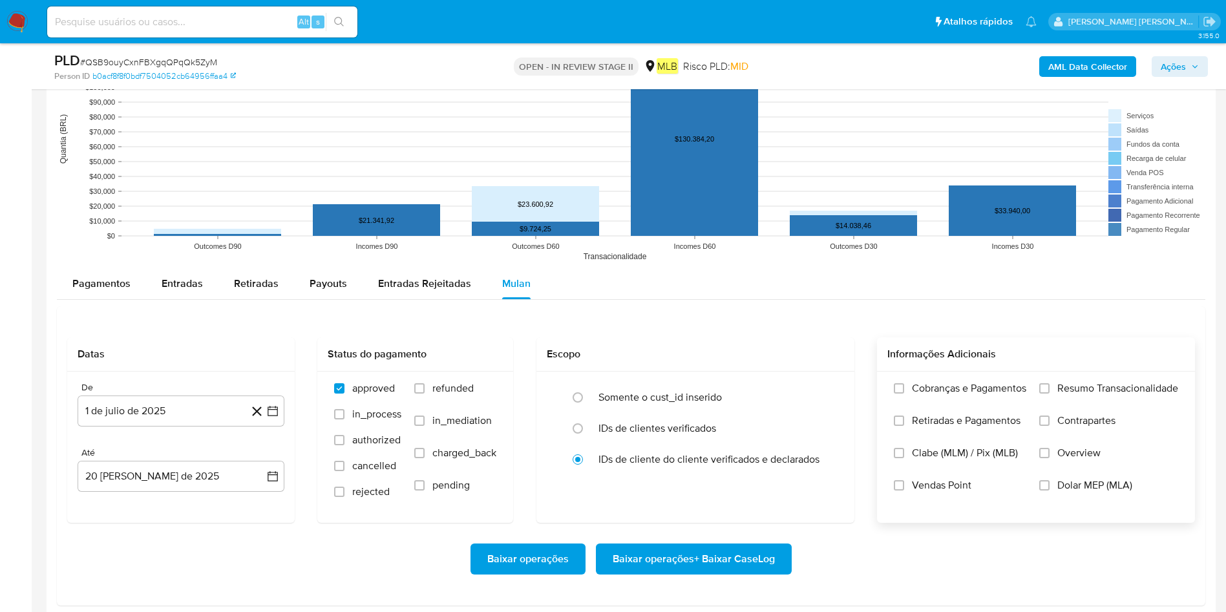
click at [826, 384] on input "Resumo Transacionalidade" at bounding box center [1044, 388] width 10 height 10
click at [735, 407] on div "Baixar operações Baixar operações + Baixar CaseLog" at bounding box center [630, 559] width 1127 height 72
click at [735, 407] on span "Baixar operações + Baixar CaseLog" at bounding box center [693, 559] width 162 height 28
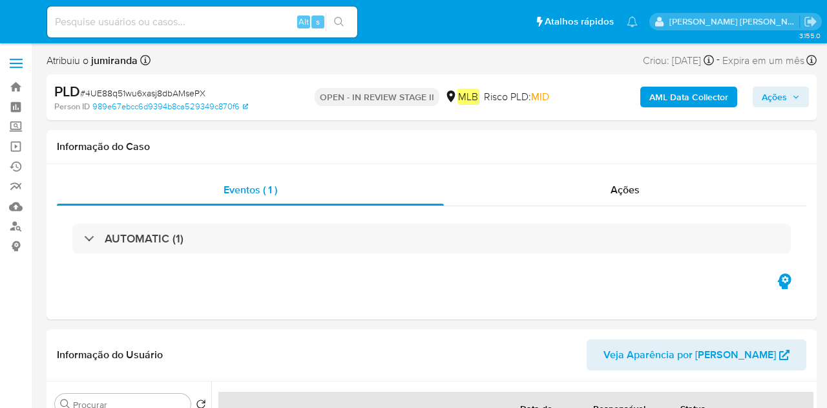
select select "10"
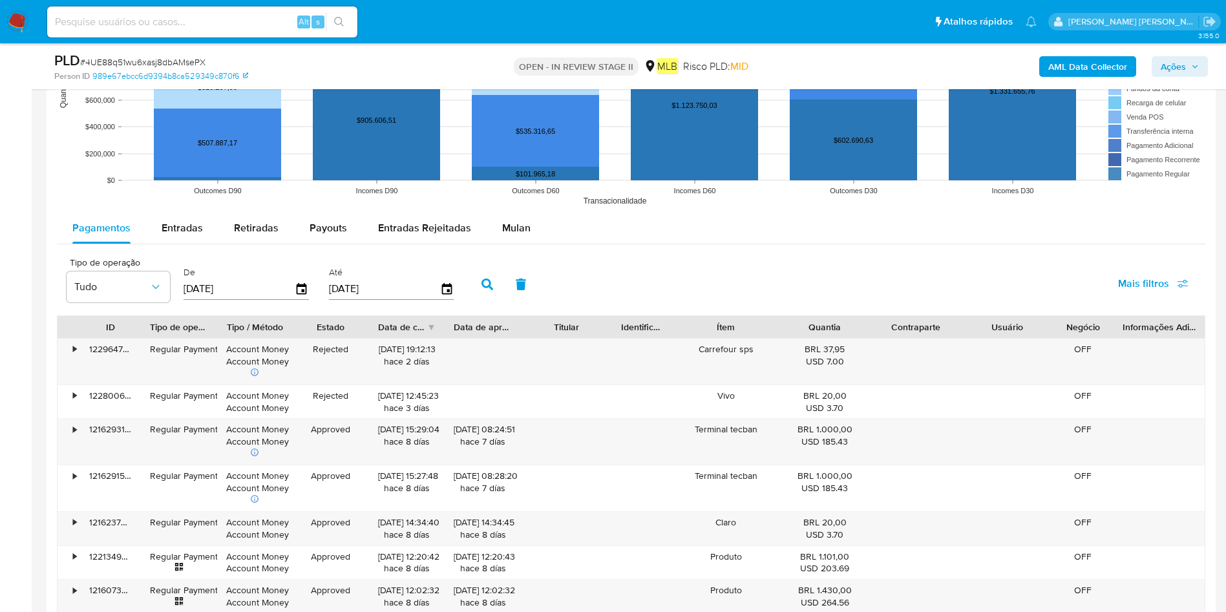
scroll to position [1260, 0]
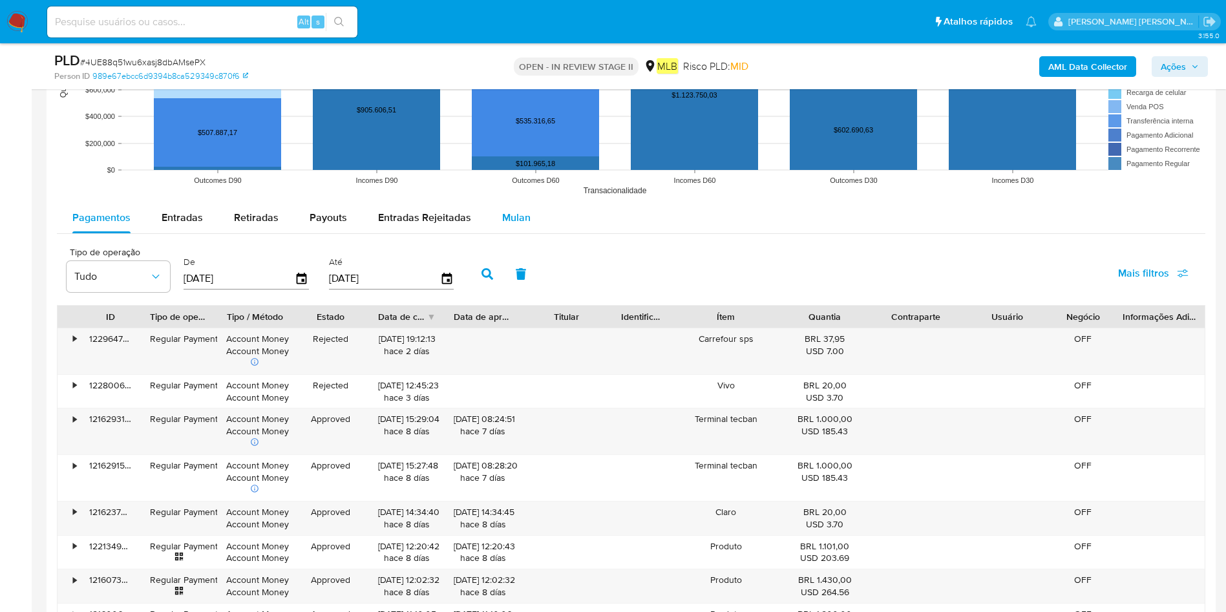
click at [519, 224] on span "Mulan" at bounding box center [516, 217] width 28 height 15
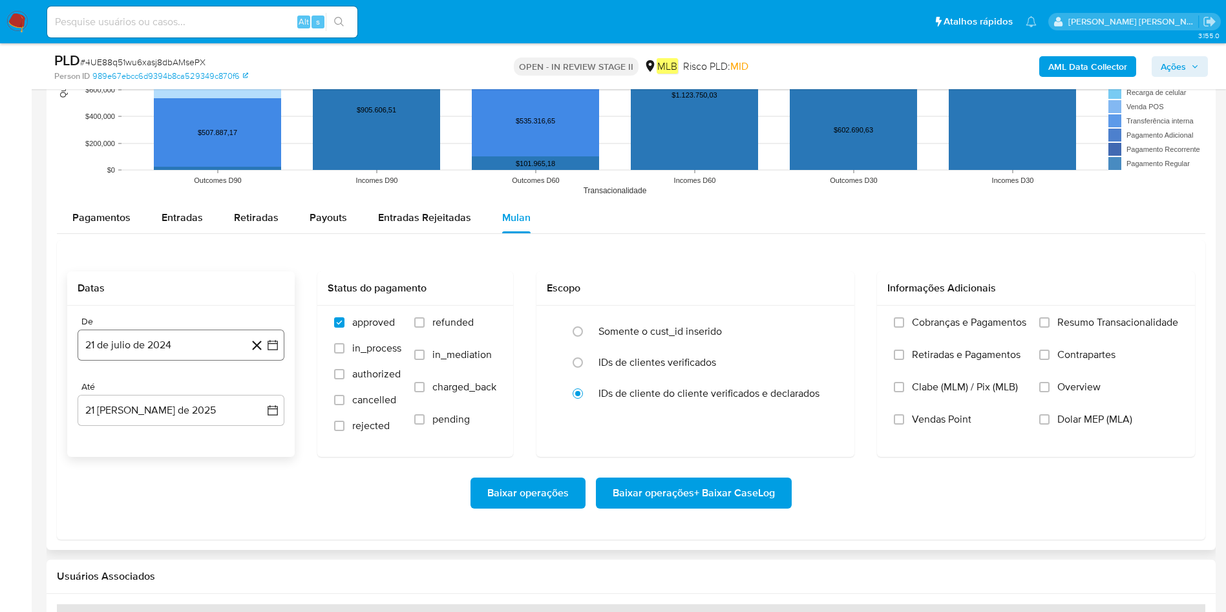
click at [223, 346] on button "21 de julio de 2024" at bounding box center [181, 345] width 207 height 31
click at [196, 380] on div "julio 2024 julio 2024 lun lunes mar martes mié miércoles jue jueves vie viernes…" at bounding box center [181, 466] width 207 height 204
click at [195, 389] on span "julio 2024" at bounding box center [175, 391] width 48 height 13
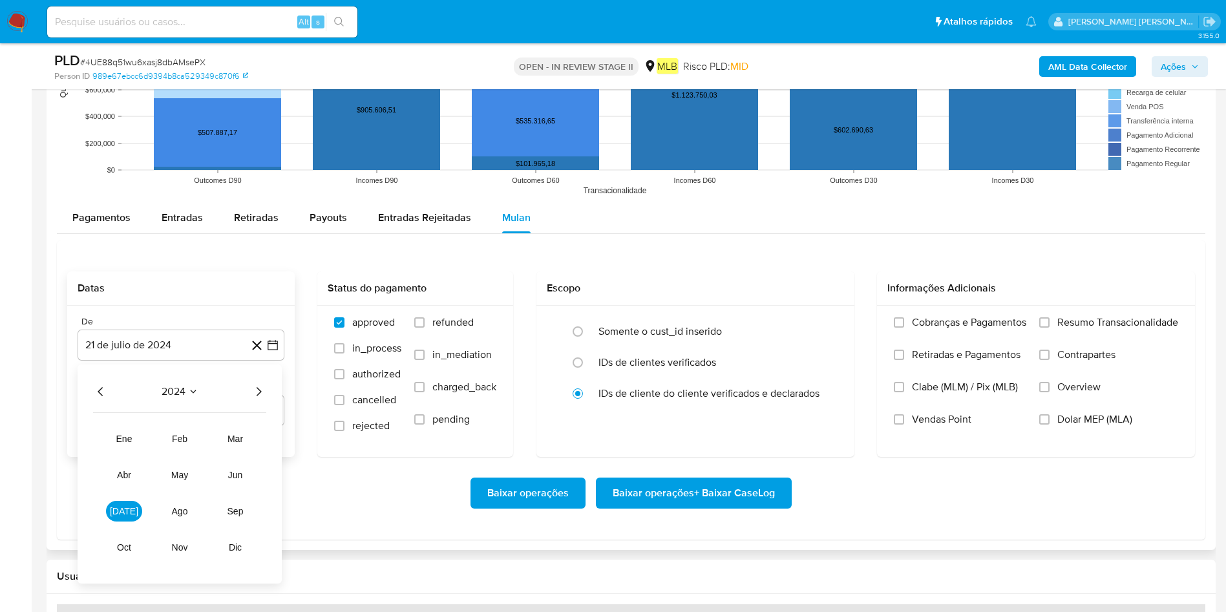
click at [252, 388] on icon "Año siguiente" at bounding box center [259, 392] width 16 height 16
click at [129, 407] on span "[DATE]" at bounding box center [124, 511] width 28 height 10
click at [136, 407] on button "1" at bounding box center [129, 439] width 21 height 21
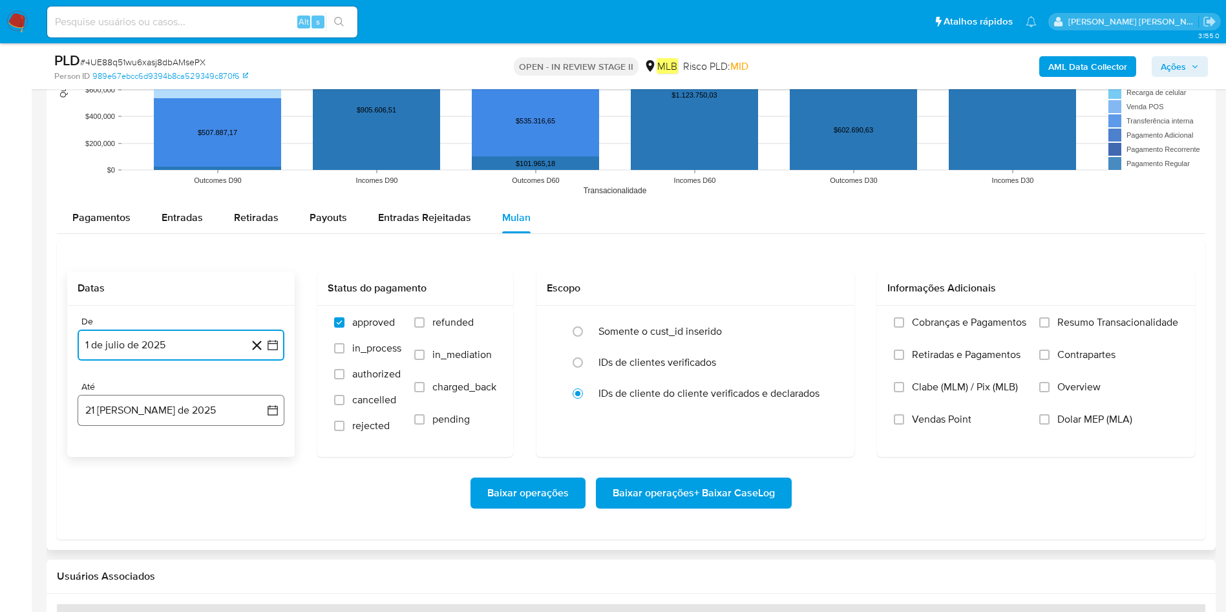
click at [147, 407] on button "21 [PERSON_NAME] de 2025" at bounding box center [181, 410] width 207 height 31
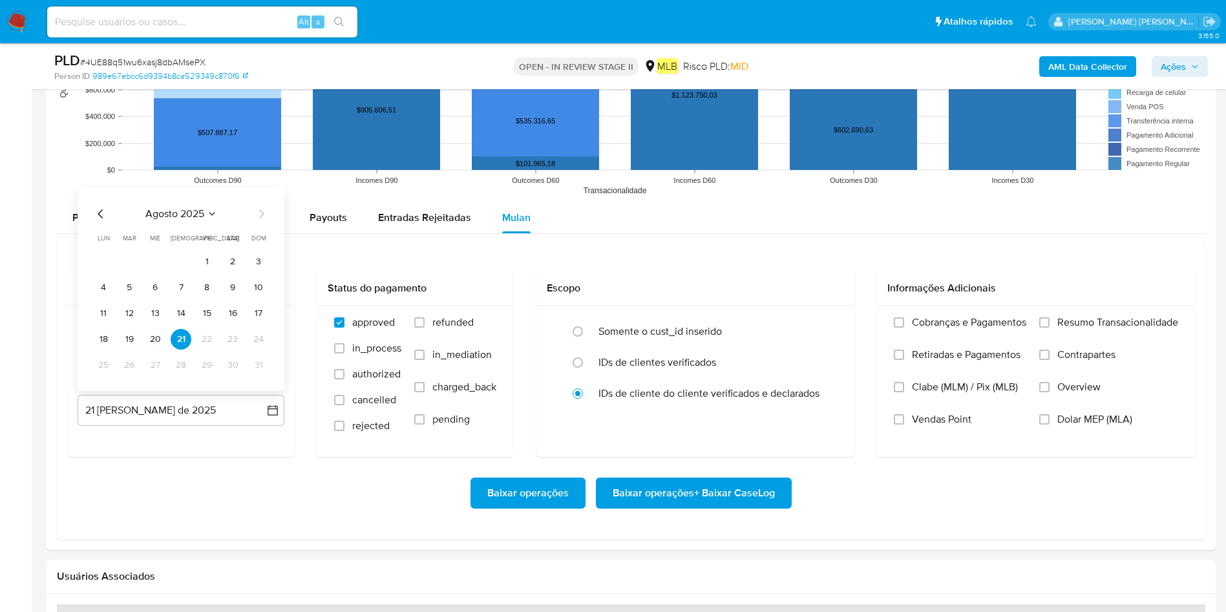
click at [159, 339] on button "20" at bounding box center [155, 339] width 21 height 21
click at [826, 326] on span "Resumo Transacionalidade" at bounding box center [1117, 322] width 121 height 13
click at [826, 316] on span "Resumo Transacionalidade" at bounding box center [1117, 322] width 121 height 13
click at [826, 317] on input "Resumo Transacionalidade" at bounding box center [1044, 322] width 10 height 10
click at [706, 407] on span "Baixar operações + Baixar CaseLog" at bounding box center [693, 493] width 162 height 28
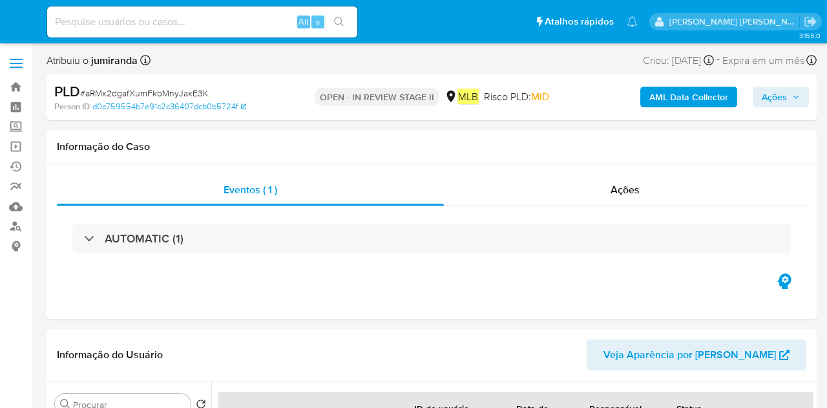
select select "10"
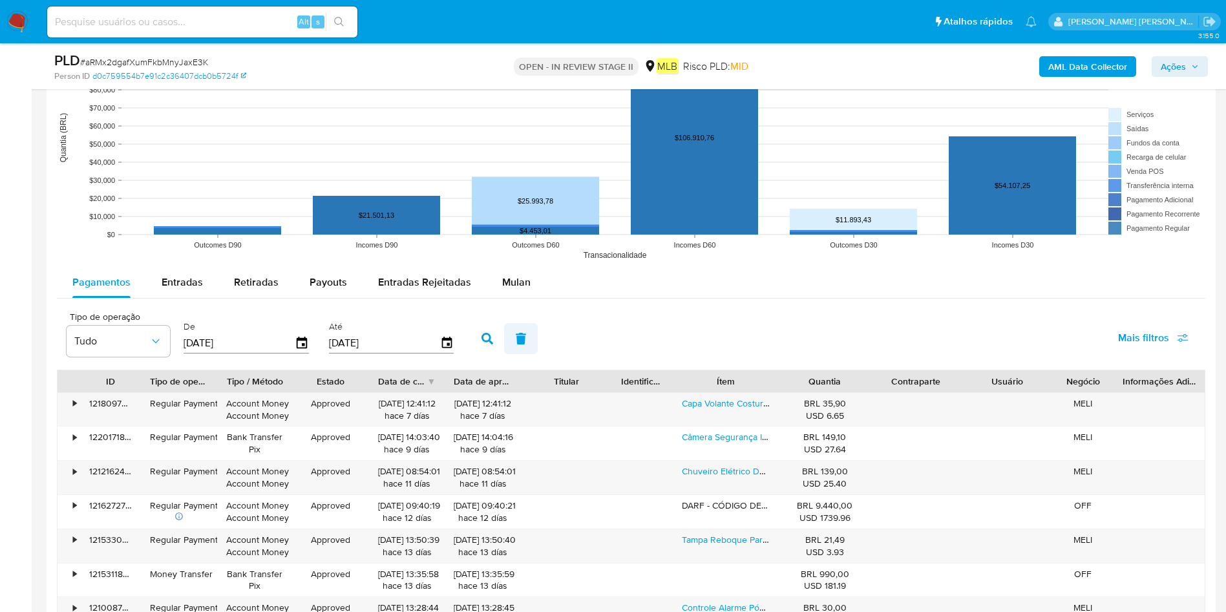
scroll to position [1260, 0]
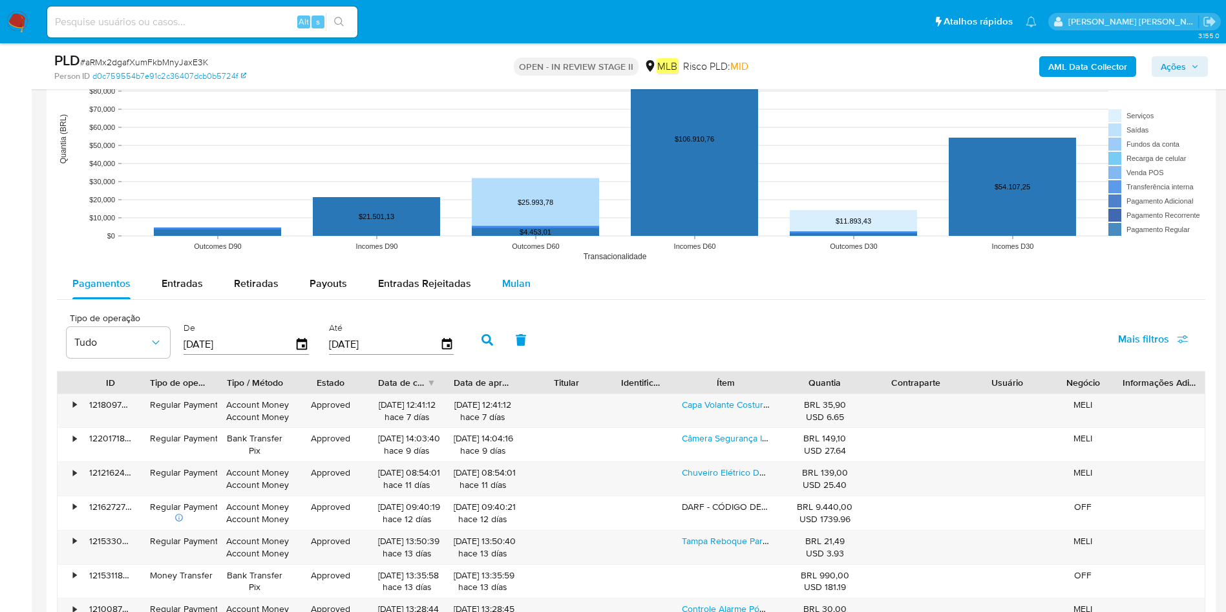
click at [528, 282] on button "Mulan" at bounding box center [516, 283] width 59 height 31
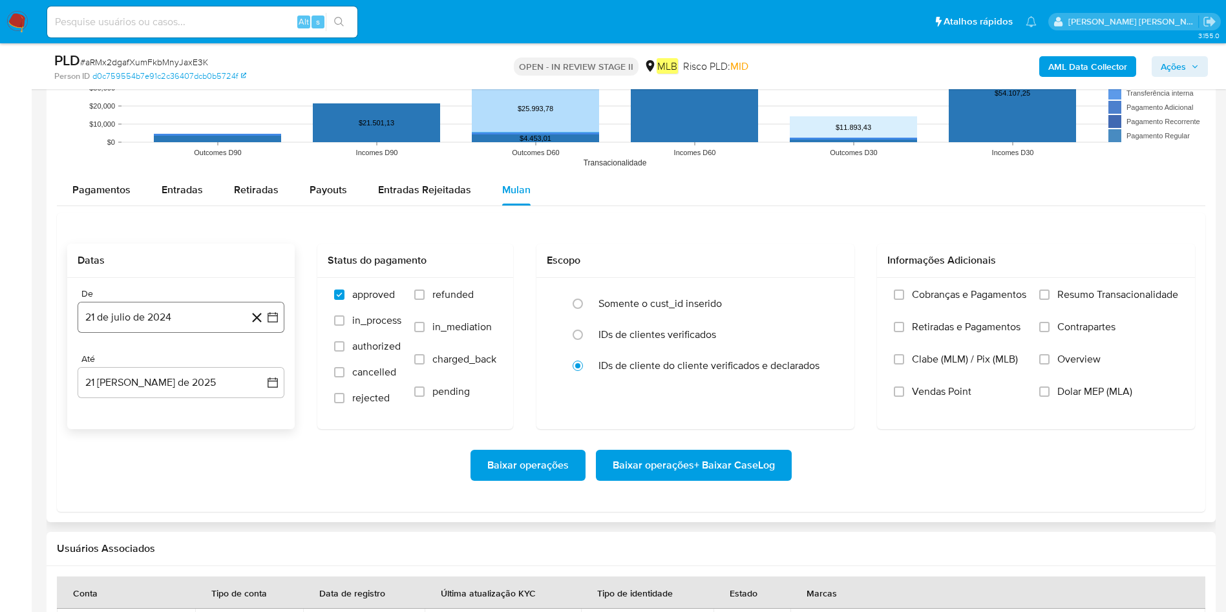
scroll to position [1357, 0]
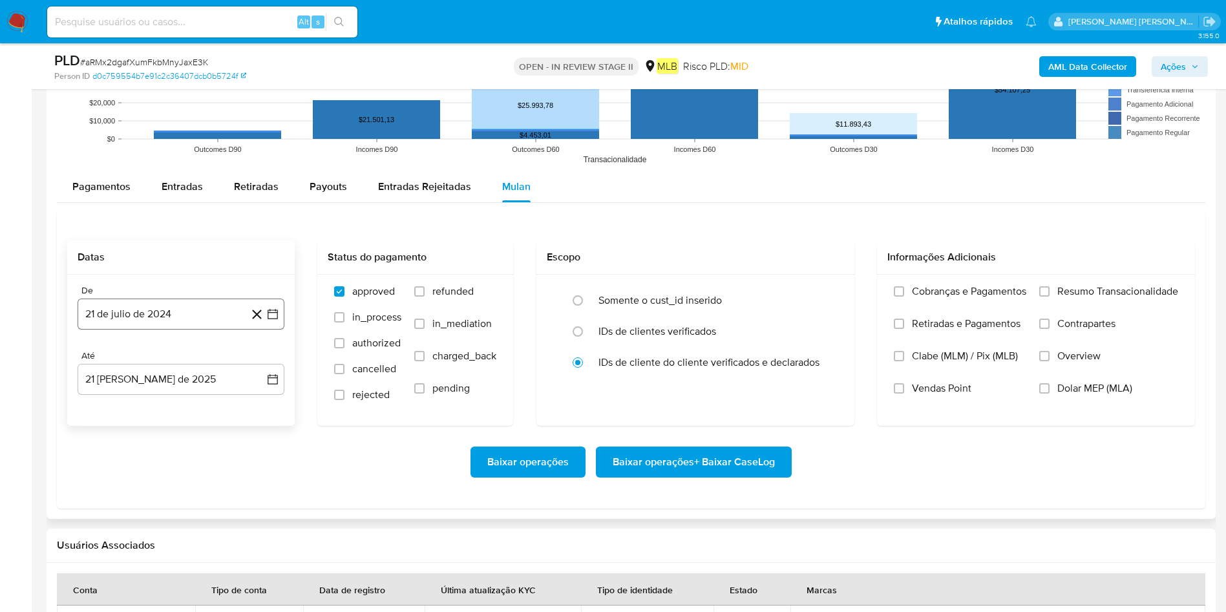
click at [125, 311] on button "21 de julio de 2024" at bounding box center [181, 313] width 207 height 31
click at [162, 355] on span "julio 2024" at bounding box center [175, 360] width 48 height 13
click at [260, 359] on icon "Año siguiente" at bounding box center [259, 361] width 16 height 16
click at [120, 407] on span "[DATE]" at bounding box center [124, 480] width 28 height 10
click at [133, 404] on button "1" at bounding box center [129, 408] width 21 height 21
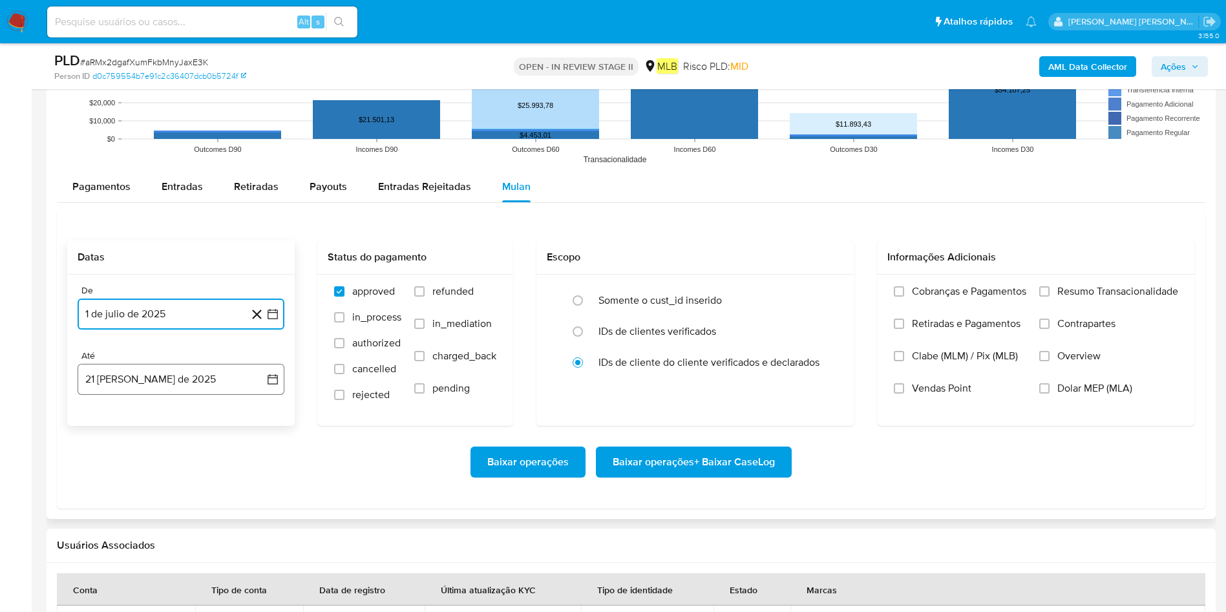
click at [169, 378] on button "21 [PERSON_NAME] de 2025" at bounding box center [181, 379] width 207 height 31
click at [152, 407] on button "20" at bounding box center [155, 551] width 21 height 21
click at [826, 297] on div "Cobranças e Pagamentos Retiradas e Pagamentos Clabe (MLM) / Pix (MLB) Vendas Po…" at bounding box center [1035, 349] width 297 height 129
click at [826, 293] on input "Resumo Transacionalidade" at bounding box center [1044, 291] width 10 height 10
click at [699, 407] on span "Baixar operações + Baixar CaseLog" at bounding box center [693, 462] width 162 height 28
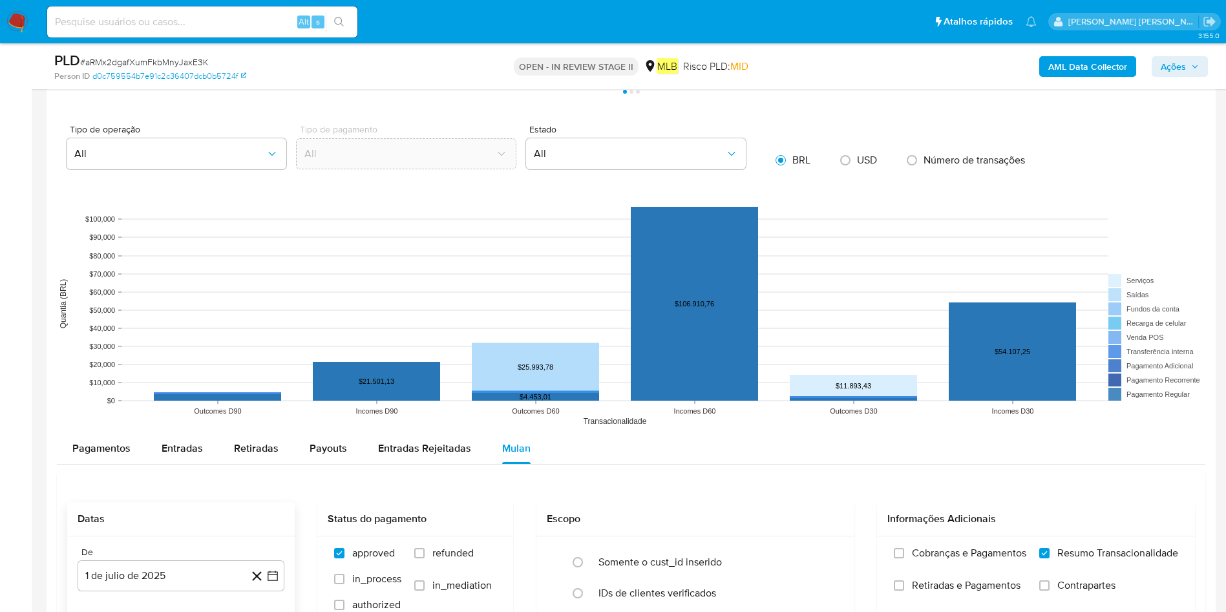
scroll to position [1066, 0]
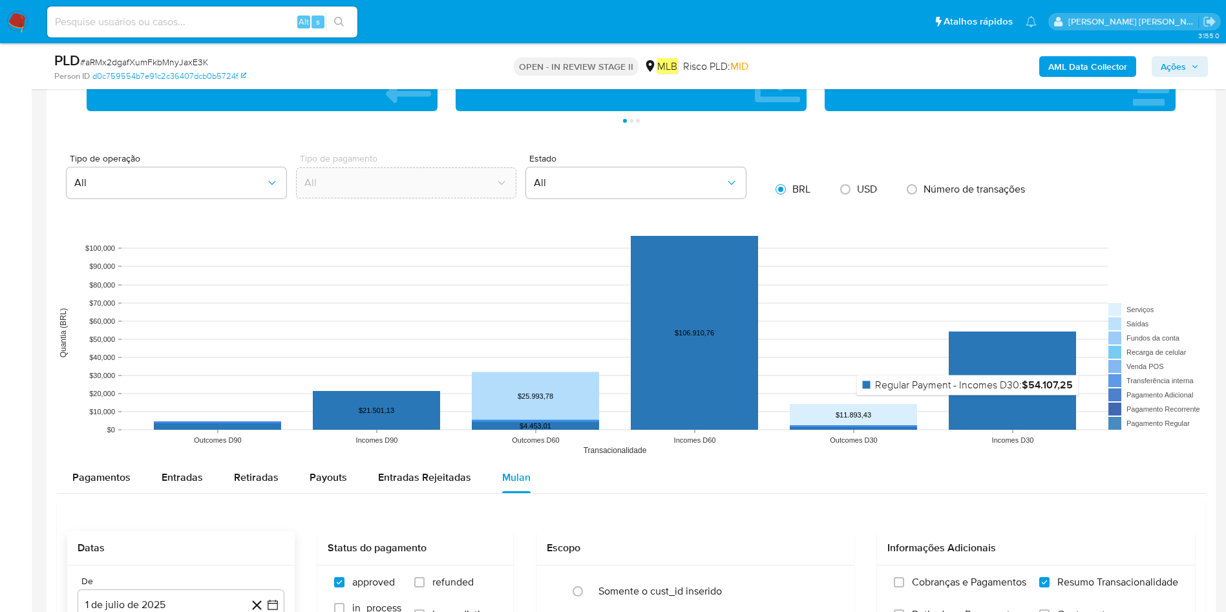
click at [826, 404] on rect at bounding box center [1011, 380] width 127 height 98
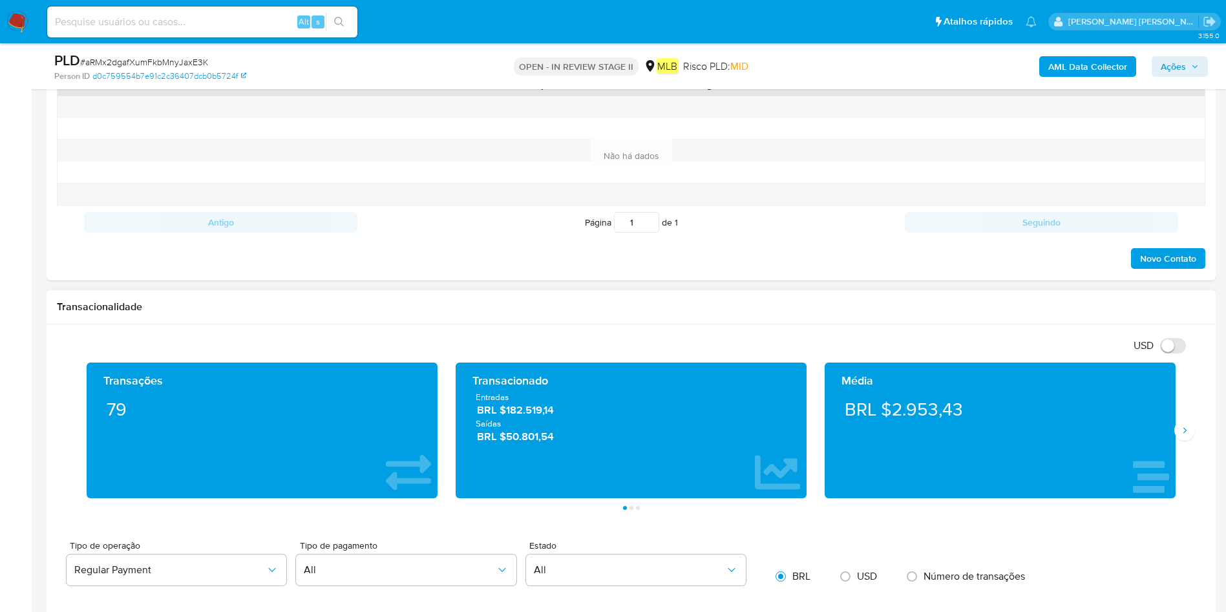
scroll to position [678, 0]
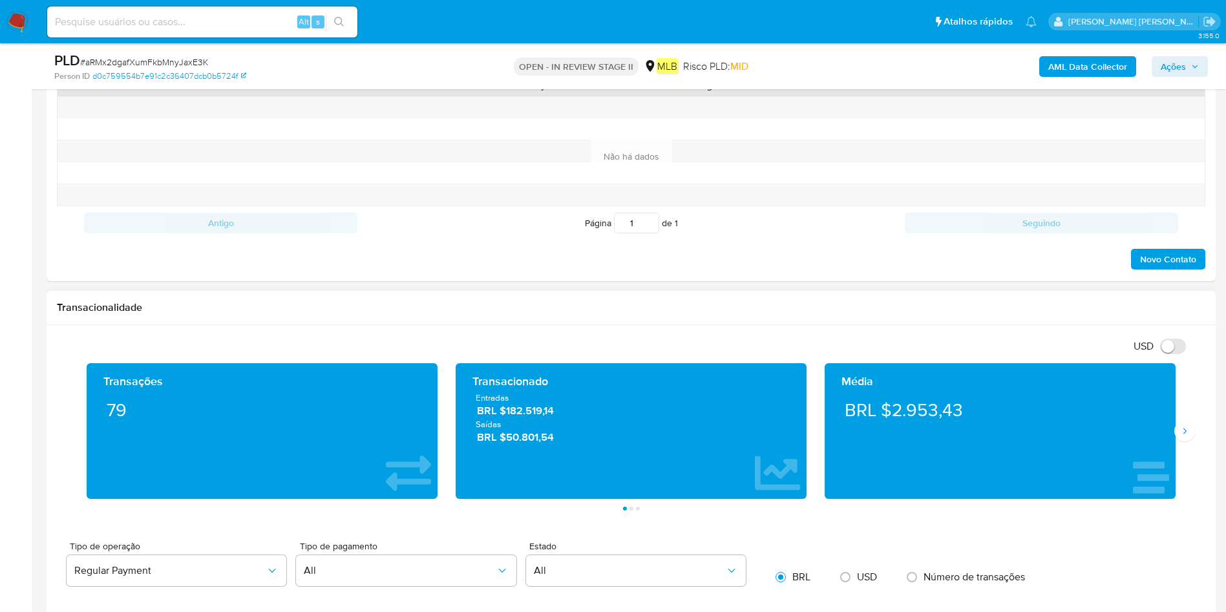
click at [826, 404] on div "BRL $2.953,43" at bounding box center [1000, 410] width 330 height 36
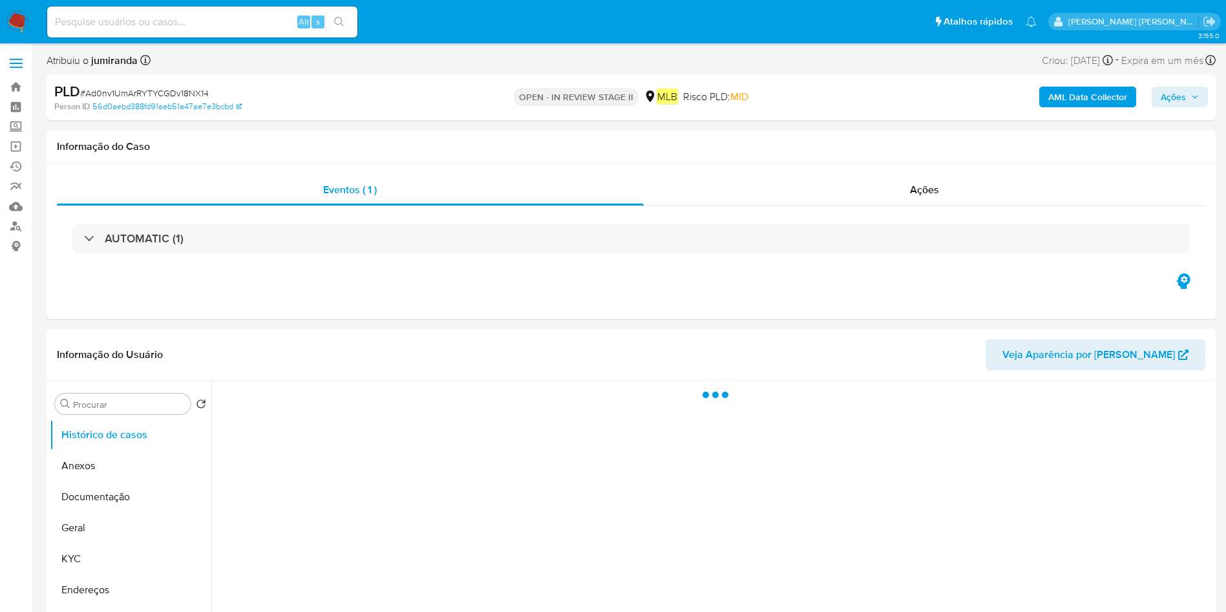
select select "10"
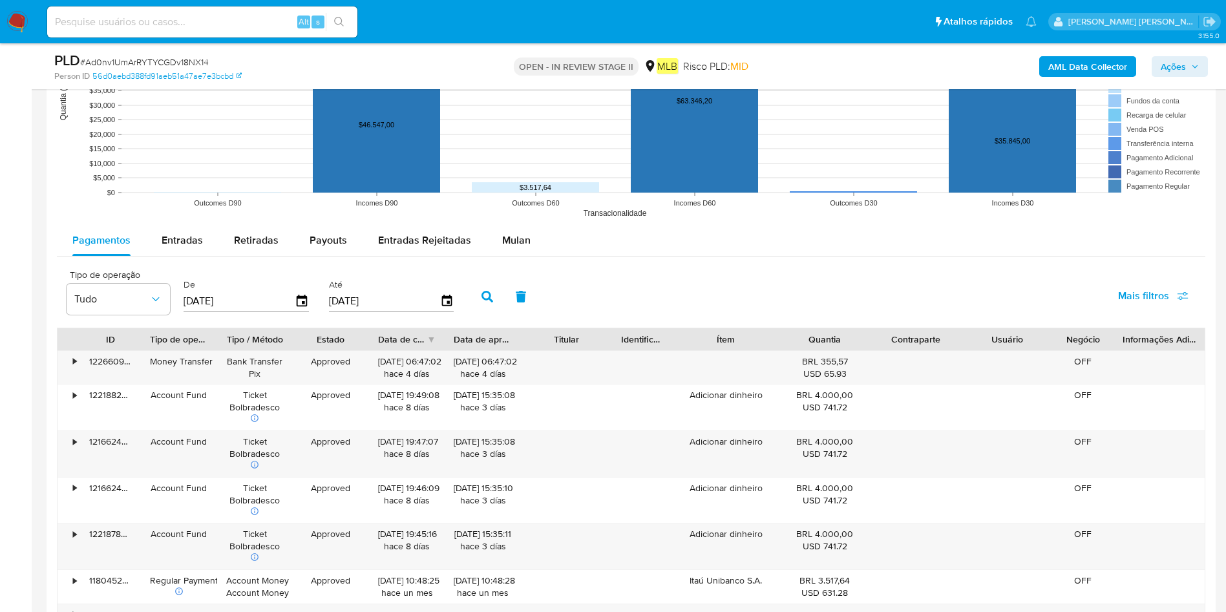
scroll to position [1357, 0]
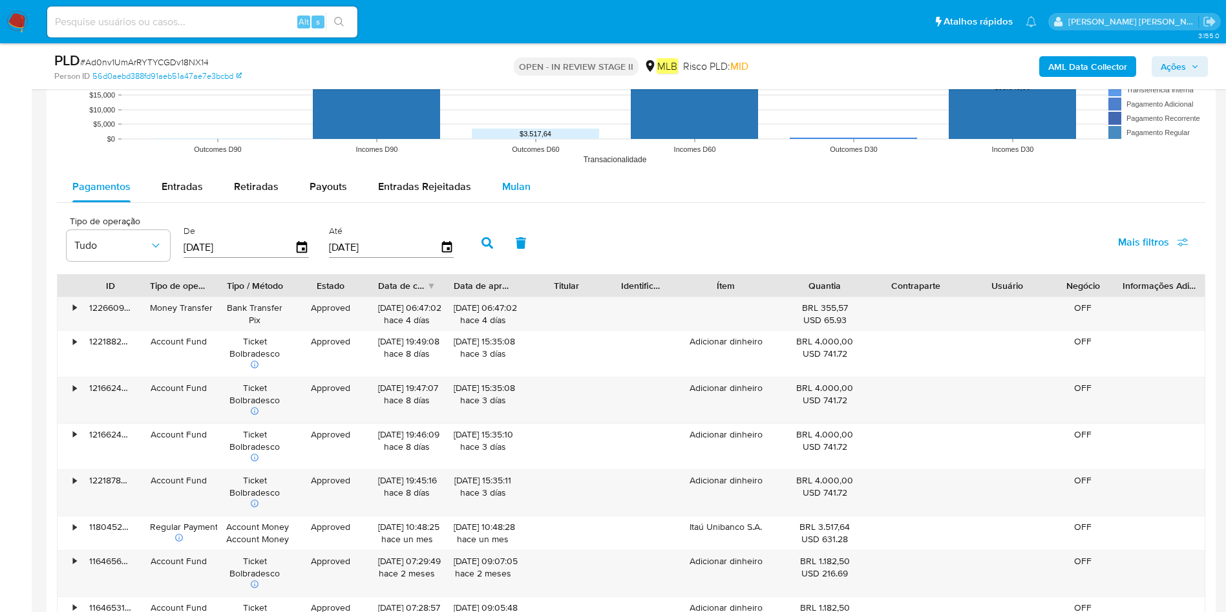
click at [508, 183] on span "Mulan" at bounding box center [516, 186] width 28 height 15
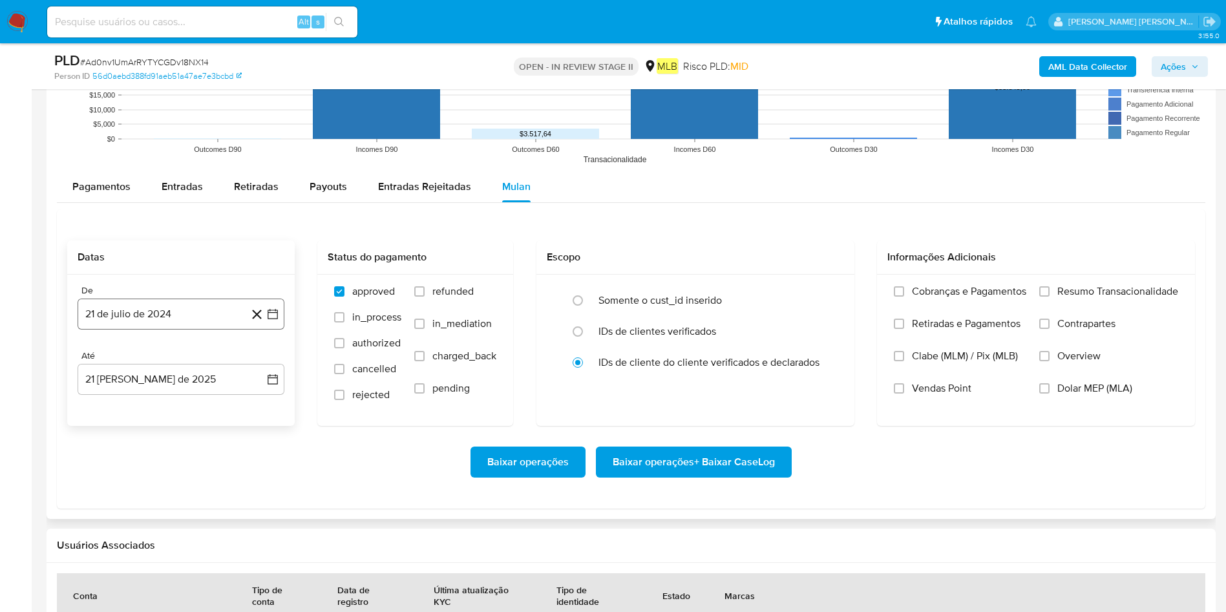
click at [158, 322] on button "21 de julio de 2024" at bounding box center [181, 313] width 207 height 31
click at [260, 355] on icon "Mes siguiente" at bounding box center [261, 361] width 16 height 16
click at [200, 357] on span "agosto 2024" at bounding box center [174, 360] width 59 height 13
click at [258, 362] on icon "Año siguiente" at bounding box center [258, 360] width 5 height 9
click at [122, 479] on span "[DATE]" at bounding box center [124, 480] width 28 height 10
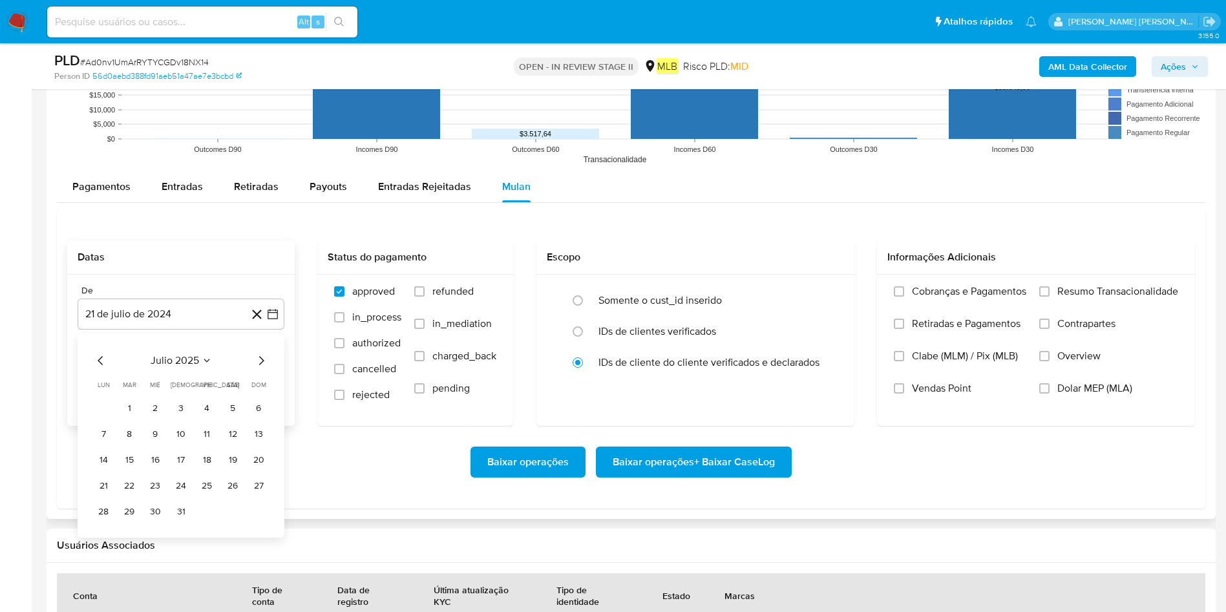
drag, startPoint x: 126, startPoint y: 410, endPoint x: 135, endPoint y: 393, distance: 19.6
click at [125, 410] on button "1" at bounding box center [129, 408] width 21 height 21
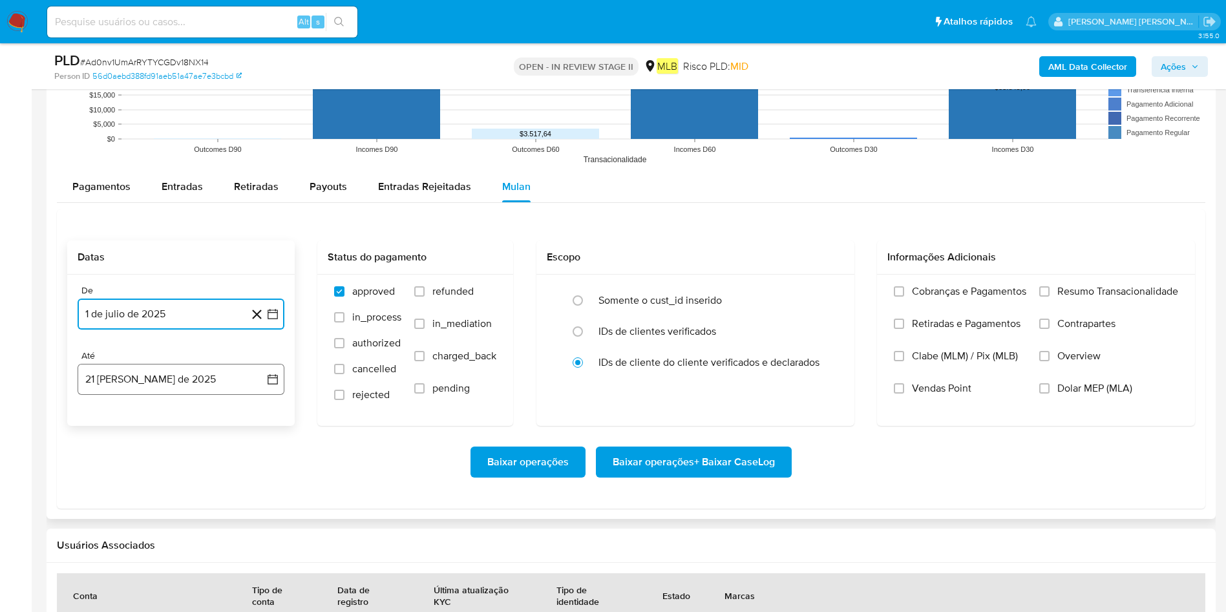
click at [135, 371] on button "21 [PERSON_NAME] de 2025" at bounding box center [181, 379] width 207 height 31
click at [159, 552] on button "20" at bounding box center [155, 551] width 21 height 21
click at [1053, 286] on label "Resumo Transacionalidade" at bounding box center [1108, 301] width 139 height 32
click at [1049, 286] on input "Resumo Transacionalidade" at bounding box center [1044, 291] width 10 height 10
click at [750, 462] on span "Baixar operações + Baixar CaseLog" at bounding box center [693, 462] width 162 height 28
